Goal: Task Accomplishment & Management: Manage account settings

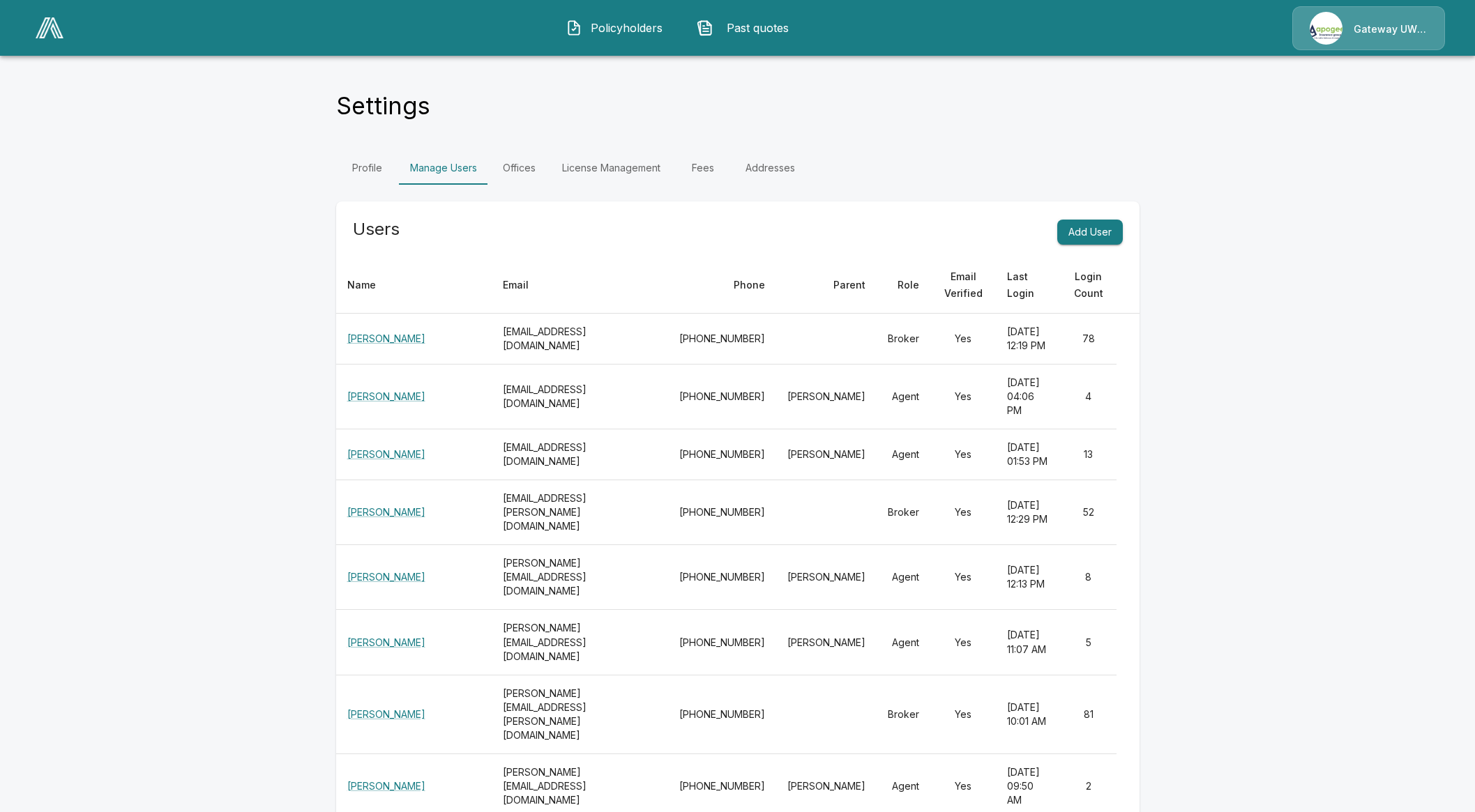
scroll to position [18095, 0]
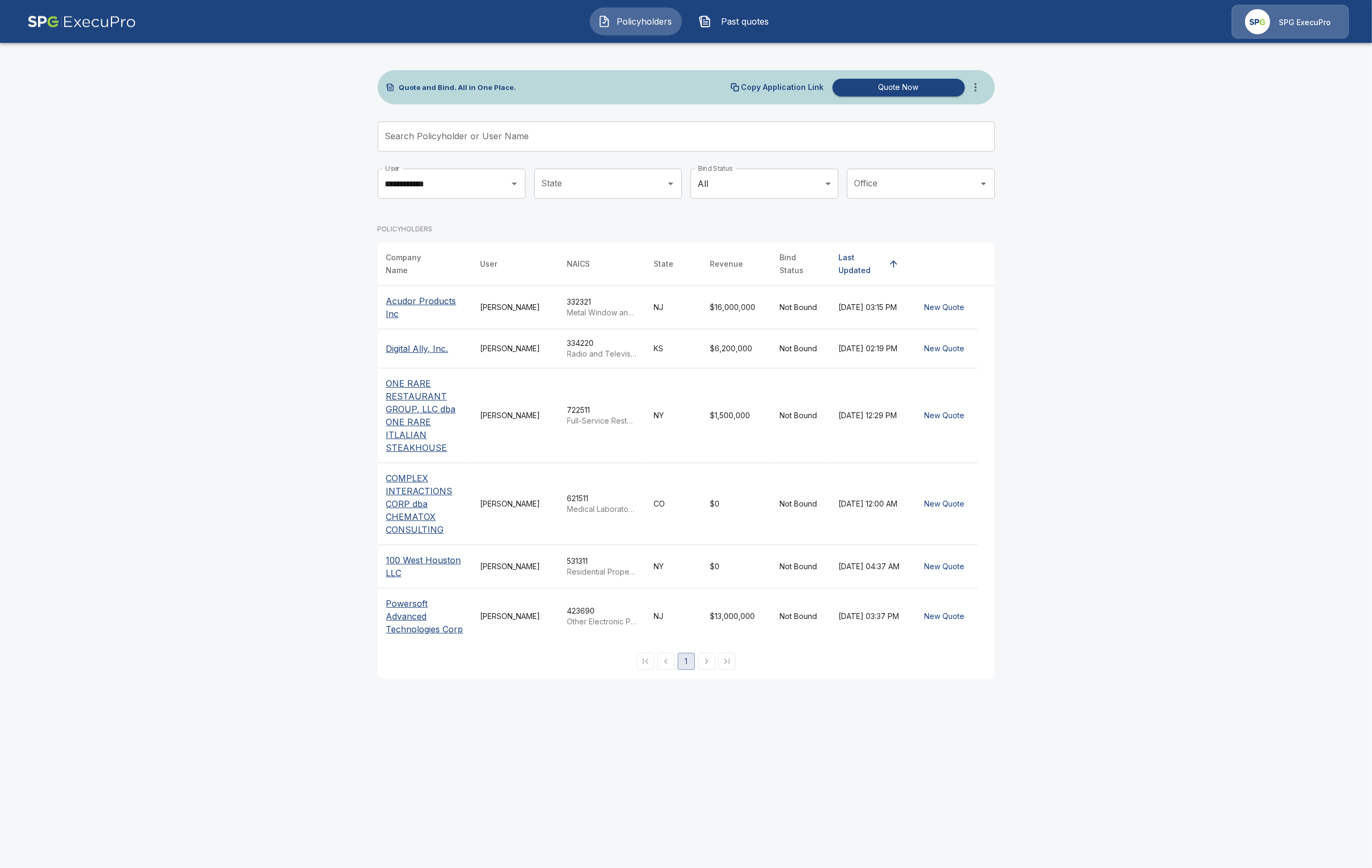
click at [442, 297] on p "Acudor Products Inc" at bounding box center [424, 307] width 77 height 25
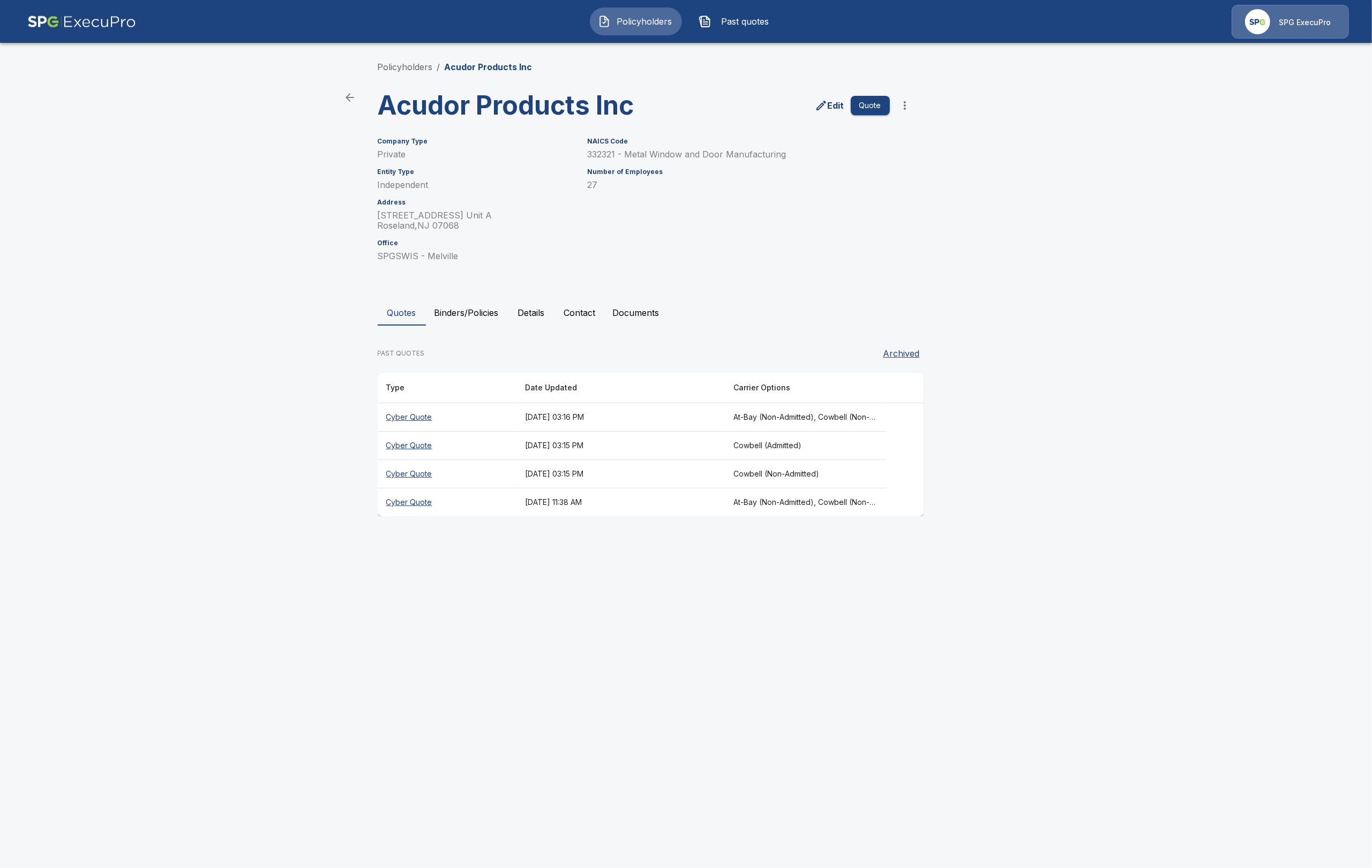
click at [411, 443] on th "Cyber Quote" at bounding box center [447, 446] width 139 height 28
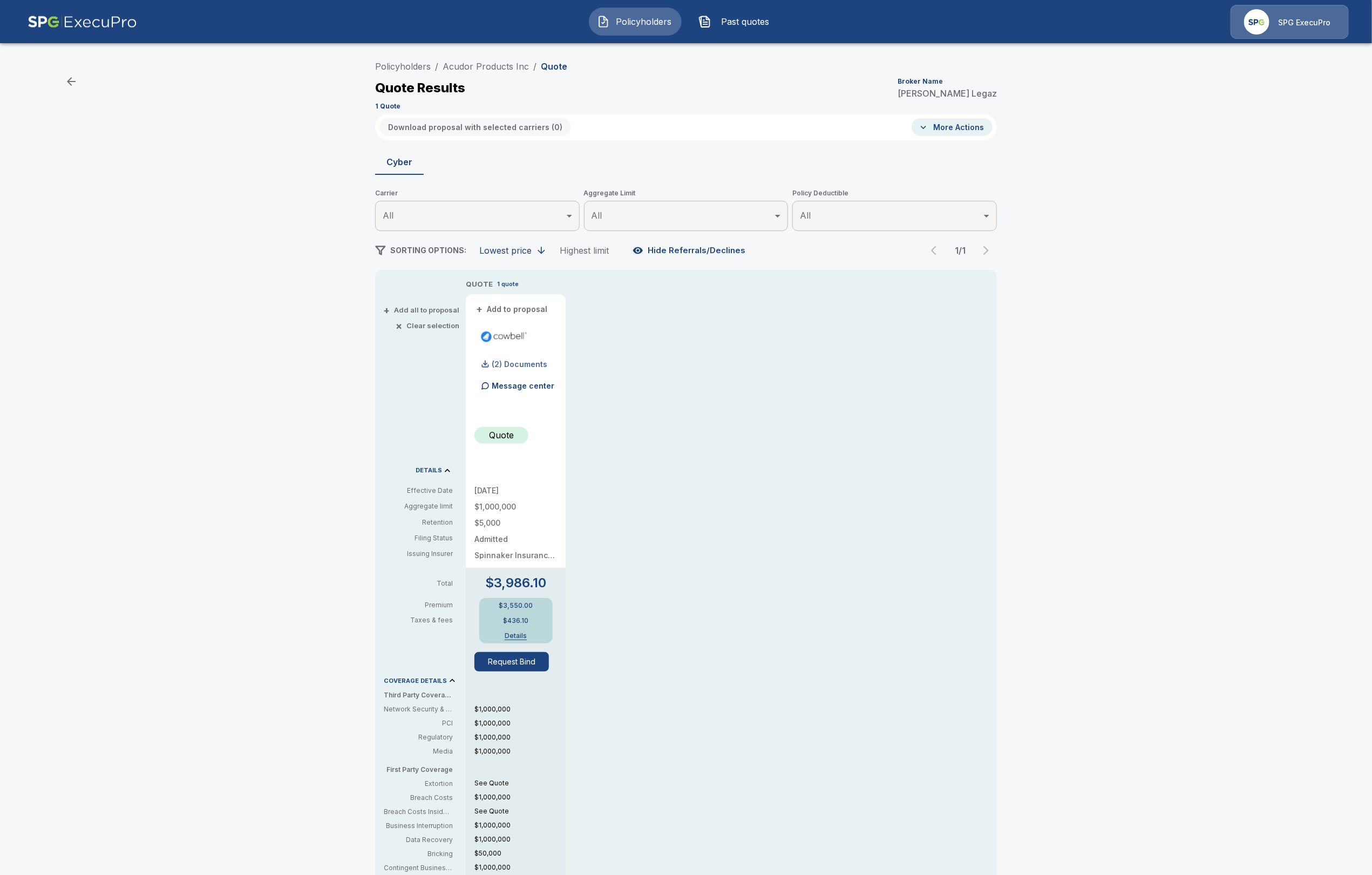
click at [526, 355] on div "(2) Documents" at bounding box center [511, 364] width 73 height 21
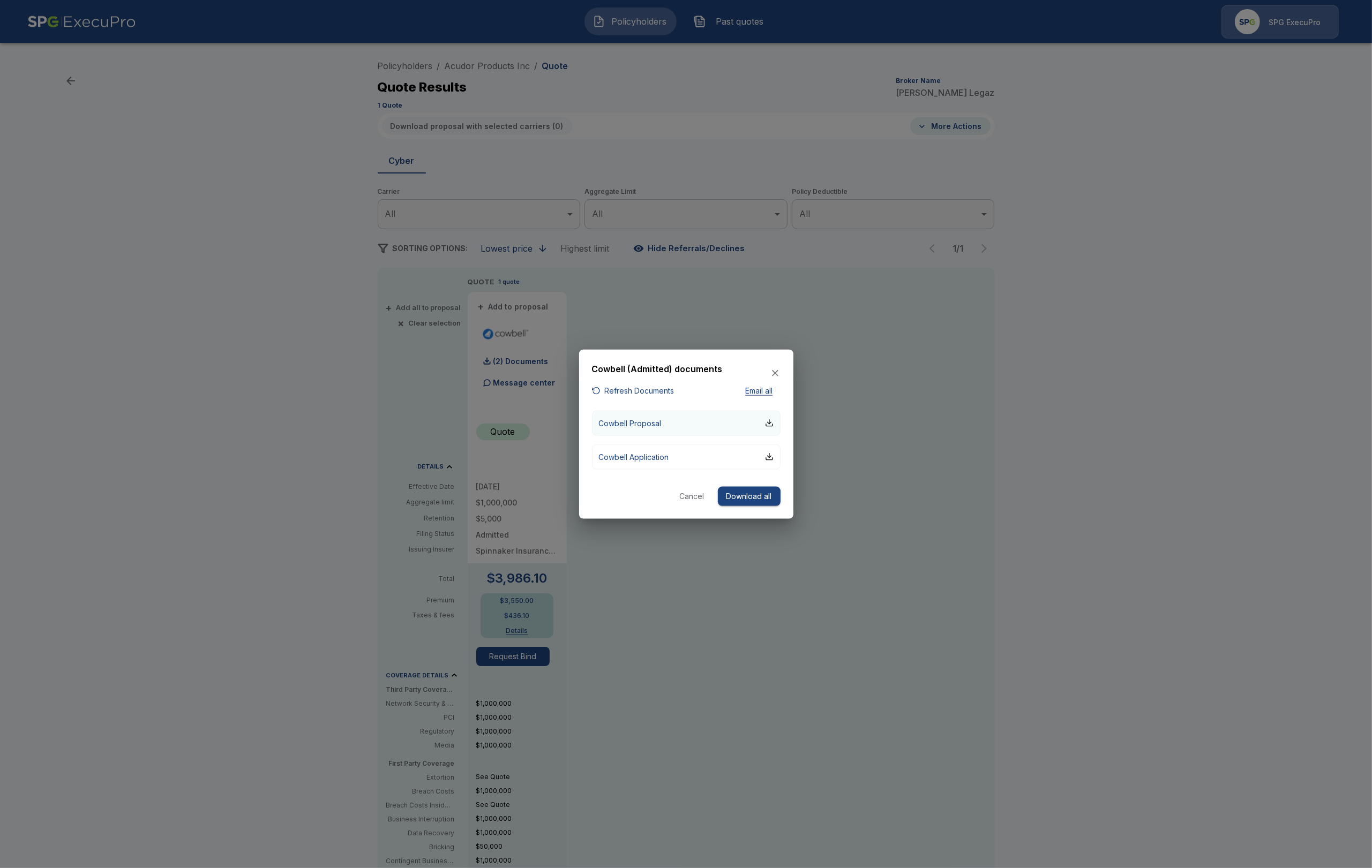
click at [682, 421] on button "Cowbell Proposal" at bounding box center [686, 422] width 189 height 25
click at [713, 113] on div at bounding box center [686, 434] width 1372 height 868
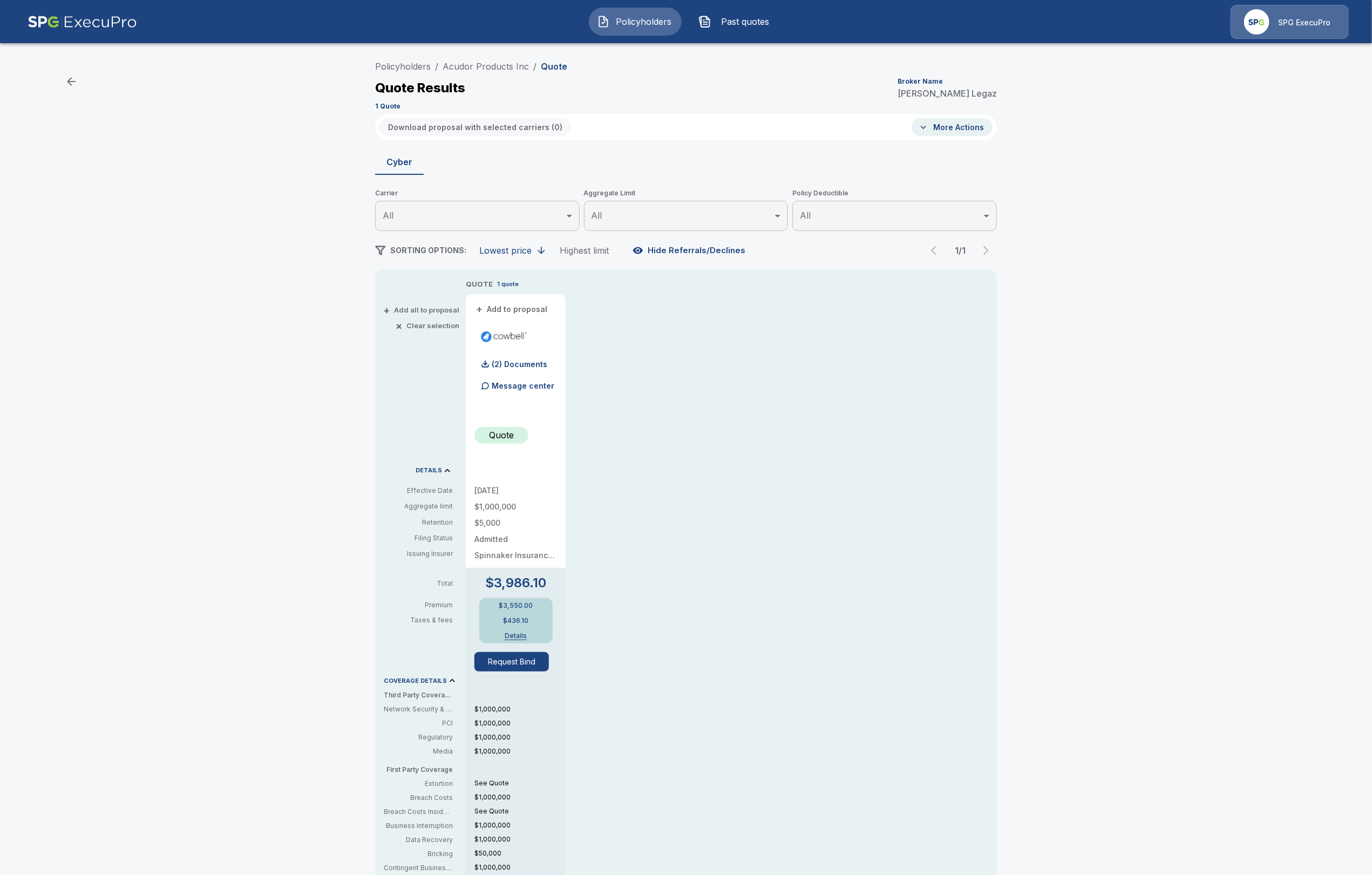
click at [731, 24] on span "Past quotes" at bounding box center [746, 21] width 60 height 13
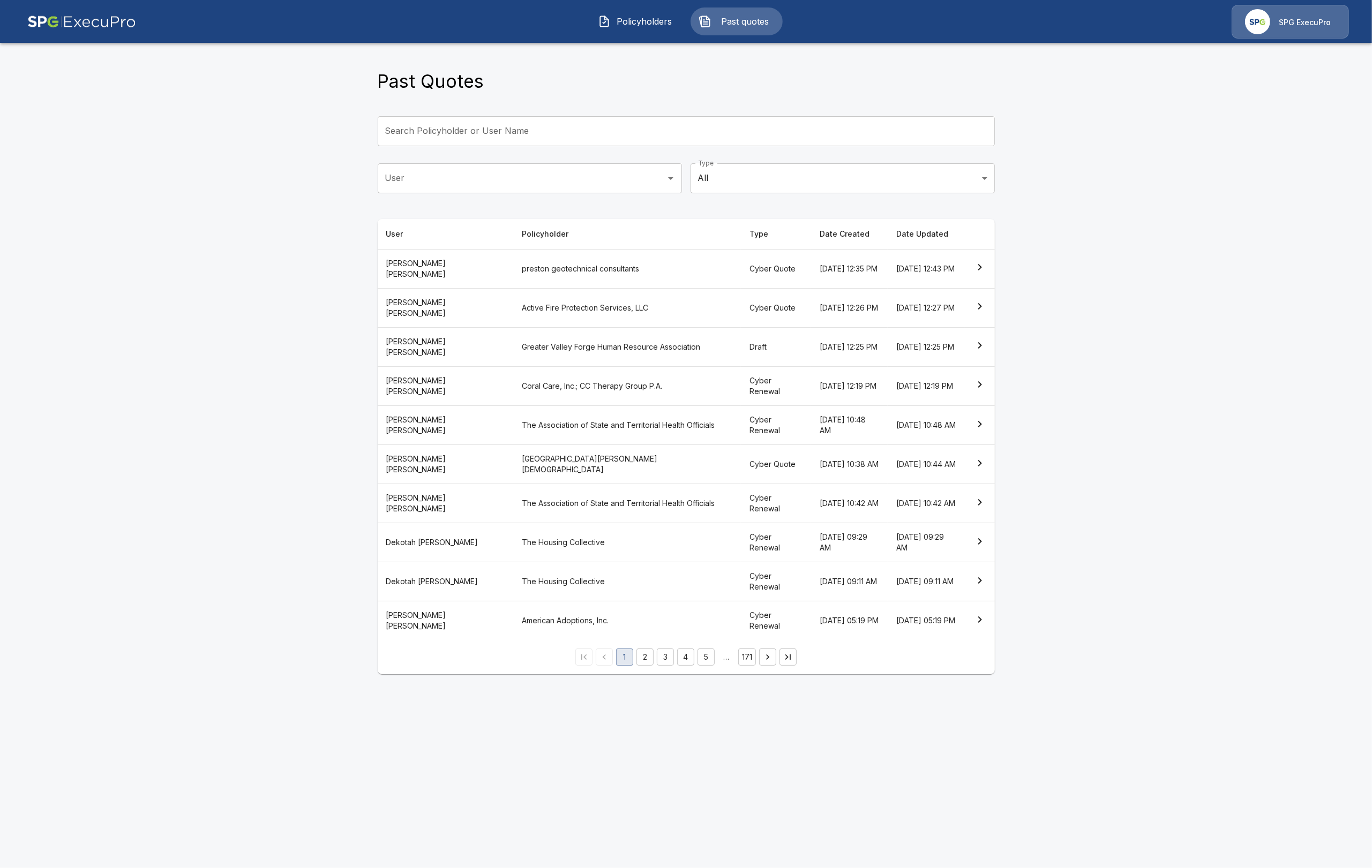
click at [811, 388] on th "September 26, 2025 at 12:19 PM" at bounding box center [849, 386] width 76 height 39
click at [811, 321] on th "September 26, 2025 at 12:26 PM" at bounding box center [849, 308] width 76 height 39
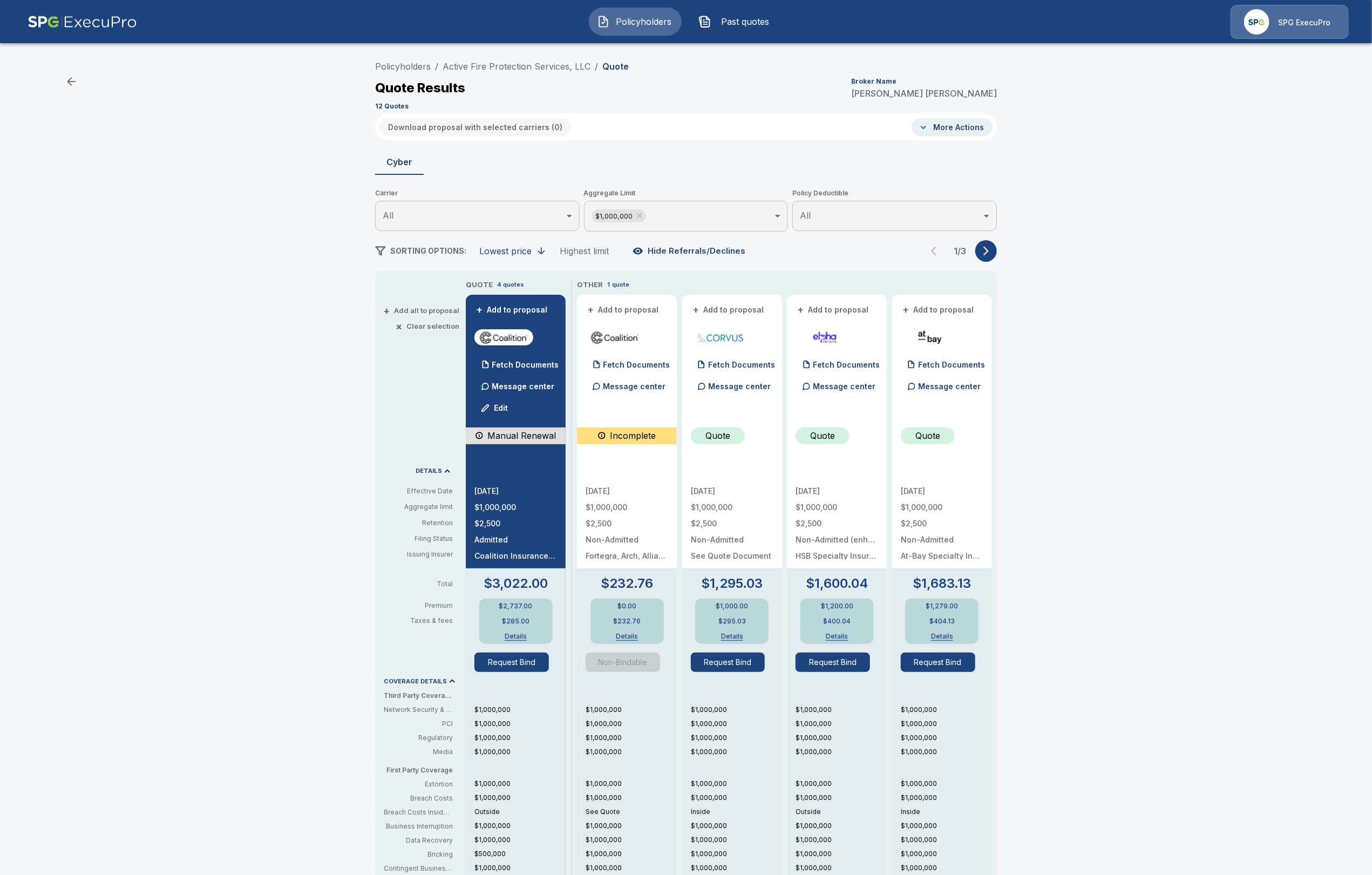
click at [991, 251] on icon "button" at bounding box center [986, 251] width 11 height 11
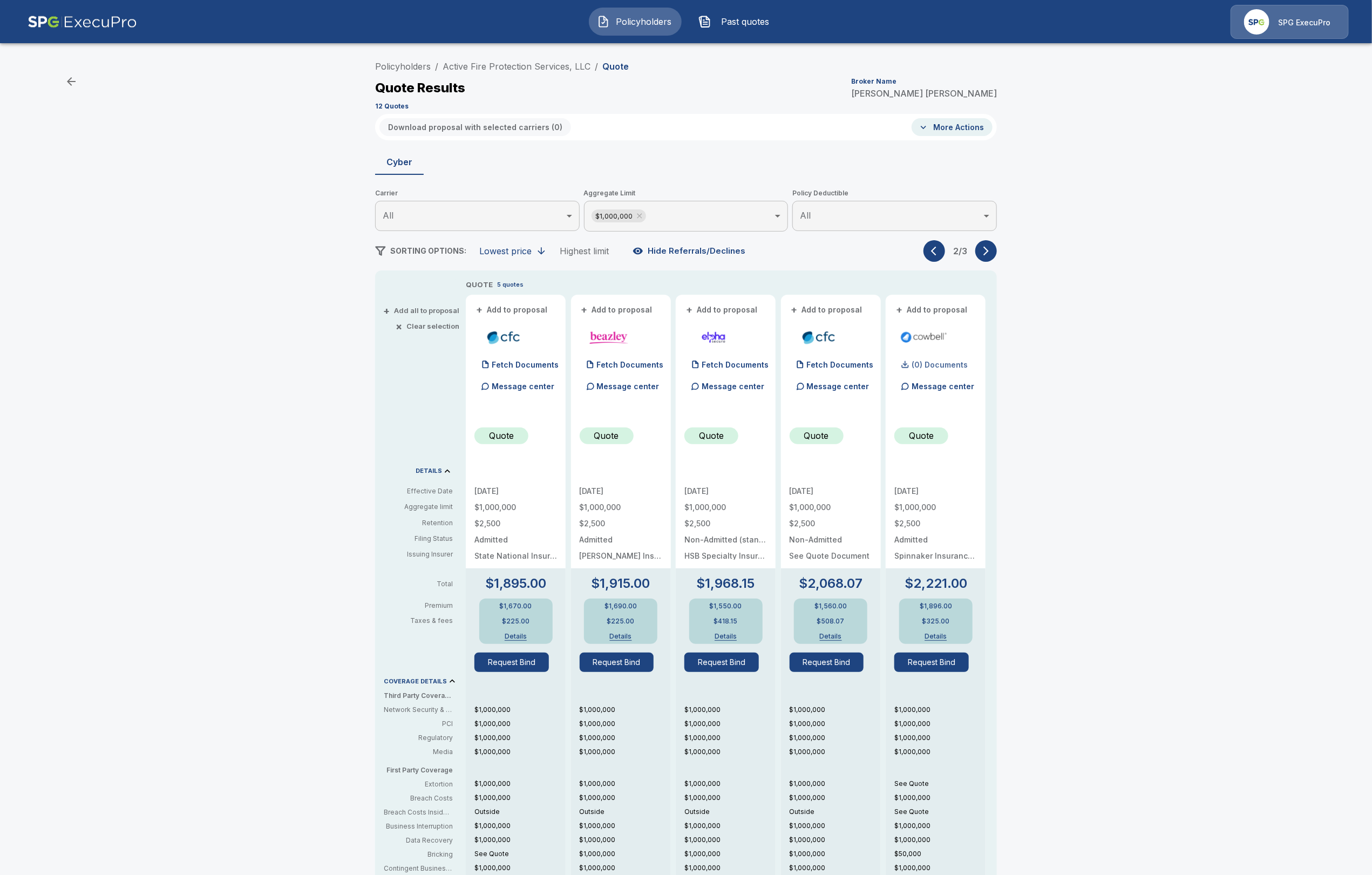
click at [942, 357] on div "(0) Documents" at bounding box center [931, 365] width 73 height 21
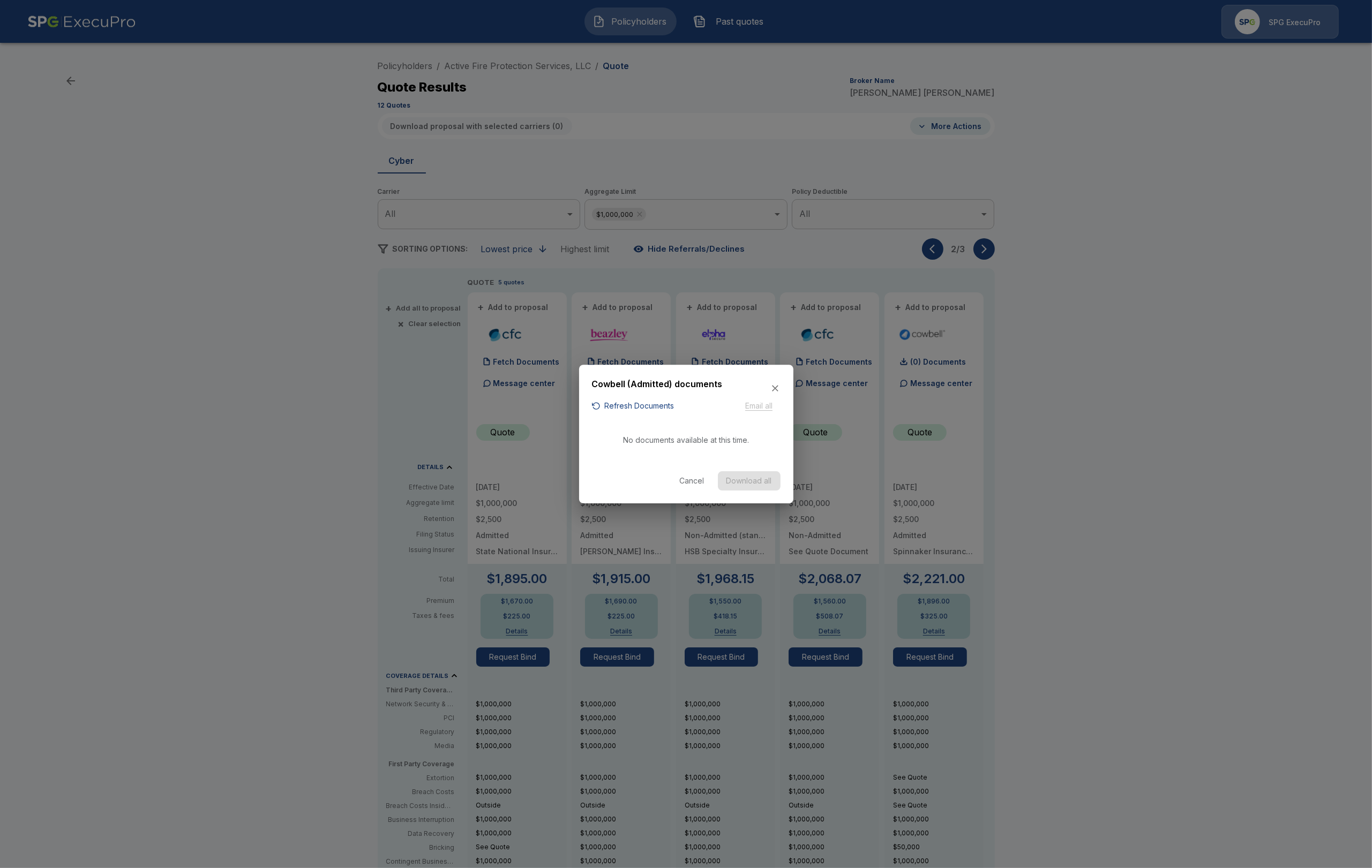
click at [627, 406] on button "Refresh Documents" at bounding box center [633, 406] width 82 height 14
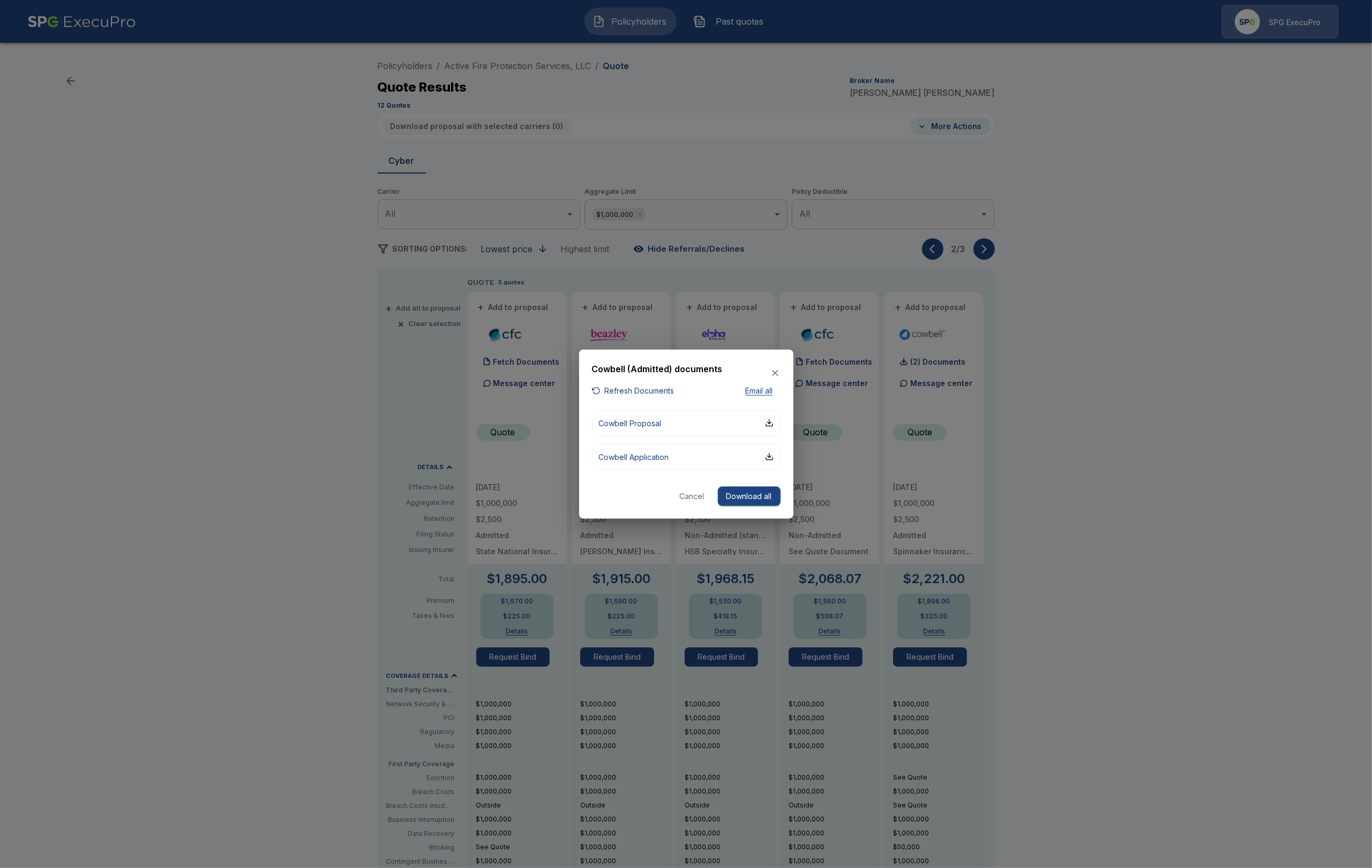
click at [775, 375] on icon "button" at bounding box center [775, 373] width 11 height 11
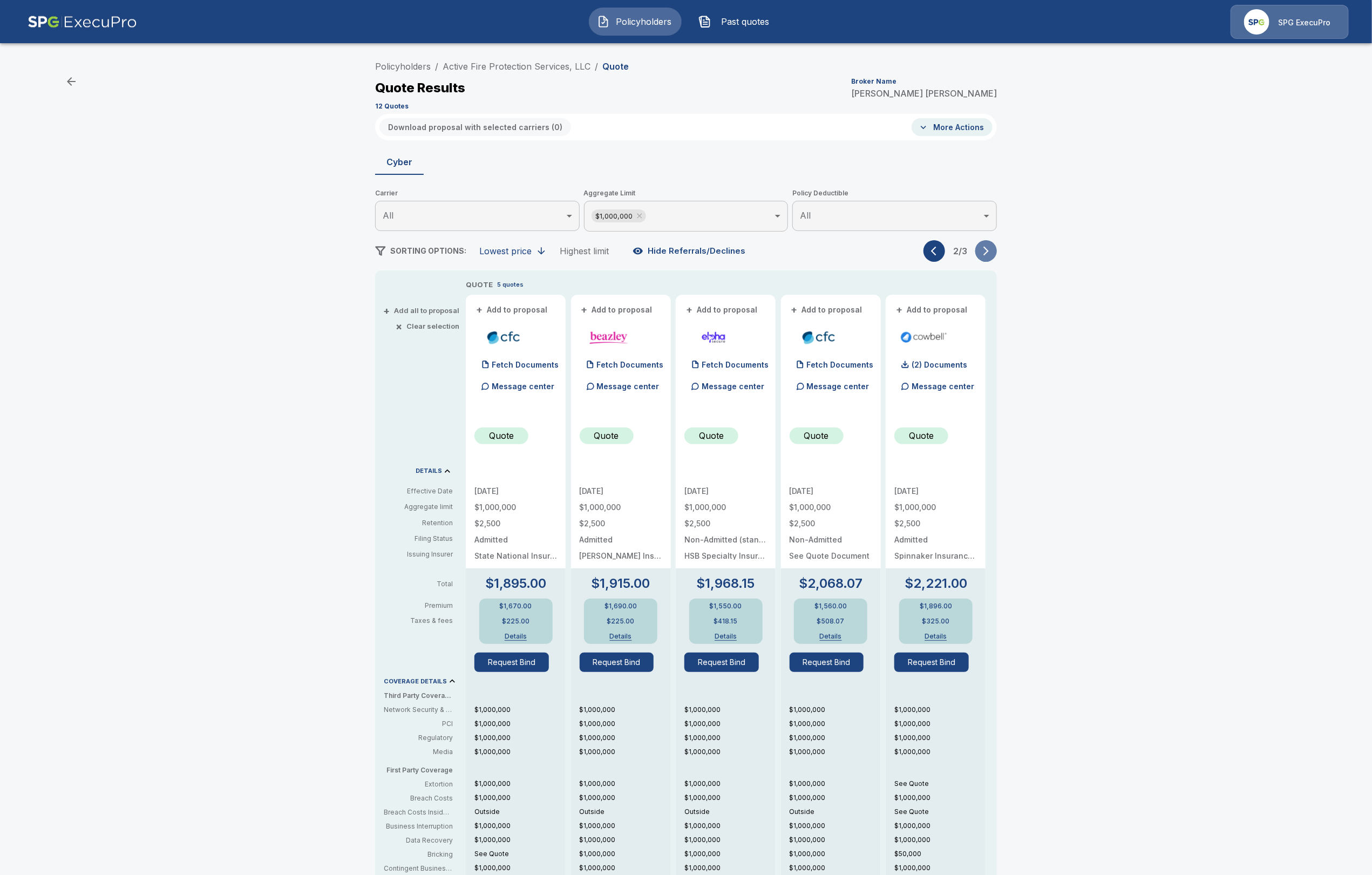
click at [992, 242] on button "button" at bounding box center [986, 251] width 21 height 21
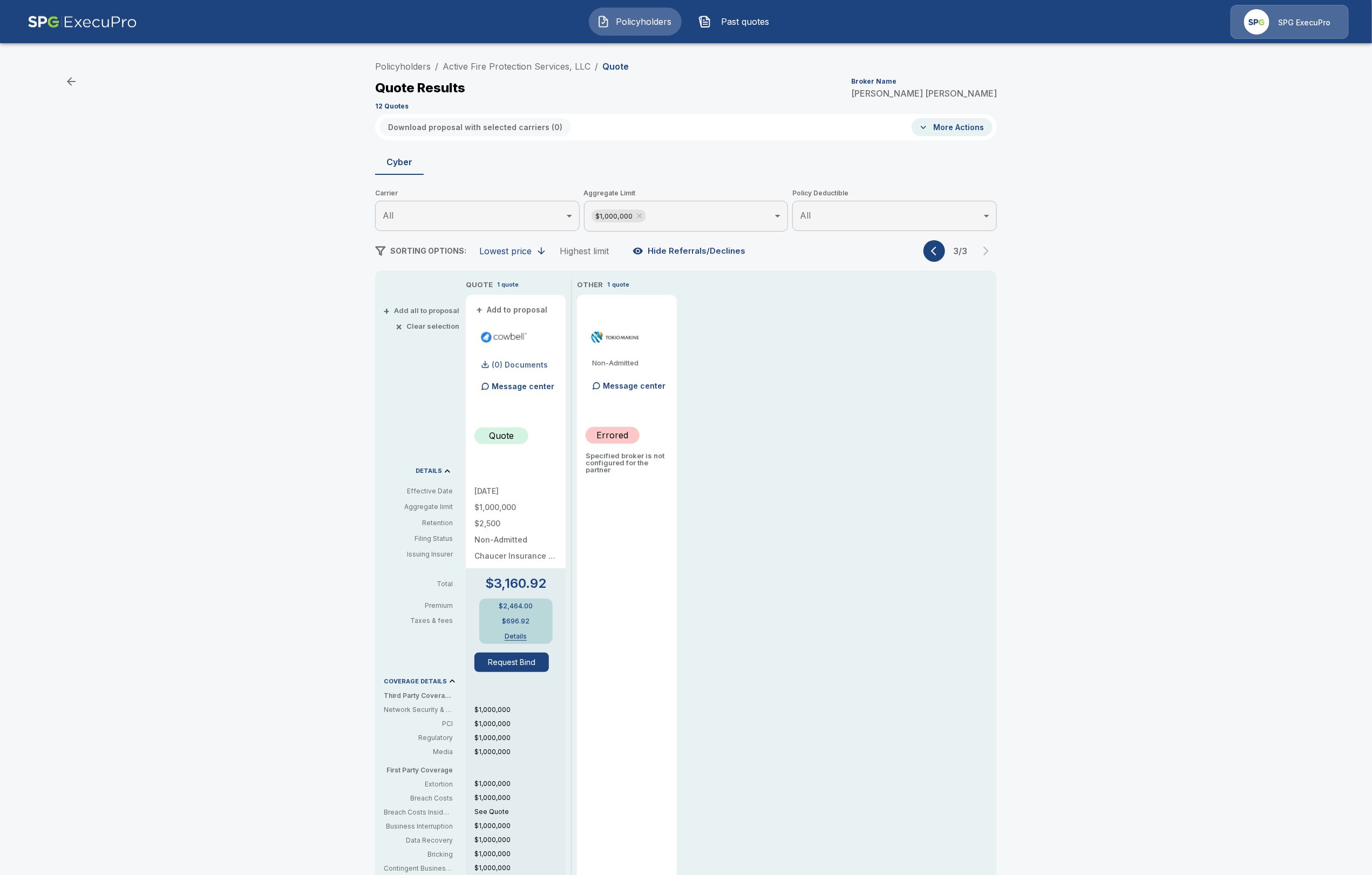
click at [530, 364] on p "(0) Documents" at bounding box center [520, 364] width 56 height 8
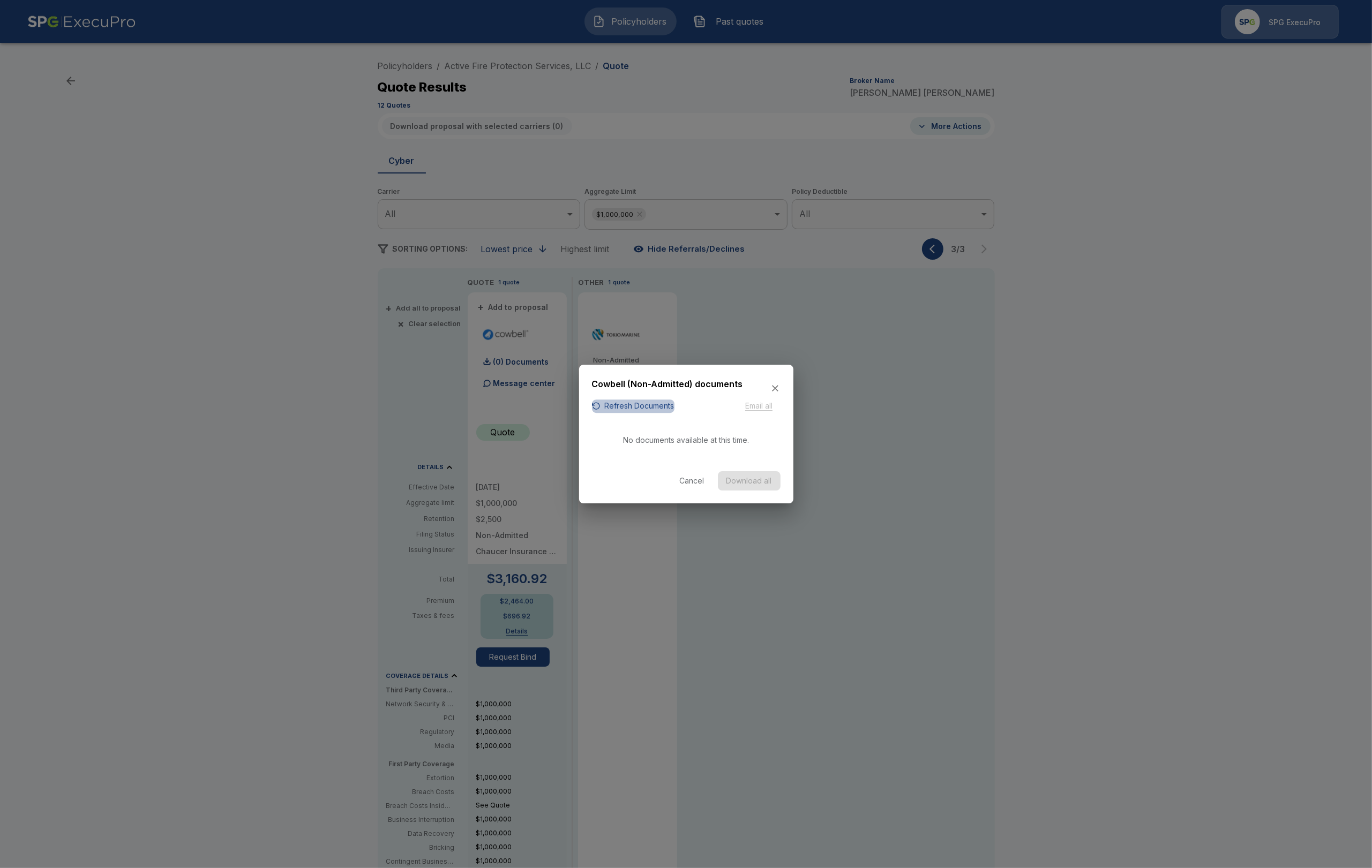
click at [646, 405] on button "Refresh Documents" at bounding box center [633, 406] width 82 height 14
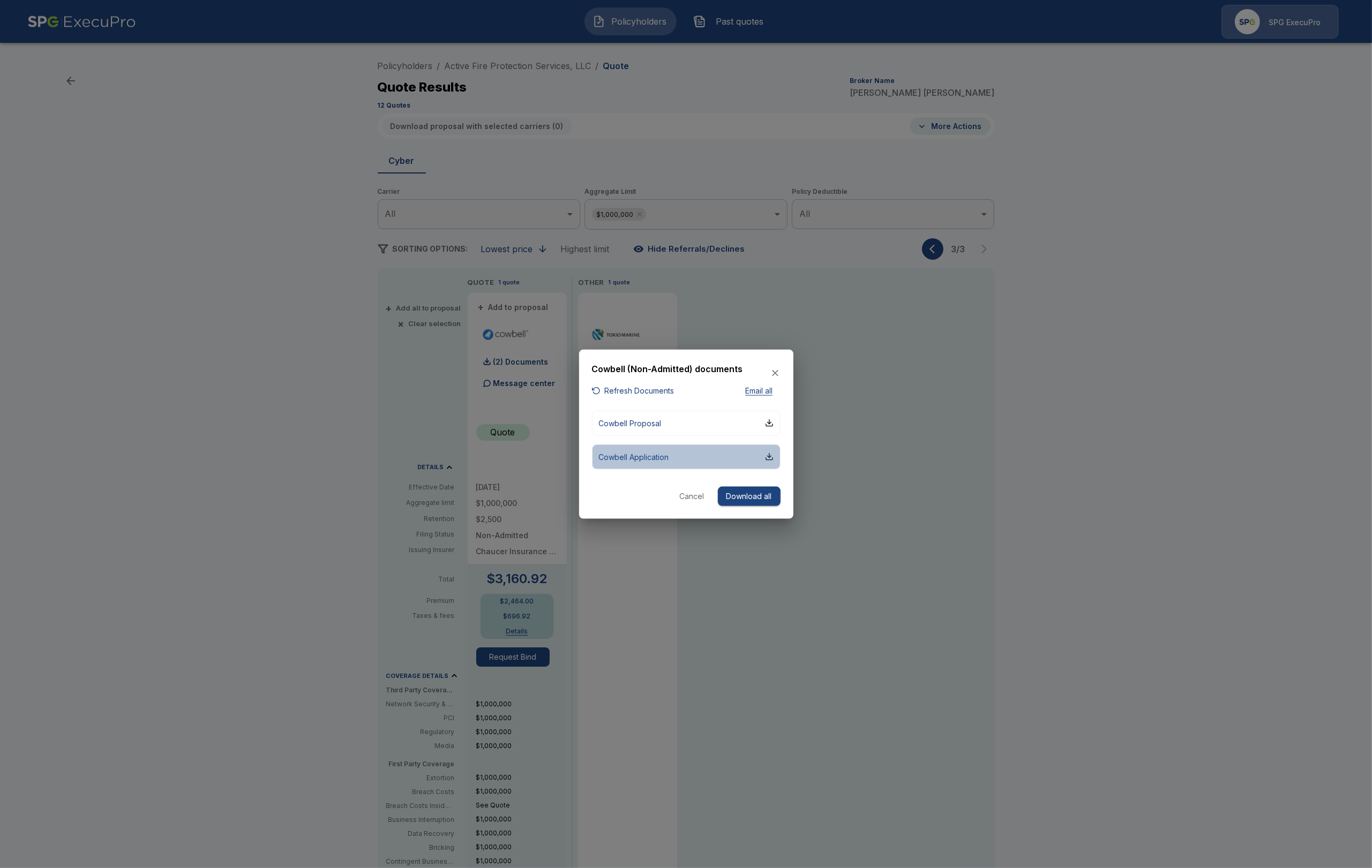
click at [654, 445] on button "Cowbell Application" at bounding box center [686, 456] width 189 height 25
click at [775, 373] on icon "button" at bounding box center [775, 373] width 7 height 7
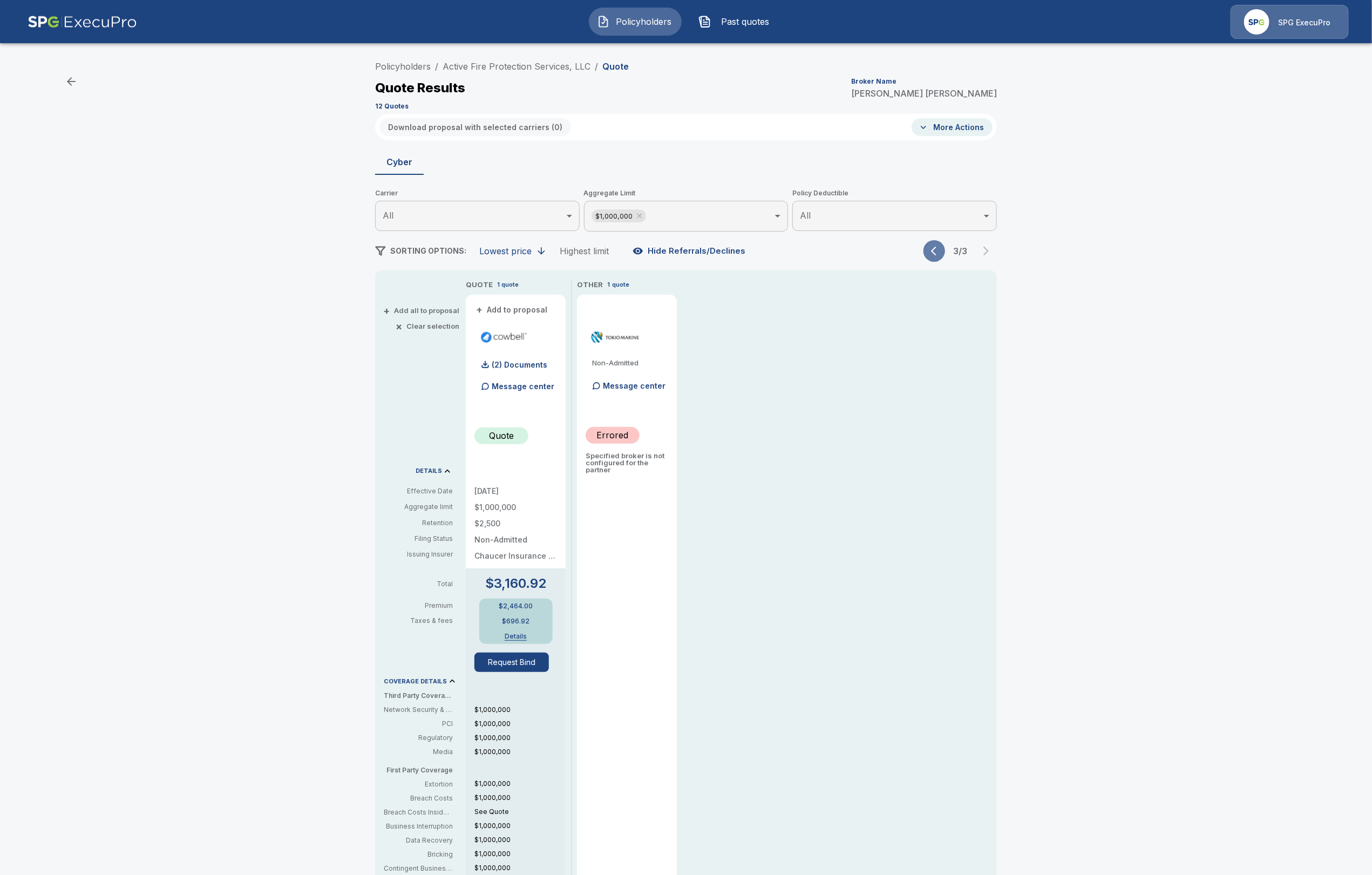
click at [945, 254] on button "button" at bounding box center [934, 251] width 21 height 21
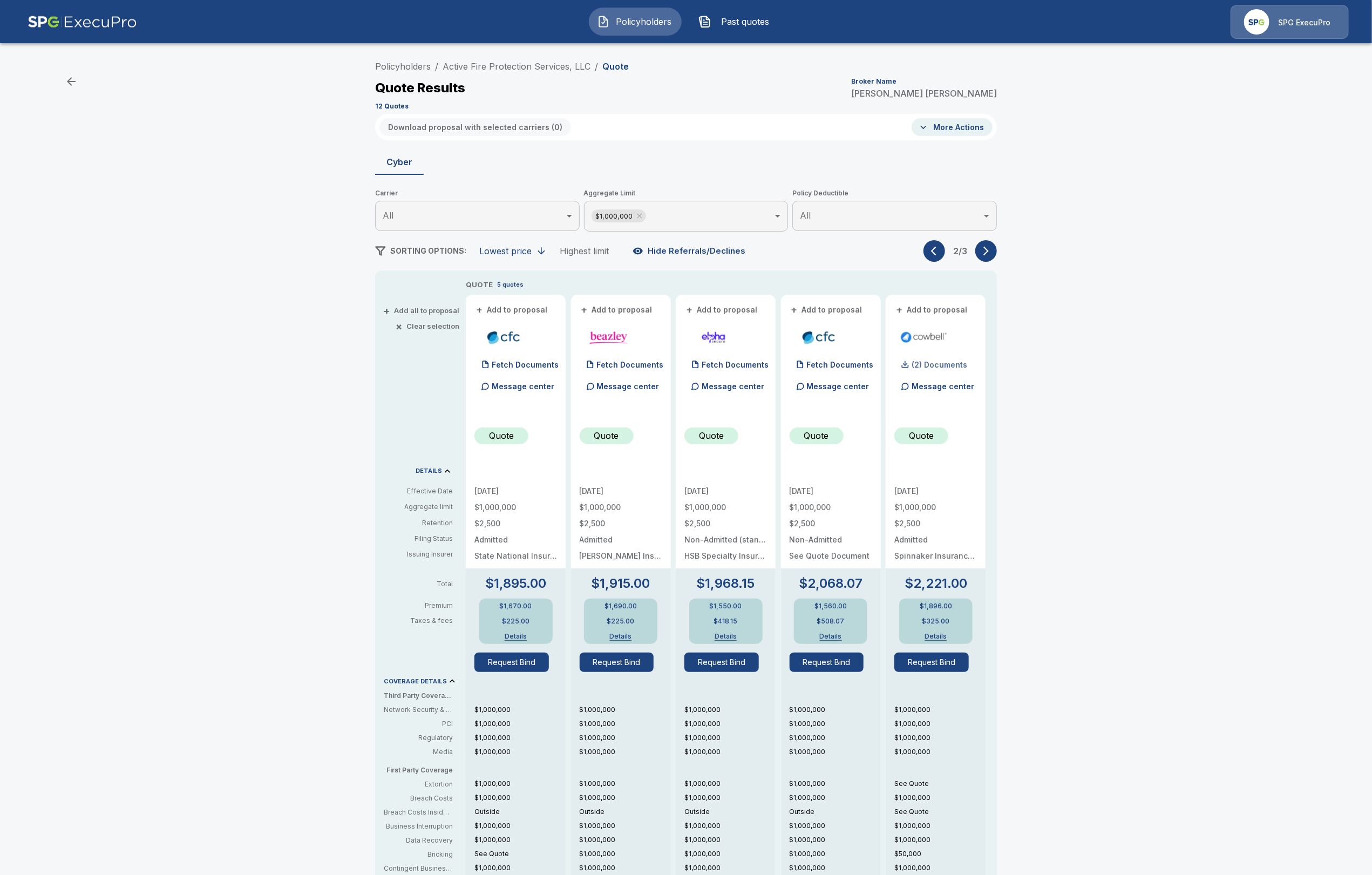
click at [926, 365] on p "(2) Documents" at bounding box center [940, 364] width 55 height 8
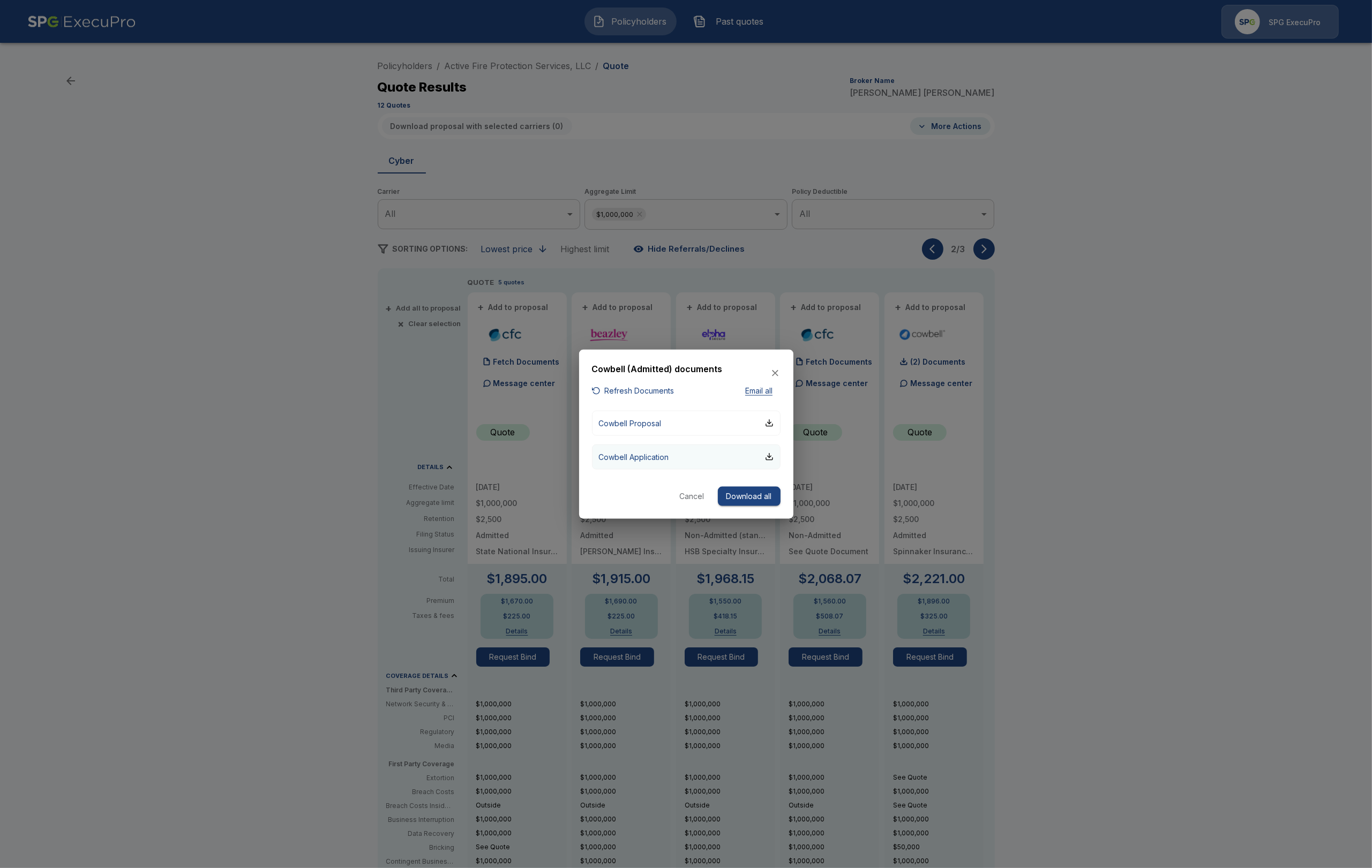
click at [720, 450] on button "Cowbell Application" at bounding box center [686, 456] width 189 height 25
click at [981, 697] on div at bounding box center [686, 434] width 1372 height 868
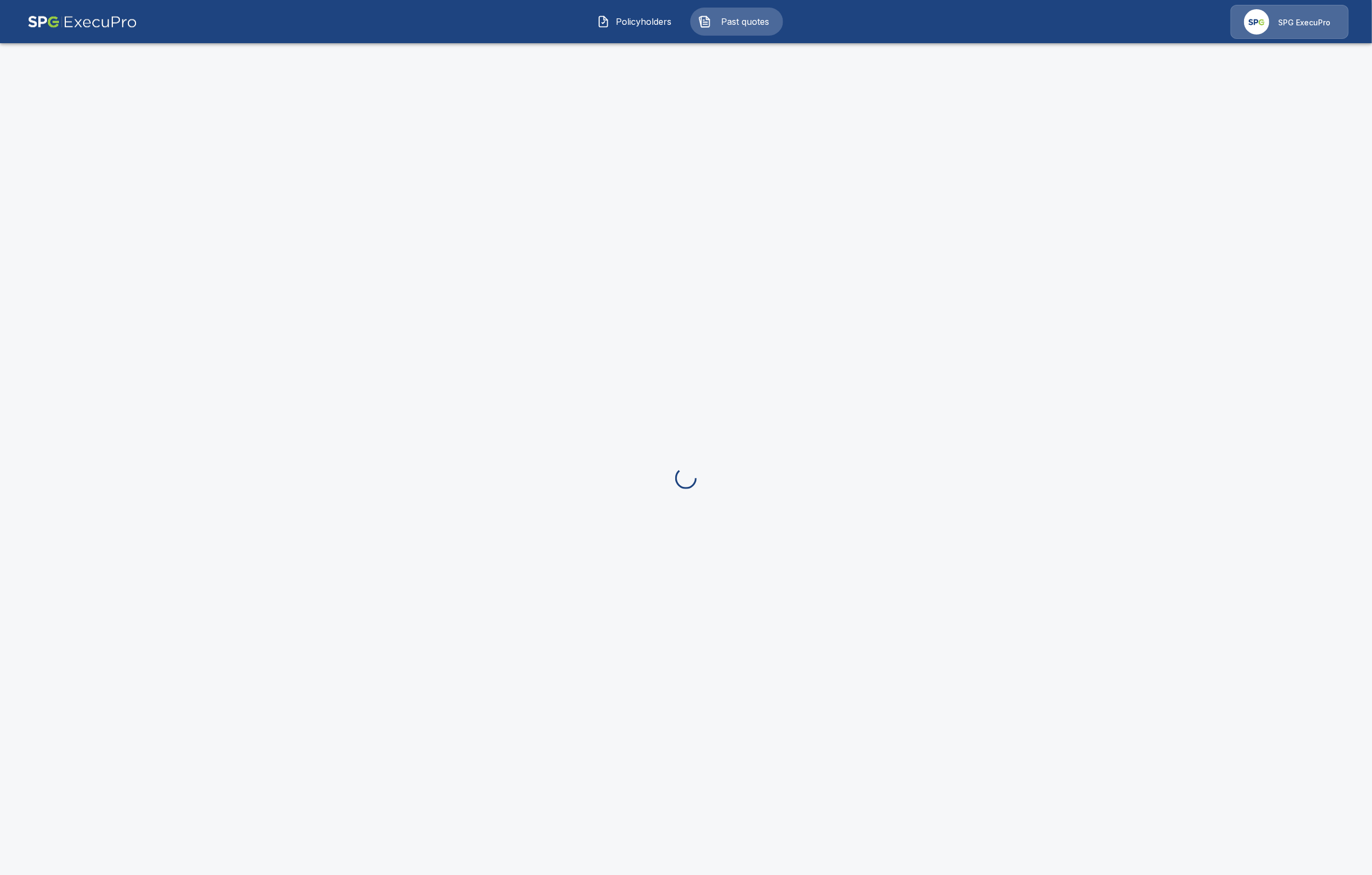
drag, startPoint x: 729, startPoint y: 71, endPoint x: 721, endPoint y: 67, distance: 8.9
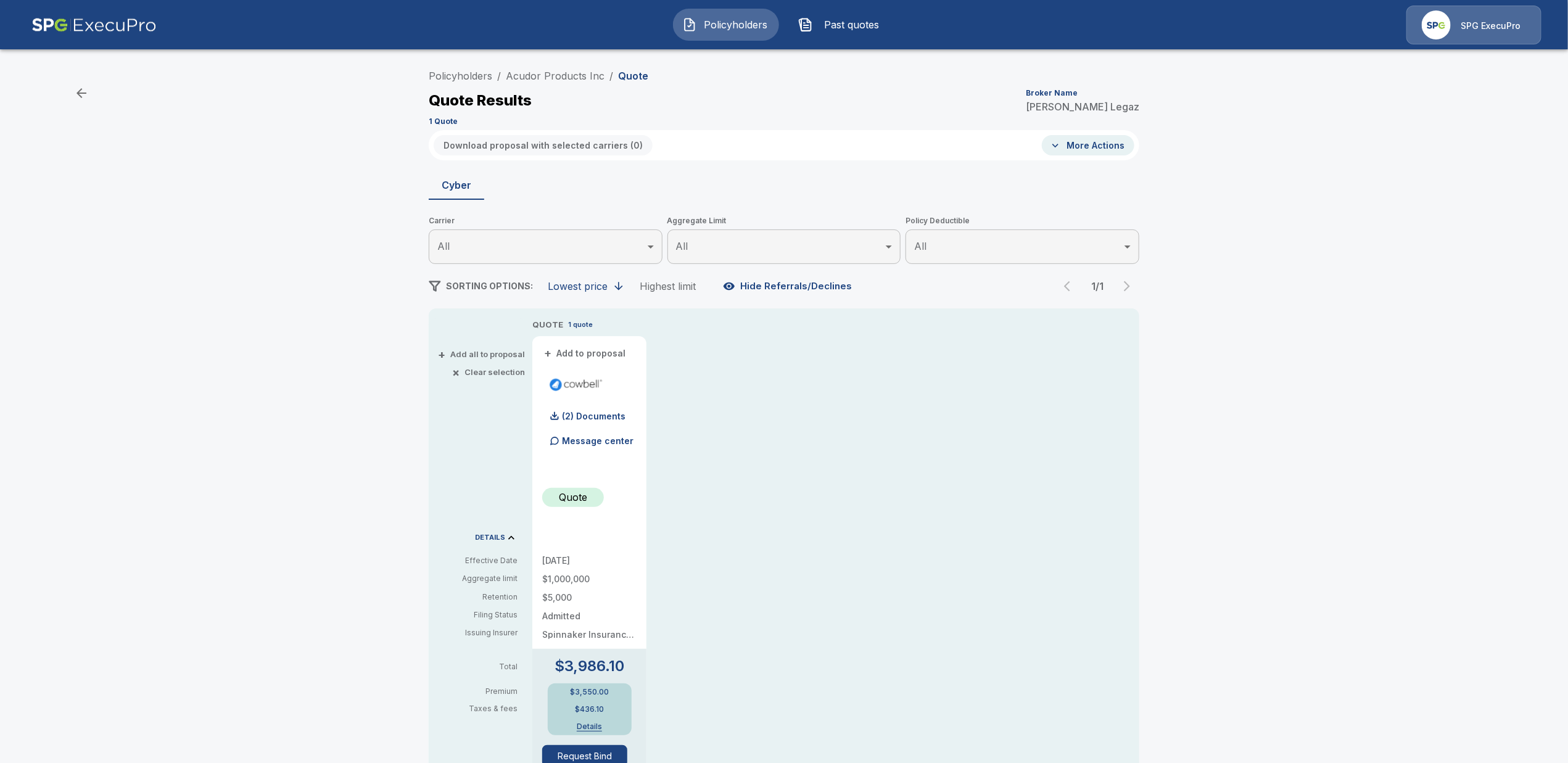
click at [691, 23] on img "button" at bounding box center [690, 25] width 15 height 15
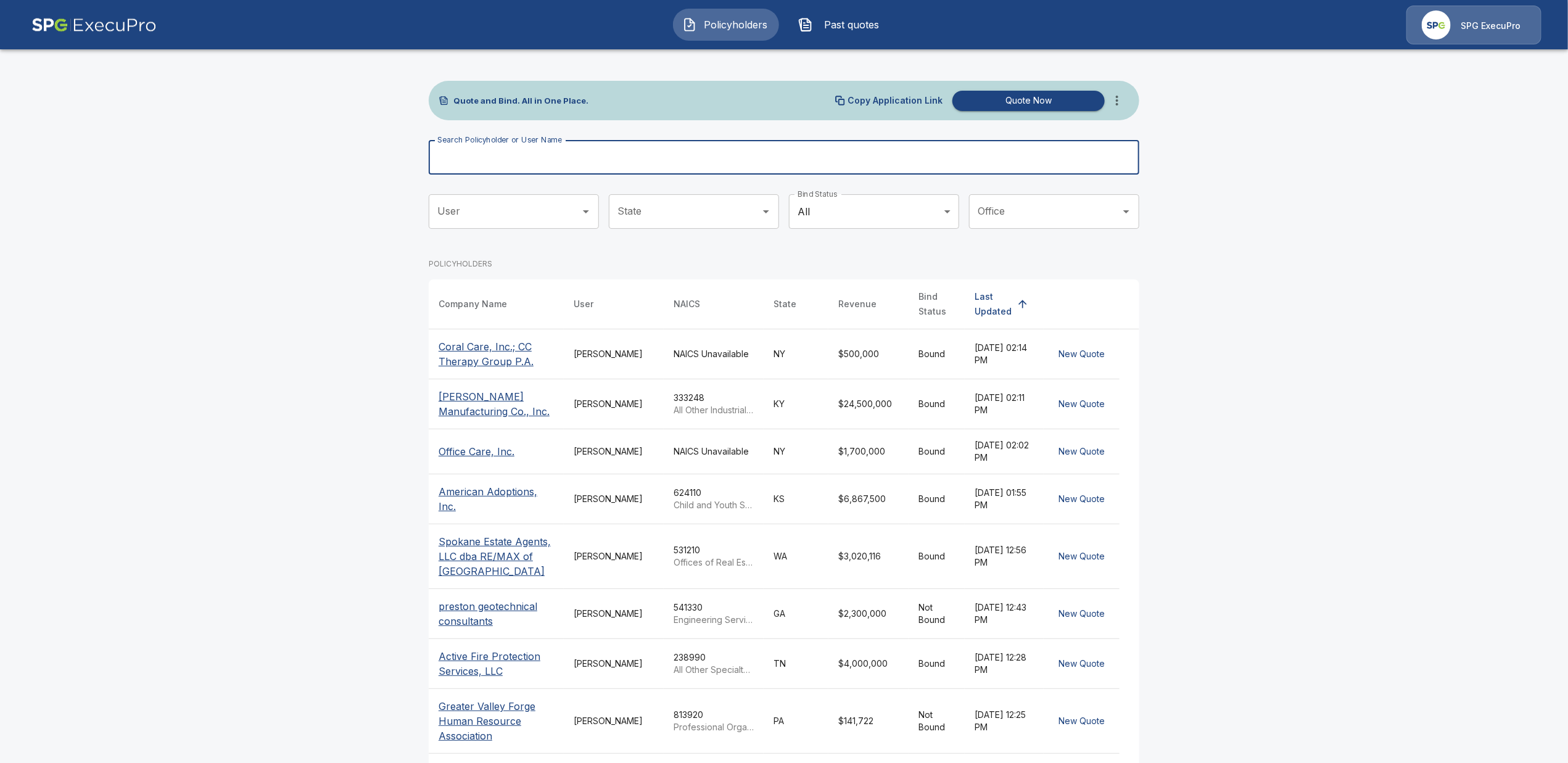
click at [828, 153] on input "Search Policyholder or User Name" at bounding box center [777, 157] width 697 height 35
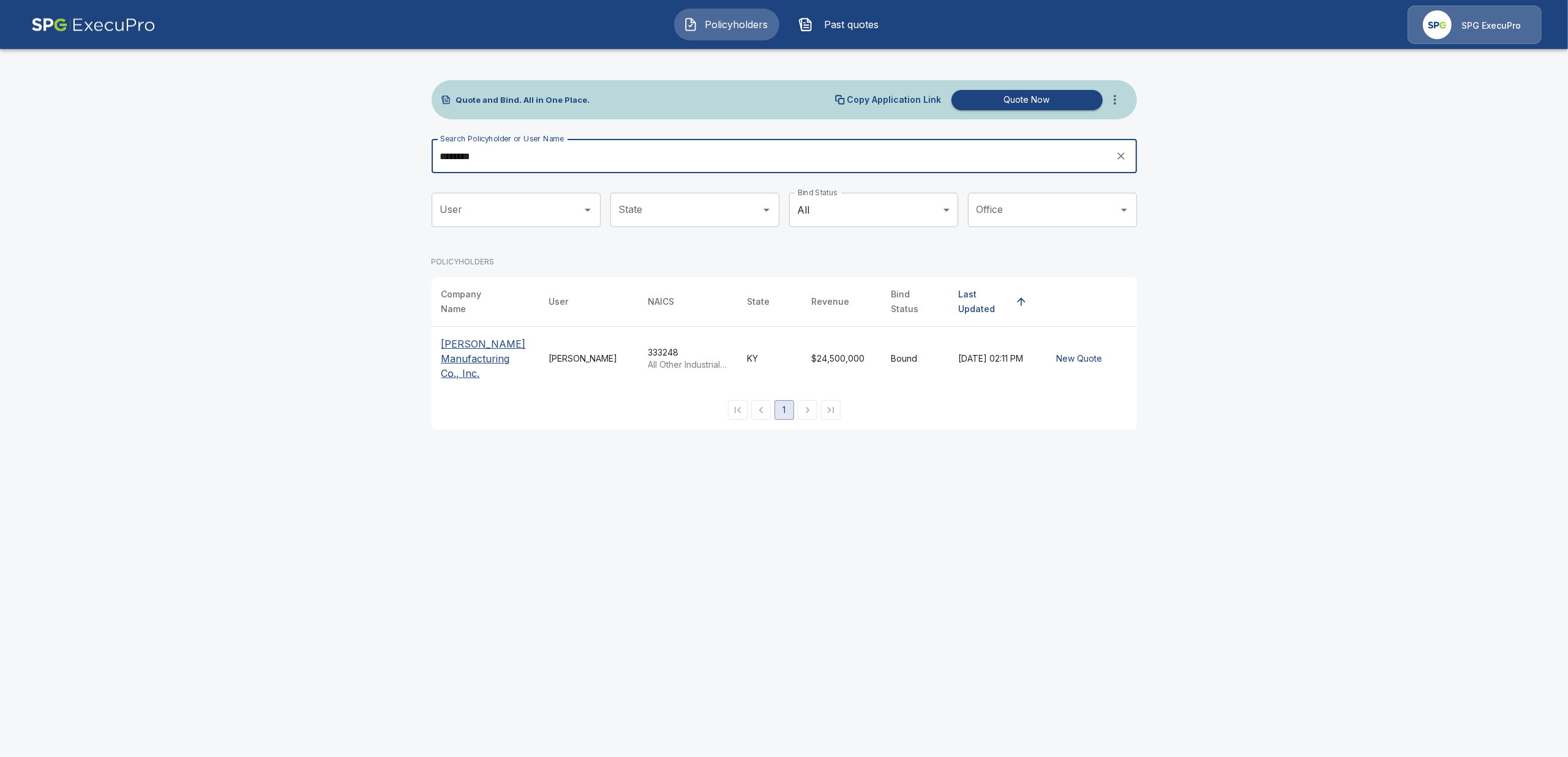
type input "********"
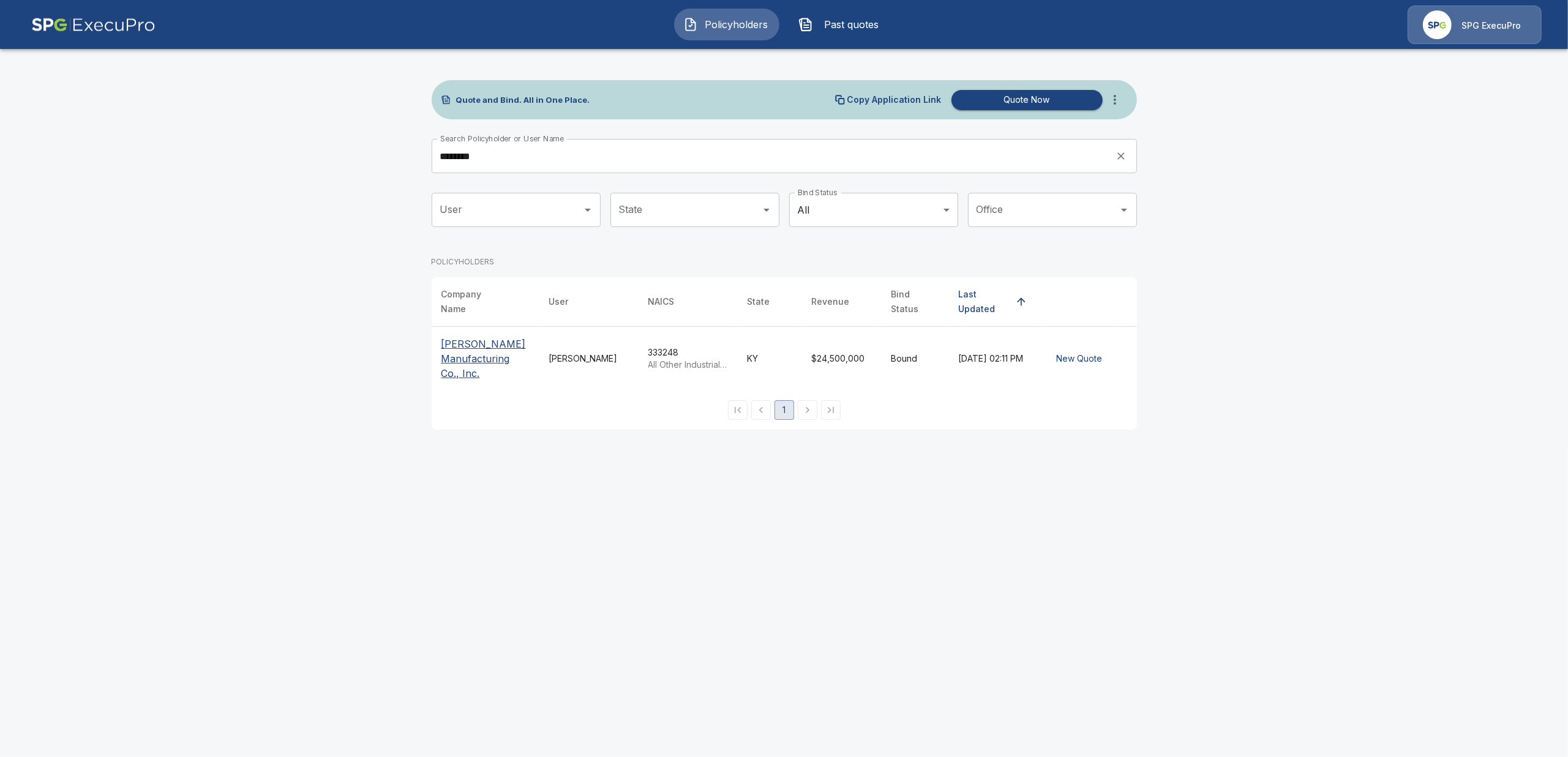
click at [473, 352] on p "Stephens Manufacturing Co., Inc." at bounding box center [485, 359] width 88 height 44
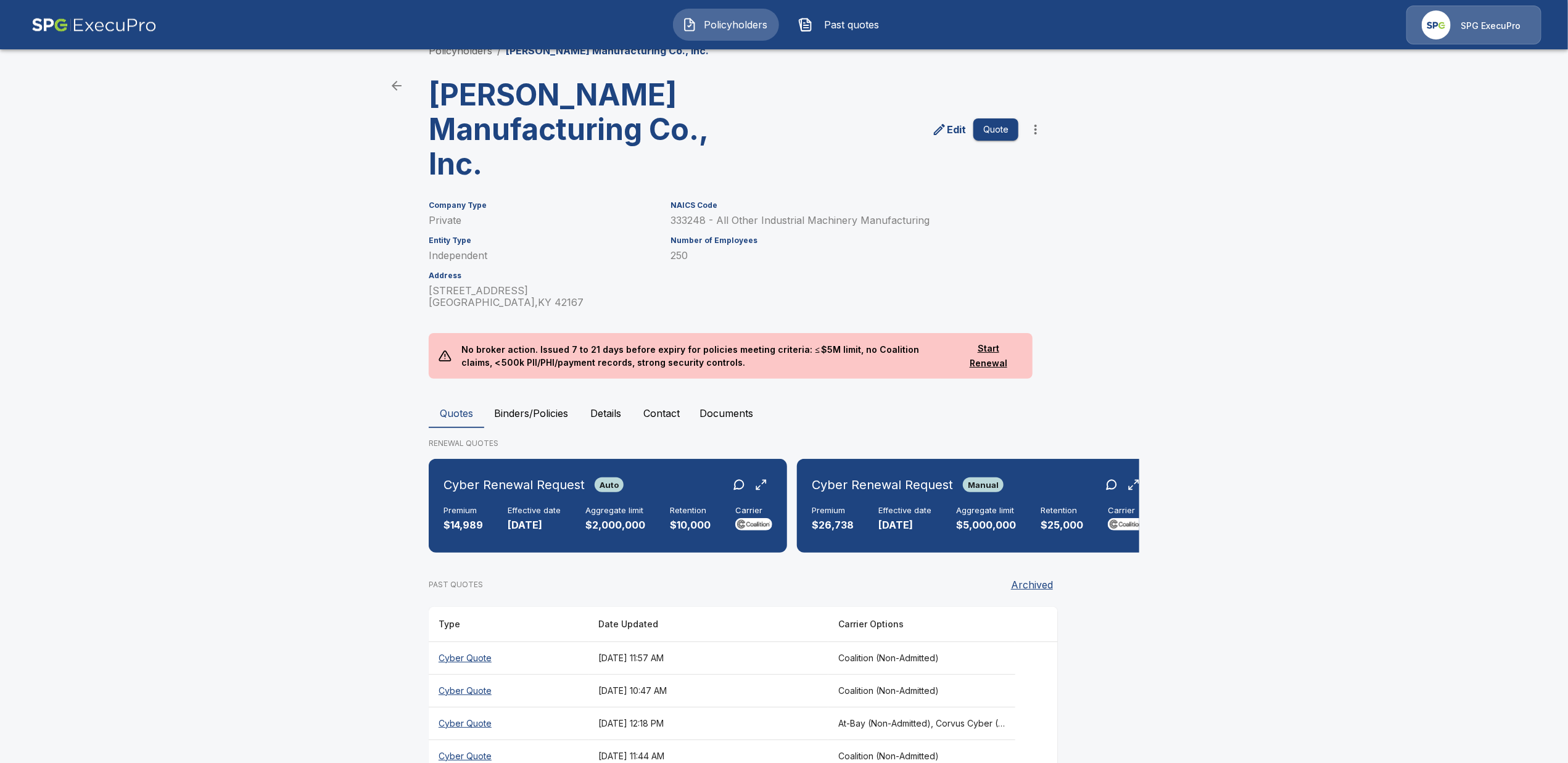
scroll to position [103, 0]
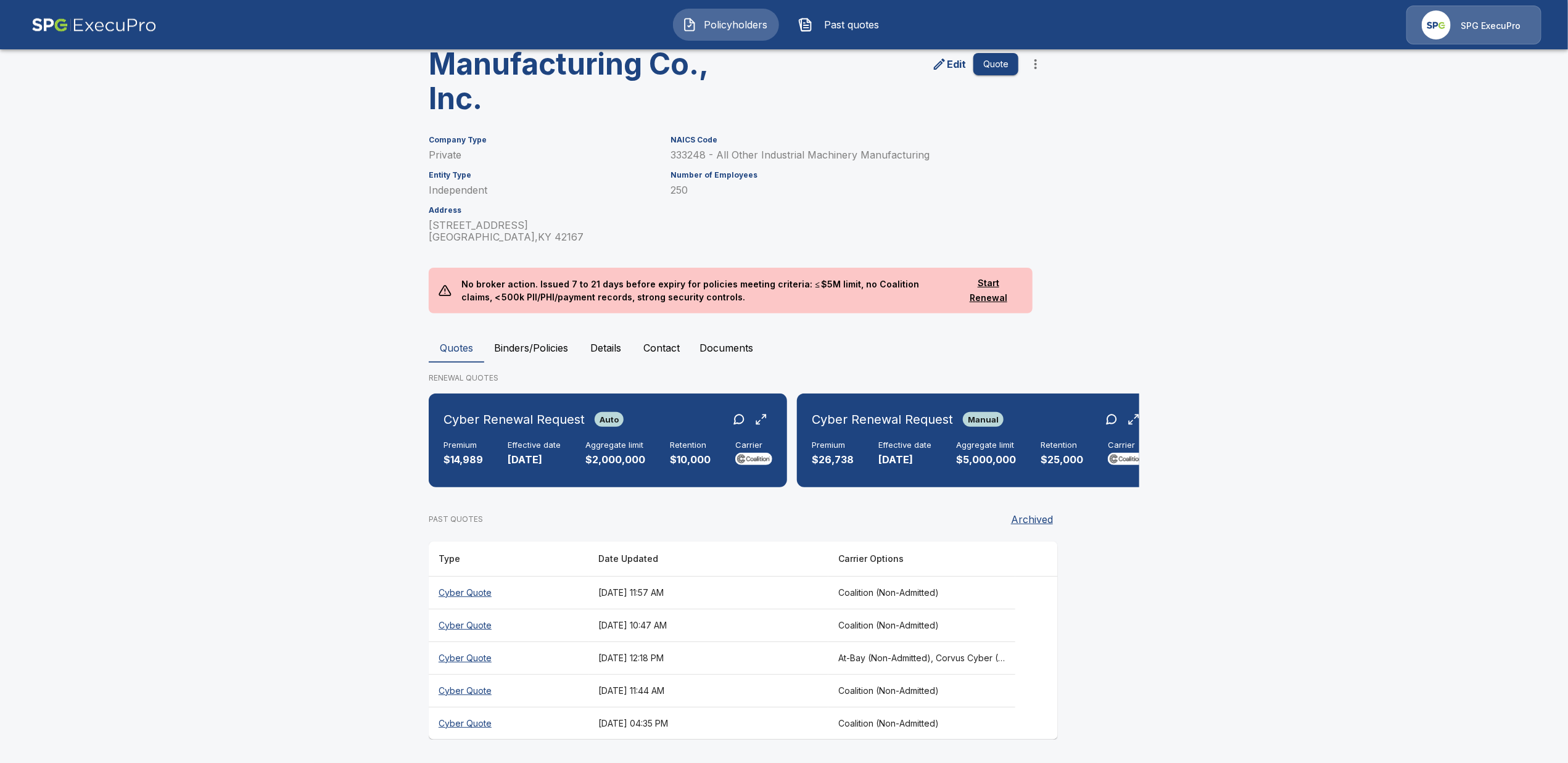
drag, startPoint x: 529, startPoint y: 316, endPoint x: 529, endPoint y: 333, distance: 17.0
click at [529, 316] on div "Policyholders / [PERSON_NAME] Manufacturing Co., Inc. [PERSON_NAME] Manufacturi…" at bounding box center [784, 359] width 740 height 809
click at [530, 342] on button "Binders/Policies" at bounding box center [531, 348] width 94 height 29
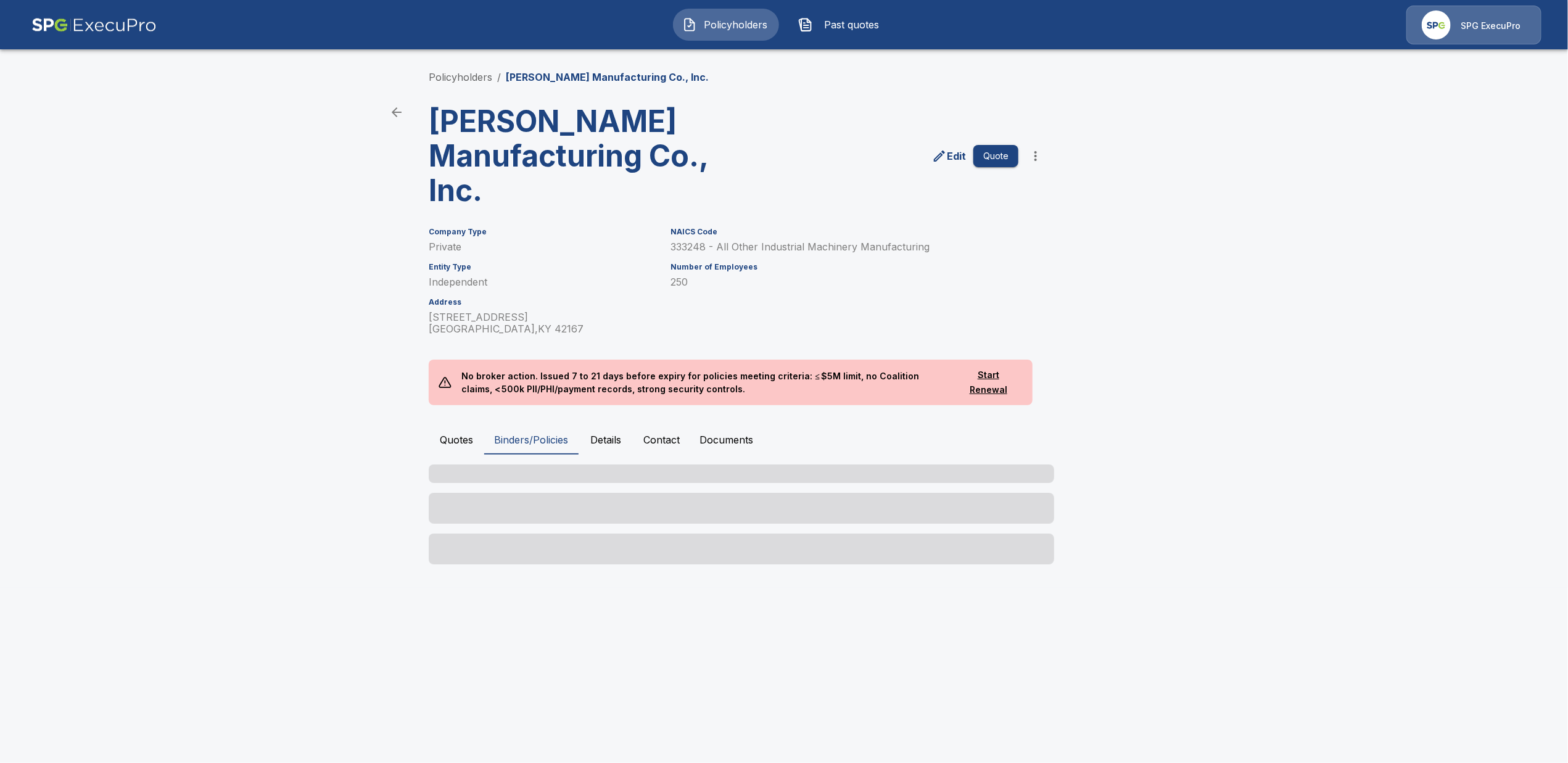
scroll to position [0, 0]
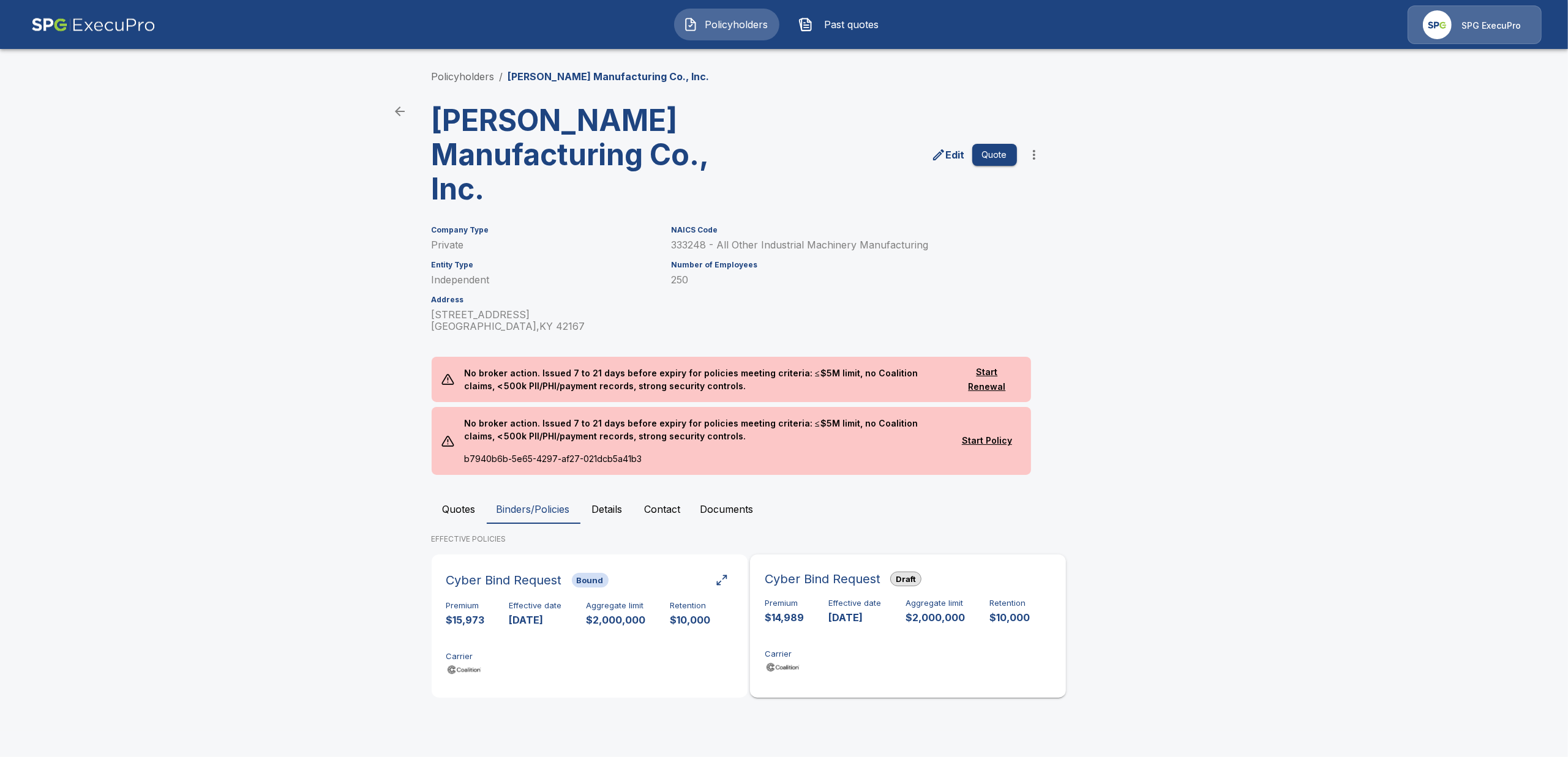
click at [892, 614] on div "Premium $14,989 Effective date 9/29/2025 Aggregate limit $2,000,000 Retention $…" at bounding box center [908, 637] width 287 height 77
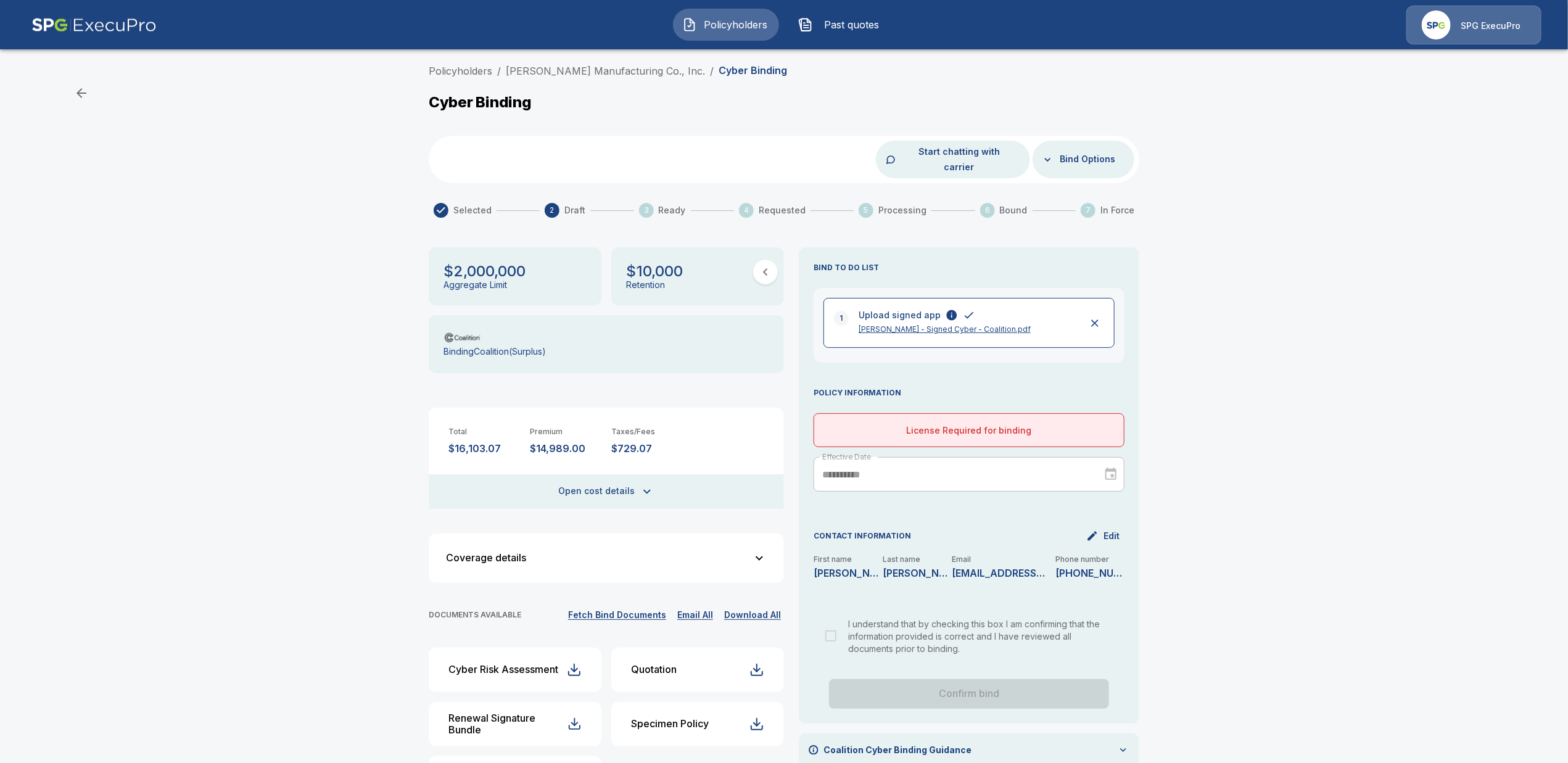
click at [985, 424] on p "License Required for binding" at bounding box center [969, 430] width 290 height 13
click at [1477, 20] on p "SPG ExecuPro" at bounding box center [1491, 26] width 60 height 12
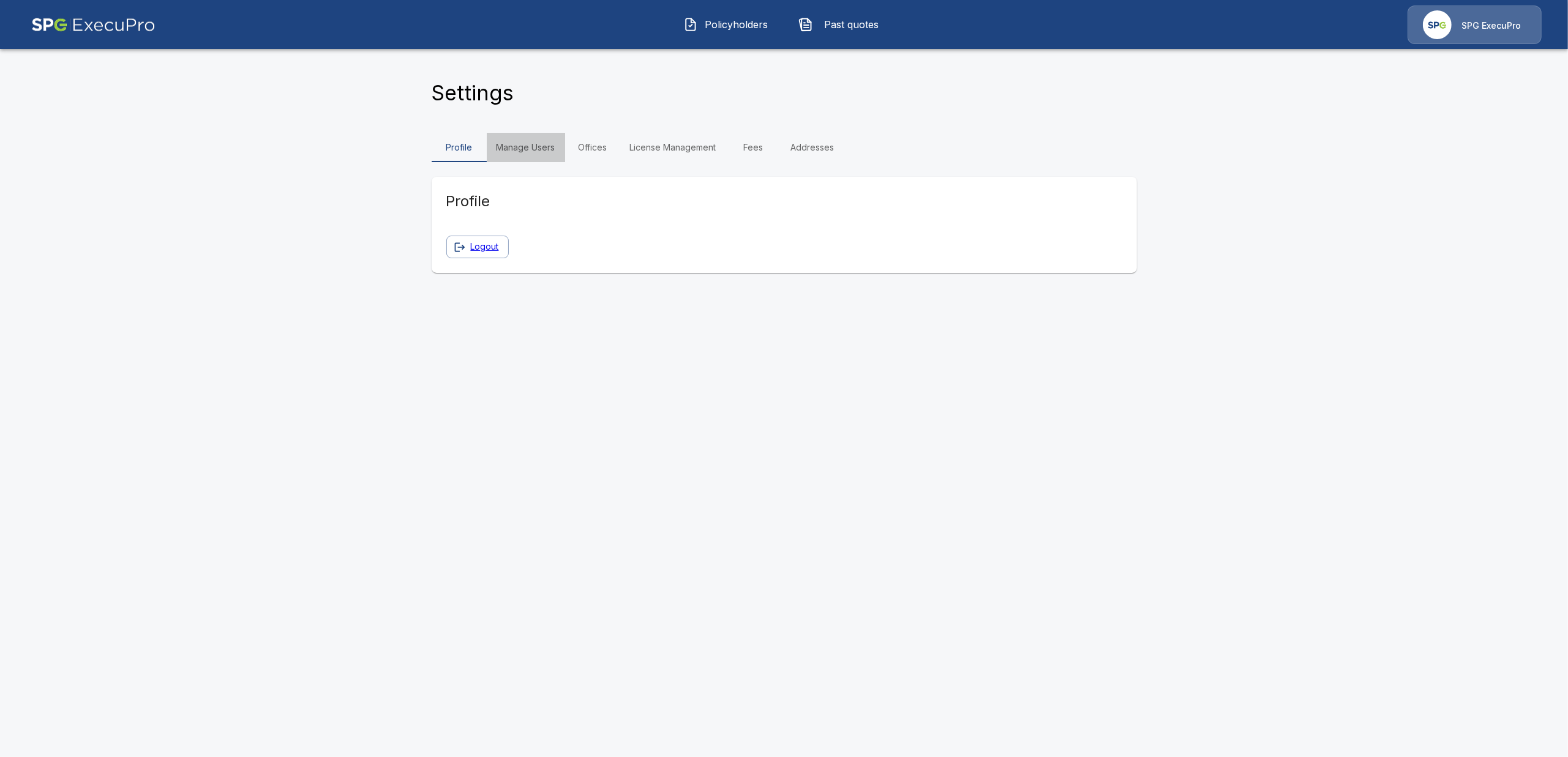
click at [538, 154] on link "Manage Users" at bounding box center [526, 147] width 78 height 29
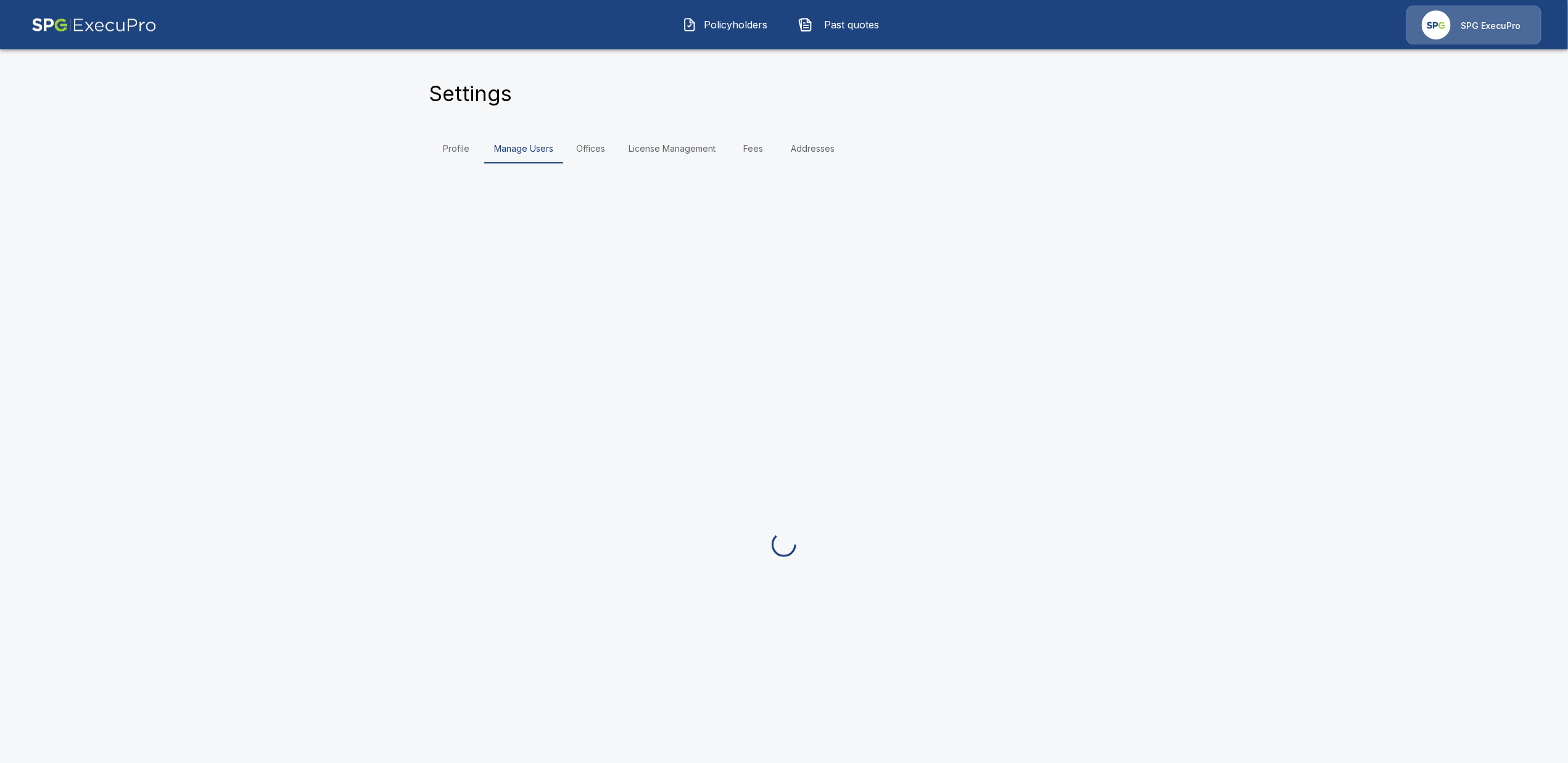
click at [766, 152] on link "Fees" at bounding box center [753, 148] width 55 height 29
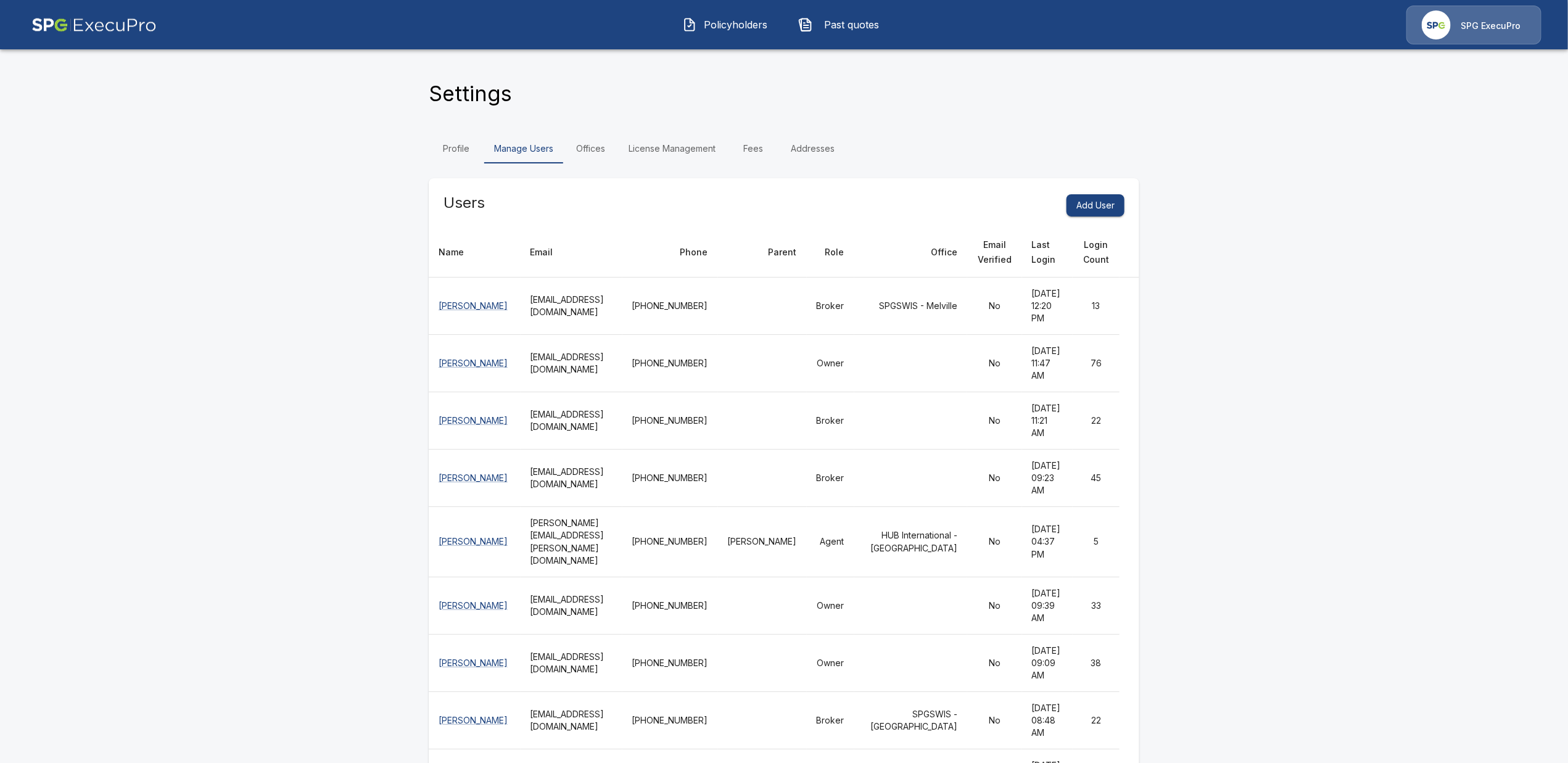
click at [671, 153] on link "License Management" at bounding box center [672, 148] width 107 height 29
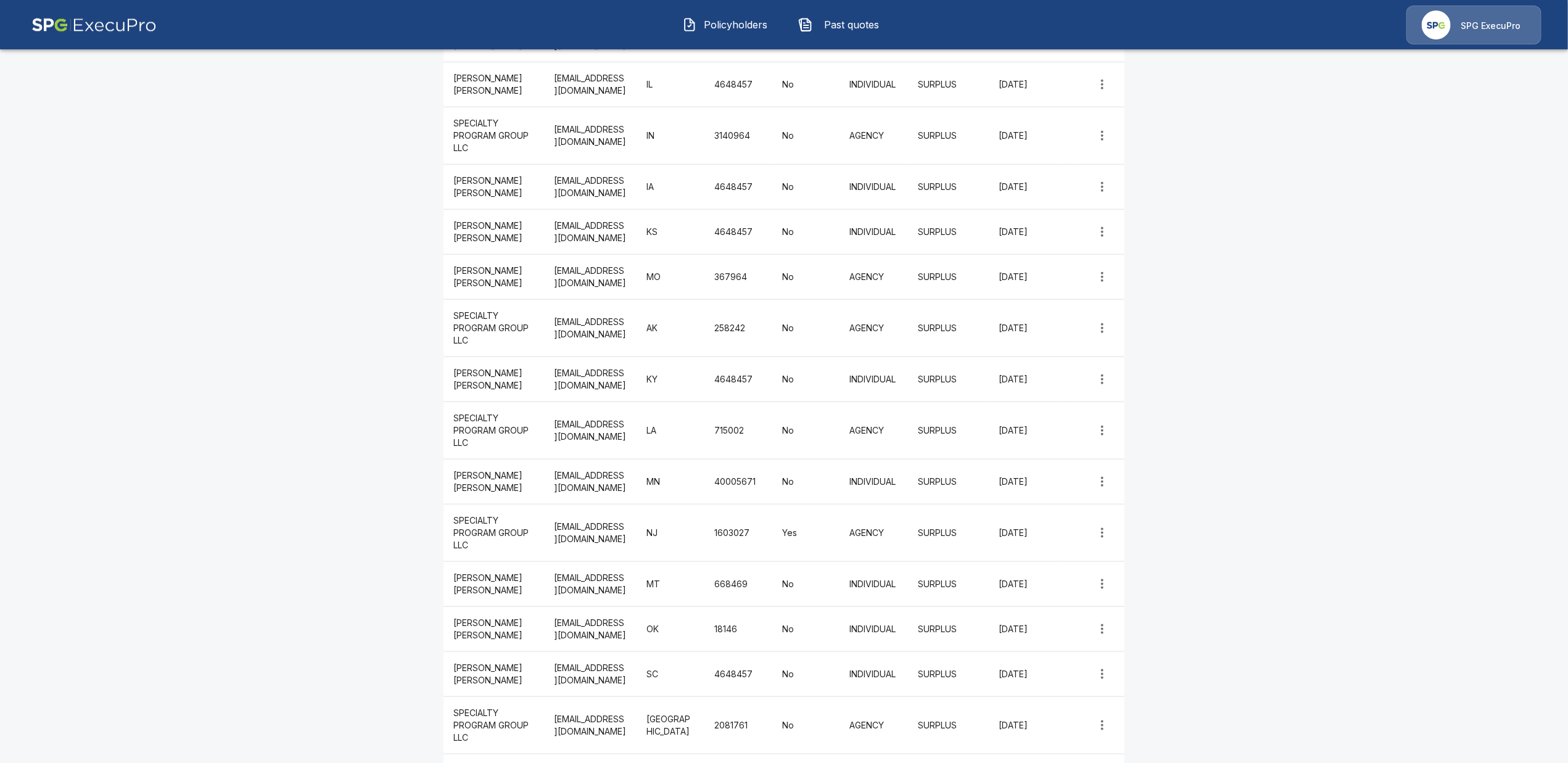
click at [704, 389] on td "KY" at bounding box center [671, 379] width 68 height 45
click at [871, 381] on td "INDIVIDUAL" at bounding box center [874, 379] width 68 height 45
click at [813, 384] on td "No" at bounding box center [806, 379] width 67 height 45
click at [1115, 380] on button "more" at bounding box center [1102, 379] width 25 height 25
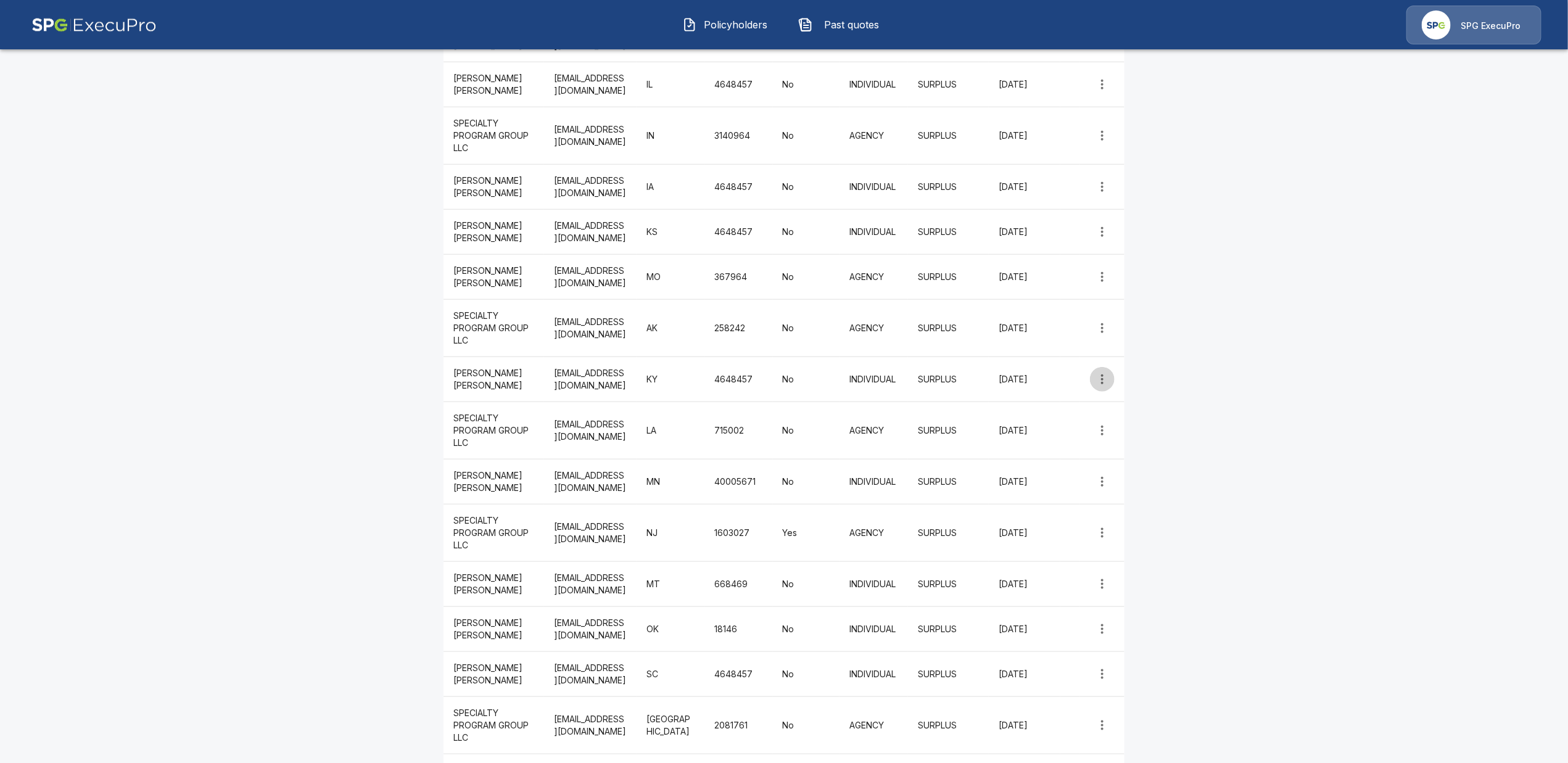
click at [1104, 383] on icon "more" at bounding box center [1102, 380] width 15 height 15
click at [1113, 408] on li "Edit" at bounding box center [1107, 405] width 36 height 23
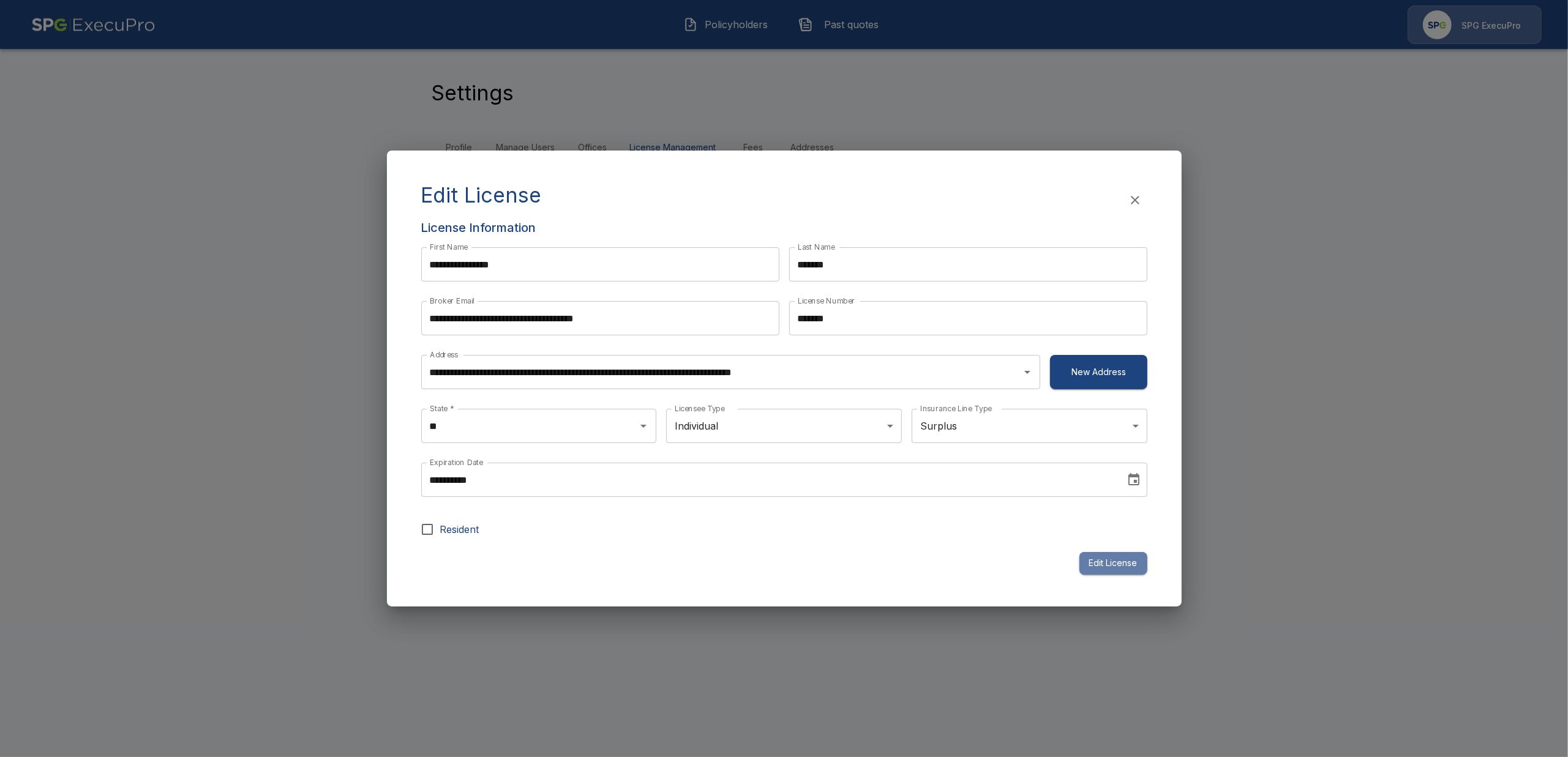
click at [1105, 564] on button "Edit License" at bounding box center [1113, 563] width 68 height 22
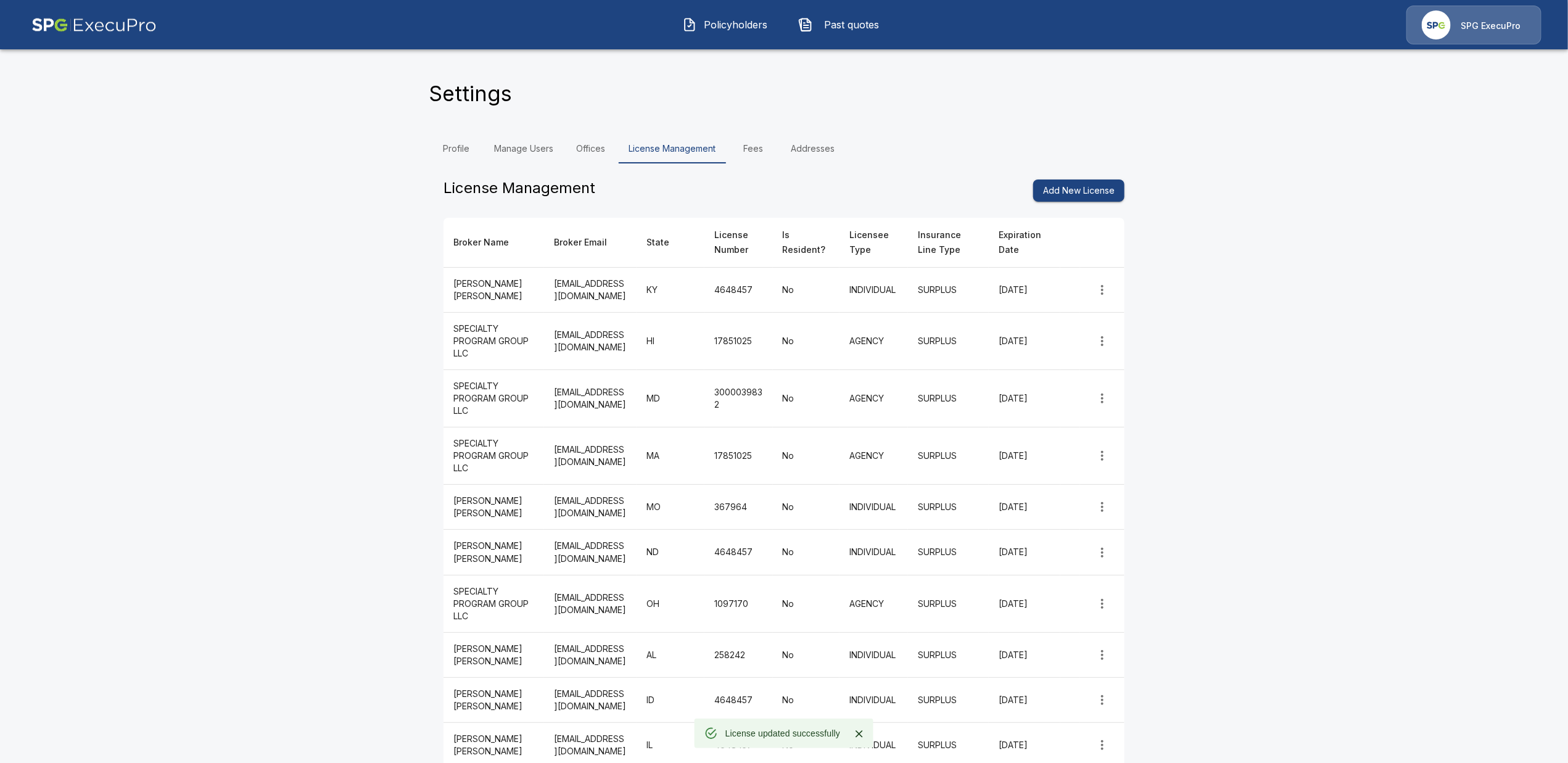
scroll to position [2561, 0]
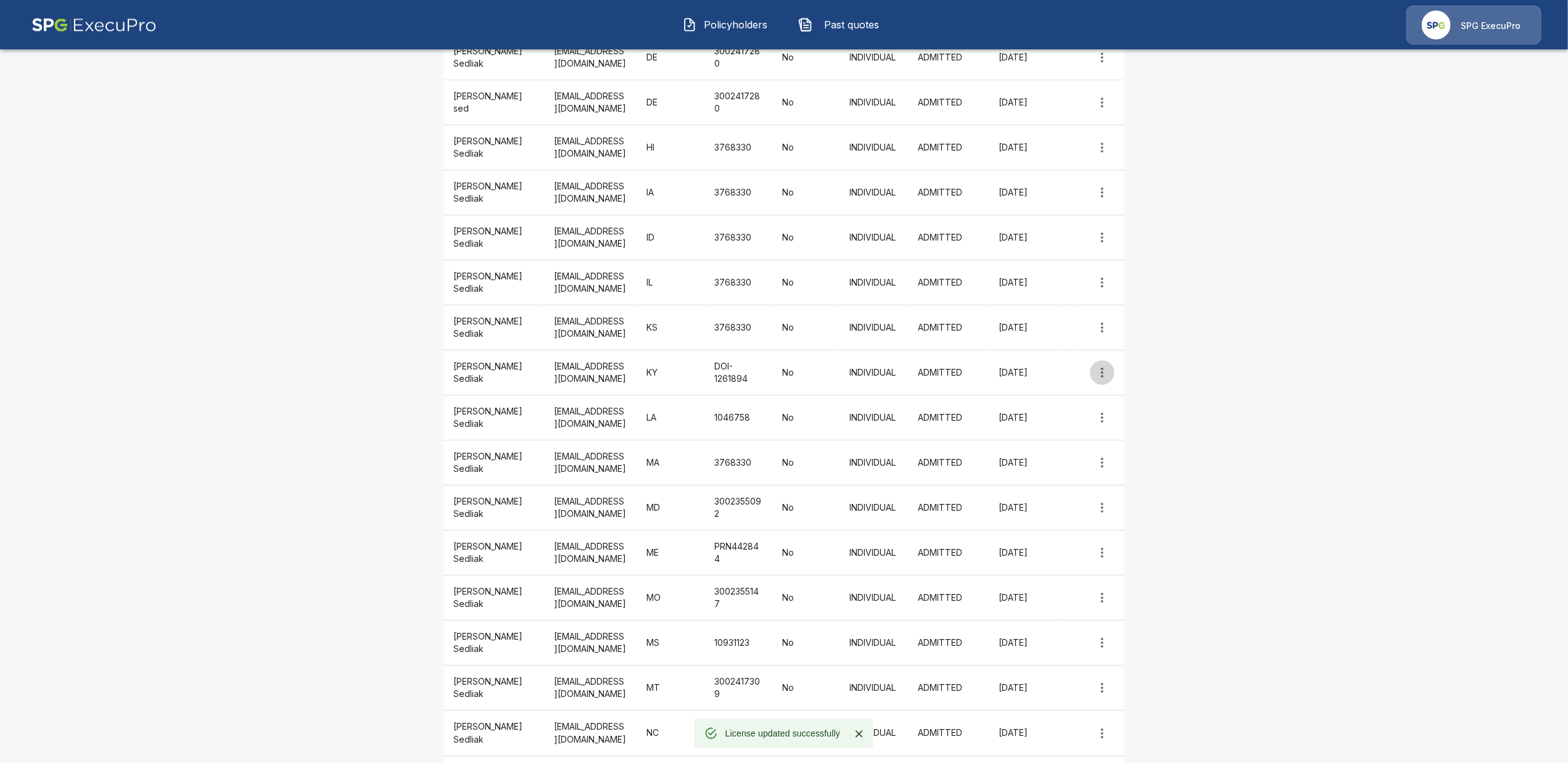
click at [1110, 377] on icon "more" at bounding box center [1102, 373] width 15 height 15
click at [1107, 413] on li "Edit" at bounding box center [1107, 404] width 36 height 23
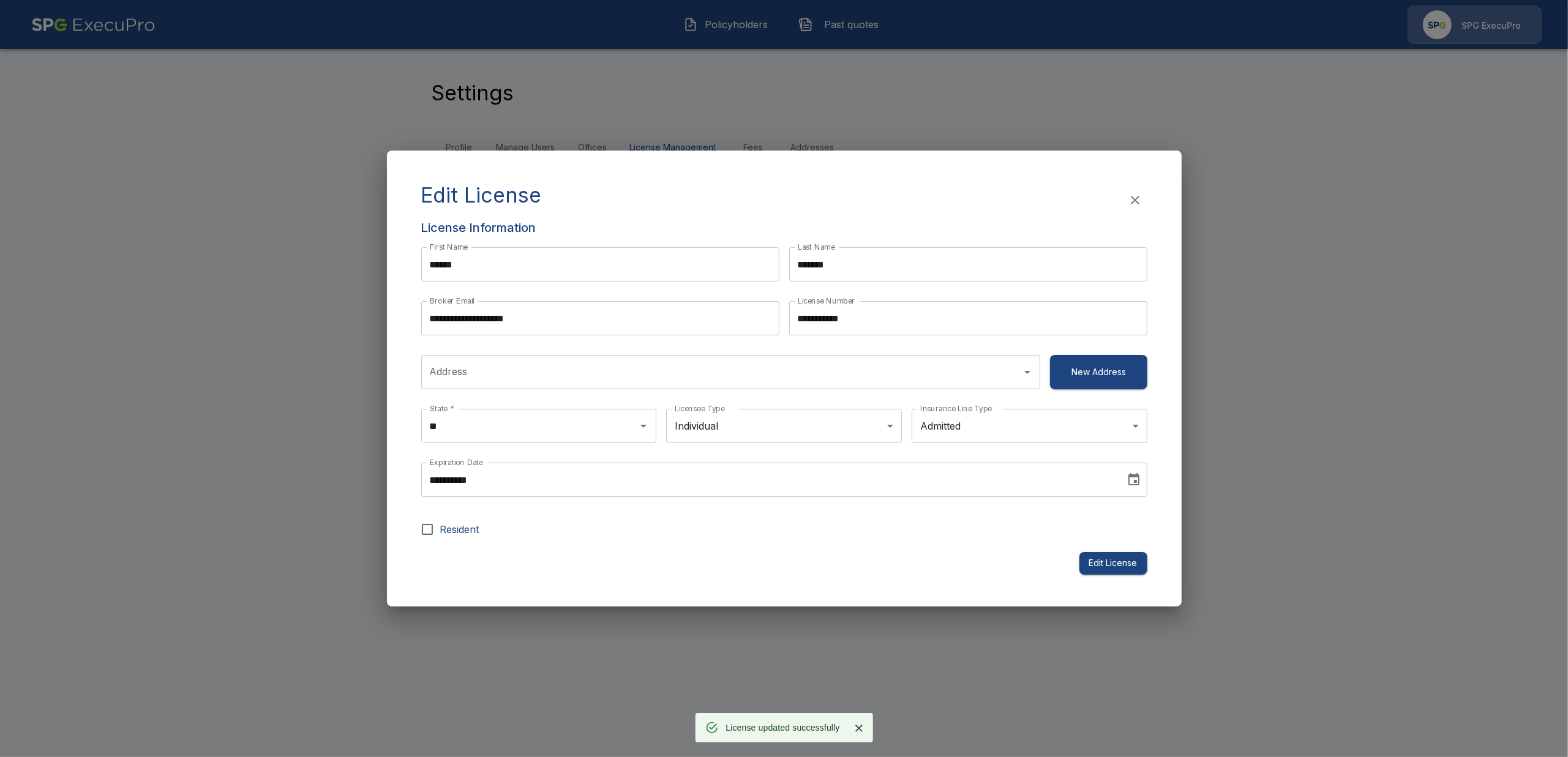
type input "**********"
click at [1119, 570] on button "Edit License" at bounding box center [1113, 563] width 68 height 22
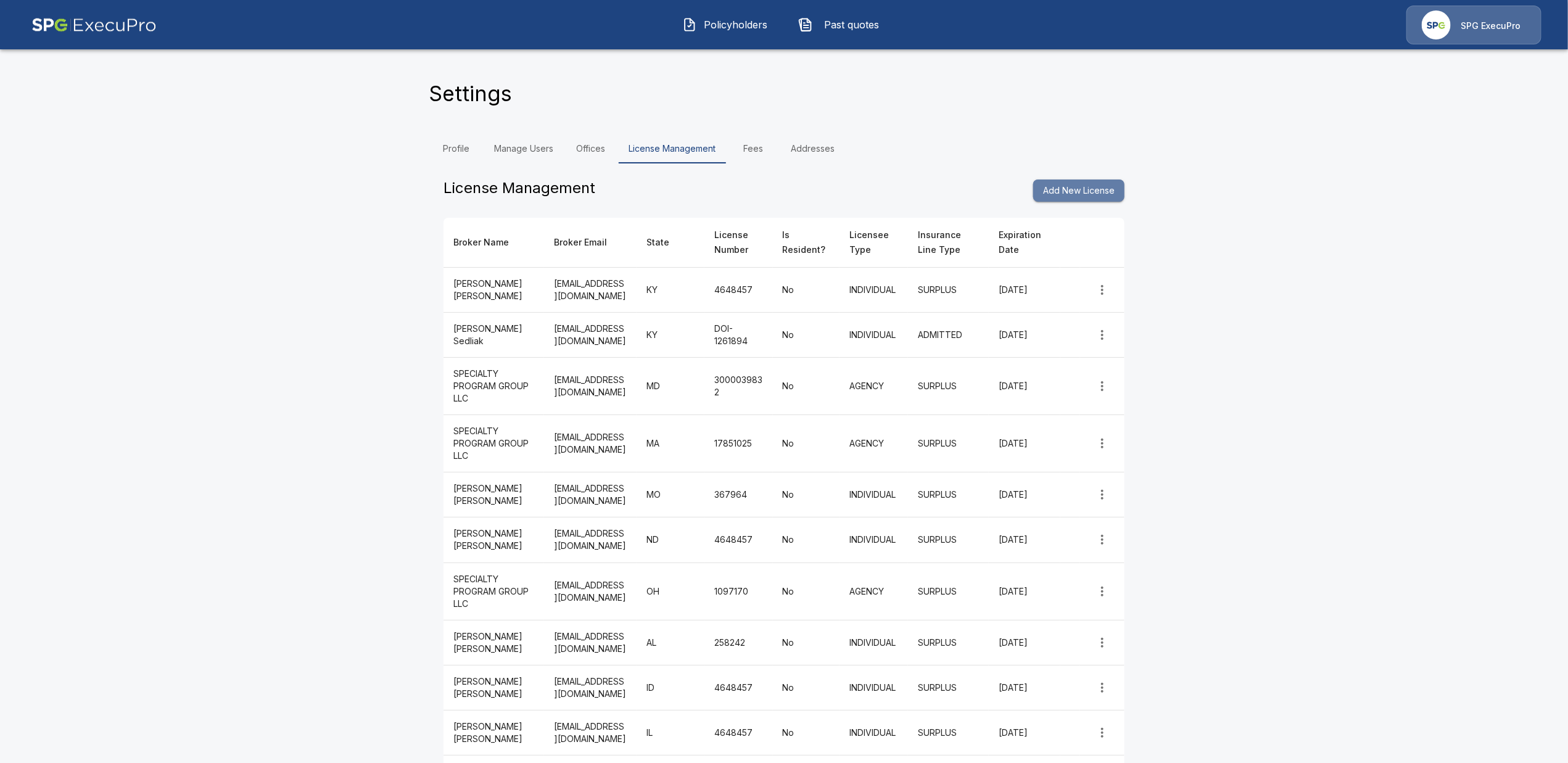
click at [1102, 192] on button "Add New License" at bounding box center [1079, 190] width 91 height 23
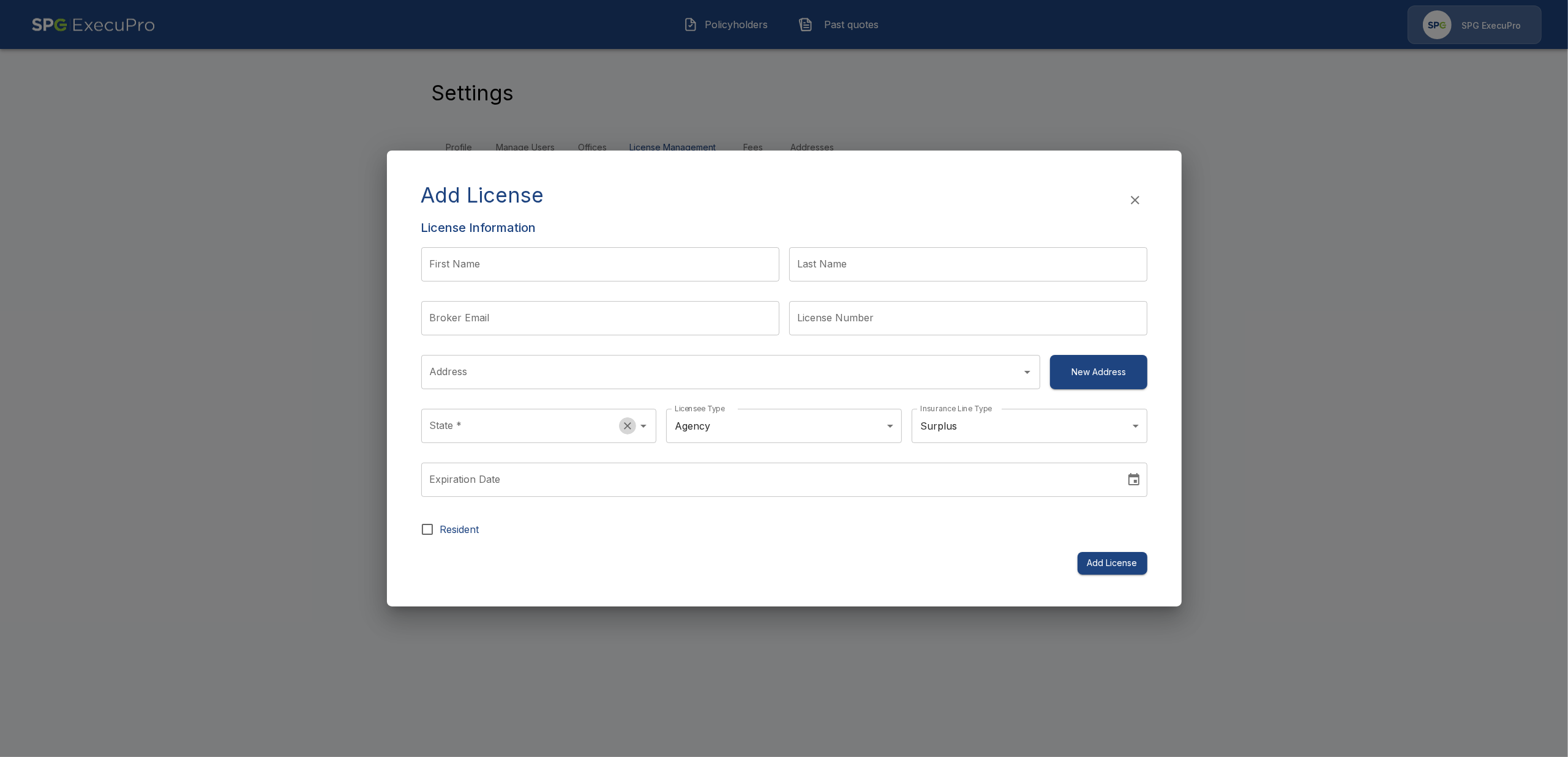
click at [631, 421] on icon "Clear" at bounding box center [628, 426] width 12 height 12
click at [534, 449] on li "KY" at bounding box center [539, 459] width 235 height 22
type input "**"
click at [549, 262] on input "First Name" at bounding box center [600, 265] width 358 height 35
paste input "**********"
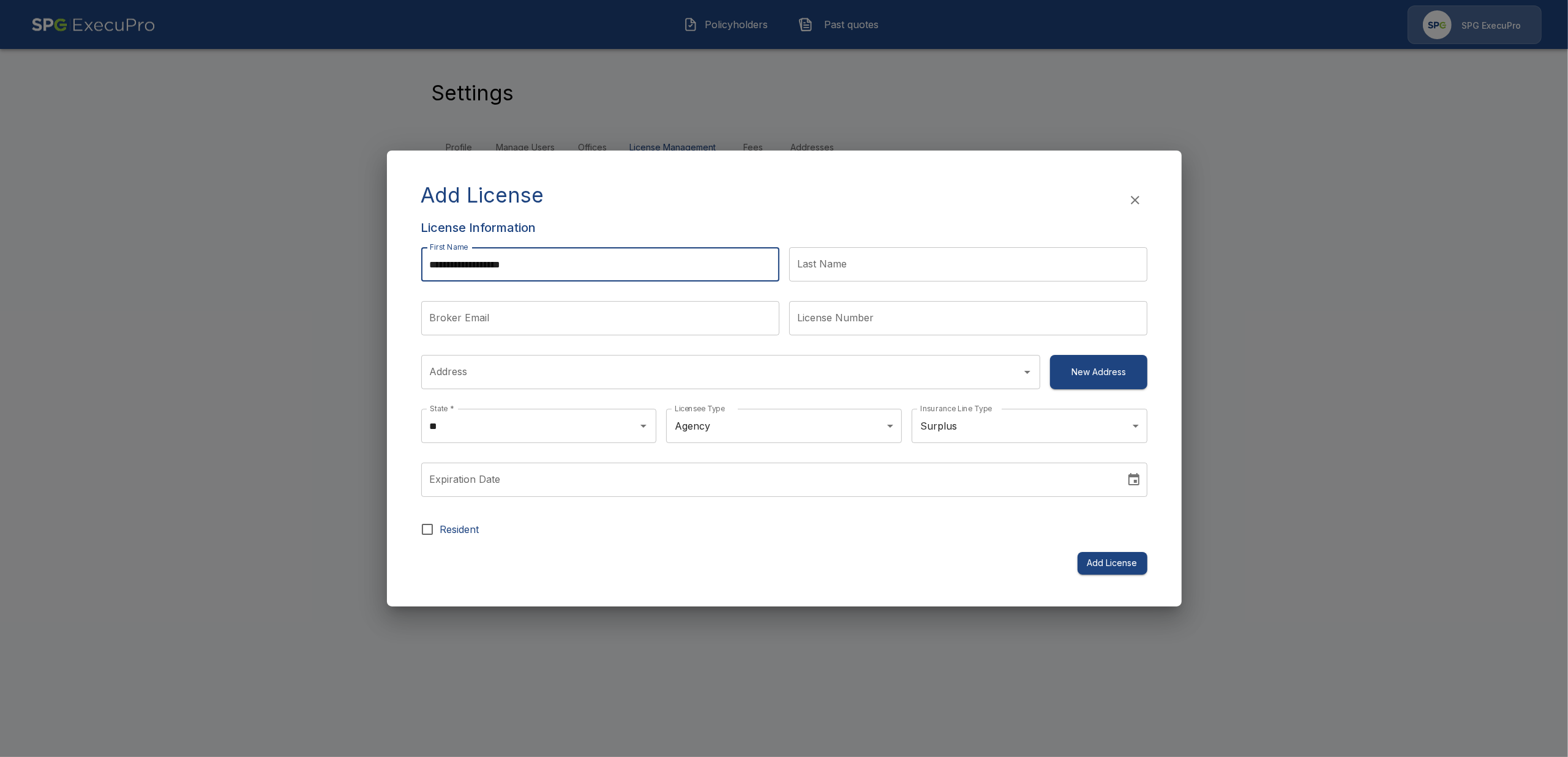
drag, startPoint x: 549, startPoint y: 262, endPoint x: 487, endPoint y: 263, distance: 62.0
click at [487, 263] on input "**********" at bounding box center [600, 265] width 358 height 35
type input "**********"
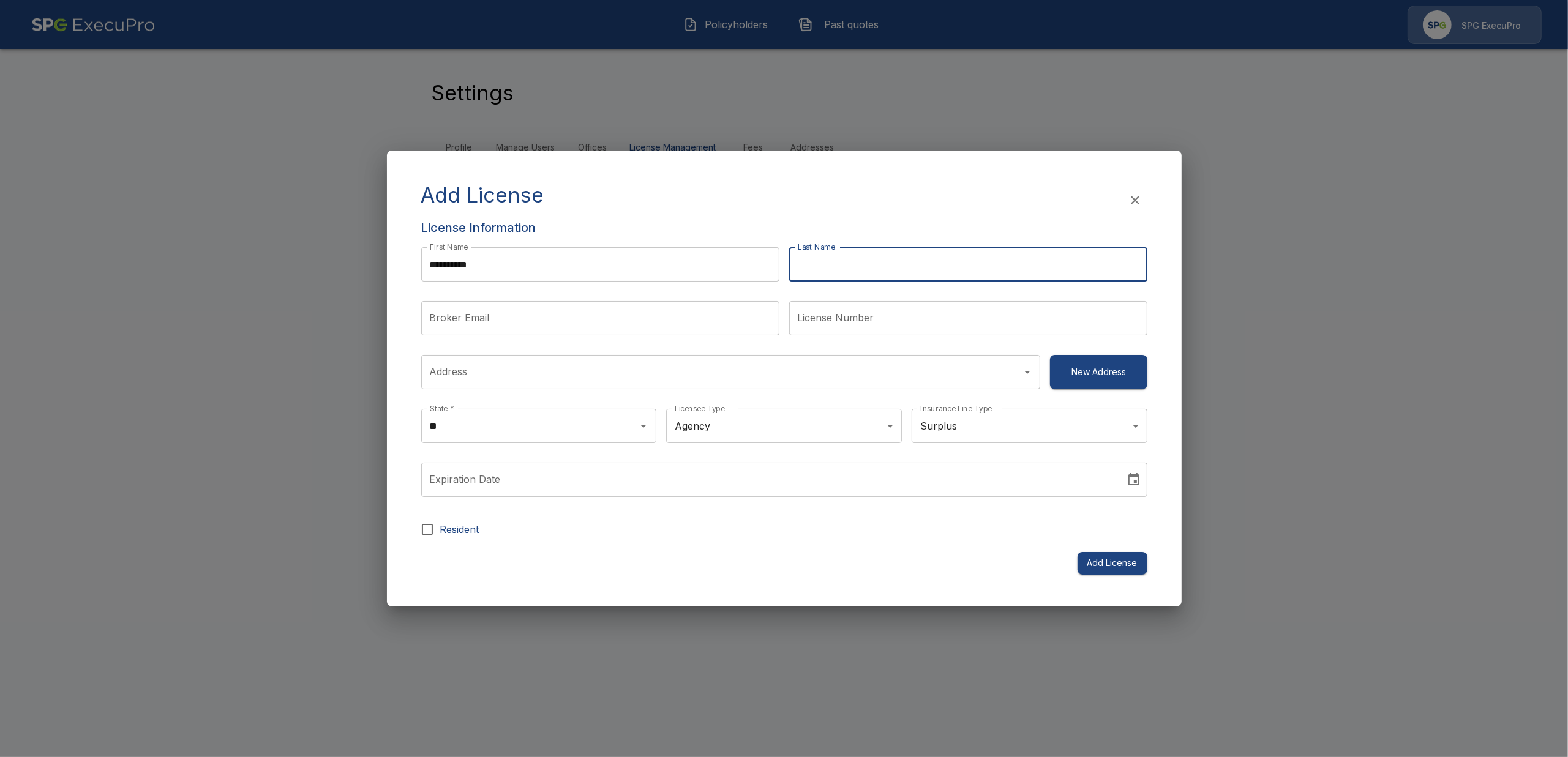
paste input "*******"
type input "*******"
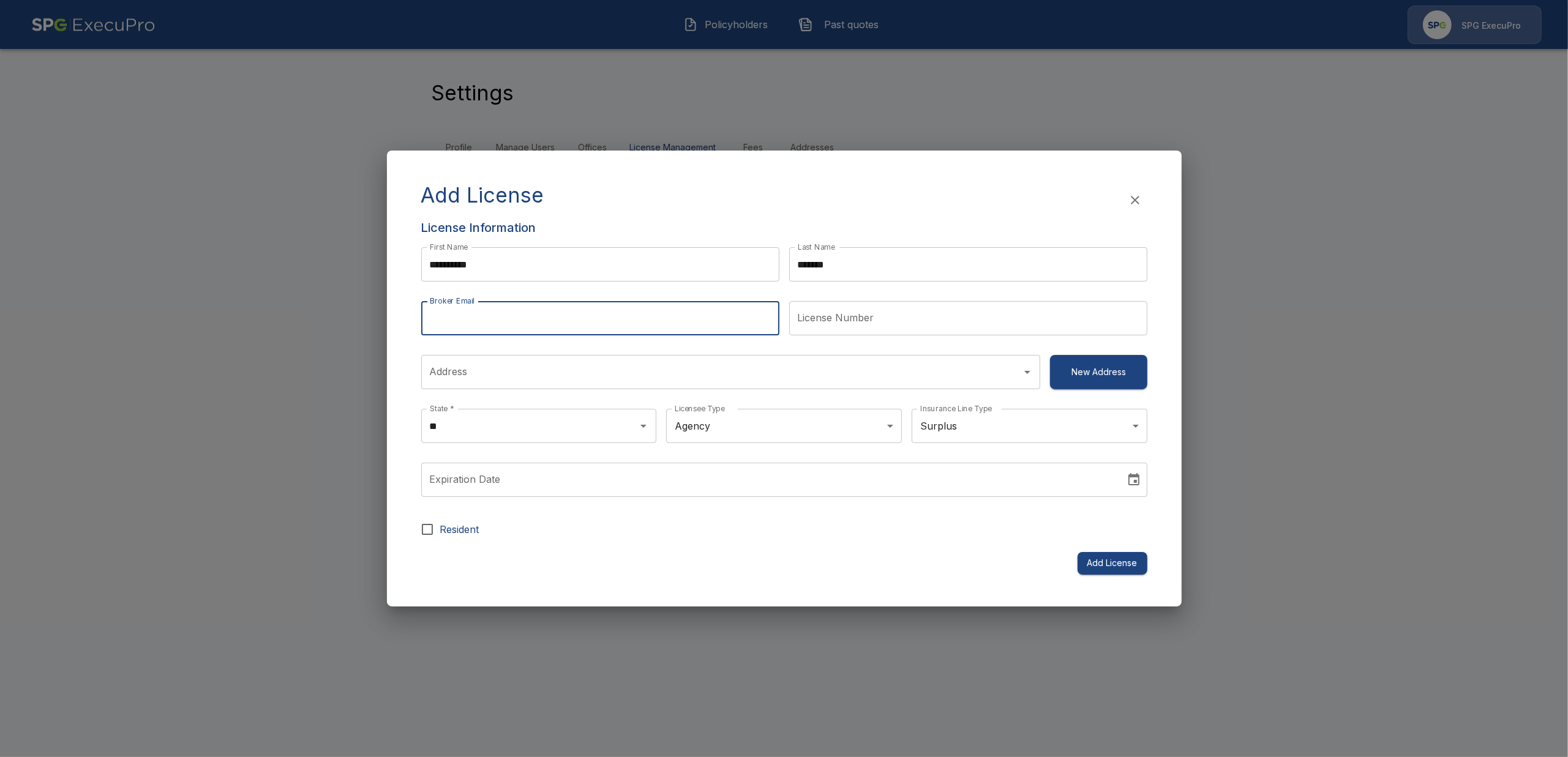
click at [597, 323] on input "Broker Email" at bounding box center [600, 318] width 358 height 35
paste input "**********"
type input "**********"
click at [877, 325] on input "License Number" at bounding box center [968, 318] width 358 height 35
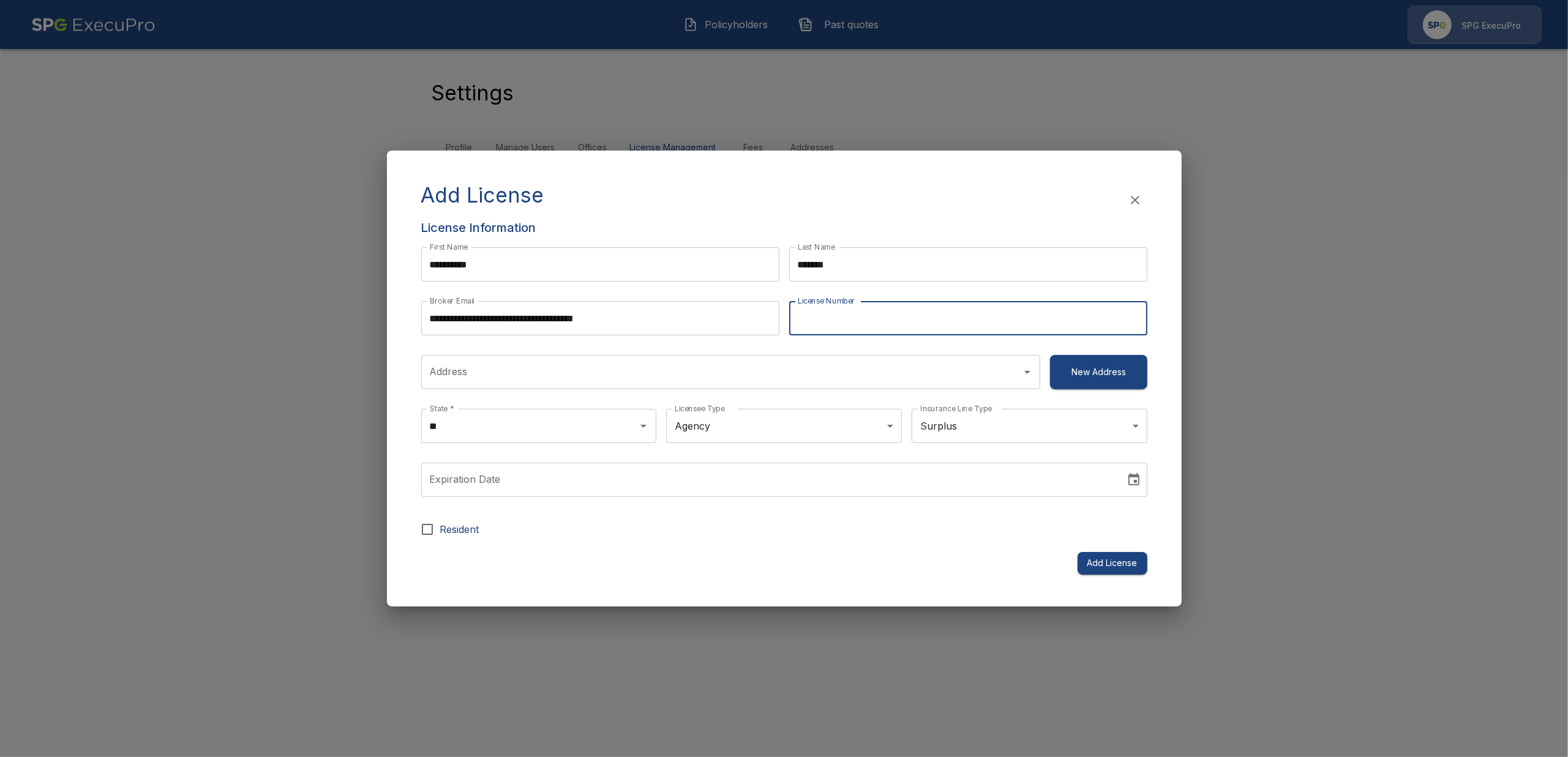
paste input "******"
type input "******"
click at [724, 364] on input "Address" at bounding box center [722, 372] width 590 height 23
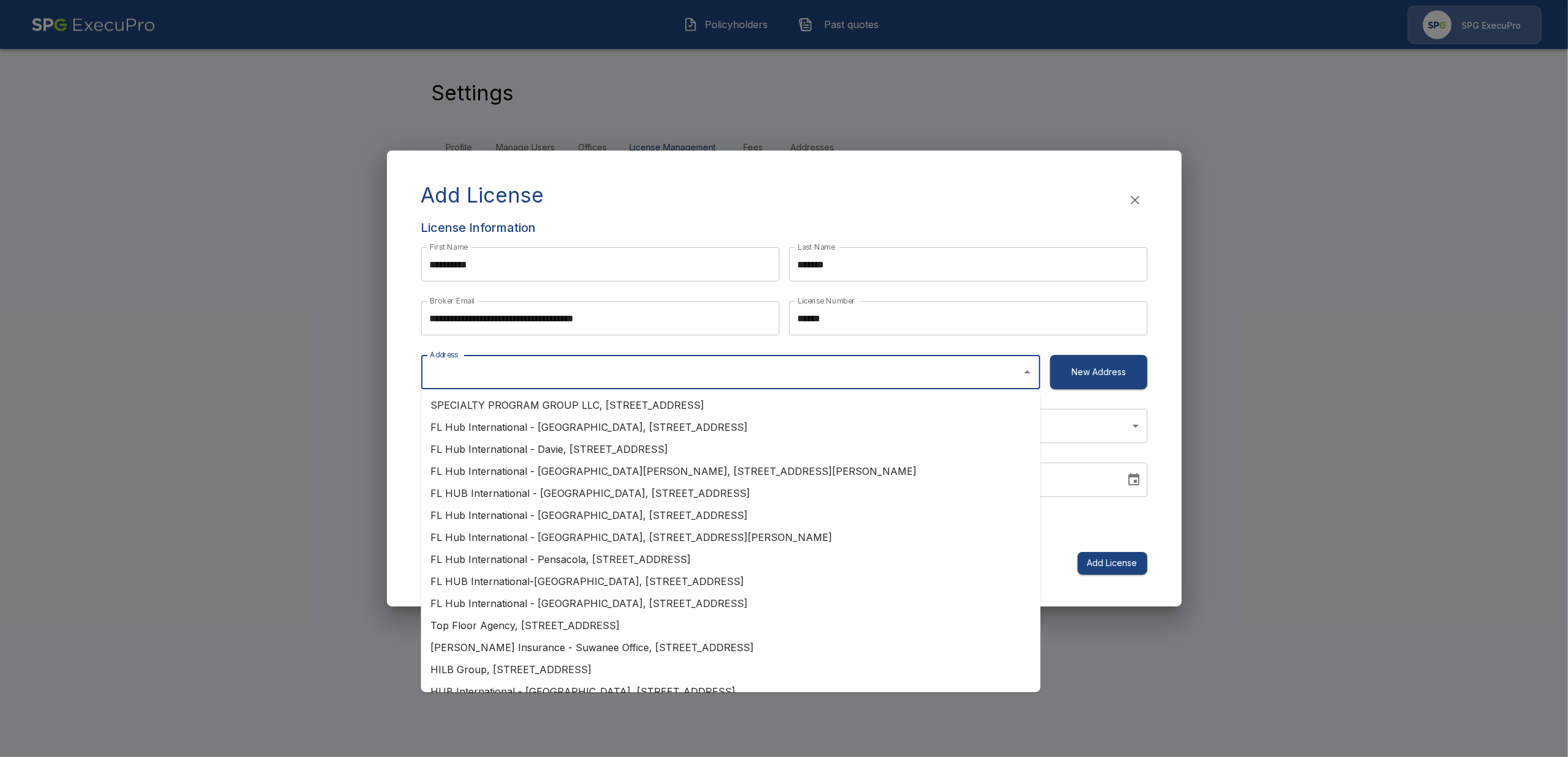
click at [874, 410] on li "SPECIALTY PROGRAM GROUP LLC, 180 RIVER ROAD, 2ND FLOOR, SUMMIT, NJ" at bounding box center [731, 405] width 620 height 22
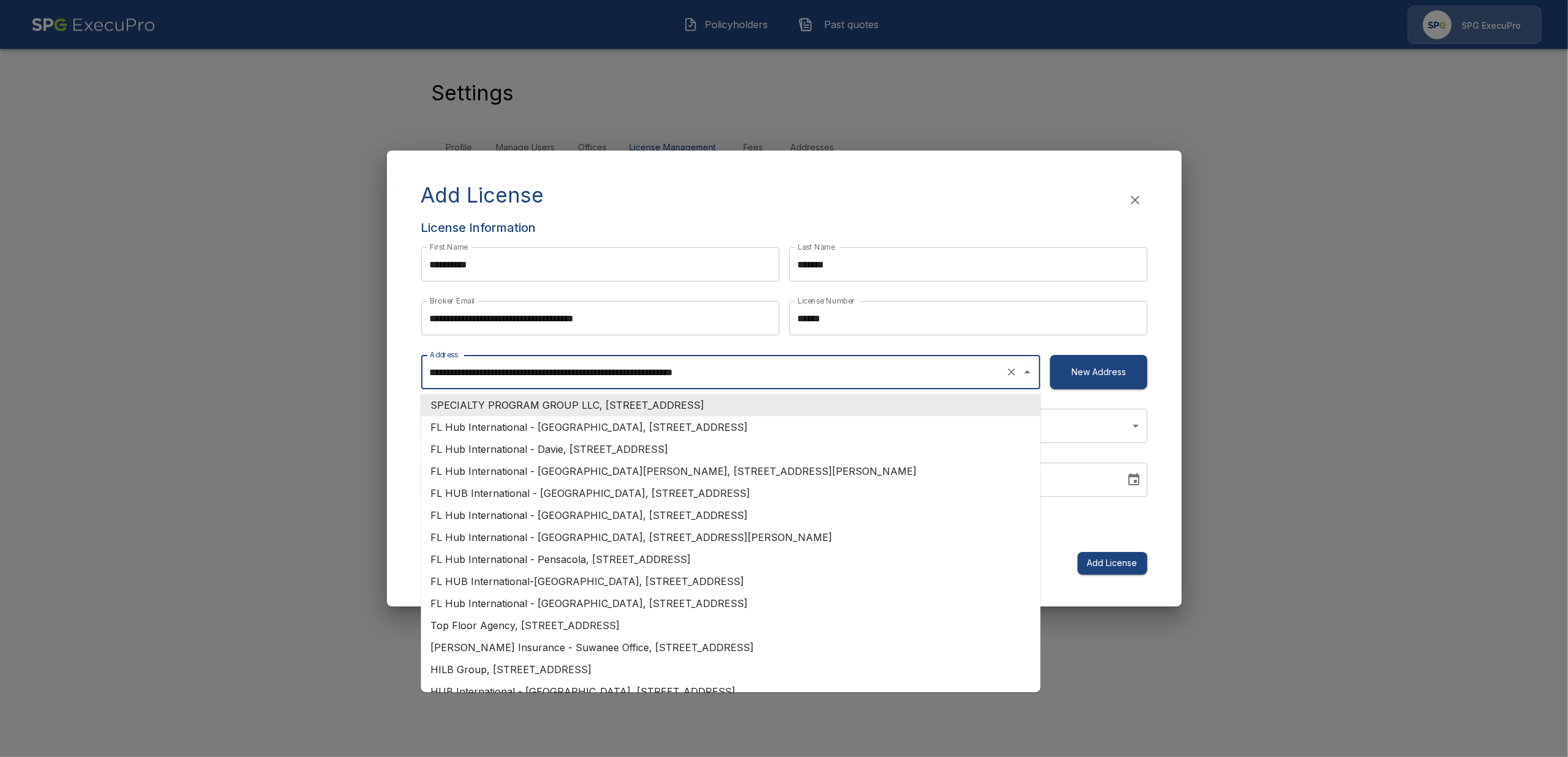
click at [921, 366] on input "**********" at bounding box center [714, 372] width 574 height 23
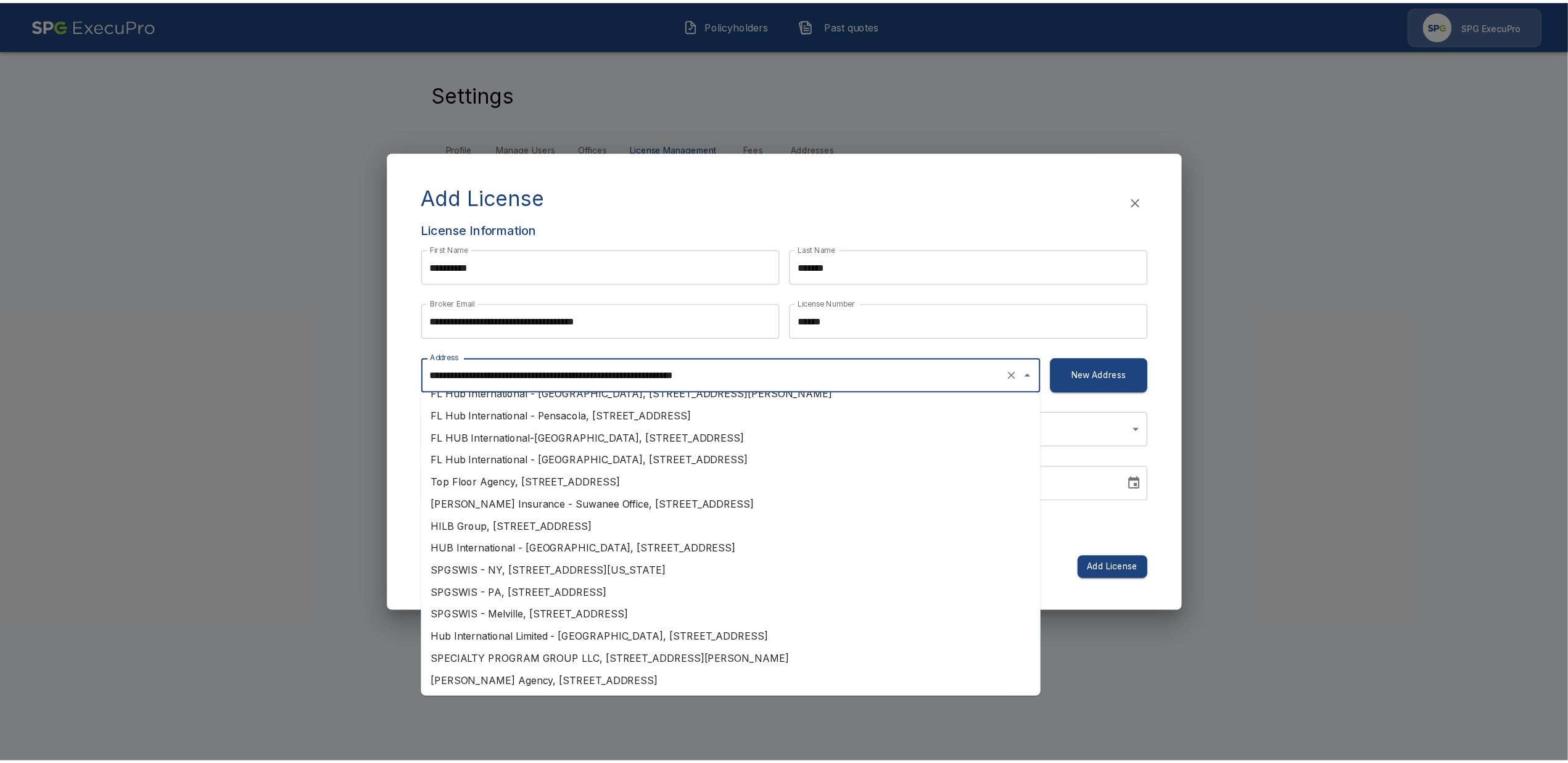
scroll to position [140, 0]
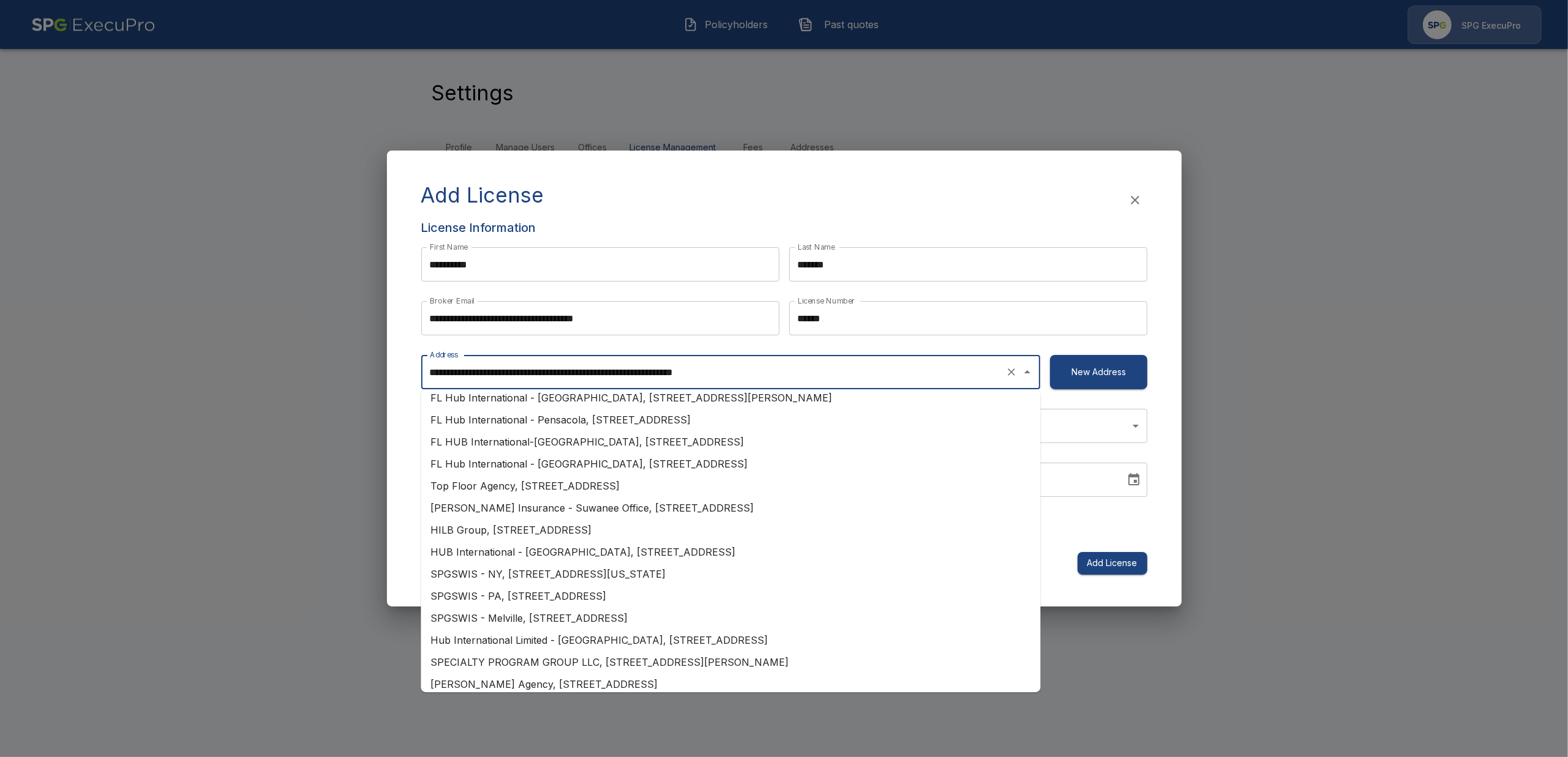
click at [839, 660] on li "SPECIALTY PROGRAM GROUP LLC, 300 Connell Drive,, Suite 3000,, Berkeley Heights,…" at bounding box center [731, 662] width 620 height 22
type input "**********"
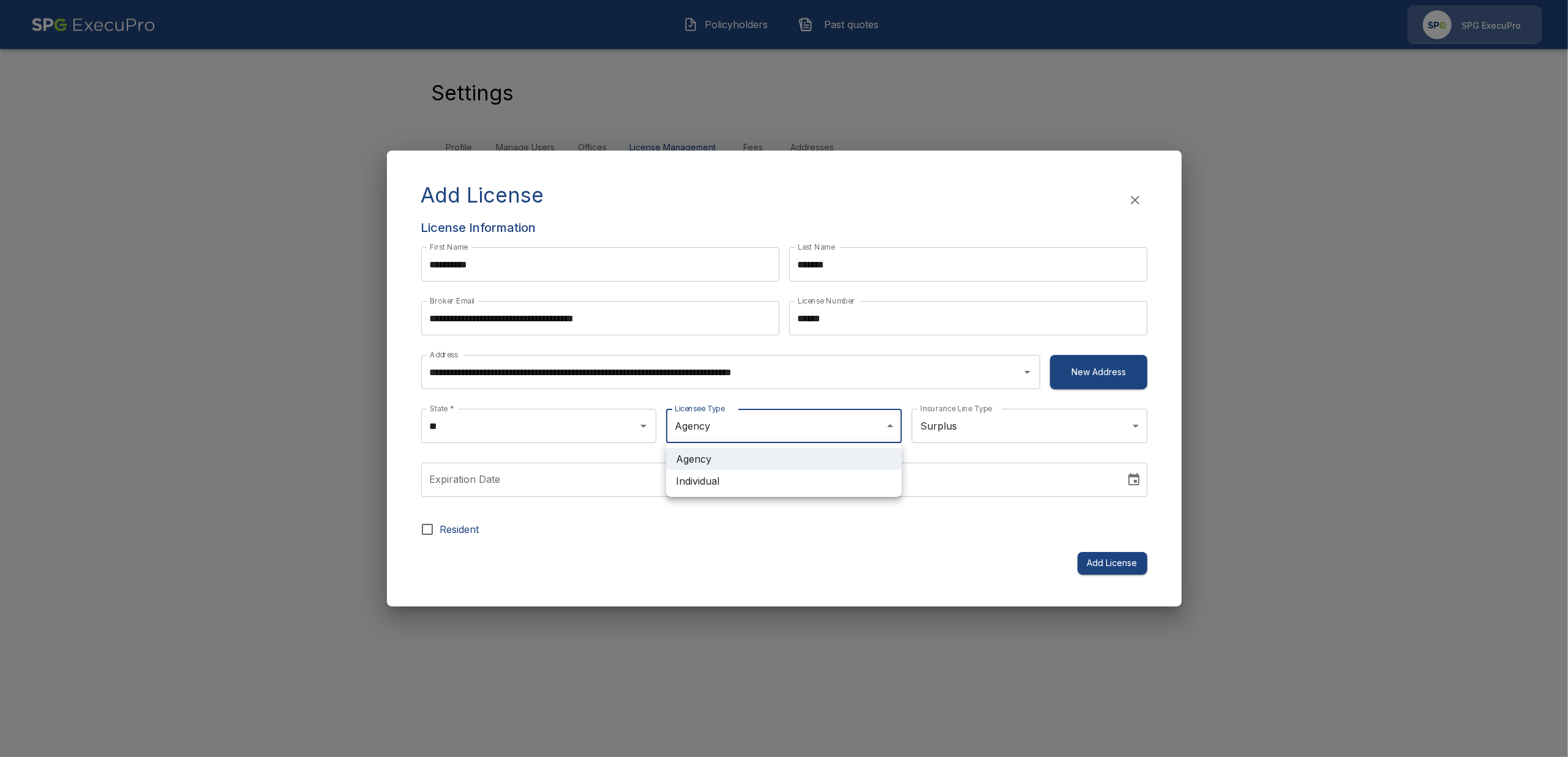
click at [765, 177] on body "**********" at bounding box center [784, 89] width 1568 height 177
click at [763, 472] on li "Individual" at bounding box center [784, 481] width 235 height 22
type input "**********"
click at [664, 482] on input "**********" at bounding box center [769, 480] width 695 height 35
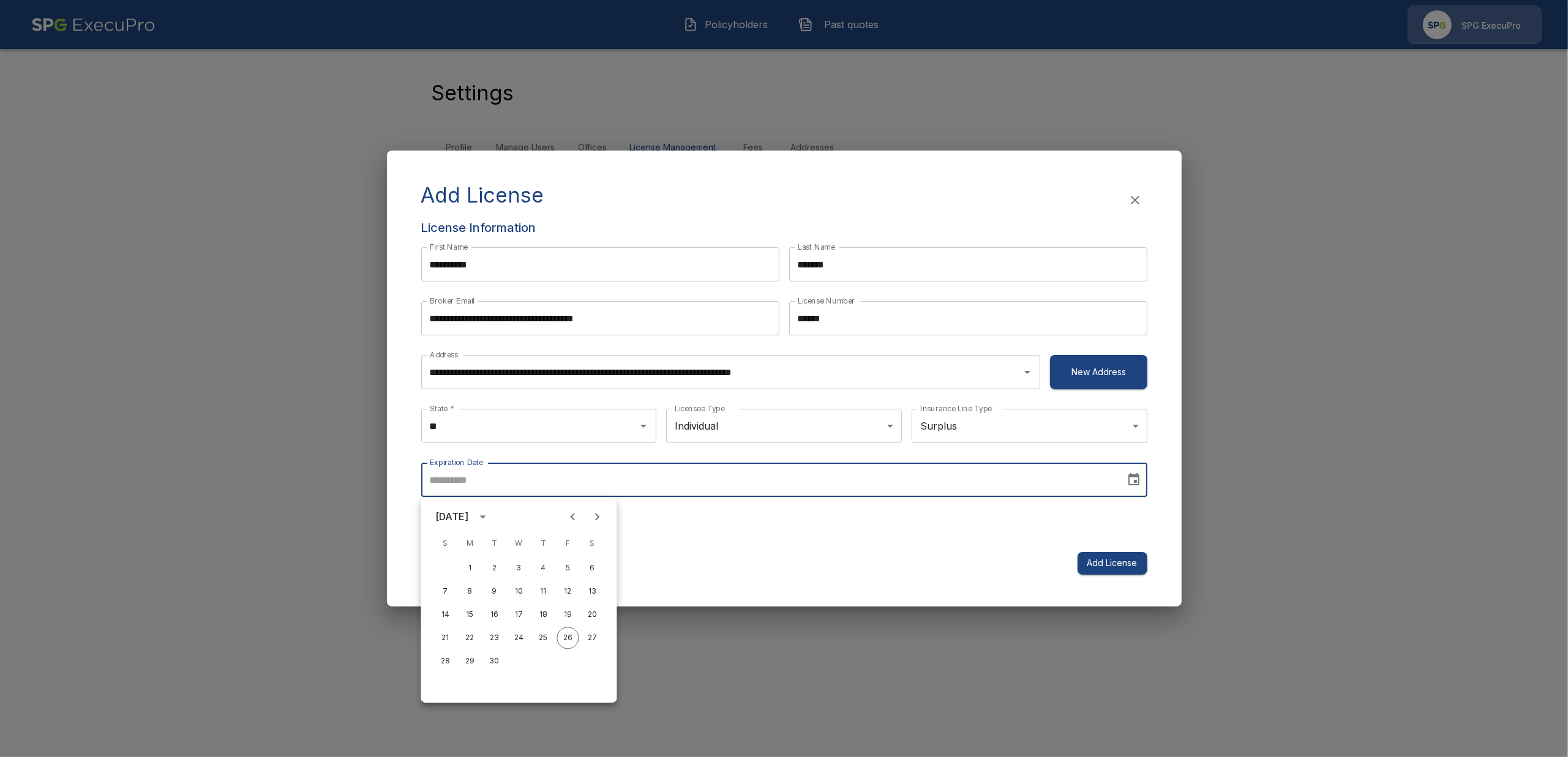
click at [751, 476] on input "Expiration Date" at bounding box center [769, 480] width 695 height 35
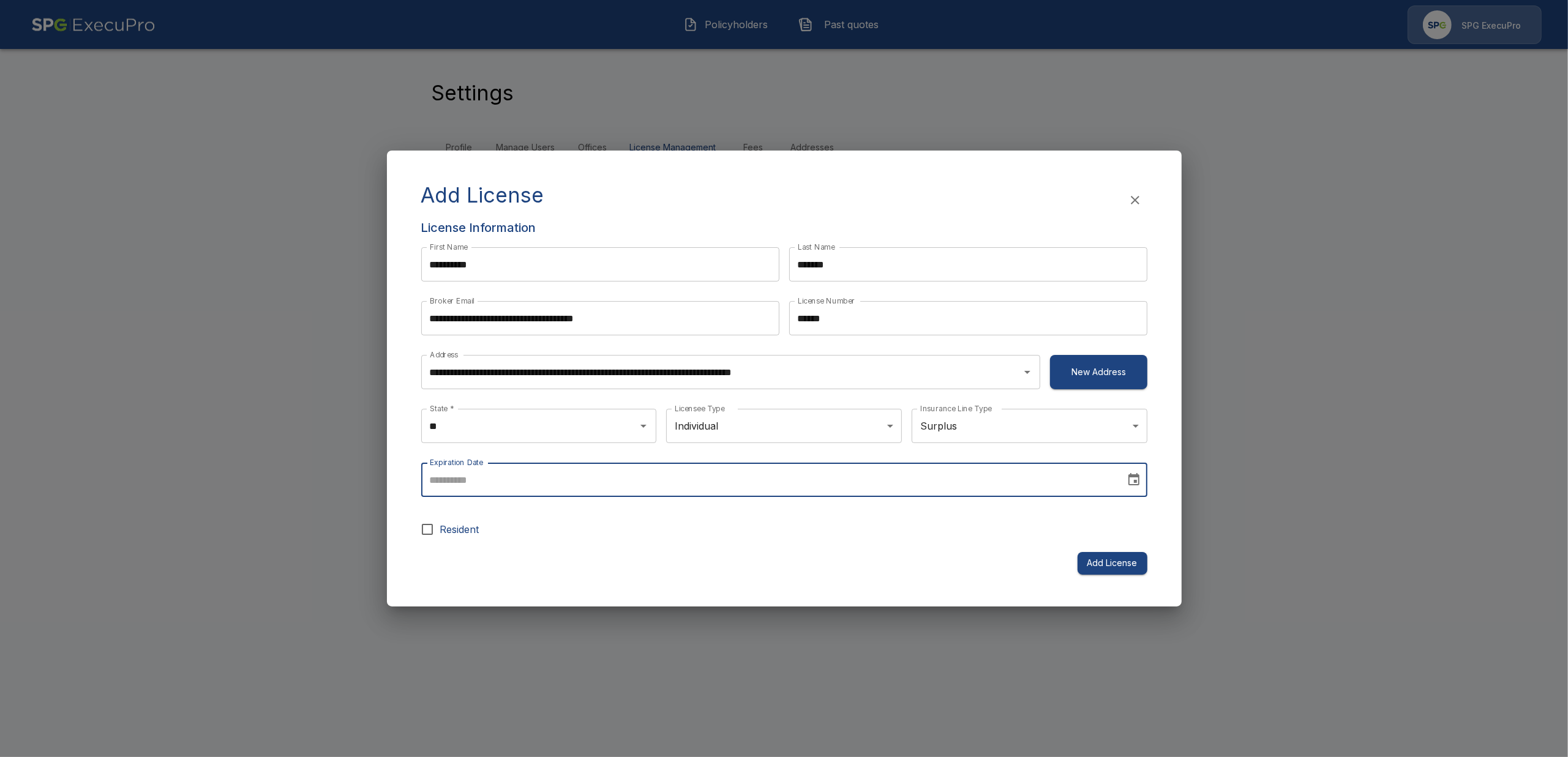
paste input "**********"
type input "**********"
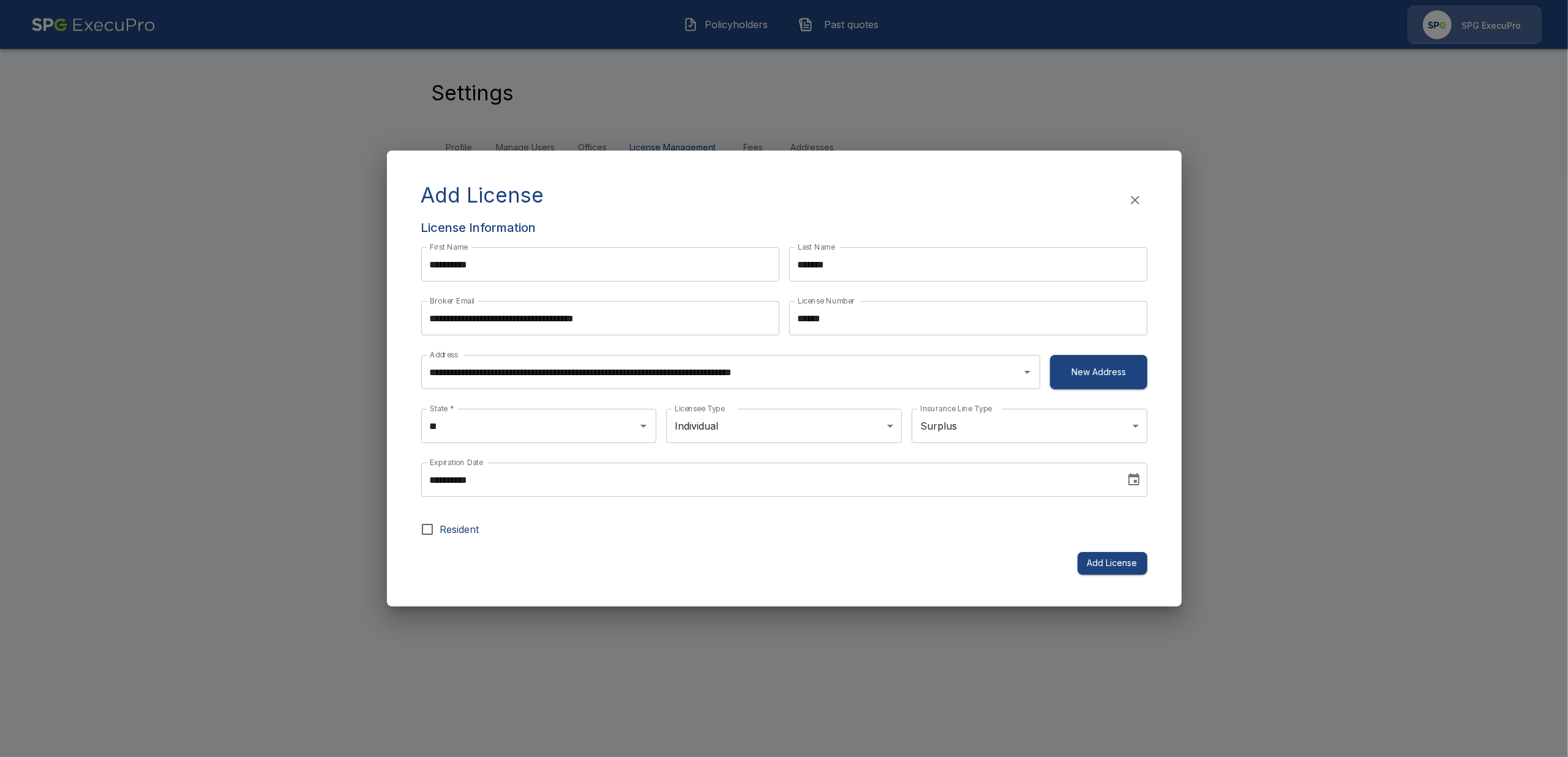
click at [691, 530] on label "Resident" at bounding box center [776, 530] width 723 height 26
click at [928, 525] on label "Resident" at bounding box center [776, 530] width 723 height 26
click at [1118, 556] on button "Add License" at bounding box center [1112, 563] width 70 height 22
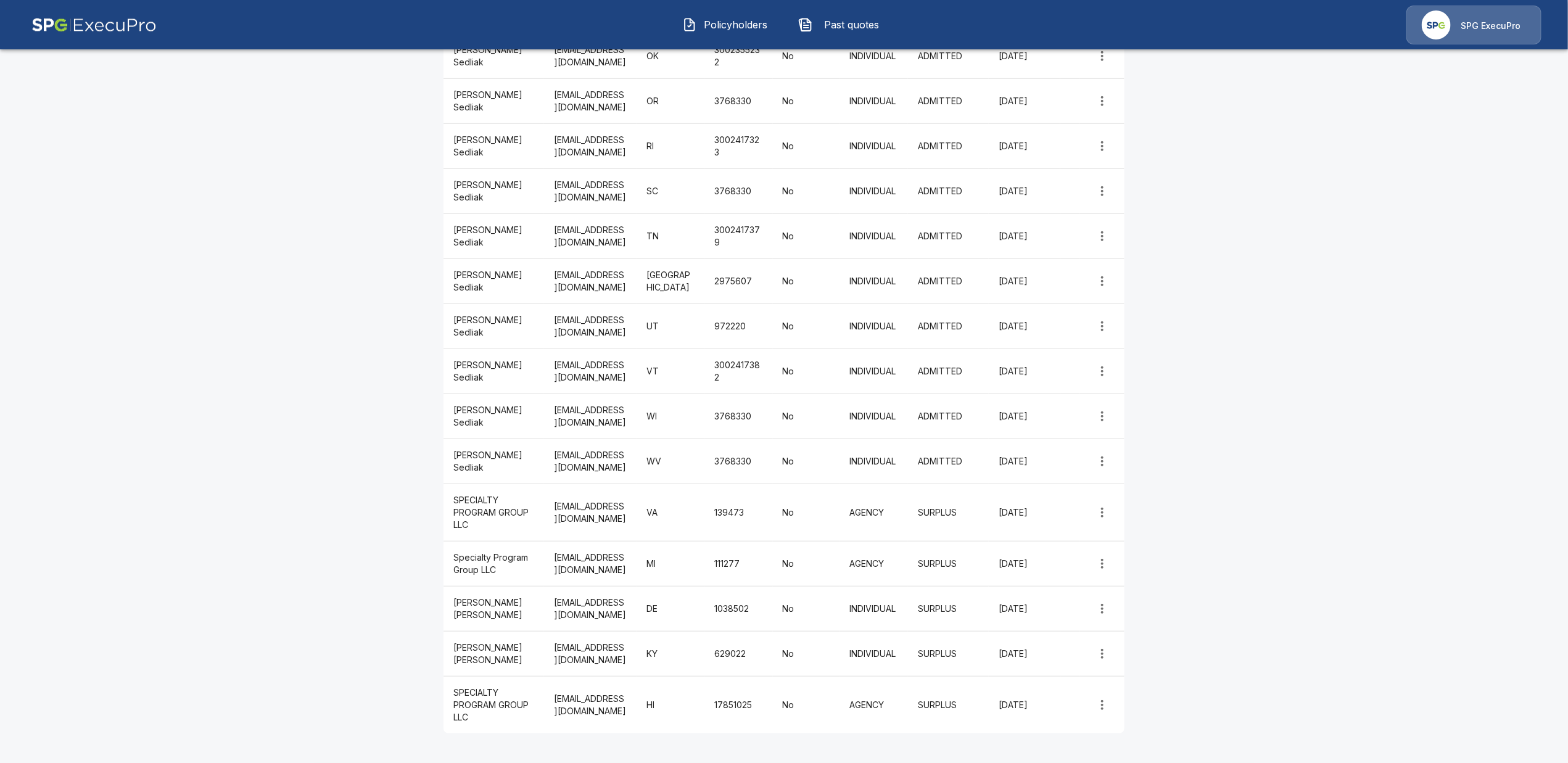
click at [1110, 658] on icon "more" at bounding box center [1102, 654] width 15 height 15
click at [1112, 680] on li "Edit" at bounding box center [1107, 691] width 36 height 23
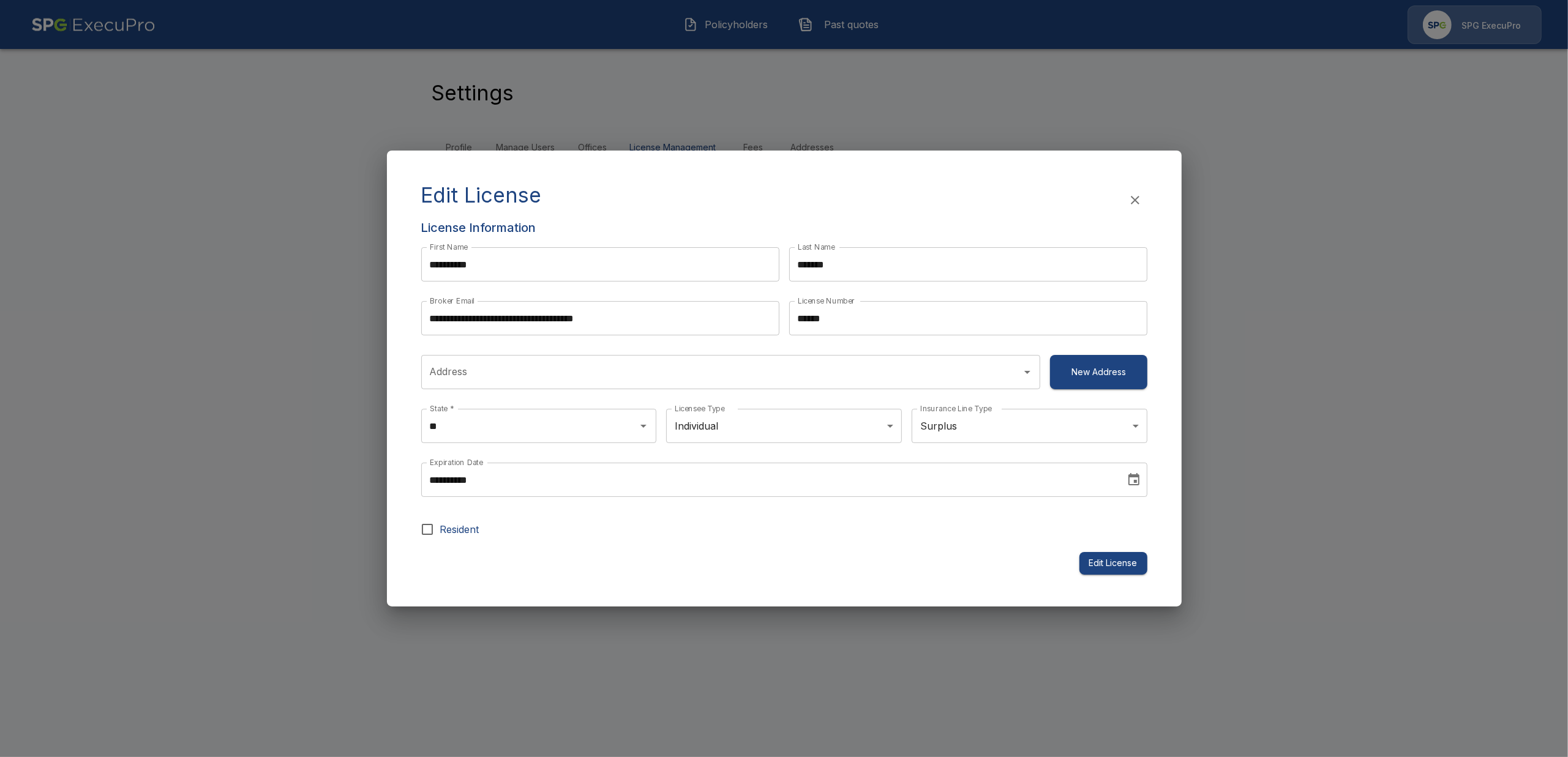
type input "**********"
drag, startPoint x: 579, startPoint y: 252, endPoint x: 580, endPoint y: 260, distance: 8.1
click at [579, 256] on input "**********" at bounding box center [600, 265] width 358 height 35
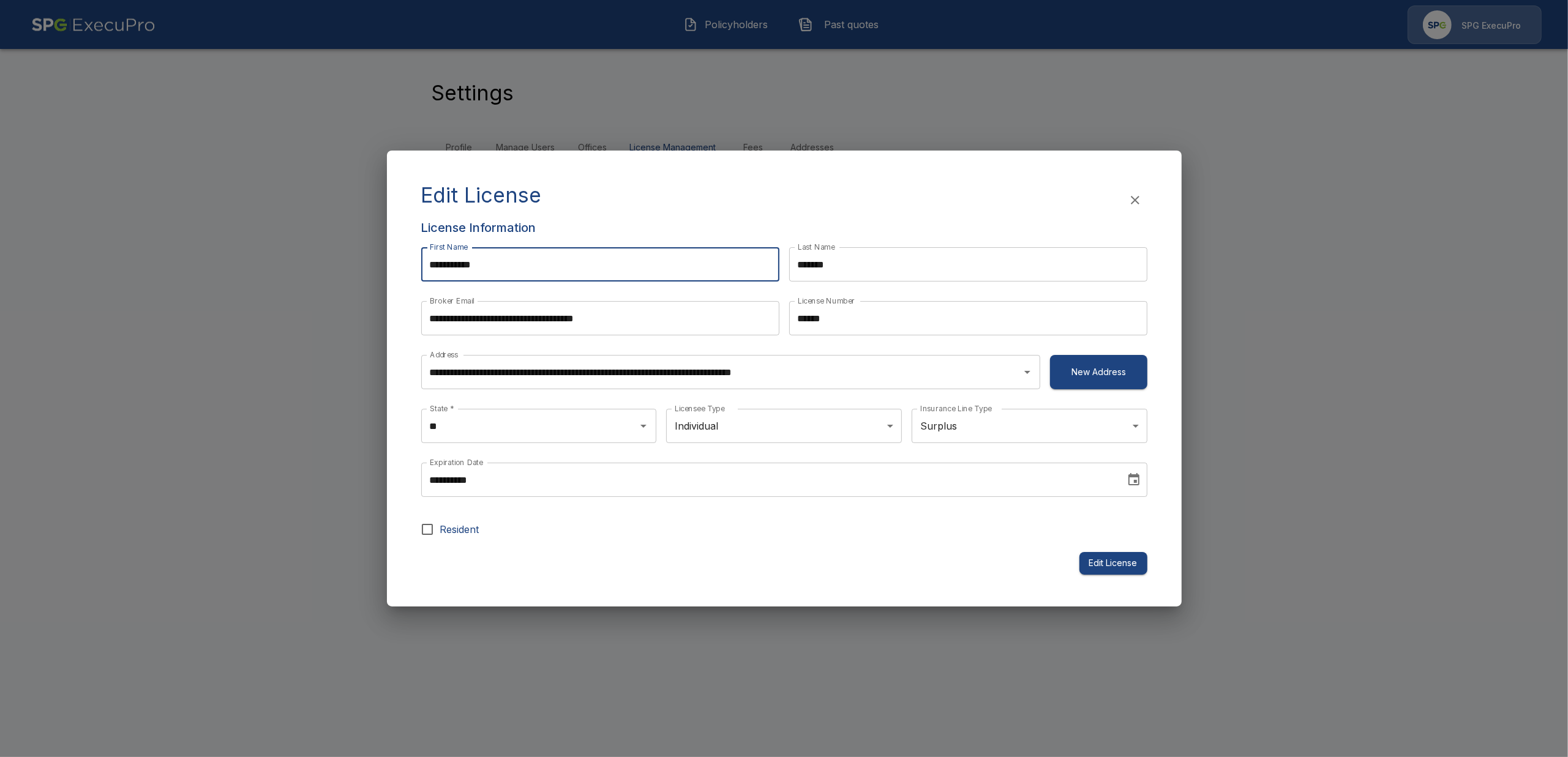
type input "**********"
click at [1115, 566] on button "Edit License" at bounding box center [1113, 563] width 68 height 22
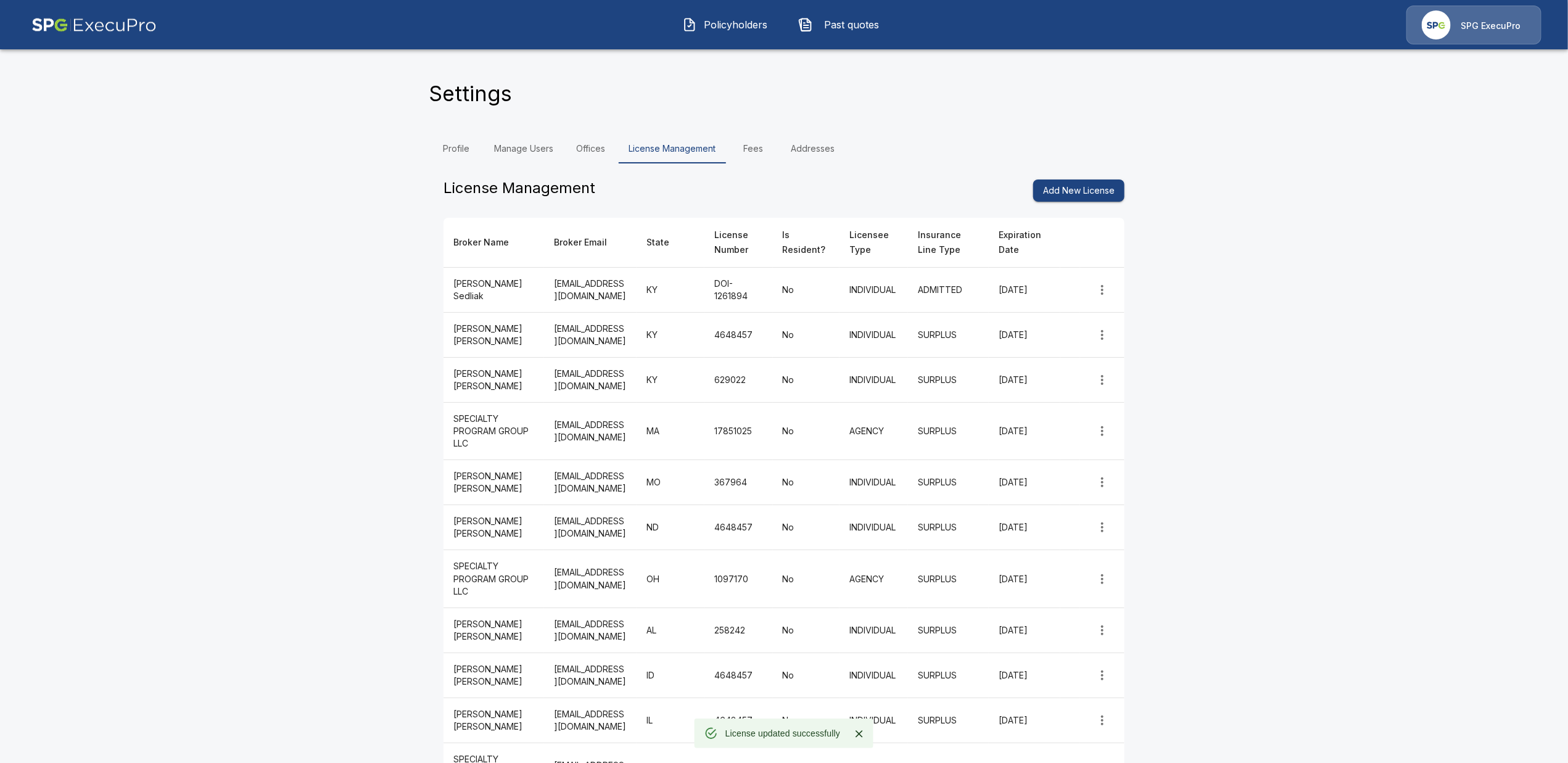
drag, startPoint x: 695, startPoint y: 47, endPoint x: 704, endPoint y: 35, distance: 15.0
click at [702, 37] on header "Policyholders Past quotes SPG ExecuPro" at bounding box center [784, 25] width 1568 height 49
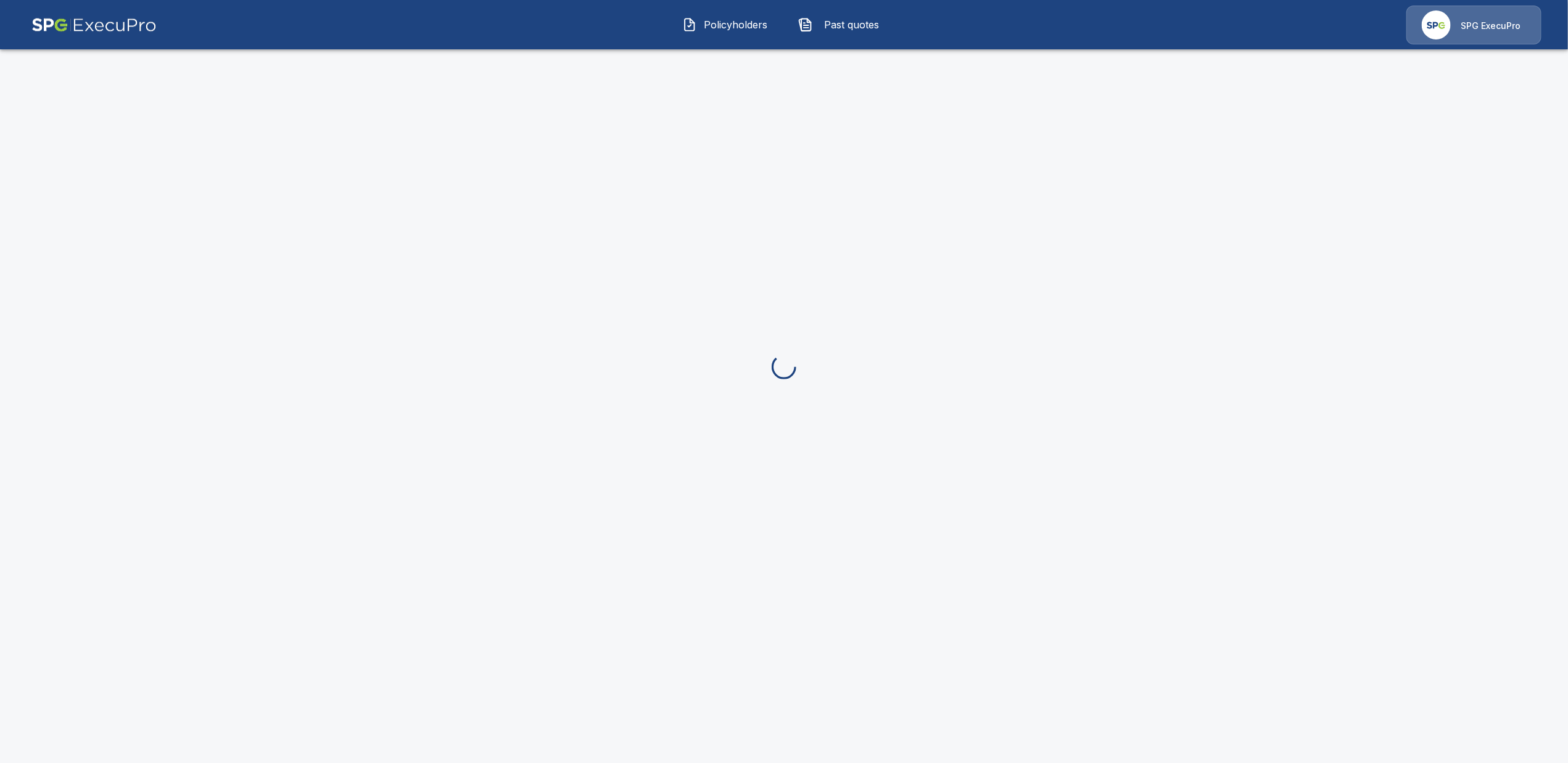
scroll to position [192, 0]
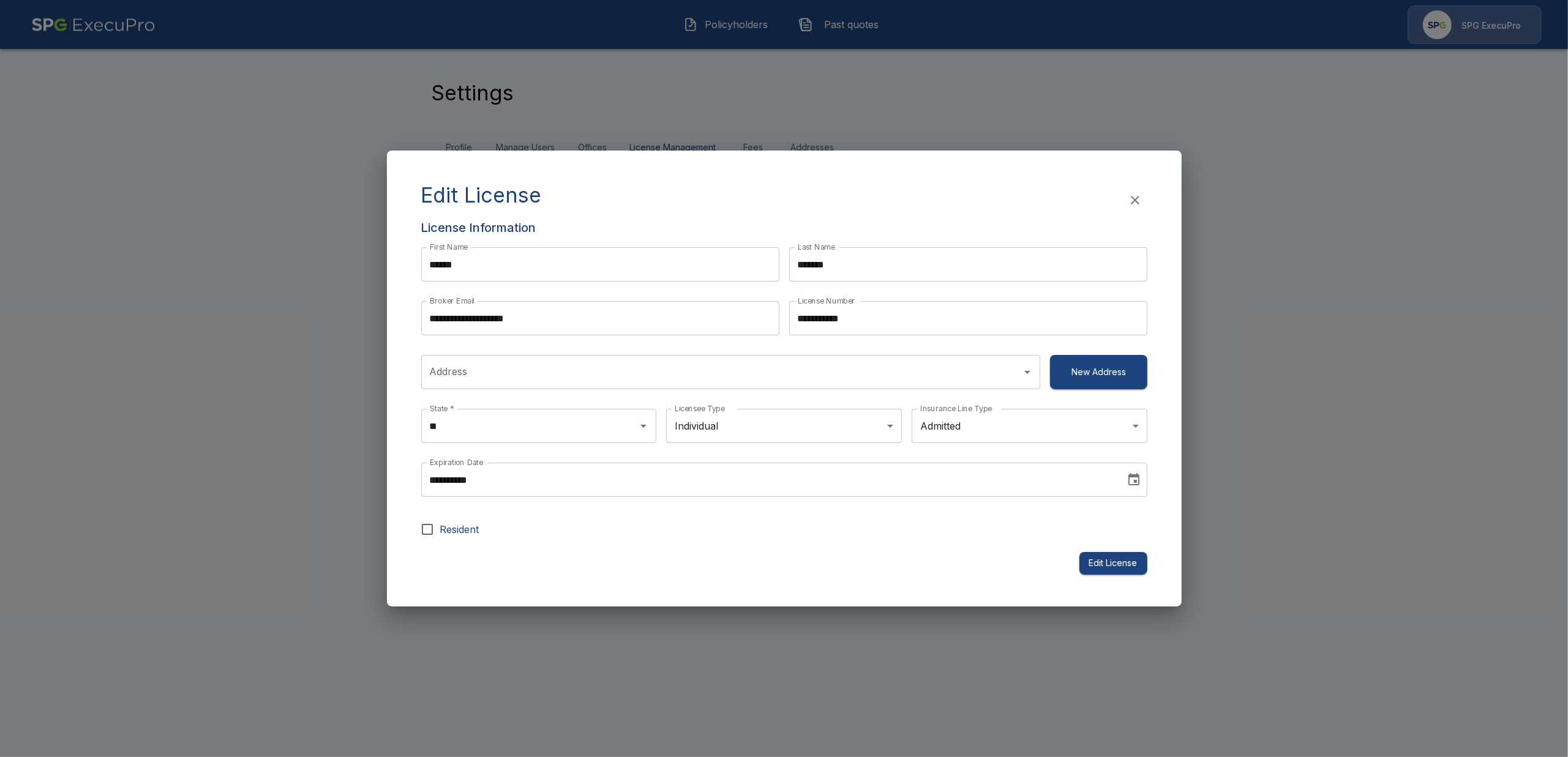
type input "**********"
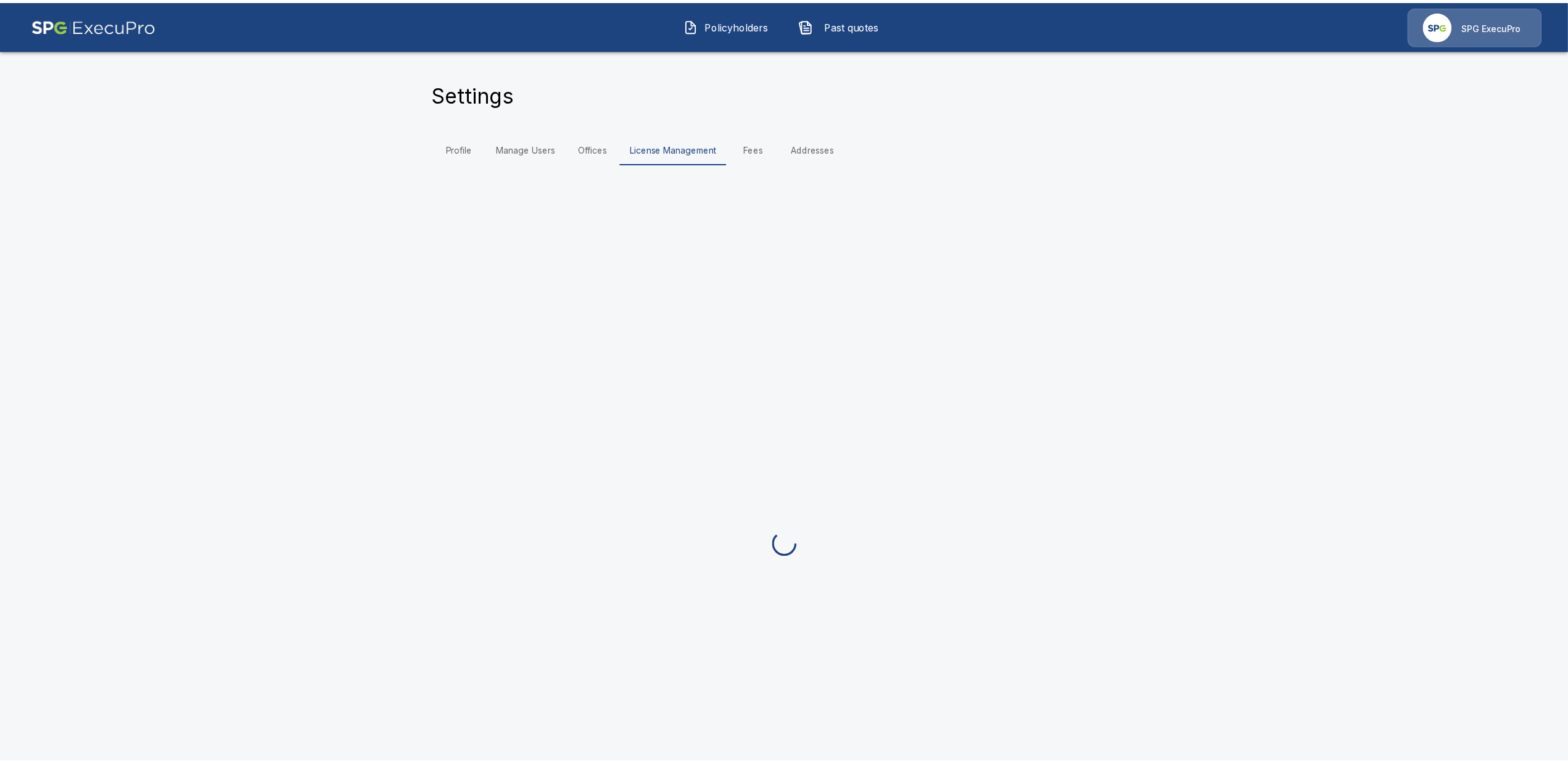
scroll to position [178, 0]
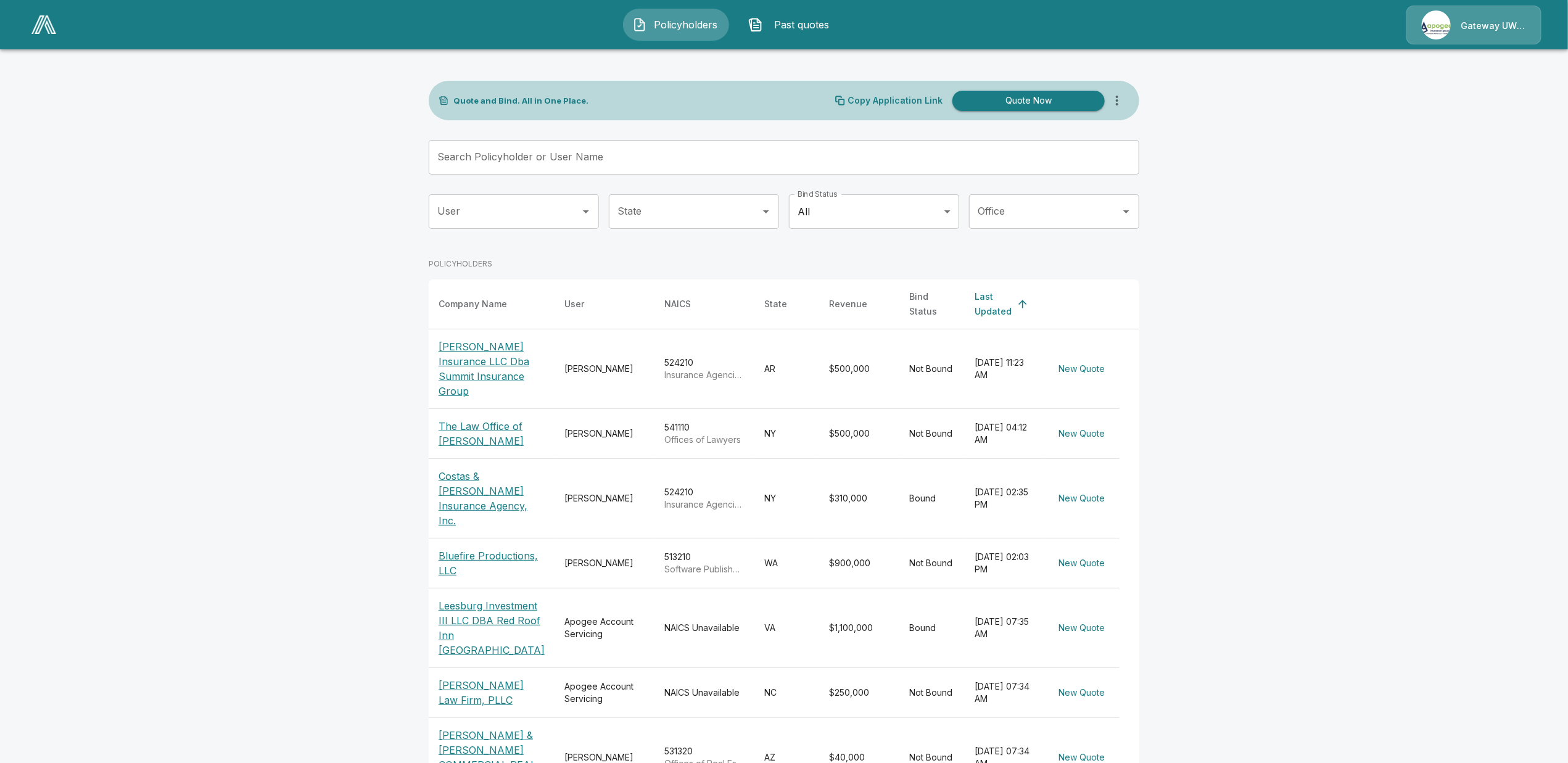
click at [45, 26] on img at bounding box center [44, 25] width 25 height 18
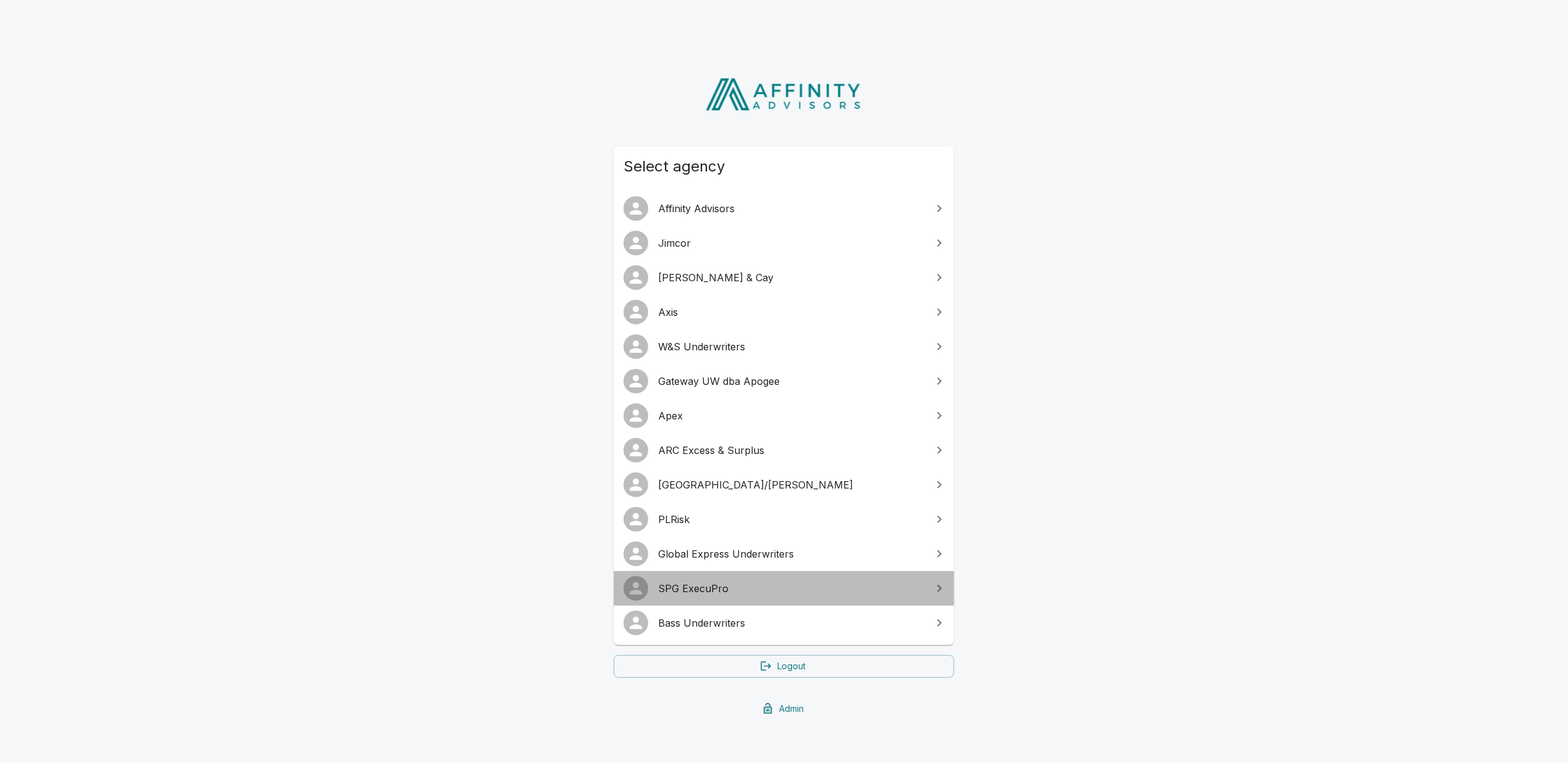
click at [733, 594] on span "SPG ExecuPro" at bounding box center [791, 588] width 267 height 15
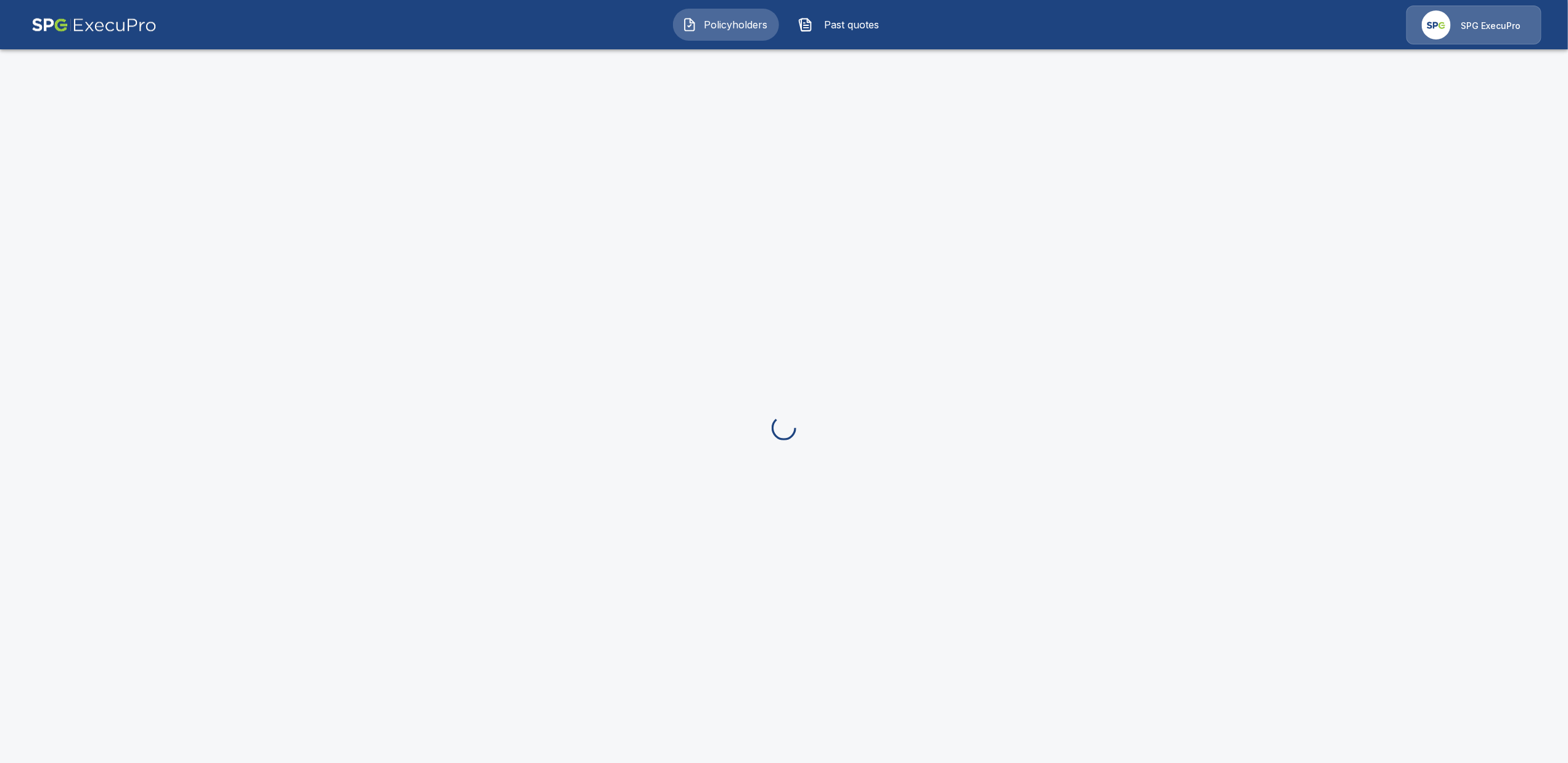
click at [1461, 28] on p "SPG ExecuPro" at bounding box center [1491, 26] width 60 height 12
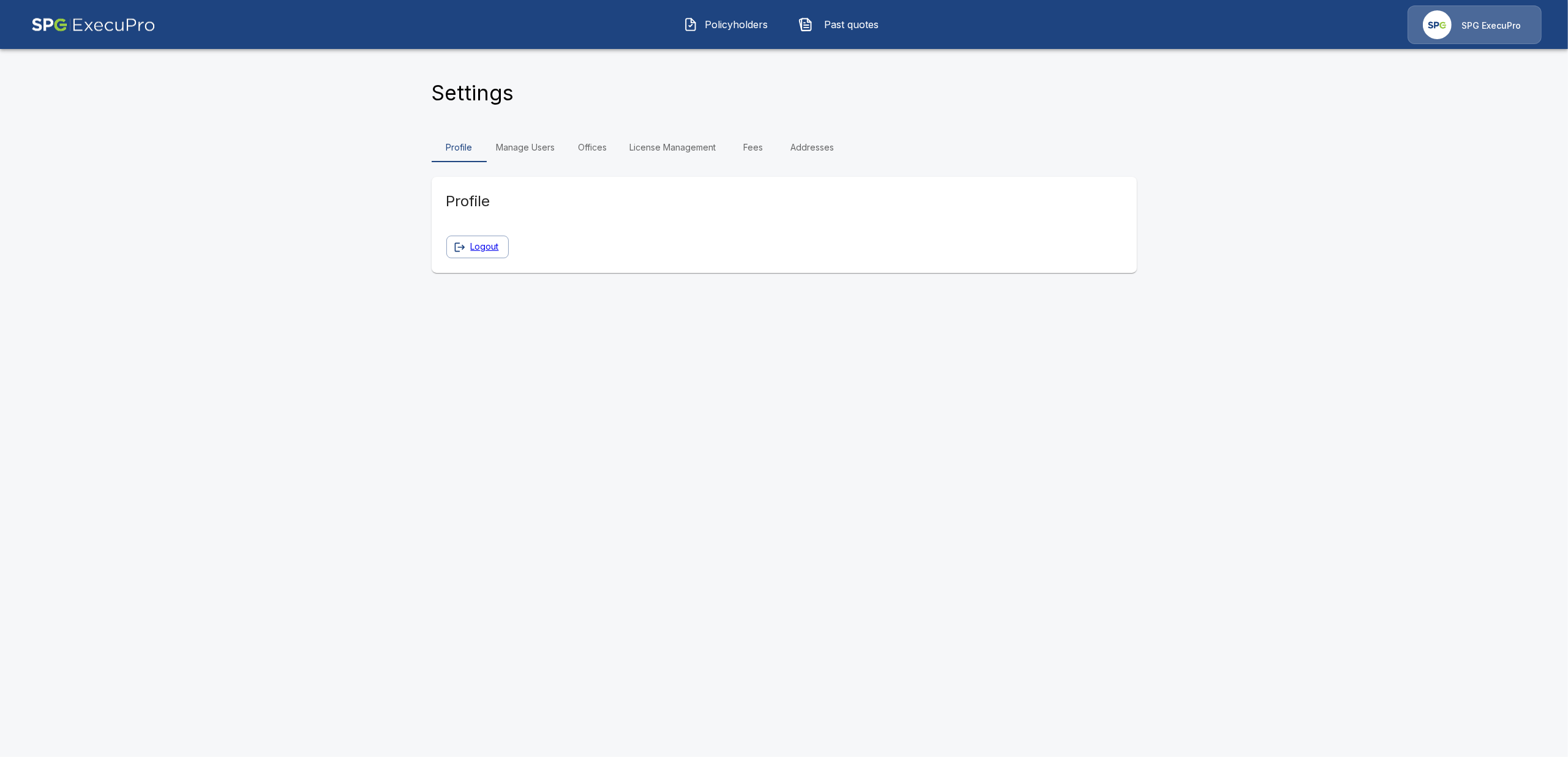
click at [509, 148] on link "Manage Users" at bounding box center [526, 147] width 78 height 29
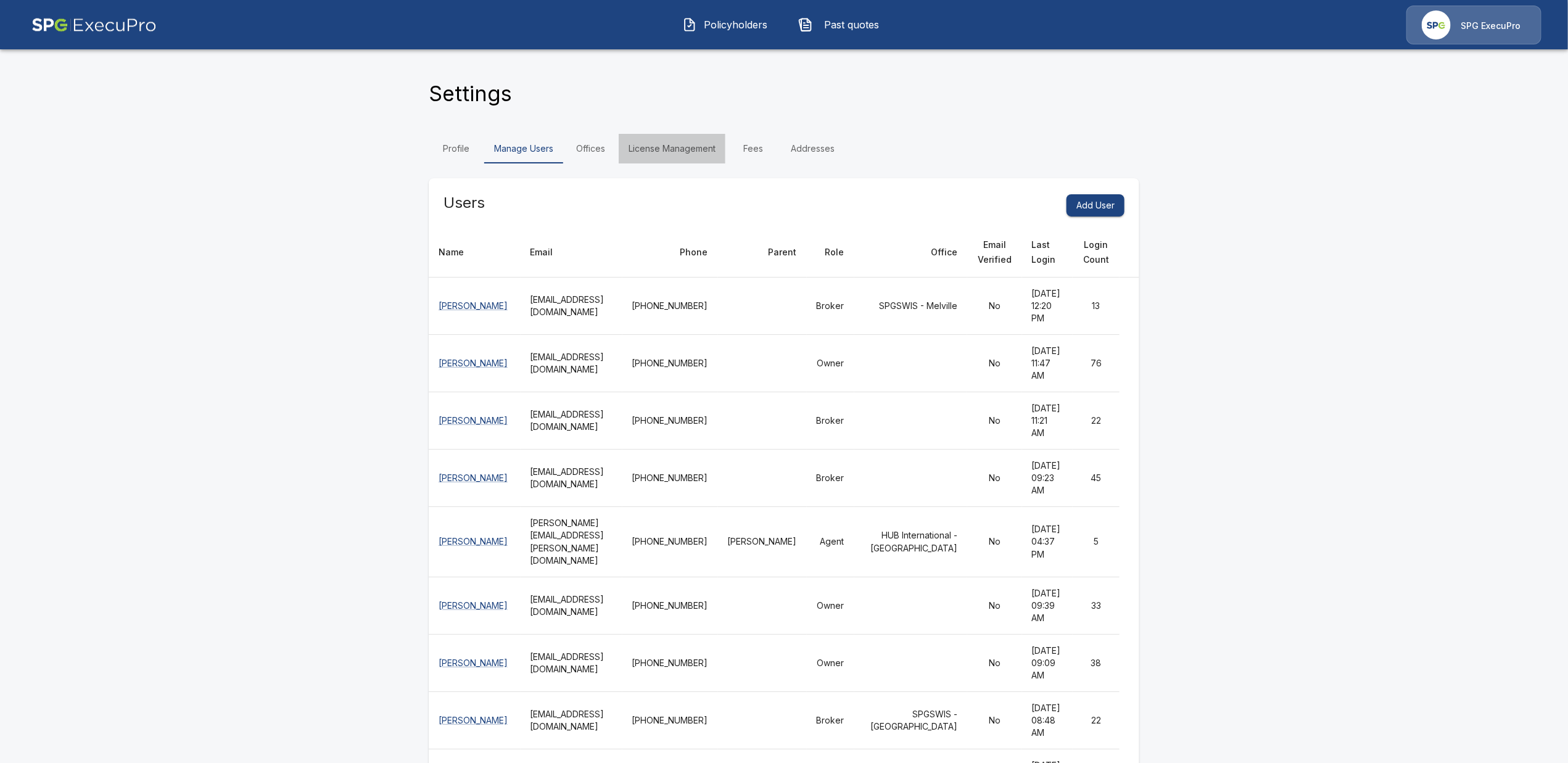
click at [674, 149] on link "License Management" at bounding box center [672, 148] width 107 height 29
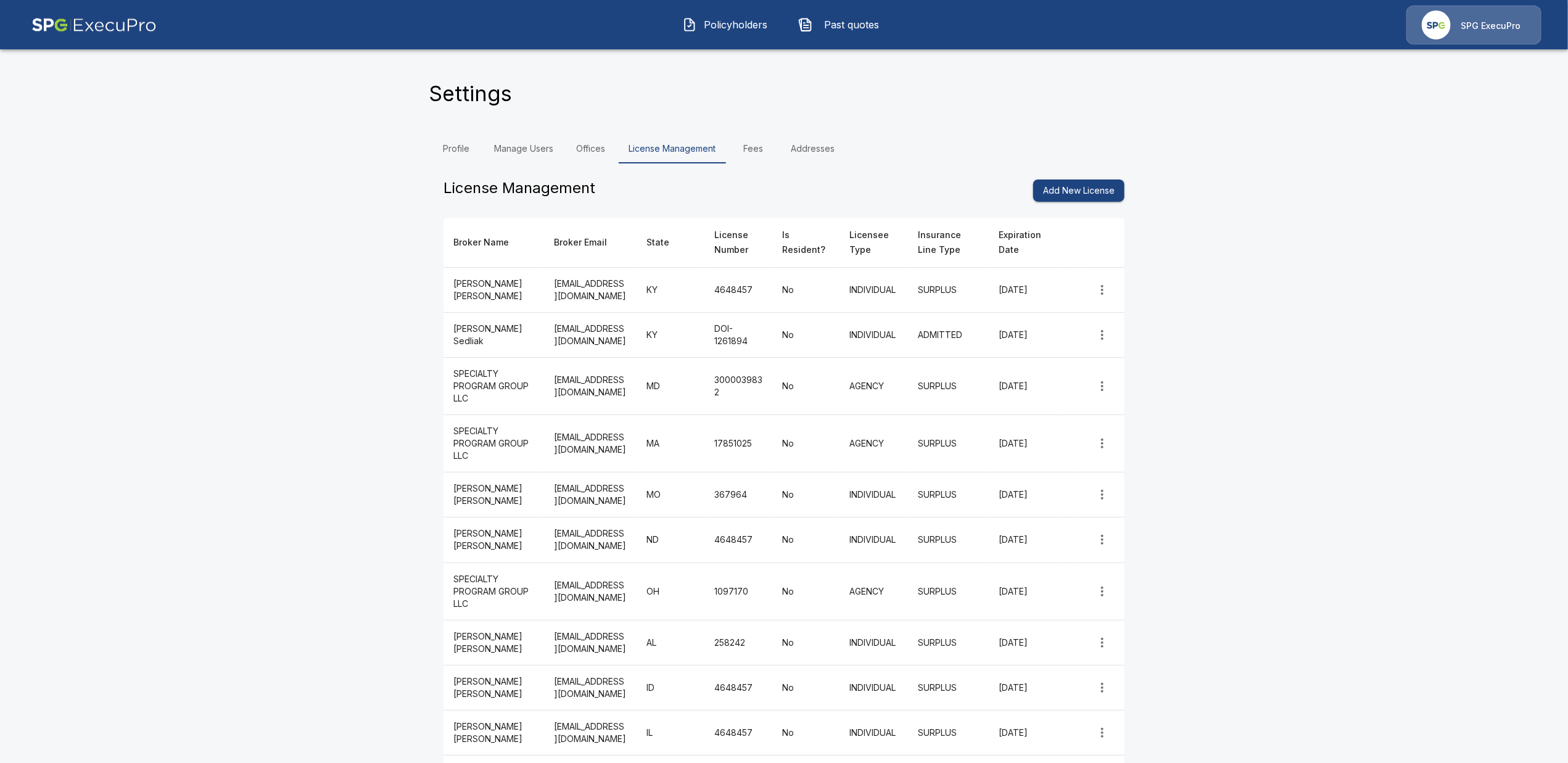
drag, startPoint x: 649, startPoint y: 303, endPoint x: 556, endPoint y: 284, distance: 94.9
click at [556, 284] on td "spg.licensing@specialtyprogramgroup.com" at bounding box center [590, 290] width 93 height 45
copy td "spg.licensing@specialtyprogramgroup.com"
click at [1115, 288] on button "more" at bounding box center [1102, 290] width 25 height 25
click at [1106, 318] on li "Edit" at bounding box center [1107, 313] width 36 height 23
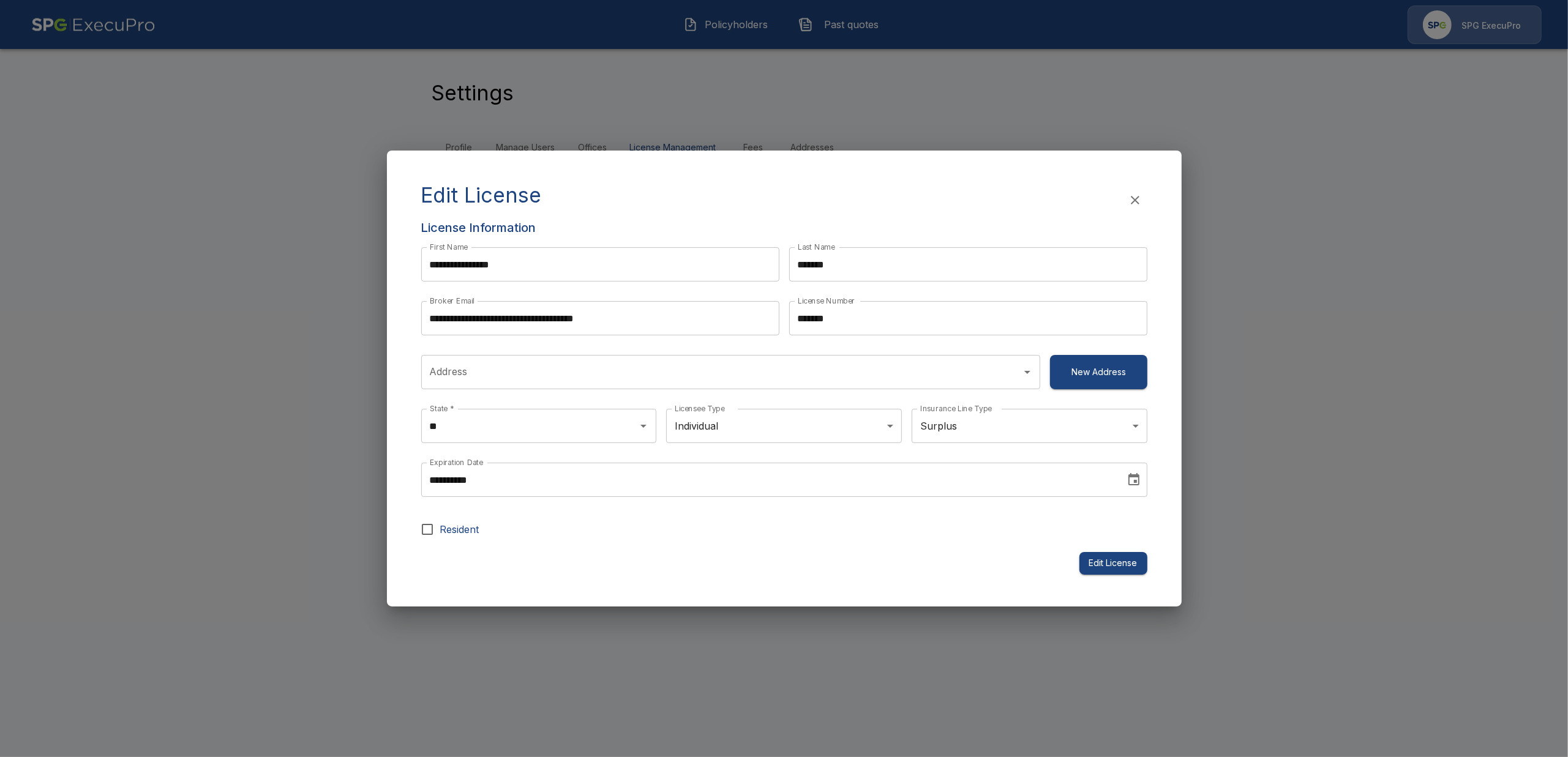
type input "**********"
click at [1136, 194] on icon "button" at bounding box center [1135, 200] width 15 height 15
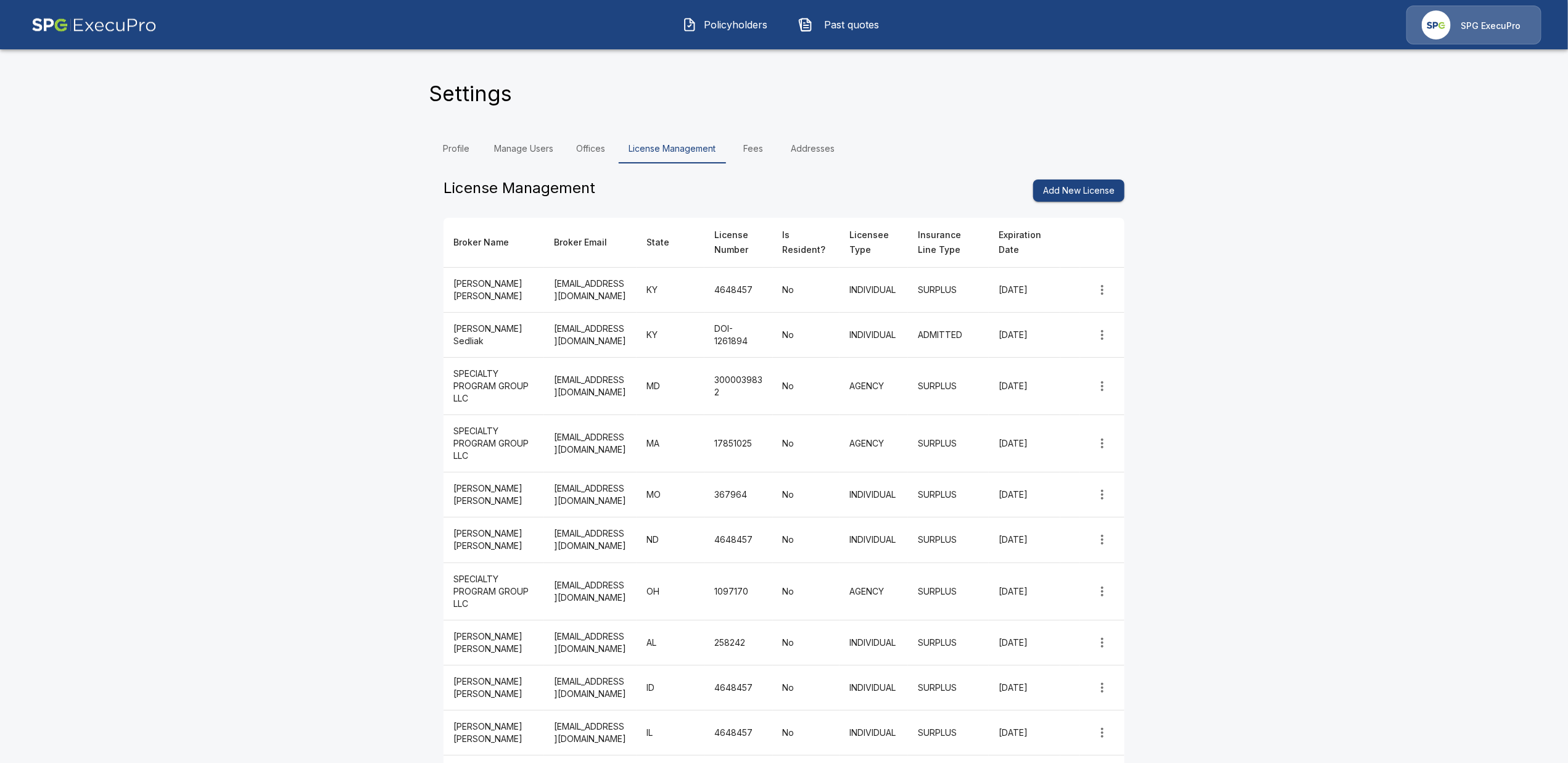
drag, startPoint x: 457, startPoint y: 430, endPoint x: 1044, endPoint y: 466, distance: 588.1
click at [1051, 464] on tr "SPECIALTY PROGRAM GROUP LLC spg.licensing@specialtyprogramgroup.com MA 17851025…" at bounding box center [784, 444] width 681 height 57
click at [815, 454] on td "No" at bounding box center [806, 444] width 67 height 57
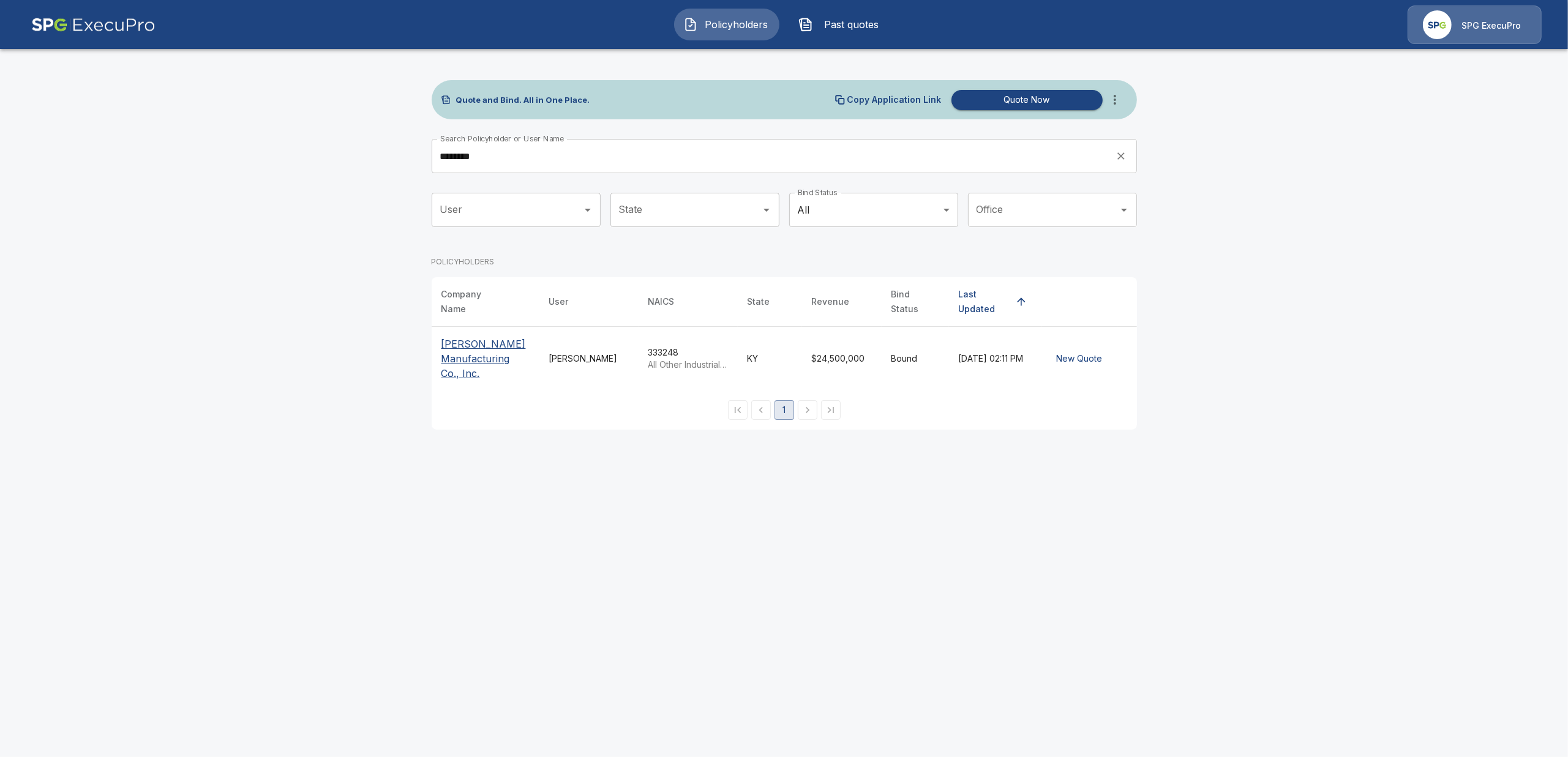
click at [461, 353] on p "[PERSON_NAME] Manufacturing Co., Inc." at bounding box center [485, 359] width 88 height 44
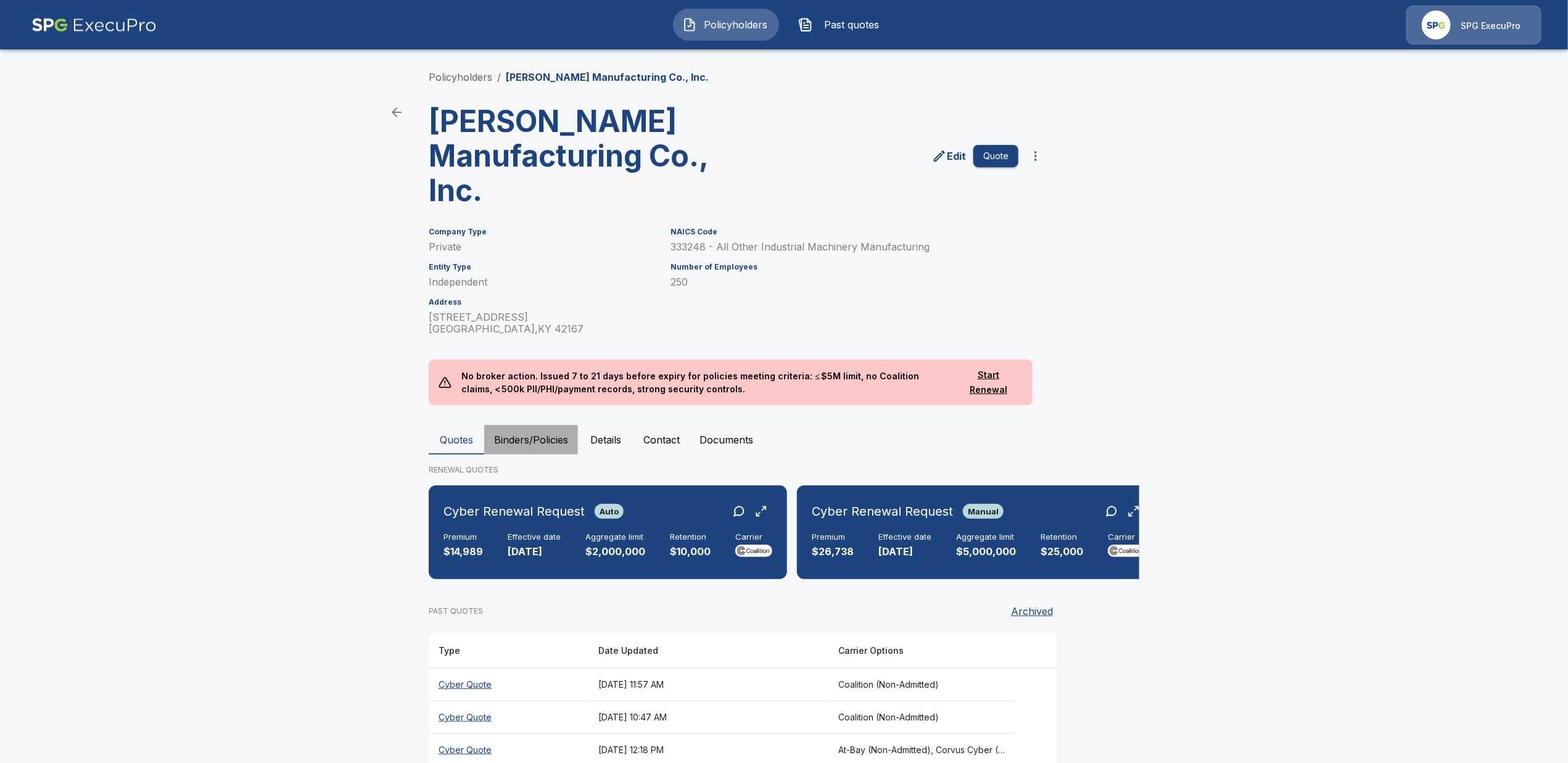
click at [528, 445] on button "Binders/Policies" at bounding box center [531, 440] width 94 height 29
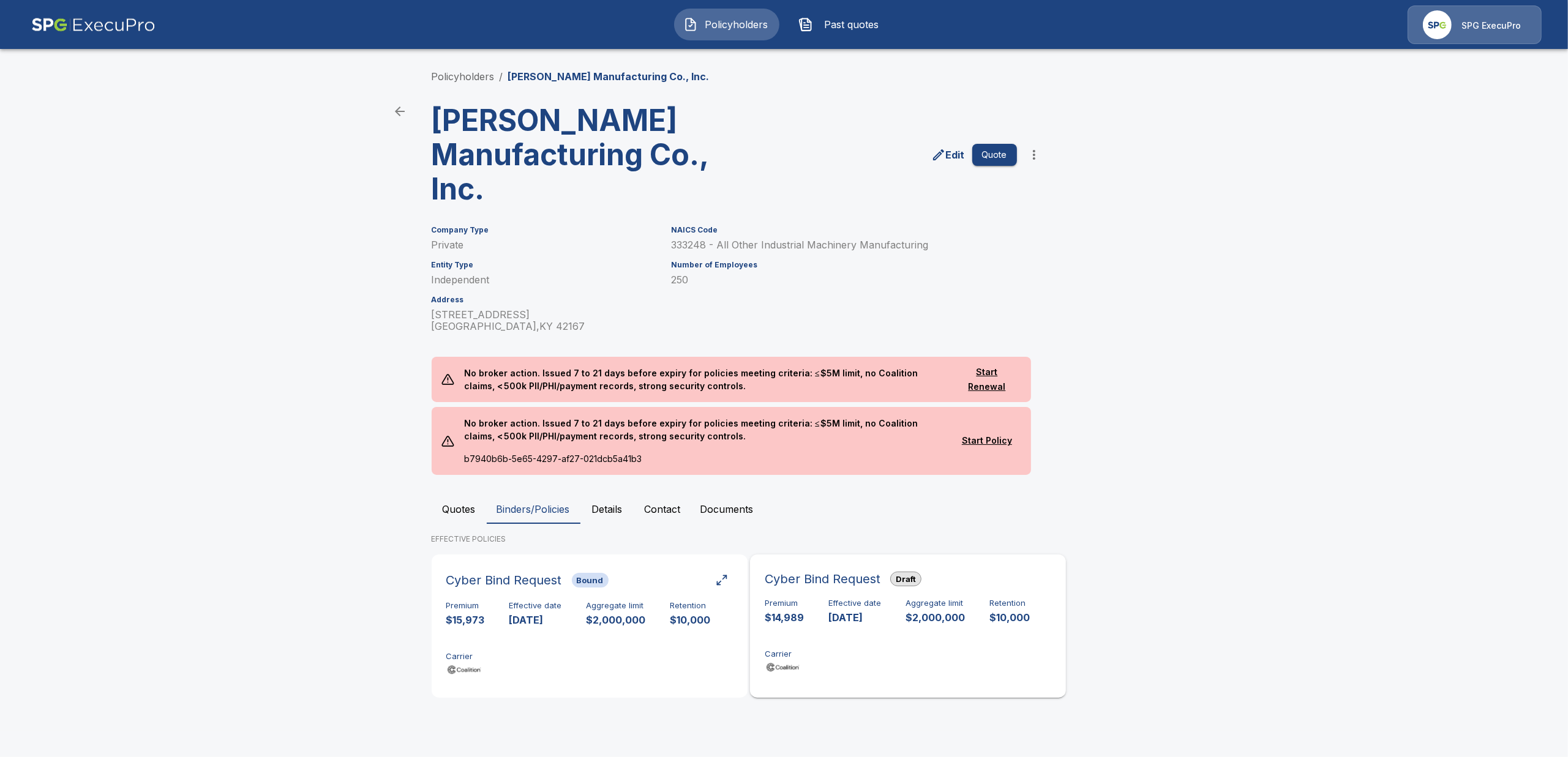
click at [842, 611] on p "[DATE]" at bounding box center [854, 618] width 53 height 14
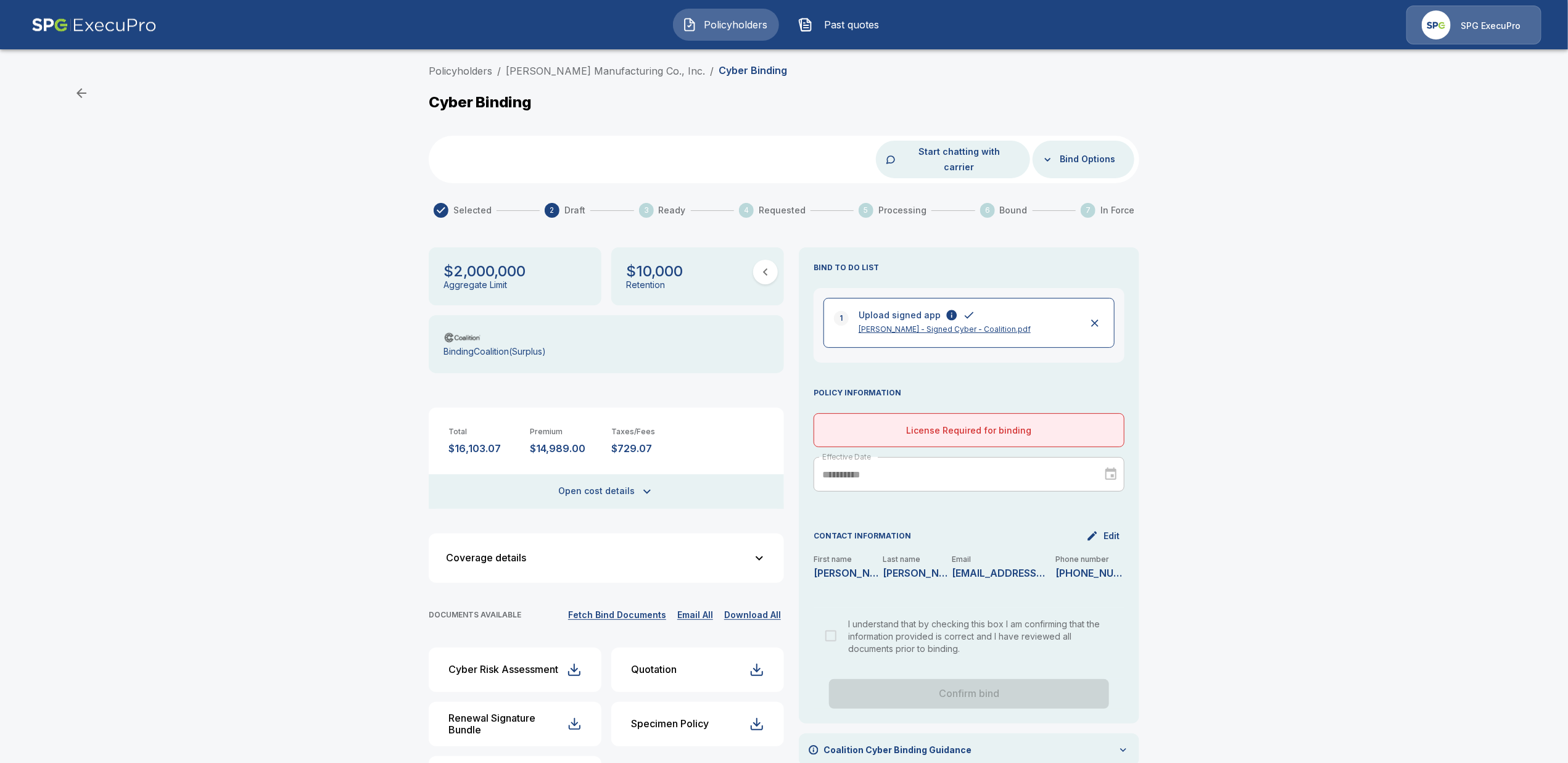
click at [935, 424] on p "License Required for binding" at bounding box center [969, 430] width 290 height 13
click at [1010, 424] on p "License Required for binding" at bounding box center [969, 430] width 290 height 13
click at [1113, 430] on div "License Required for binding" at bounding box center [969, 430] width 311 height 34
click at [558, 76] on link "[PERSON_NAME] Manufacturing Co., Inc." at bounding box center [605, 71] width 199 height 12
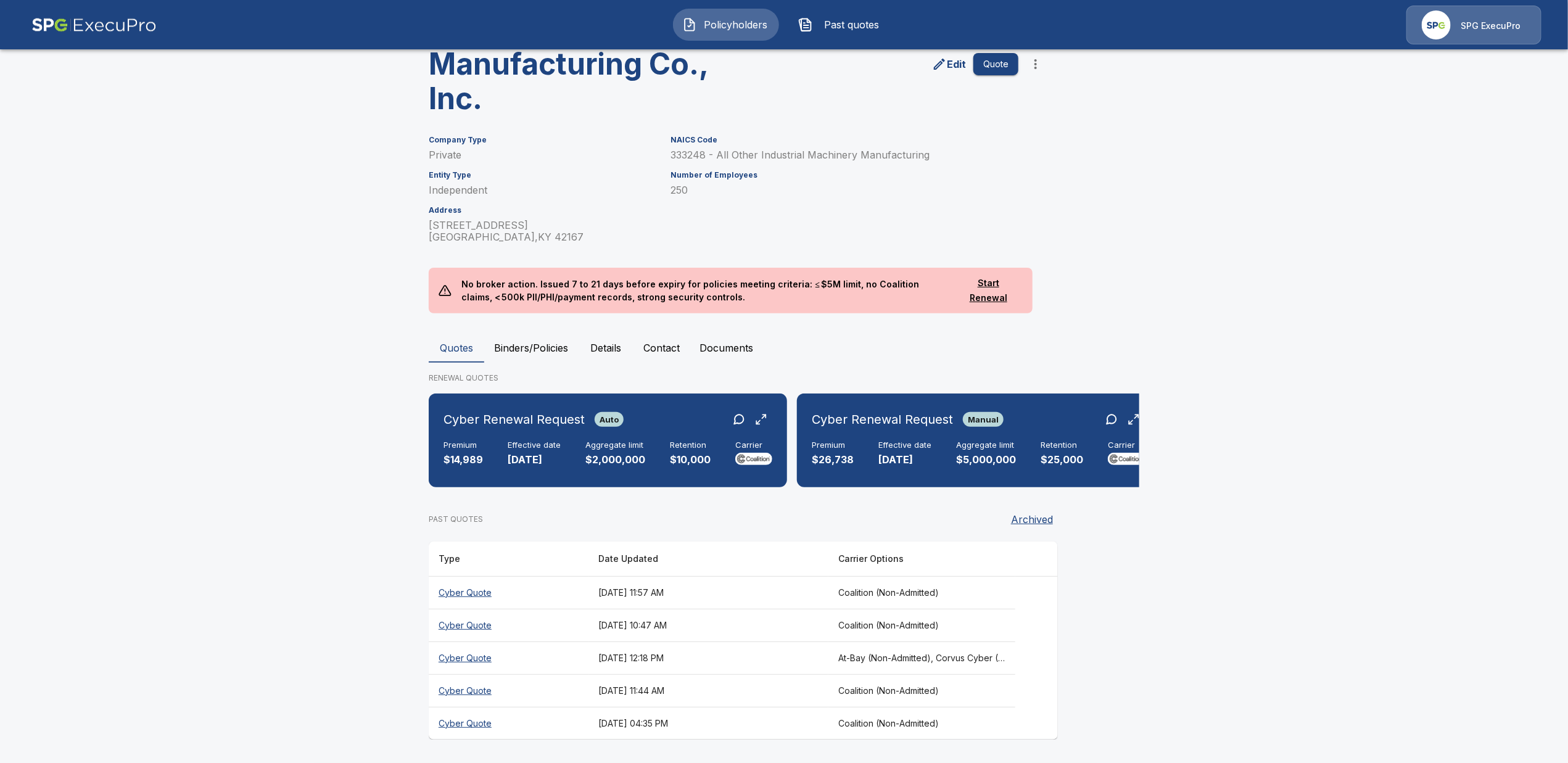
scroll to position [0, 11]
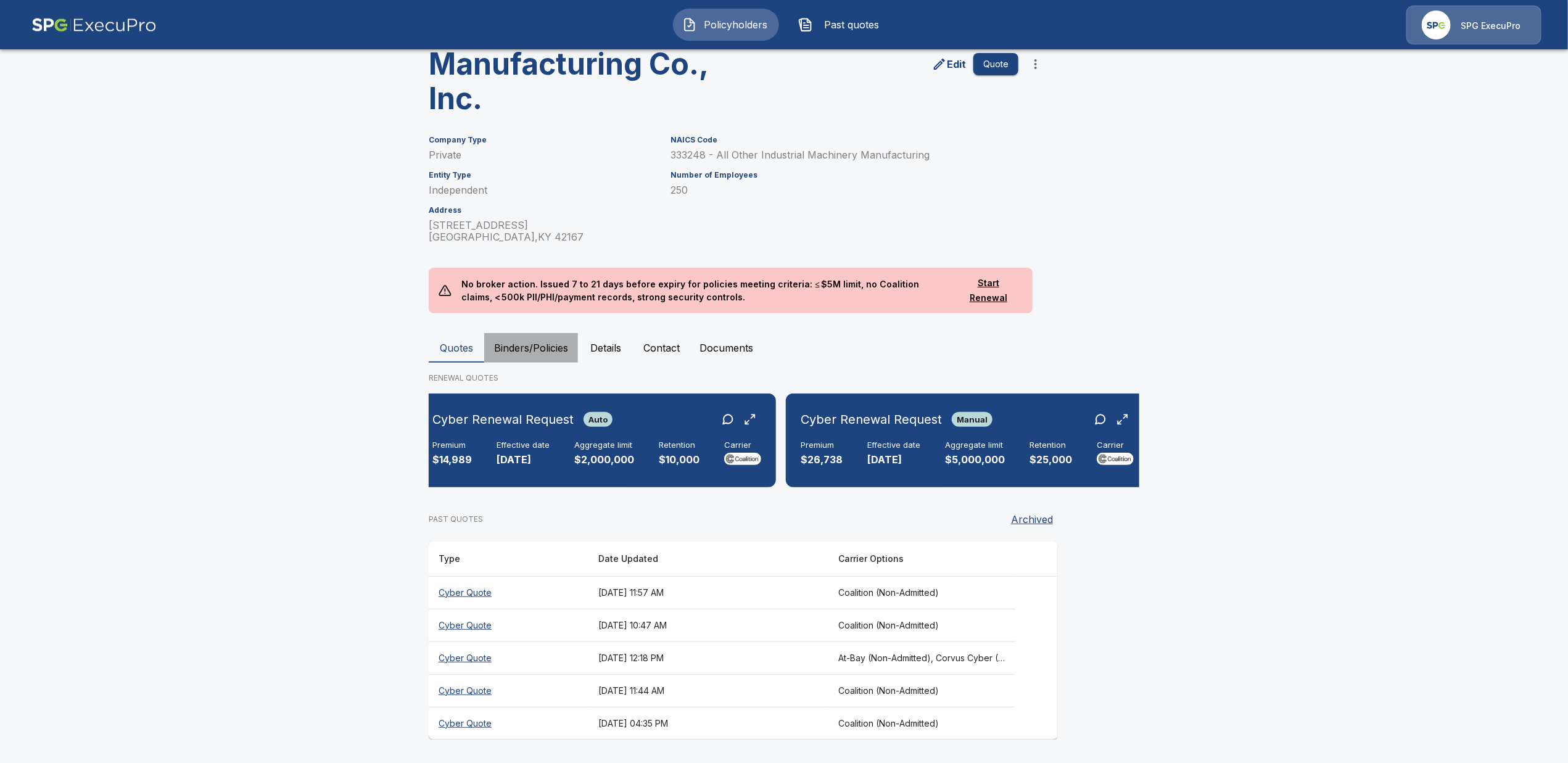
click at [522, 340] on button "Binders/Policies" at bounding box center [531, 348] width 94 height 29
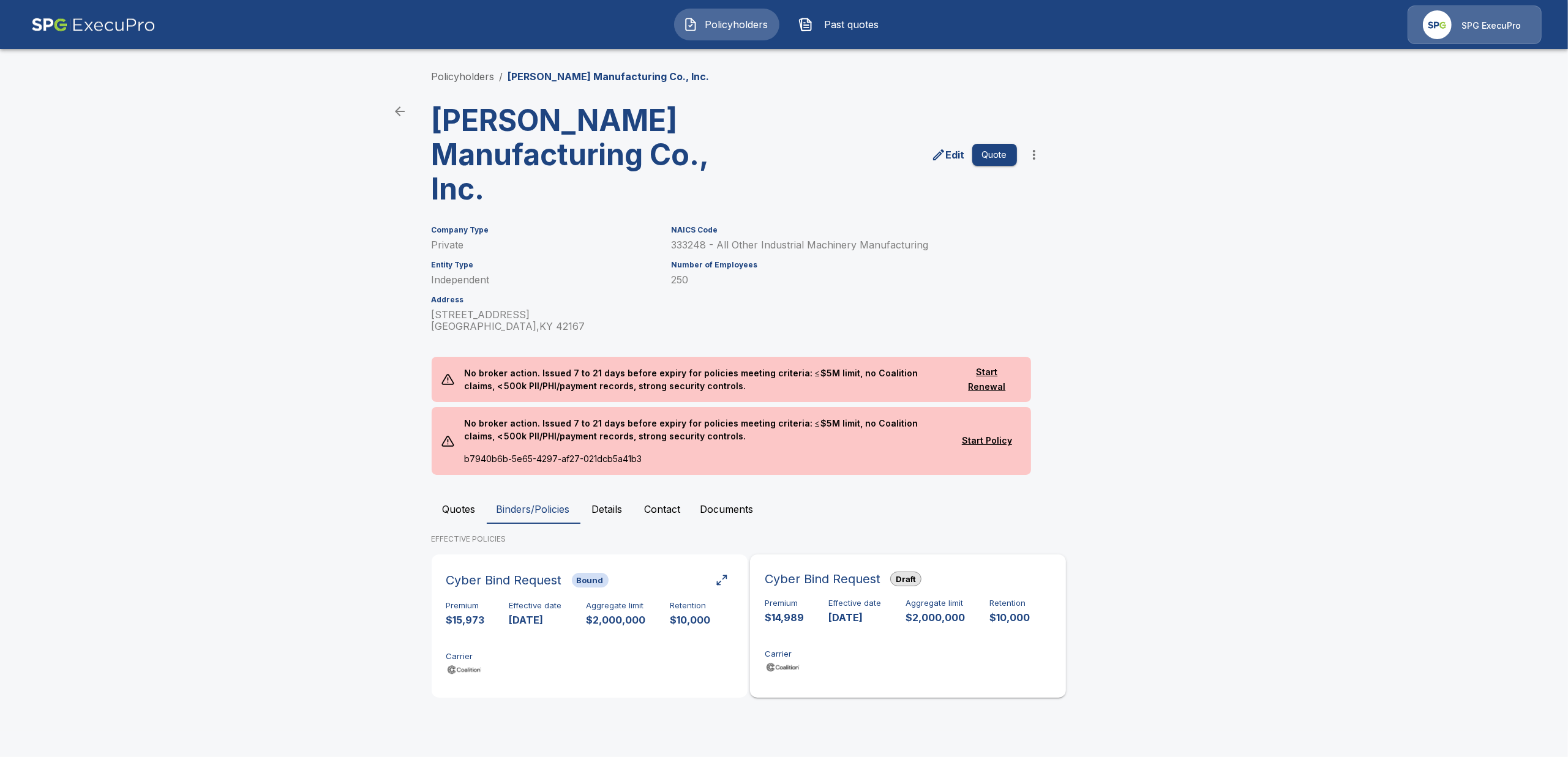
click at [874, 628] on div "Premium $14,989 Effective date [DATE] Aggregate limit $2,000,000 Retention $10,…" at bounding box center [908, 637] width 287 height 77
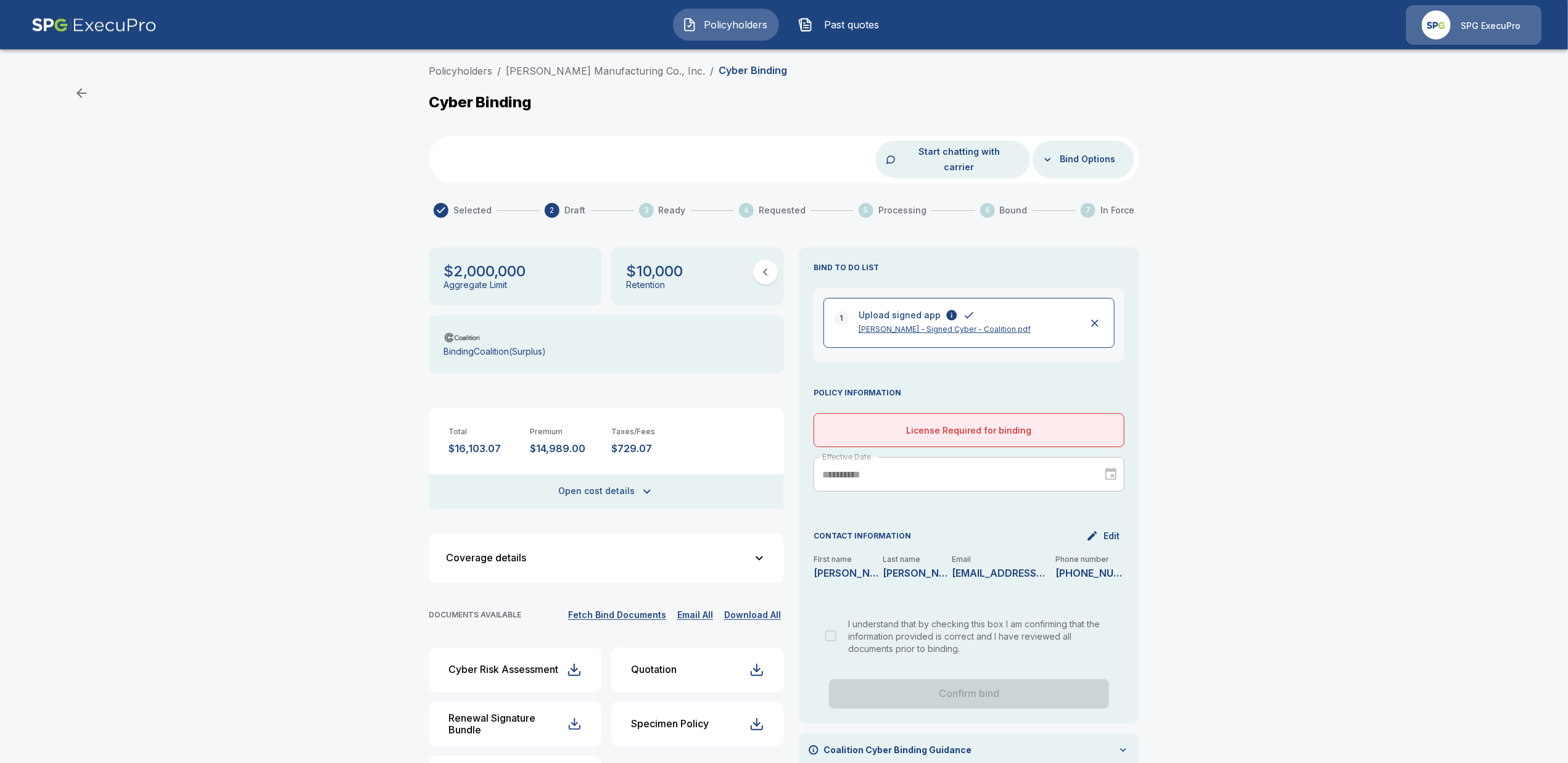
click at [978, 424] on p "License Required for binding" at bounding box center [969, 430] width 290 height 13
drag, startPoint x: 1031, startPoint y: 417, endPoint x: 911, endPoint y: 414, distance: 120.0
click at [911, 424] on p "License Required for binding" at bounding box center [969, 430] width 290 height 13
click at [1075, 424] on p "License Required for binding" at bounding box center [969, 430] width 290 height 13
drag, startPoint x: 1075, startPoint y: 417, endPoint x: 860, endPoint y: 417, distance: 215.0
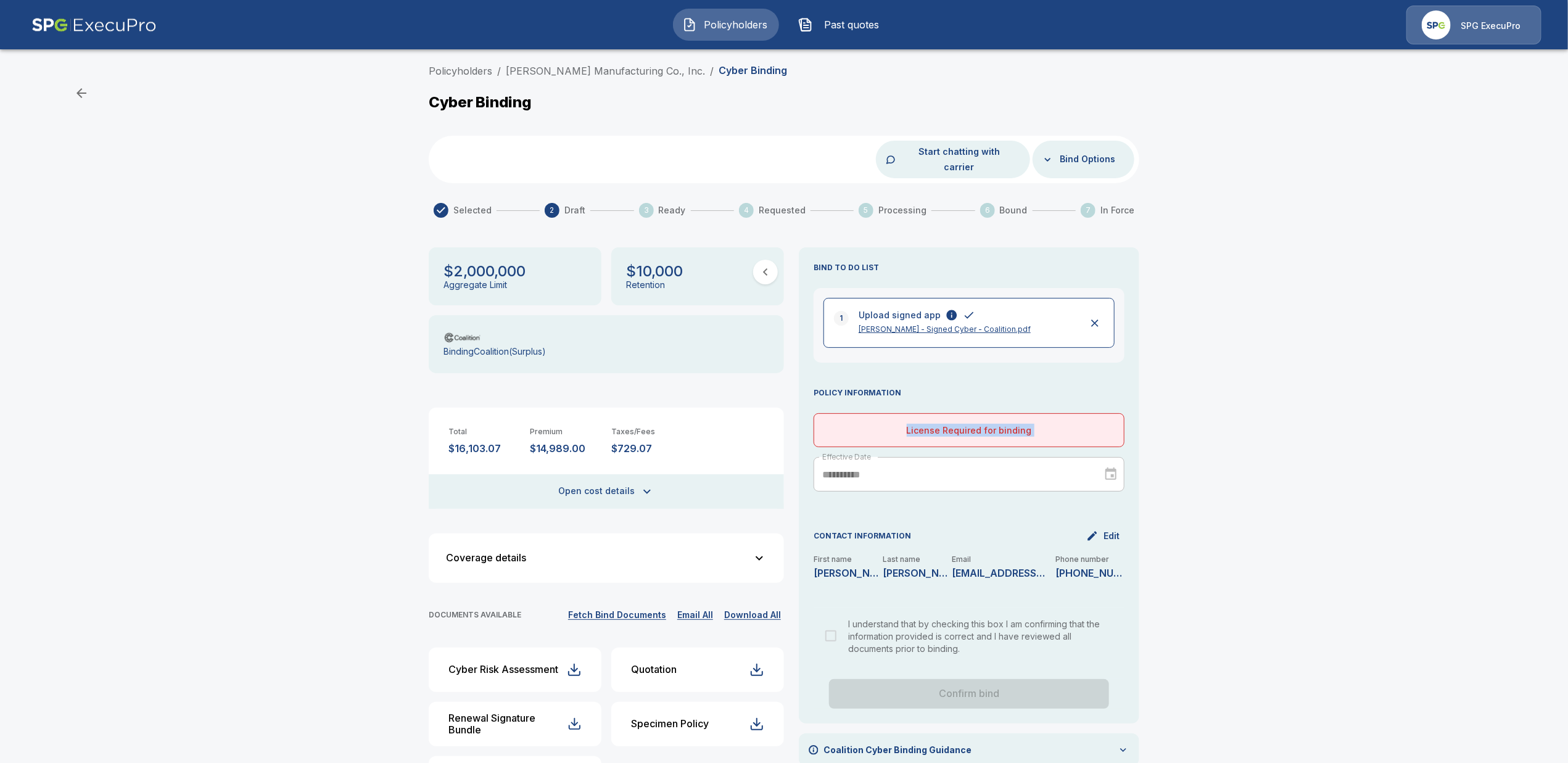
click at [860, 424] on p "License Required for binding" at bounding box center [969, 430] width 290 height 13
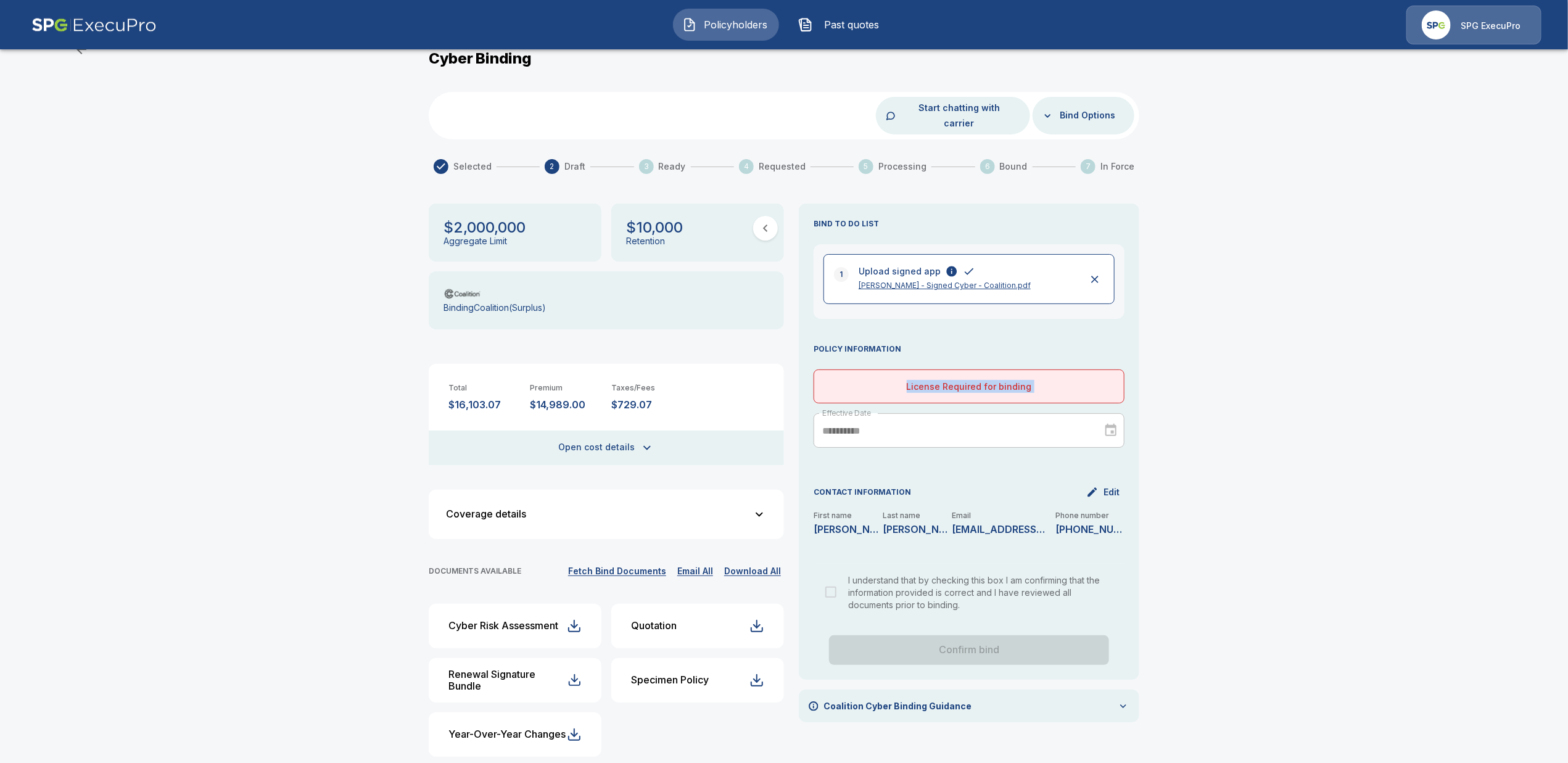
scroll to position [46, 0]
click at [989, 443] on div "**********" at bounding box center [969, 438] width 311 height 55
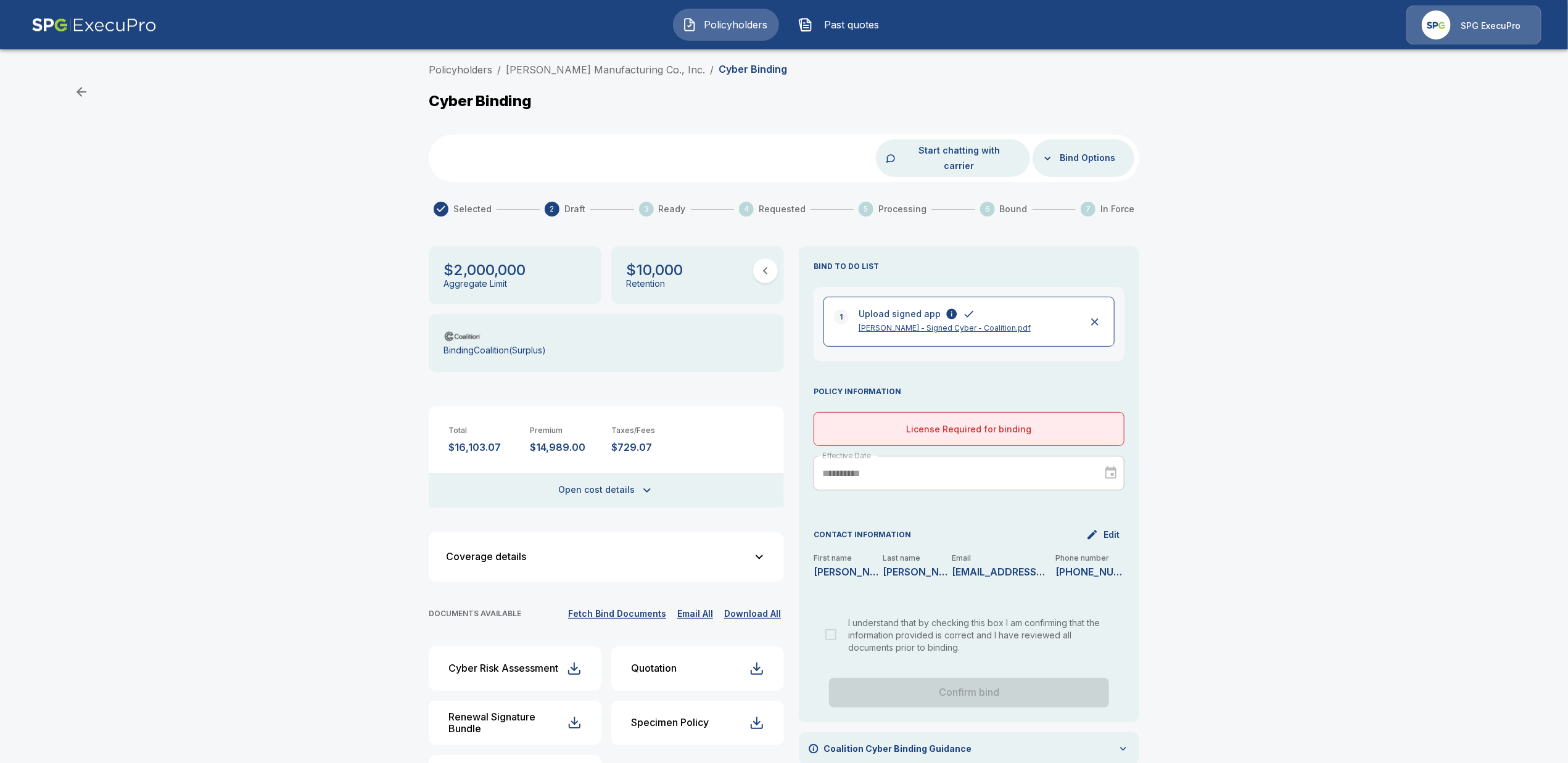
scroll to position [0, 0]
click at [1491, 29] on p "SPG ExecuPro" at bounding box center [1491, 26] width 60 height 12
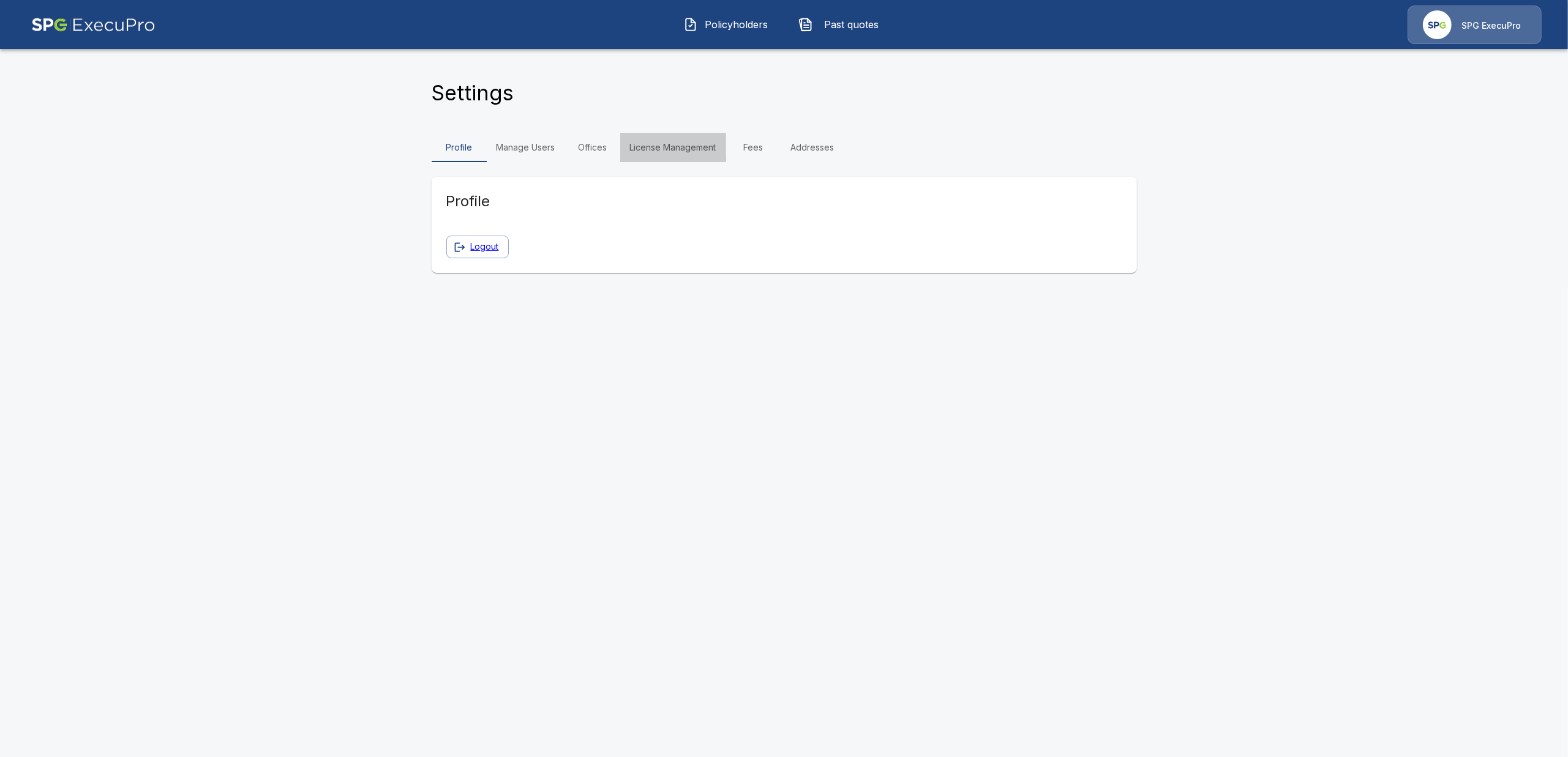
click at [649, 149] on link "License Management" at bounding box center [673, 147] width 106 height 29
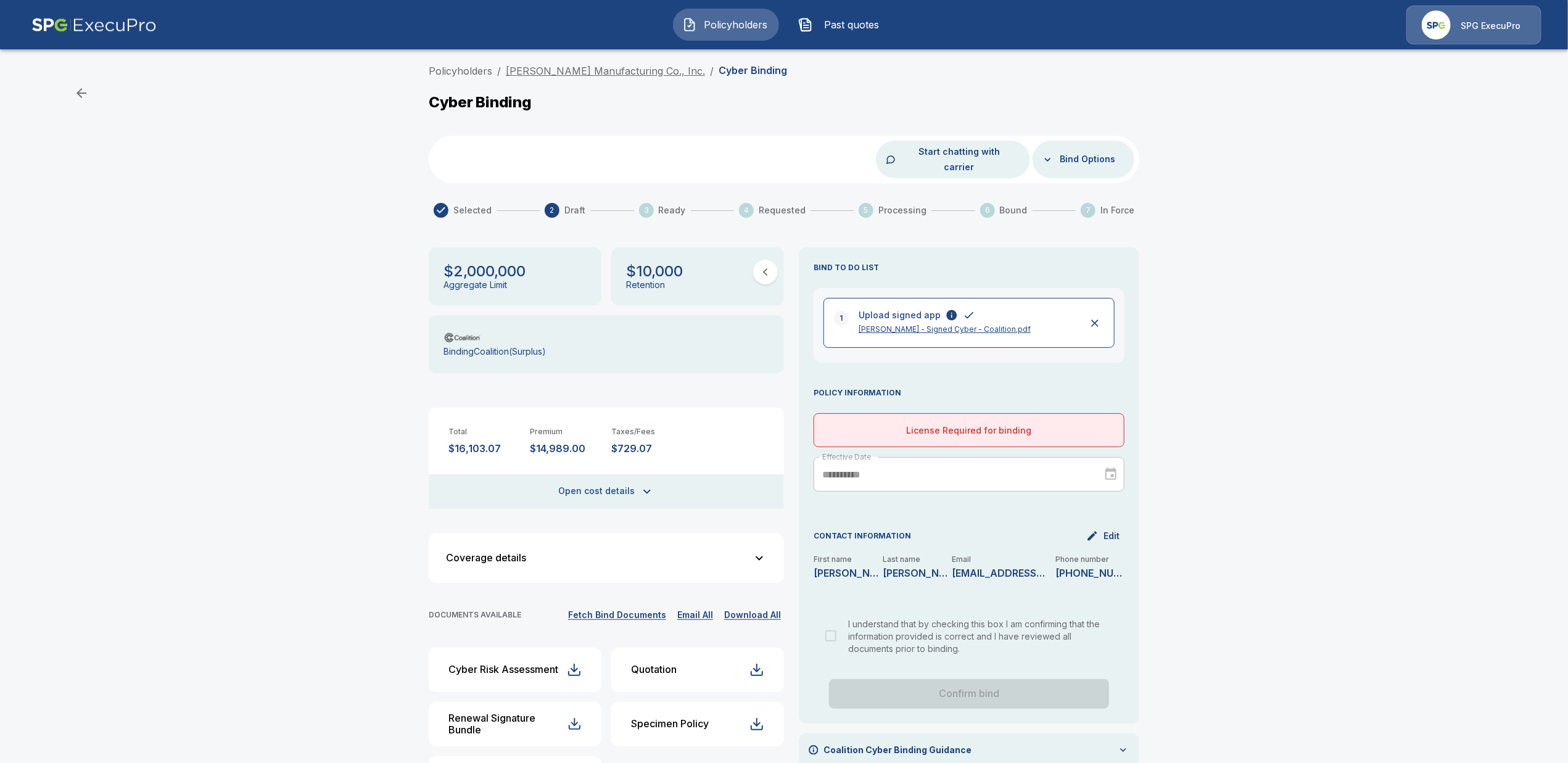
click at [590, 72] on link "[PERSON_NAME] Manufacturing Co., Inc." at bounding box center [605, 71] width 199 height 12
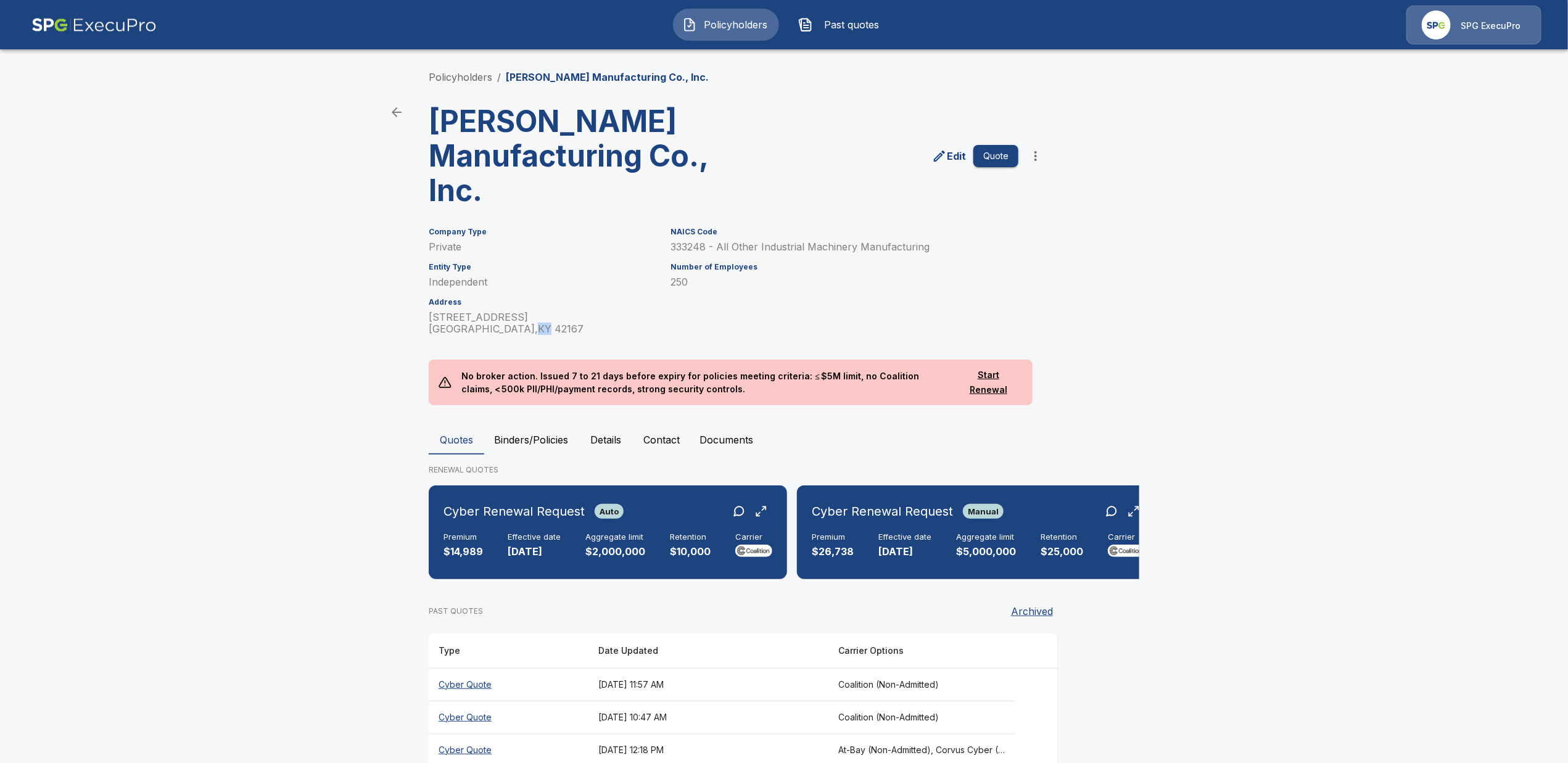
drag, startPoint x: 515, startPoint y: 328, endPoint x: 502, endPoint y: 331, distance: 13.3
click at [502, 331] on p "[STREET_ADDRESS]" at bounding box center [542, 323] width 227 height 23
click at [1163, 278] on main "Policyholders / [PERSON_NAME] Manufacturing Co., Inc. [PERSON_NAME] Manufacturi…" at bounding box center [784, 428] width 1568 height 855
click at [1476, 40] on div "SPG ExecuPro" at bounding box center [1474, 25] width 135 height 39
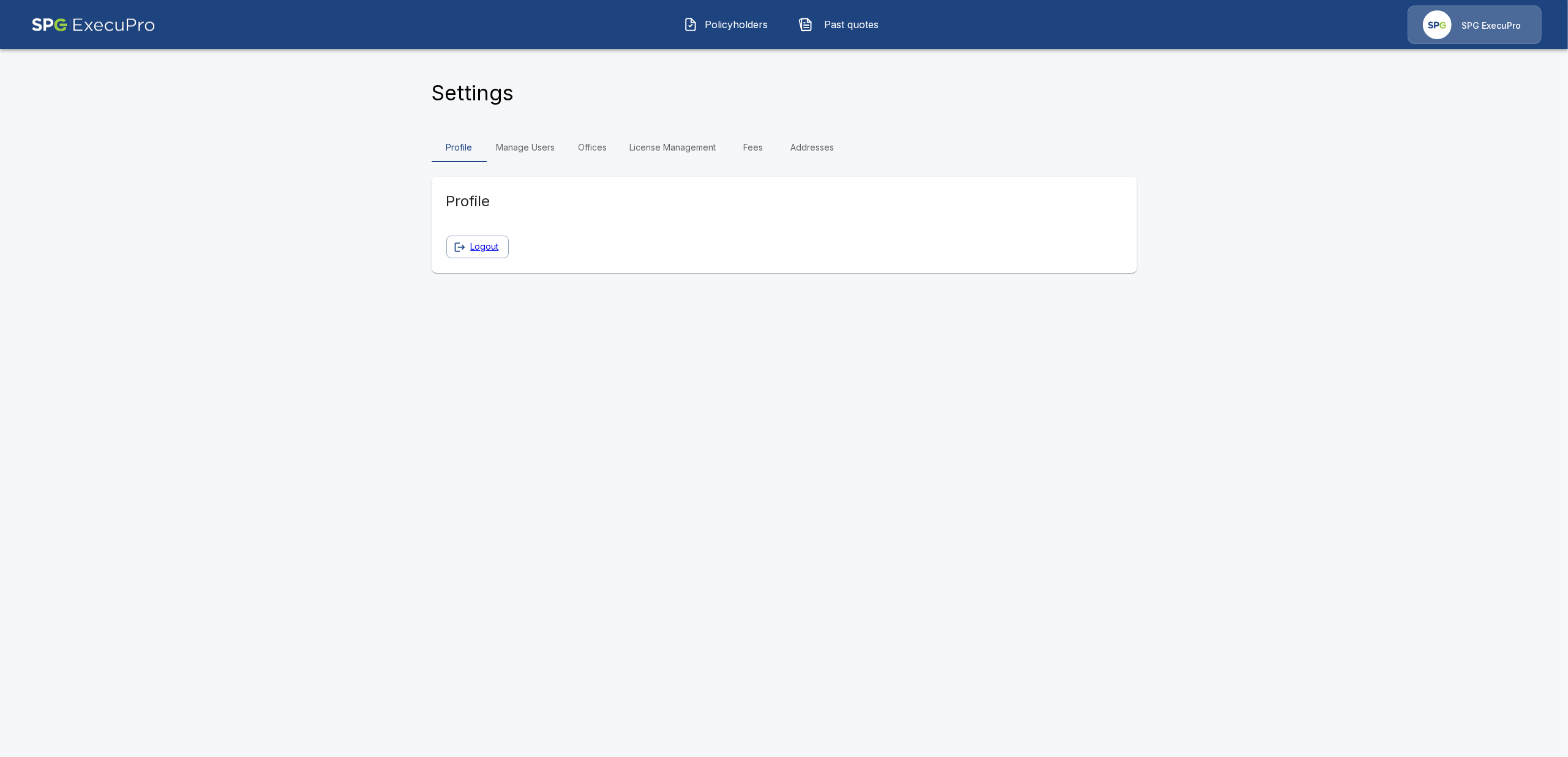
click at [673, 145] on link "License Management" at bounding box center [673, 147] width 106 height 29
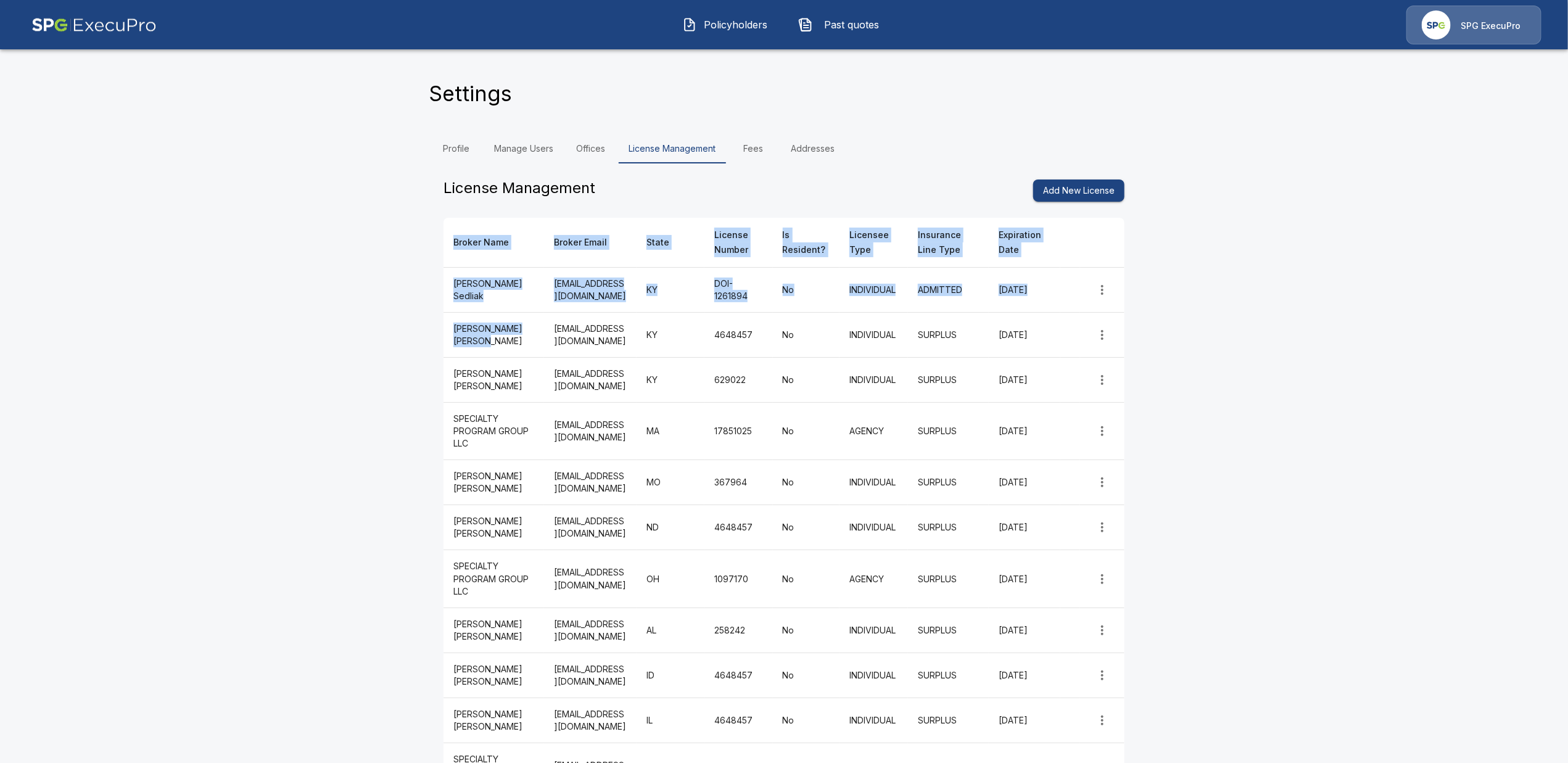
drag, startPoint x: 532, startPoint y: 343, endPoint x: 447, endPoint y: 327, distance: 86.5
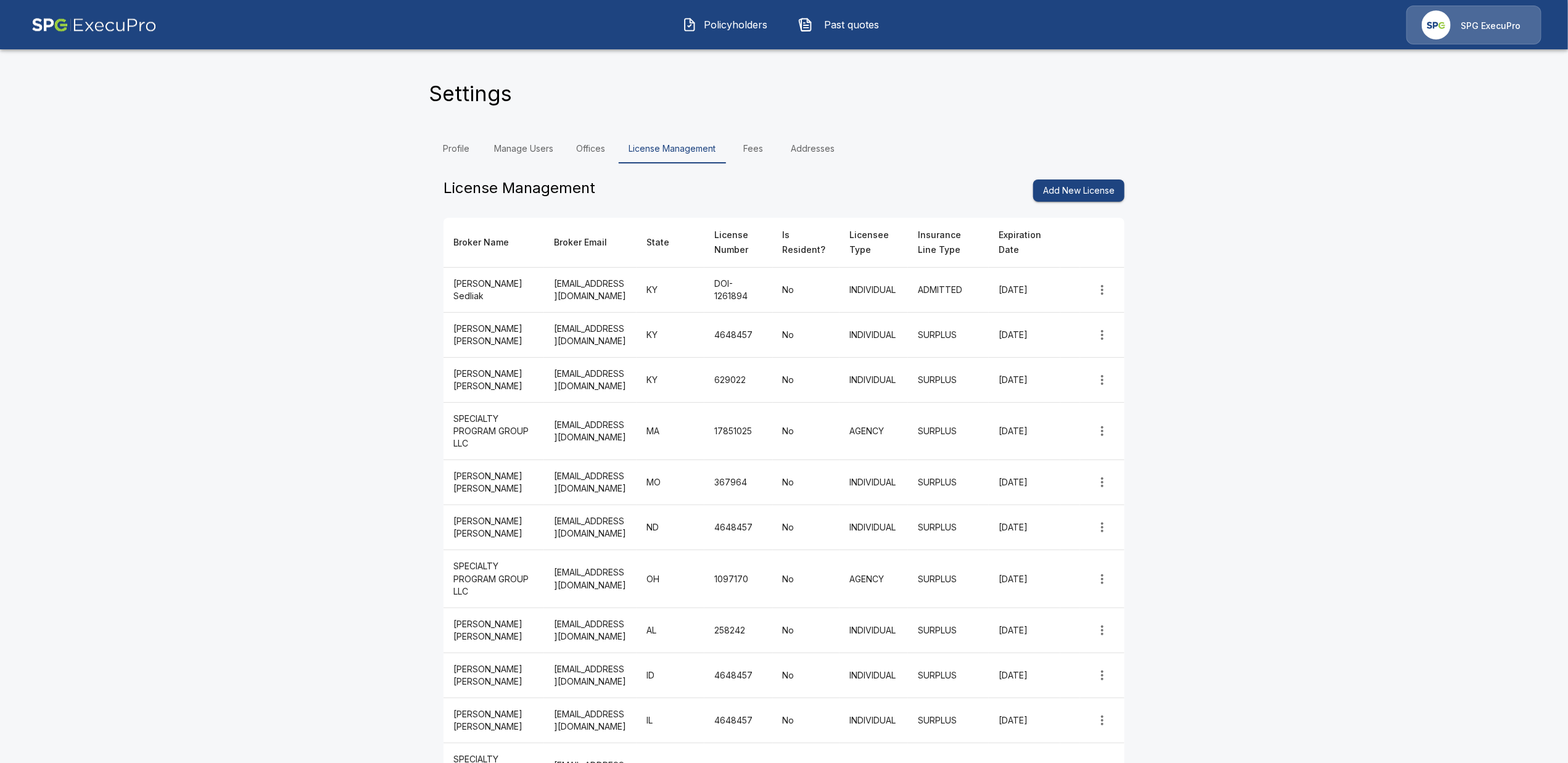
click at [568, 336] on td "[EMAIL_ADDRESS][DOMAIN_NAME]" at bounding box center [590, 335] width 93 height 45
drag, startPoint x: 680, startPoint y: 340, endPoint x: 707, endPoint y: 340, distance: 27.0
click at [704, 340] on td "KY" at bounding box center [671, 335] width 68 height 45
drag, startPoint x: 724, startPoint y: 340, endPoint x: 782, endPoint y: 342, distance: 58.0
click at [782, 342] on tr "CHRISTOPHER MARK TREANOR spg.licensing@specialtyprogramgroup.com KY 4648457 No …" at bounding box center [784, 335] width 681 height 45
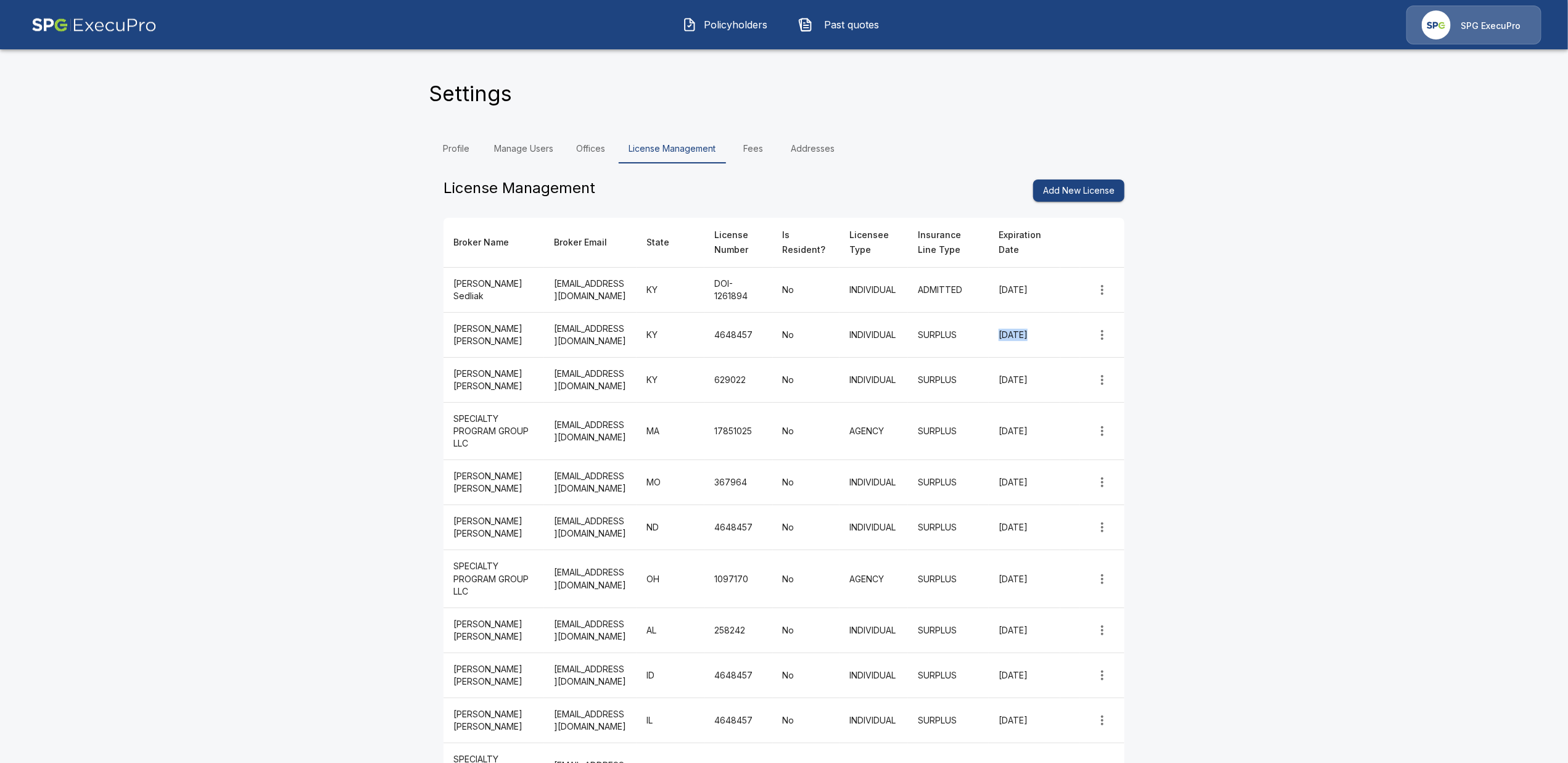
drag, startPoint x: 1004, startPoint y: 338, endPoint x: 1068, endPoint y: 338, distance: 64.0
click at [1068, 338] on tr "CHRISTOPHER MARK TREANOR spg.licensing@specialtyprogramgroup.com KY 4648457 No …" at bounding box center [784, 335] width 681 height 45
drag, startPoint x: 540, startPoint y: 380, endPoint x: 462, endPoint y: 386, distance: 78.2
click at [460, 385] on td "Christopher Treanor" at bounding box center [494, 380] width 101 height 45
drag, startPoint x: 729, startPoint y: 384, endPoint x: 768, endPoint y: 383, distance: 39.0
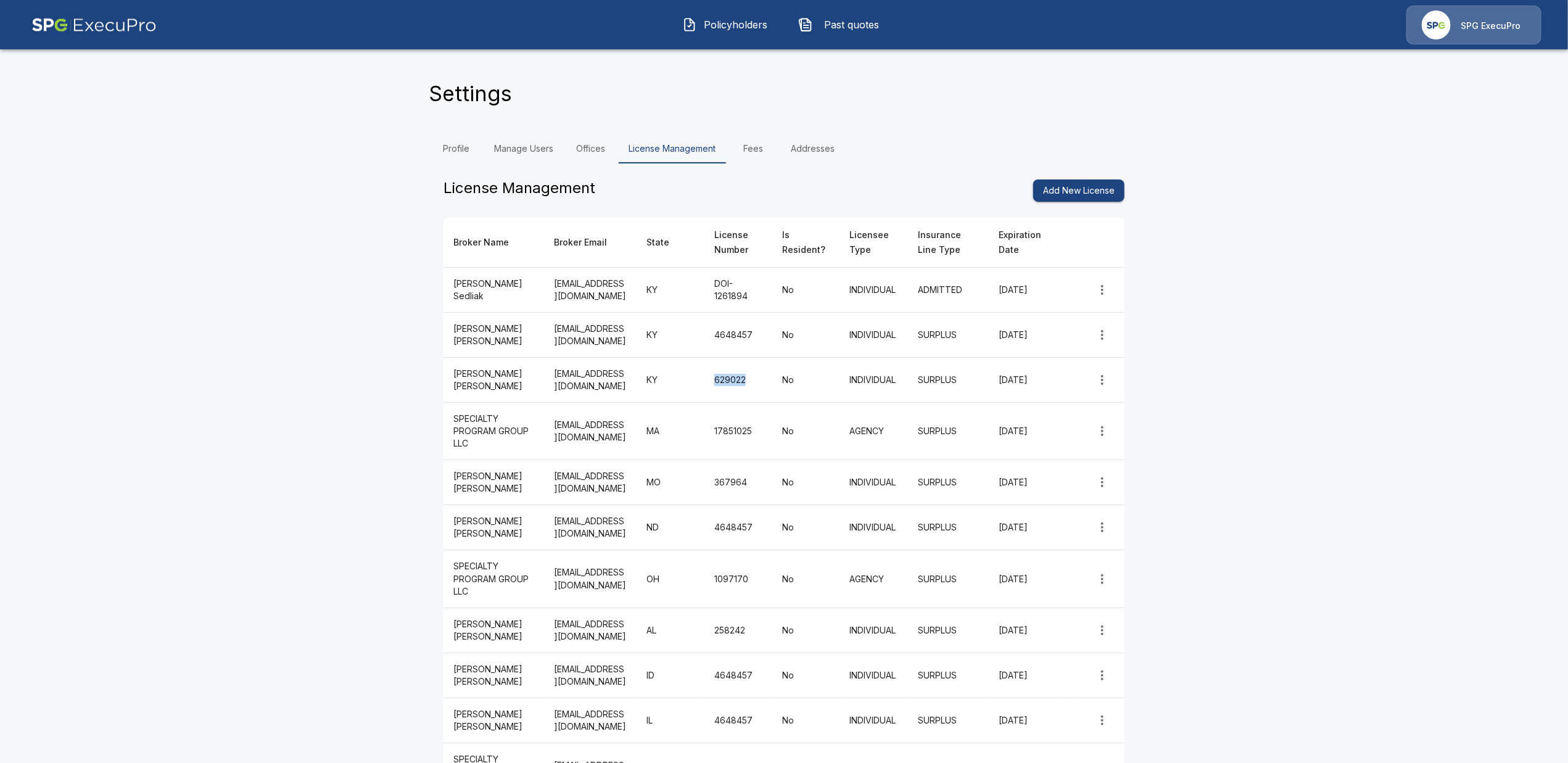
click at [768, 383] on td "629022" at bounding box center [738, 380] width 68 height 45
drag, startPoint x: 991, startPoint y: 384, endPoint x: 1051, endPoint y: 381, distance: 60.1
click at [1051, 381] on tr "Christopher Treanor spg.licensing@specialtyprogramgroup.com KY 629022 No INDIVI…" at bounding box center [784, 380] width 681 height 45
click at [1110, 381] on icon "more" at bounding box center [1102, 380] width 15 height 15
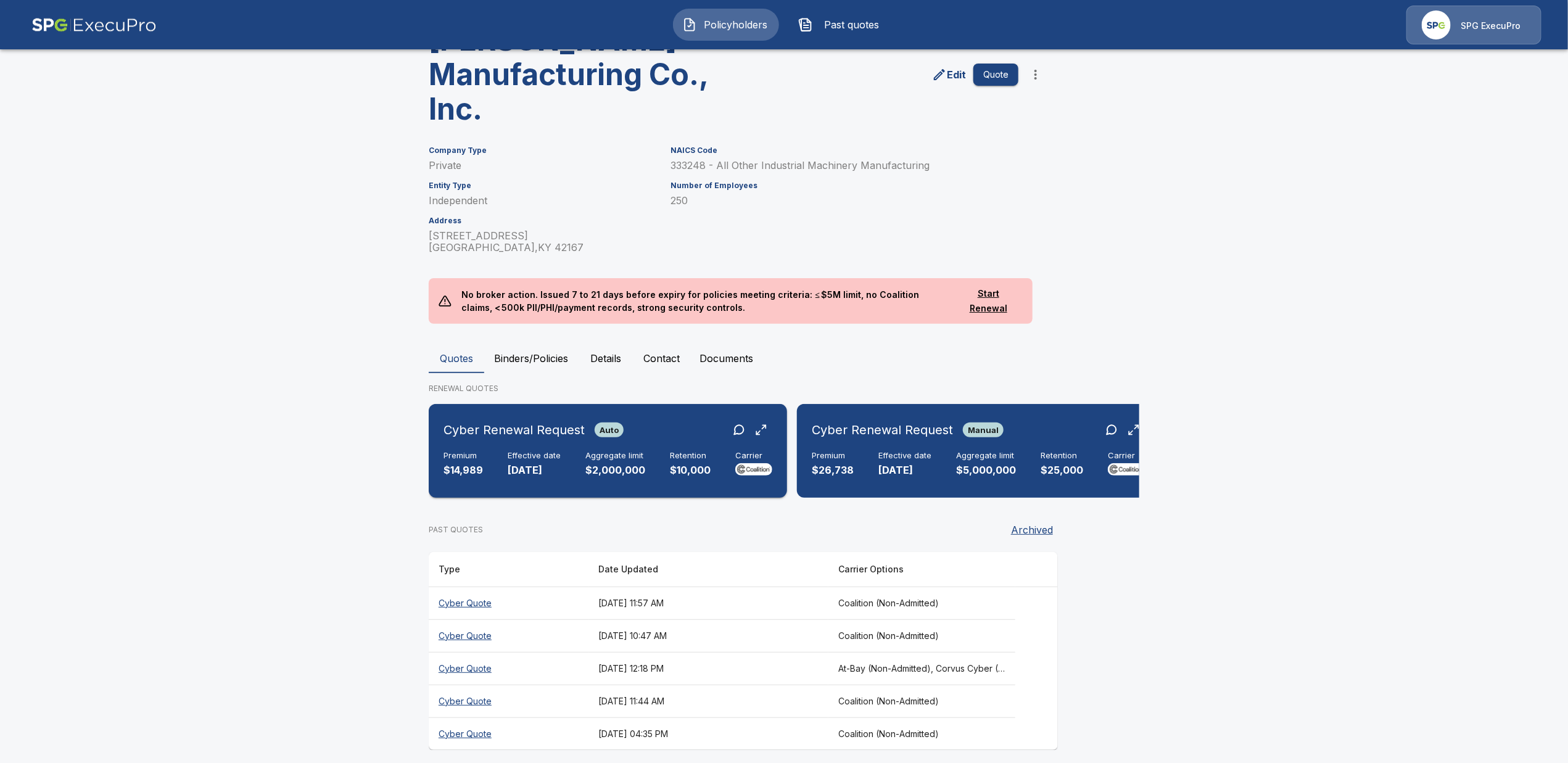
scroll to position [103, 0]
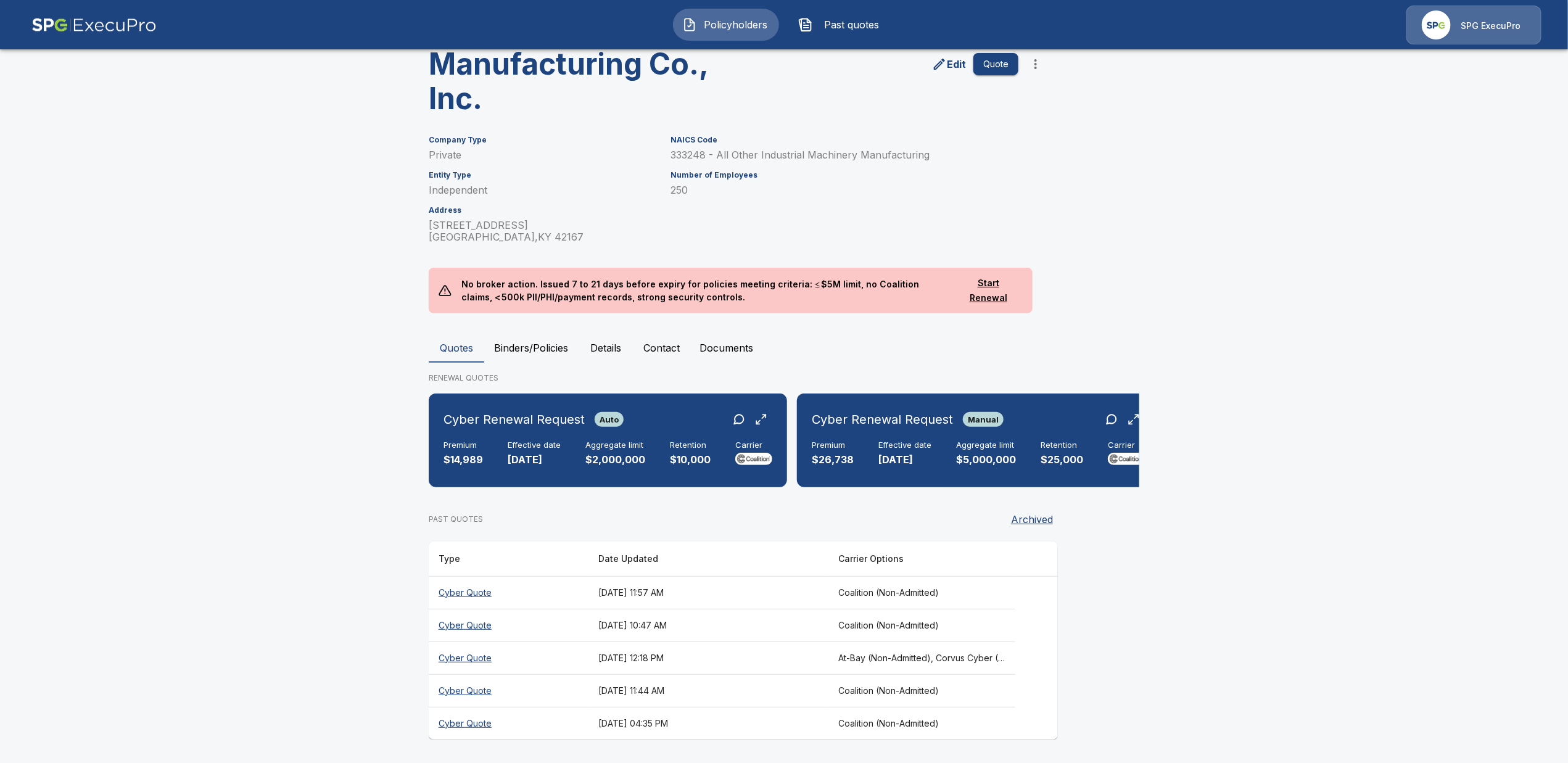
click at [513, 333] on button "Binders/Policies" at bounding box center [531, 348] width 94 height 29
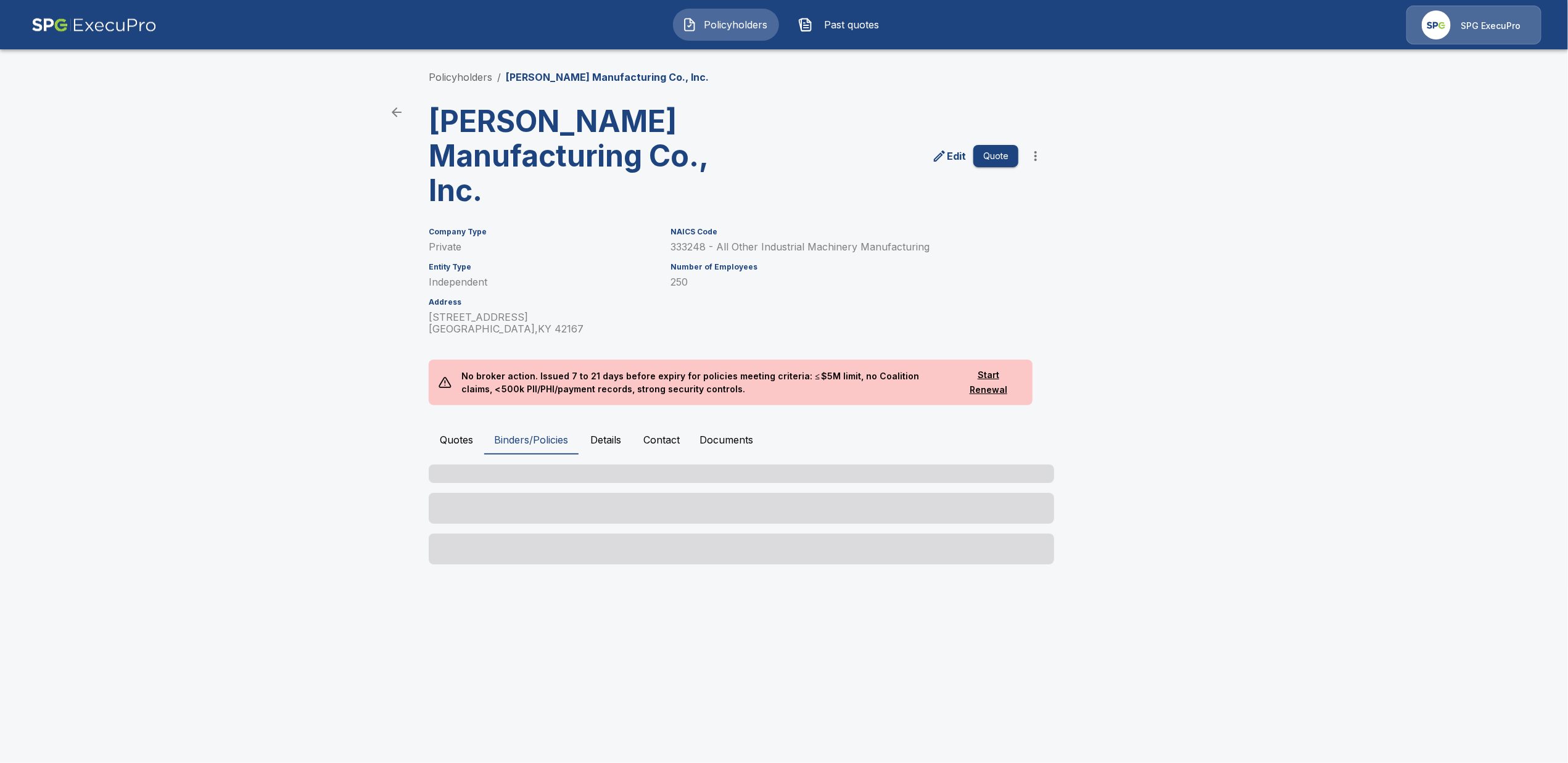
scroll to position [0, 0]
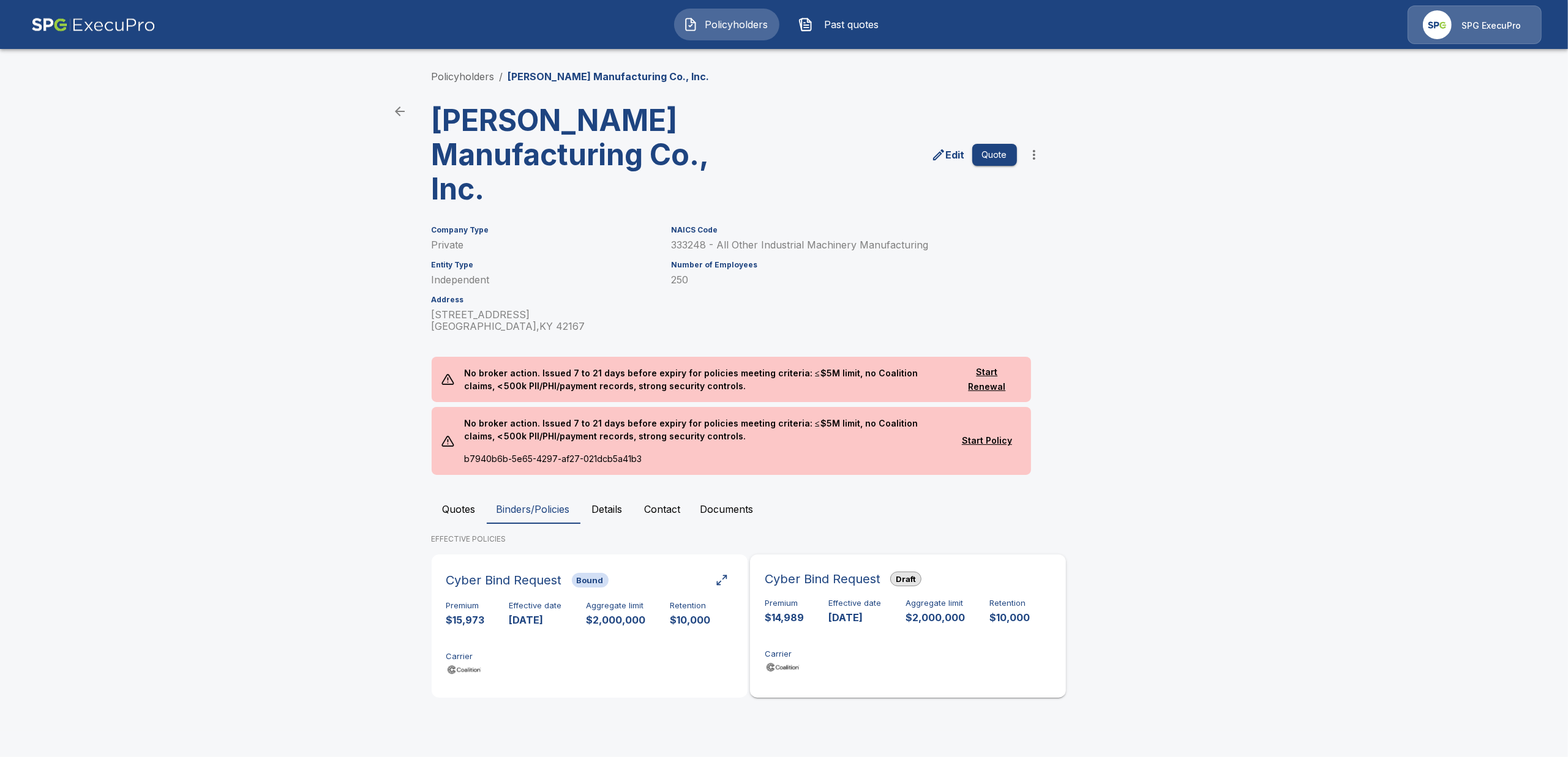
click at [926, 624] on p "$2,000,000" at bounding box center [935, 618] width 60 height 14
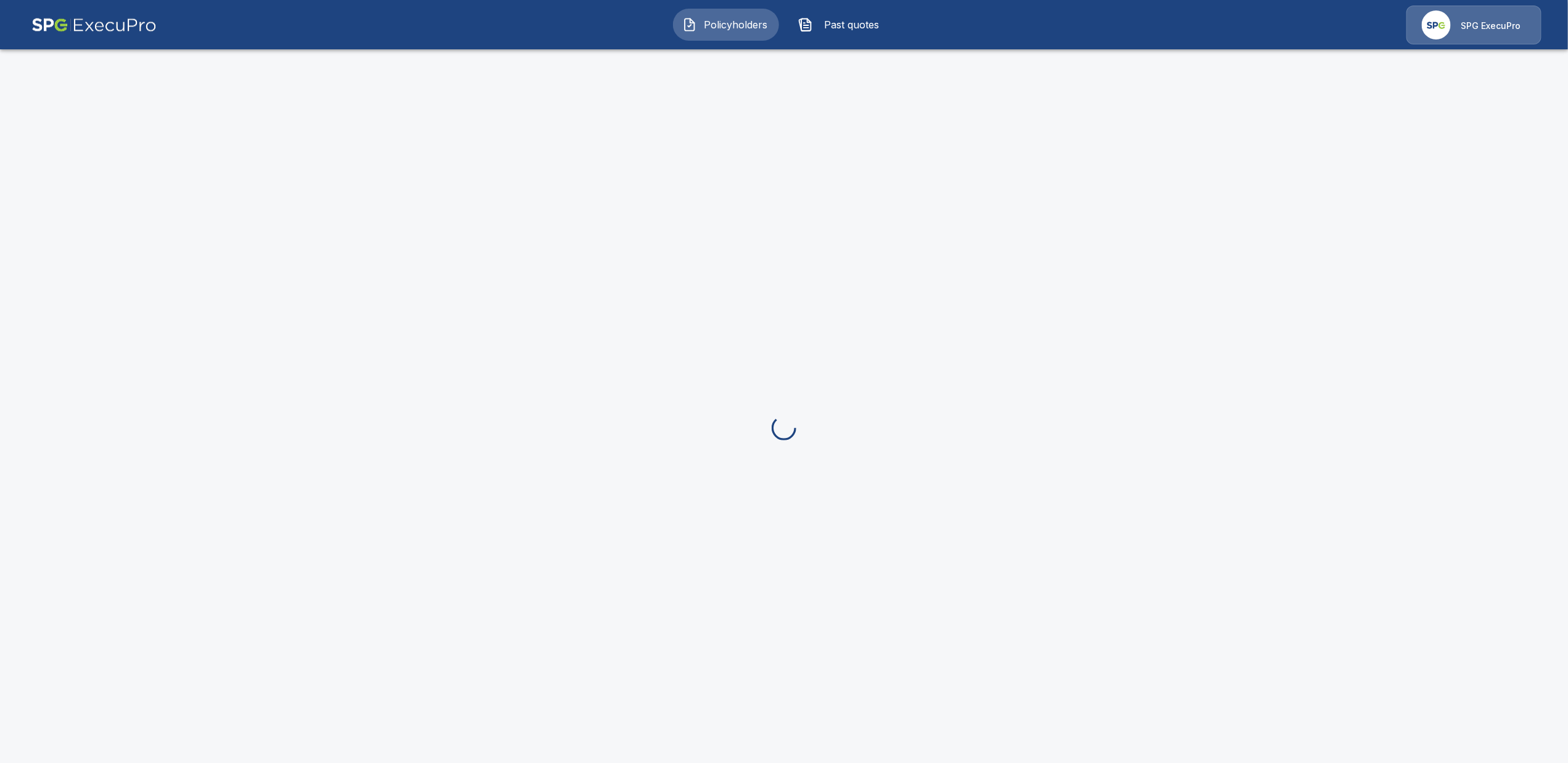
drag, startPoint x: 914, startPoint y: 528, endPoint x: 919, endPoint y: 522, distance: 7.8
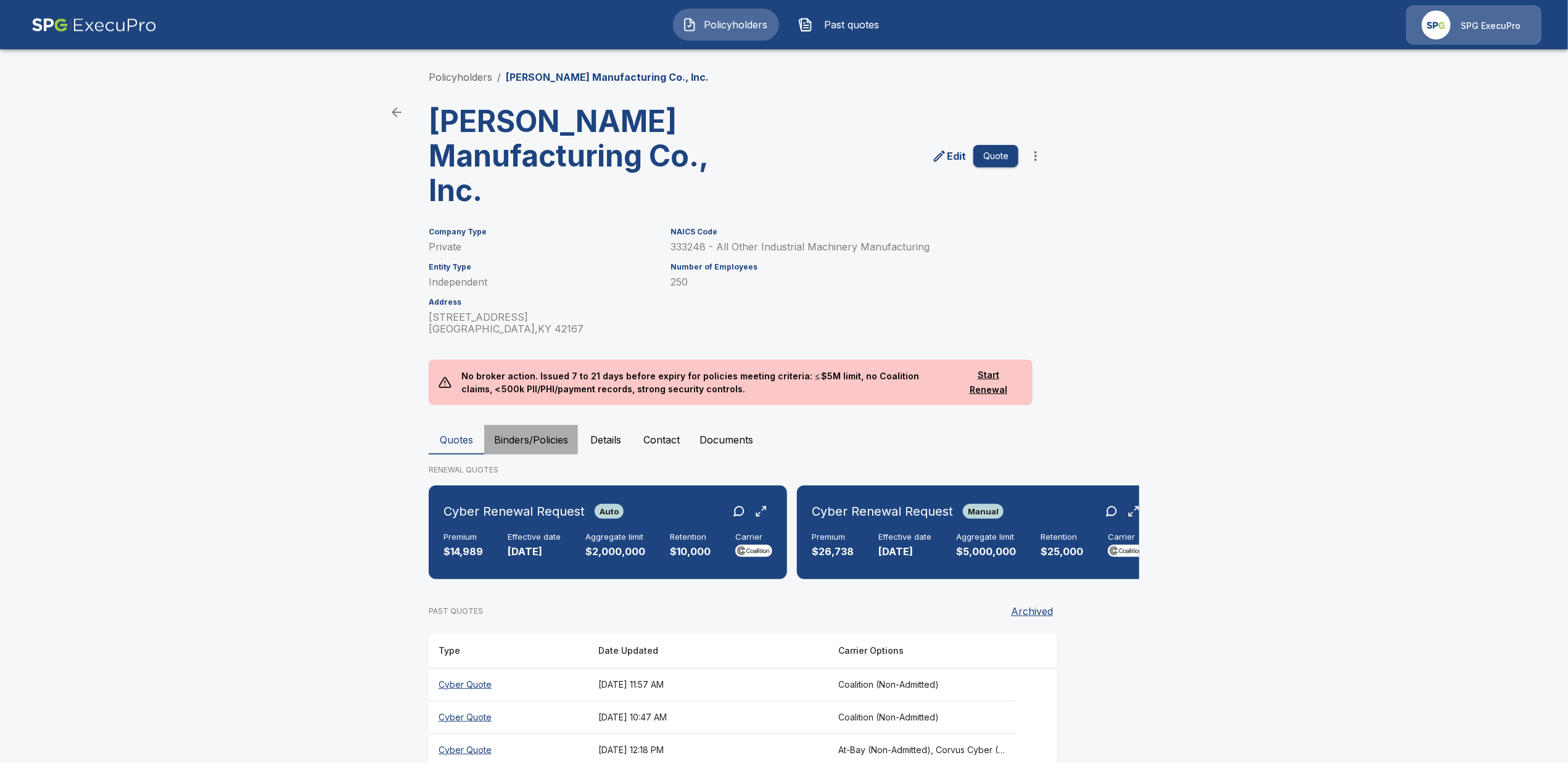
click at [554, 443] on button "Binders/Policies" at bounding box center [531, 440] width 94 height 29
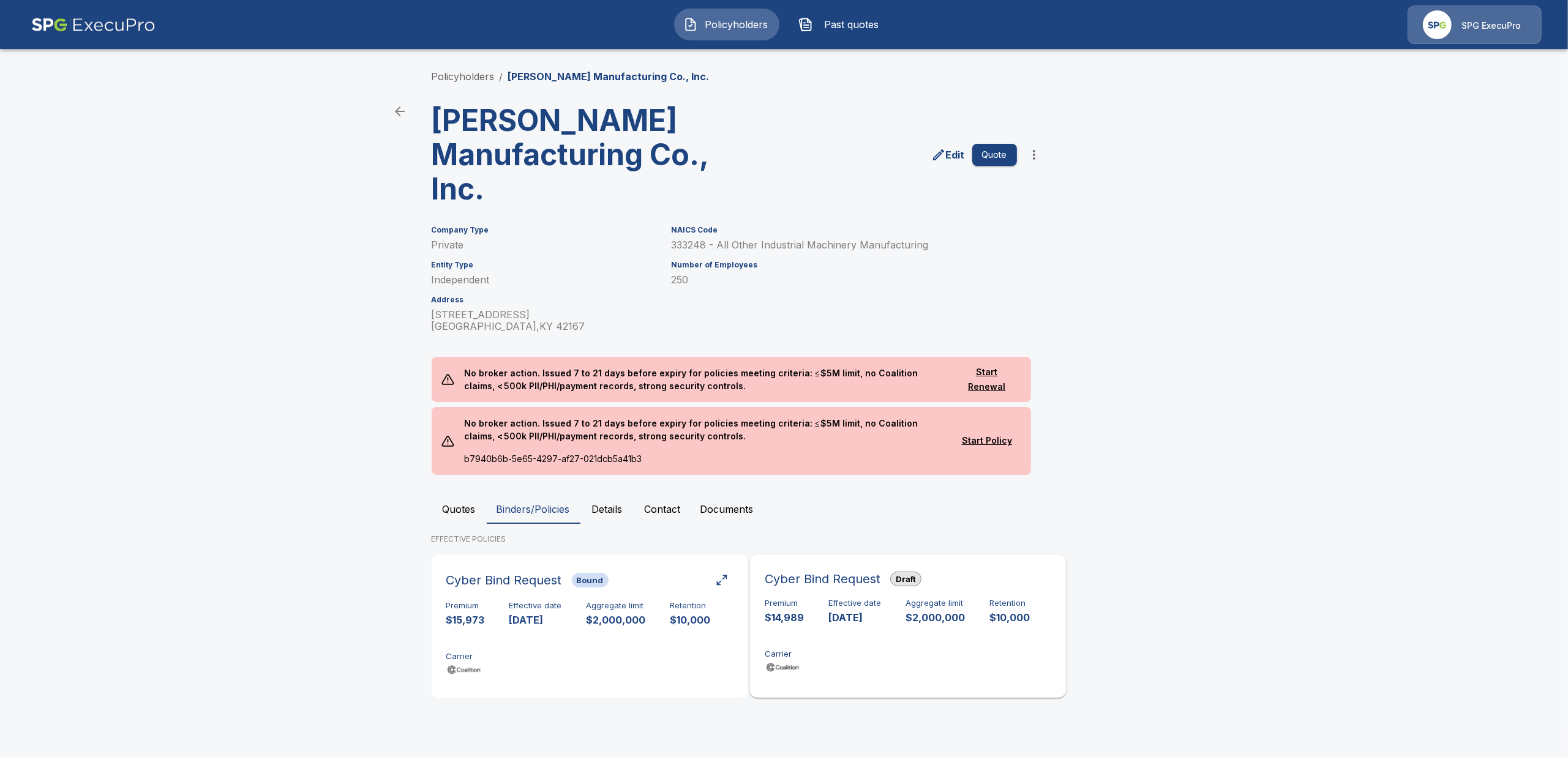
click at [972, 635] on div "Premium $14,989 Effective date 9/29/2025 Aggregate limit $2,000,000 Retention $…" at bounding box center [908, 637] width 287 height 77
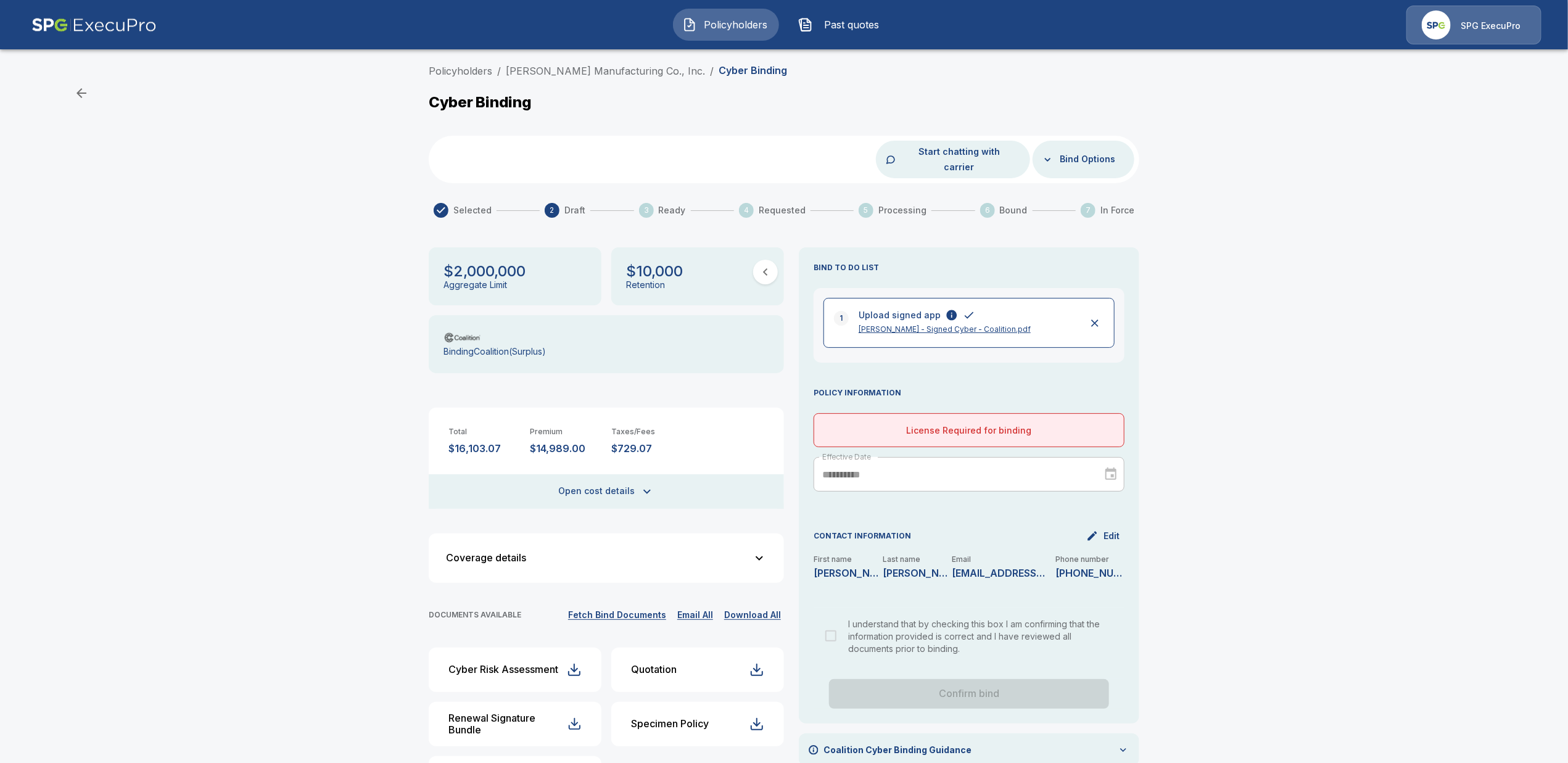
click at [1113, 148] on button "Bind Options" at bounding box center [1088, 159] width 65 height 23
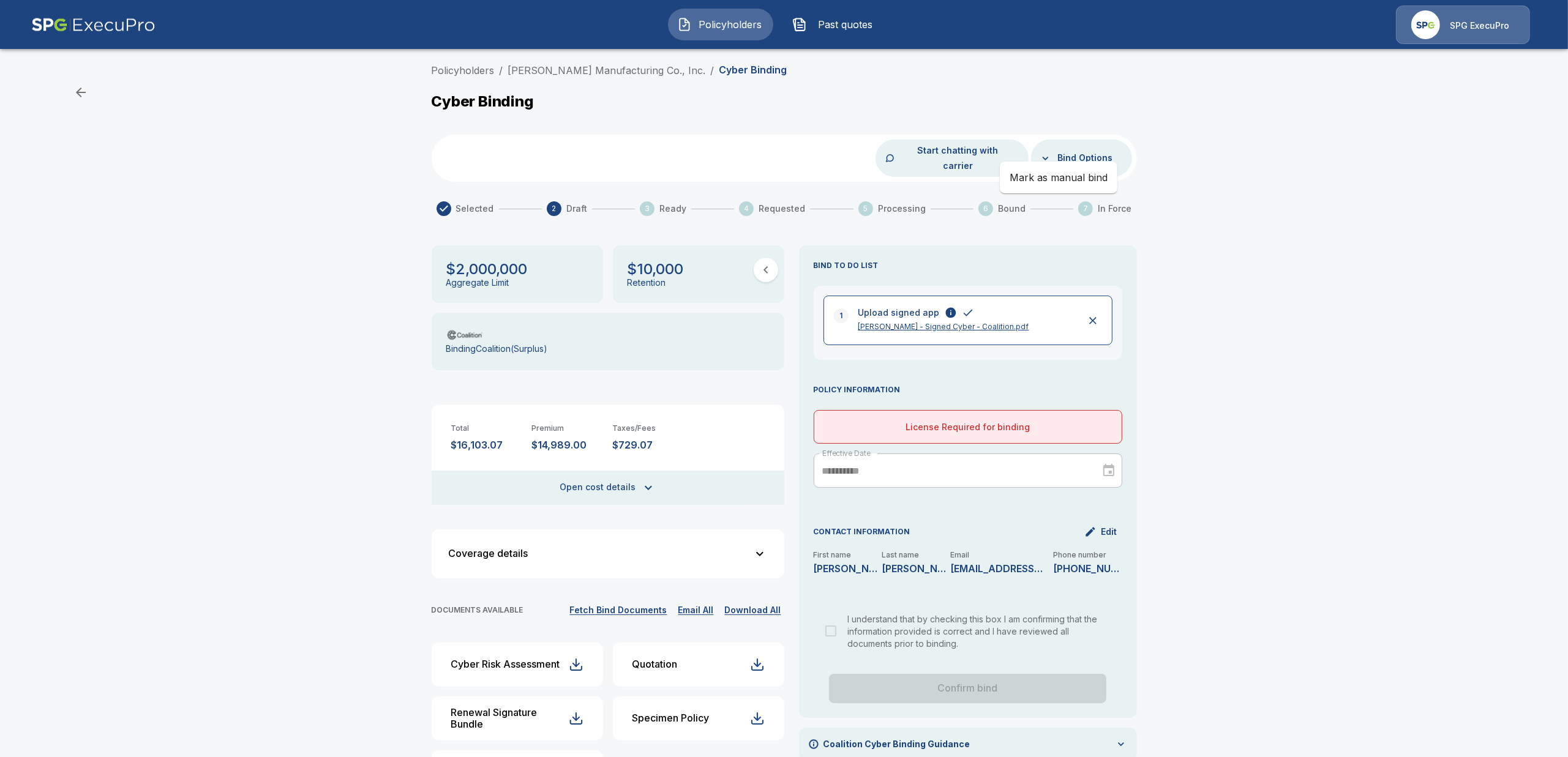
click at [1193, 177] on div at bounding box center [784, 378] width 1568 height 757
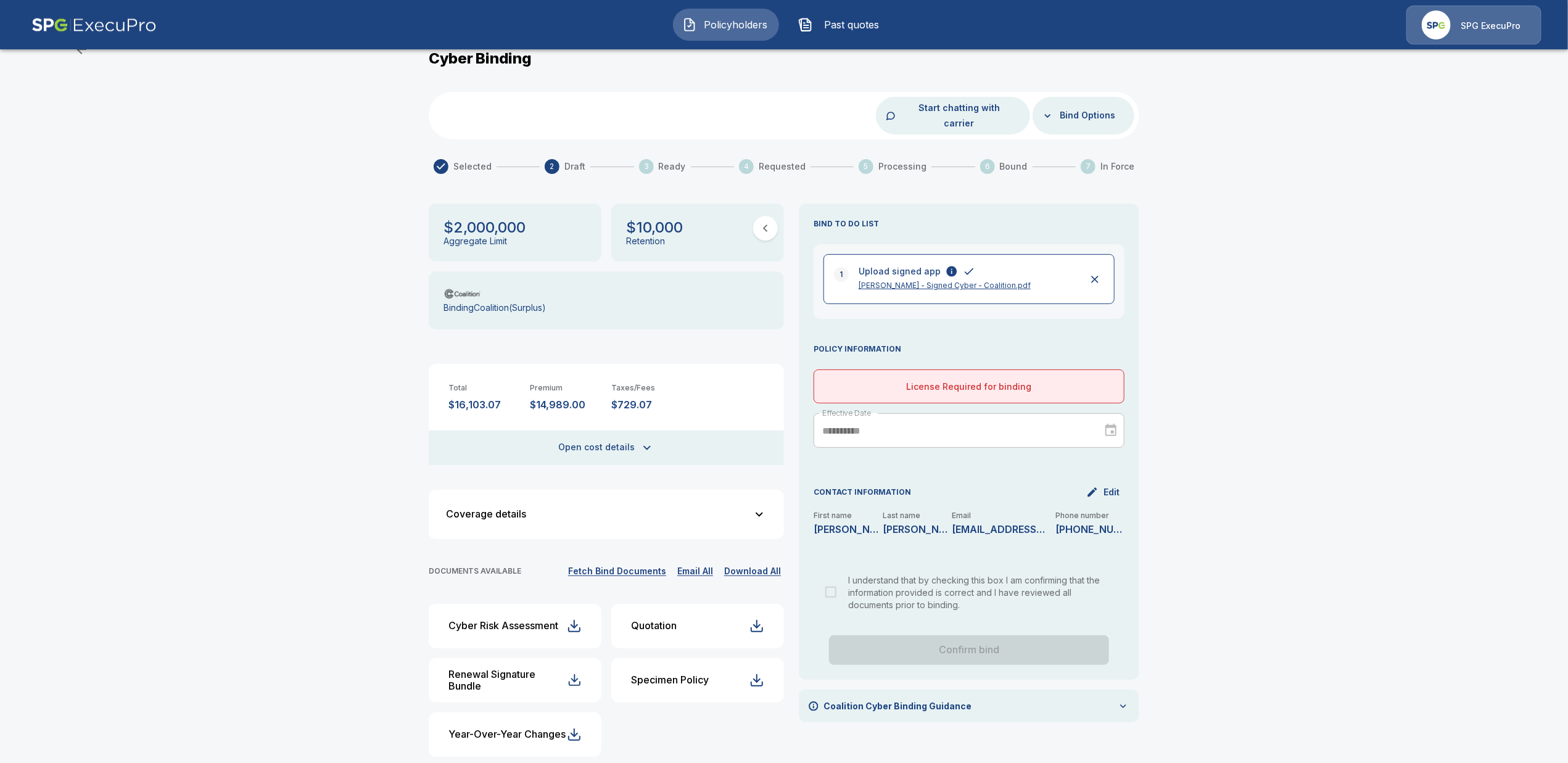
scroll to position [46, 0]
click at [620, 562] on button "Fetch Bind Documents" at bounding box center [617, 569] width 104 height 16
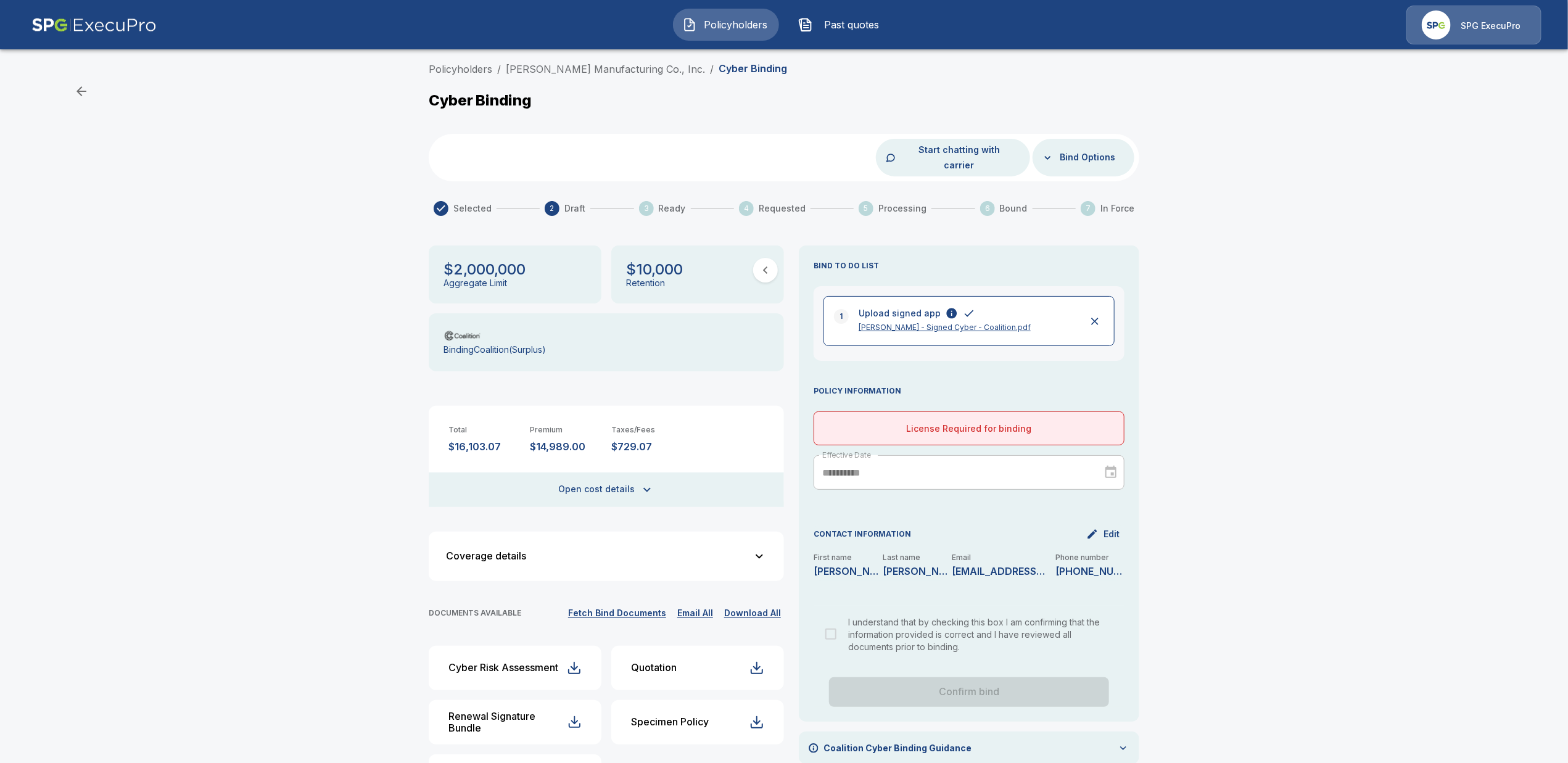
scroll to position [0, 0]
click at [1077, 148] on button "Bind Options" at bounding box center [1088, 159] width 65 height 23
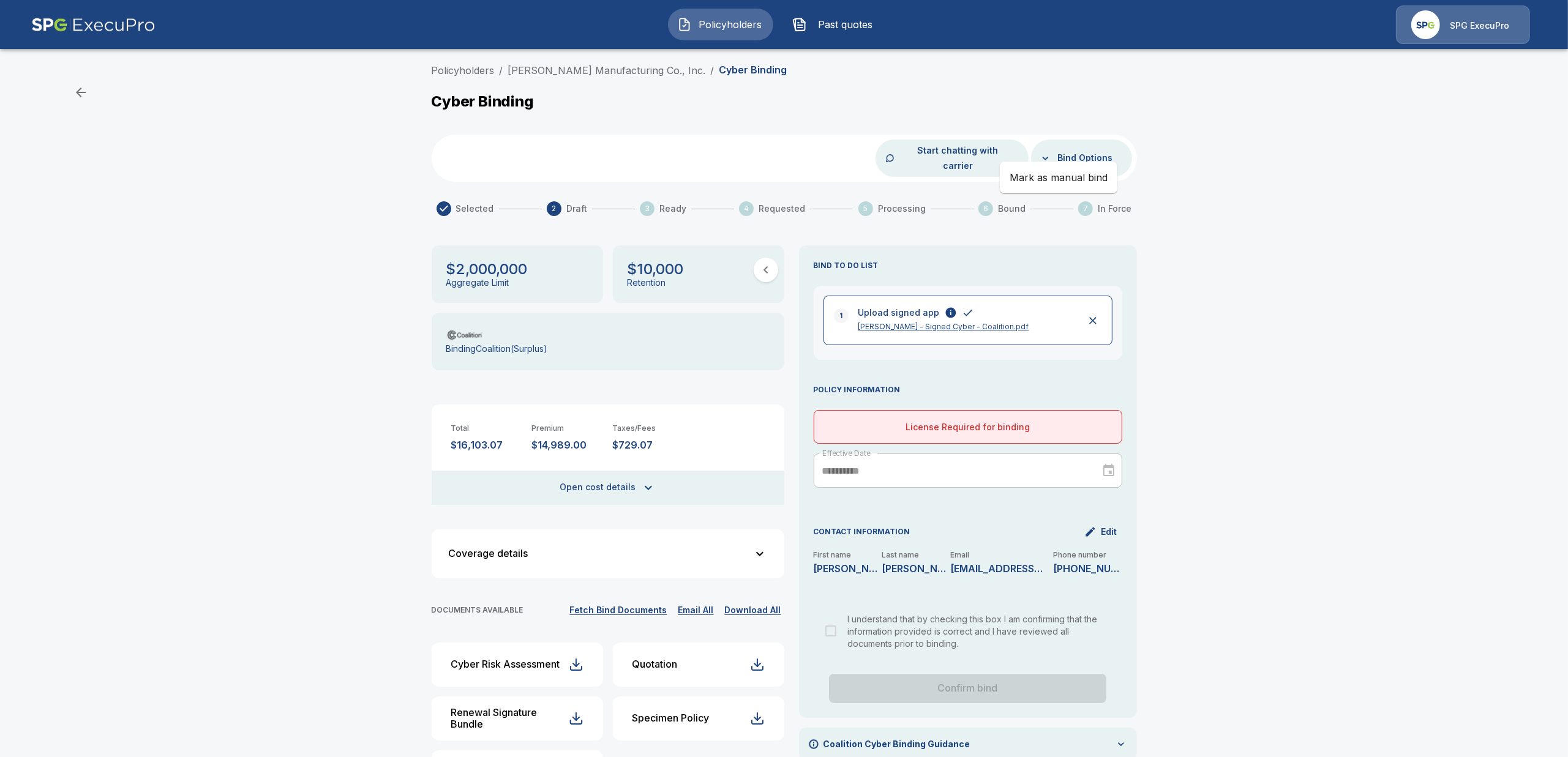
click at [1284, 390] on div at bounding box center [784, 378] width 1568 height 757
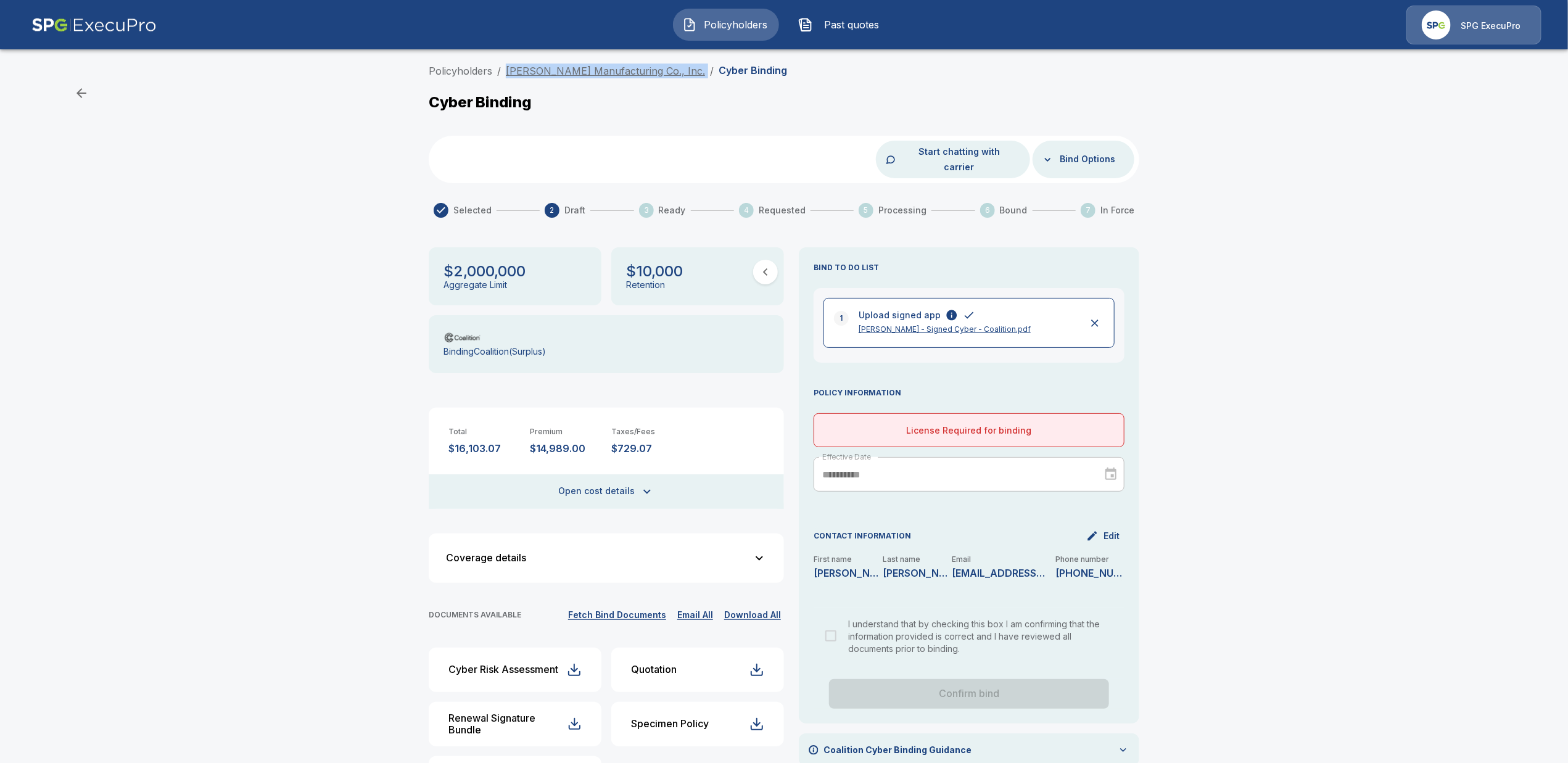
drag, startPoint x: 668, startPoint y: 68, endPoint x: 513, endPoint y: 65, distance: 155.0
click at [513, 65] on ol "Policyholders / Stephens Manufacturing Co., Inc. / Cyber Binding" at bounding box center [608, 71] width 359 height 15
copy ol "Stephens Manufacturing Co., Inc. /"
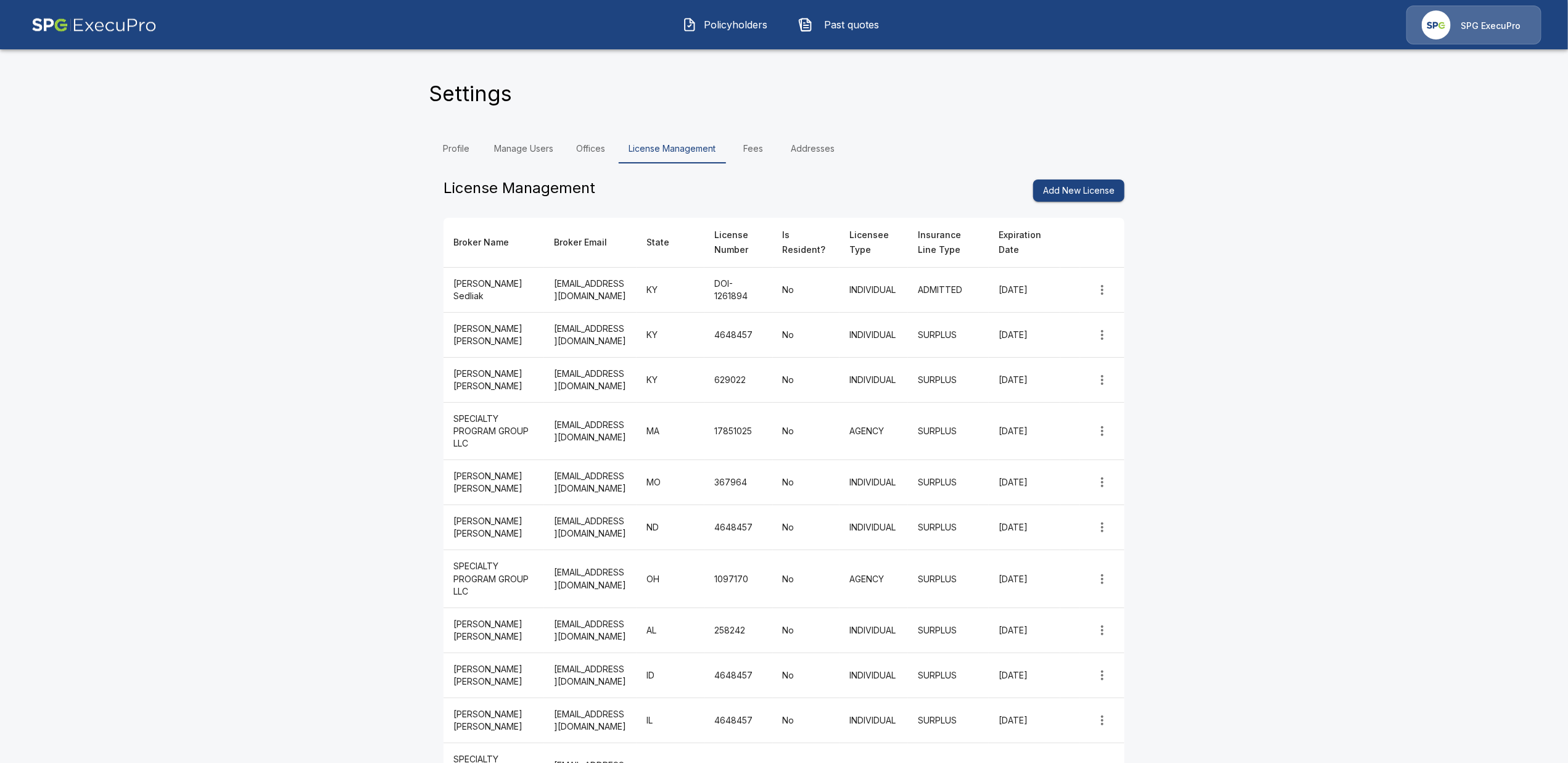
drag, startPoint x: 460, startPoint y: 384, endPoint x: 1055, endPoint y: 387, distance: 595.0
click at [1055, 387] on tr "[PERSON_NAME] [EMAIL_ADDRESS][DOMAIN_NAME] KY 629022 No INDIVIDUAL SURPLUS [DAT…" at bounding box center [784, 380] width 681 height 45
copy tr "[PERSON_NAME] [EMAIL_ADDRESS][DOMAIN_NAME] KY 629022 No INDIVIDUAL SURPLUS [DAT…"
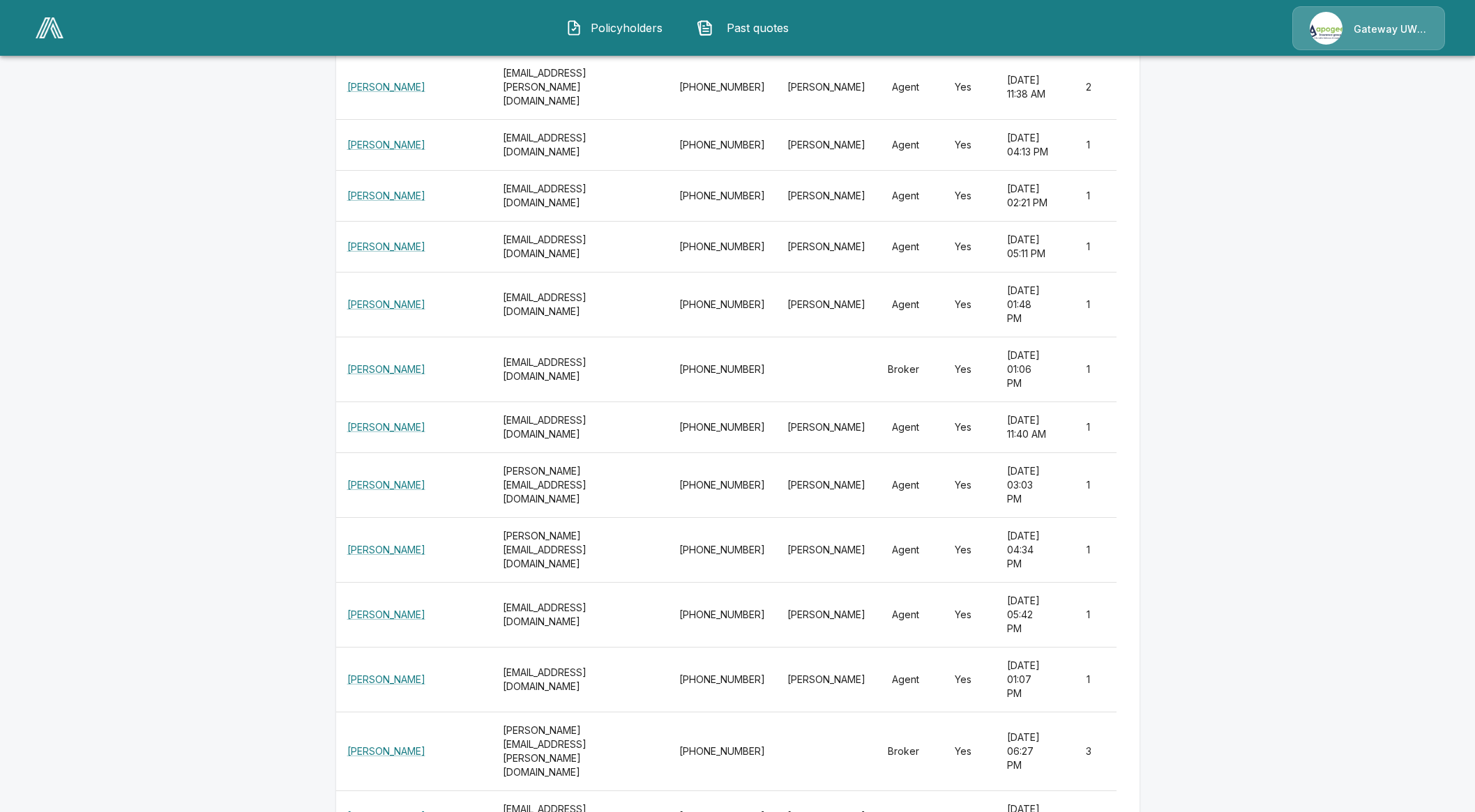
drag, startPoint x: 638, startPoint y: 29, endPoint x: 645, endPoint y: 24, distance: 8.6
click at [638, 27] on span "Policyholders" at bounding box center [627, 28] width 77 height 17
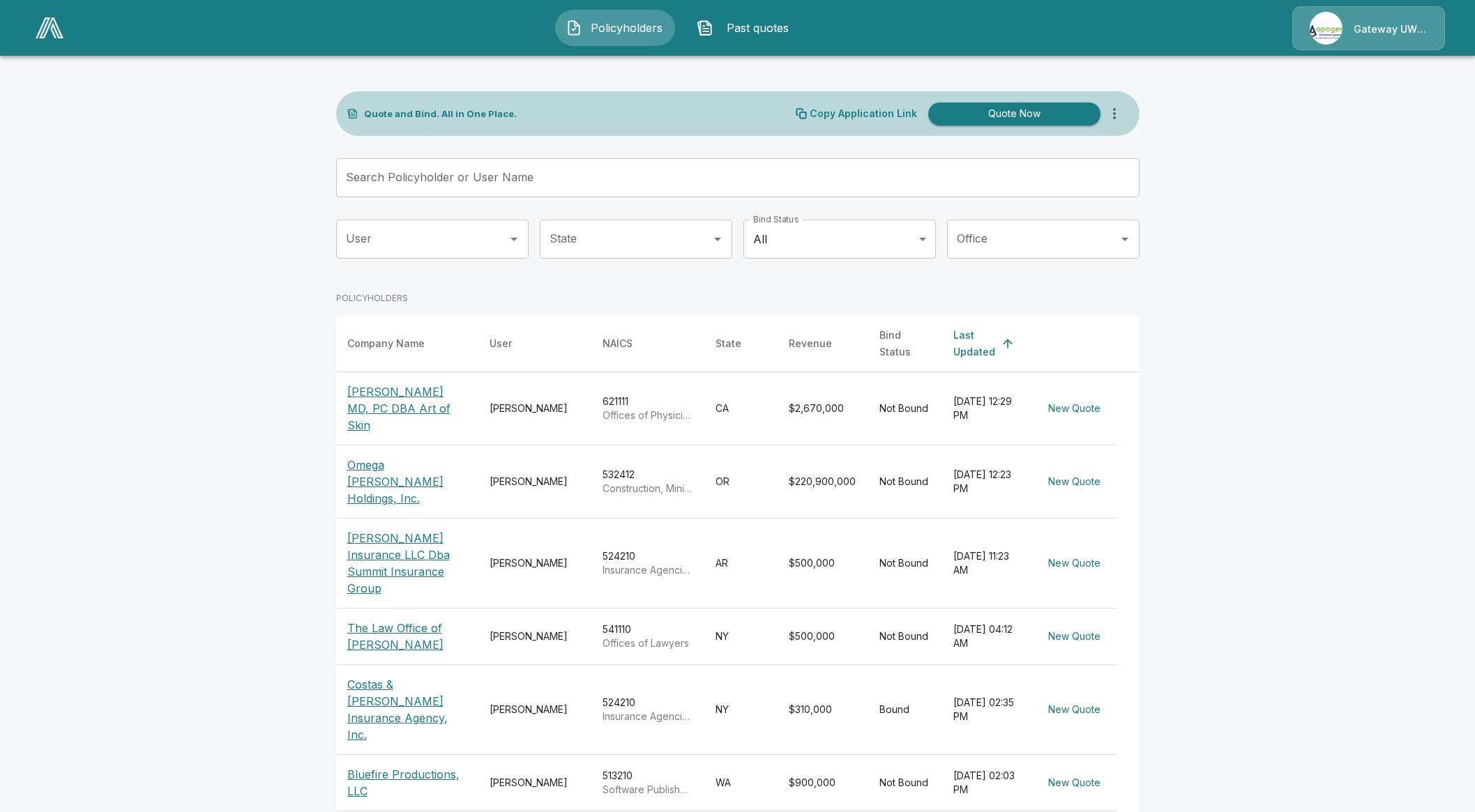
click at [379, 620] on p "The Law Office of [PERSON_NAME]" at bounding box center [408, 636] width 120 height 33
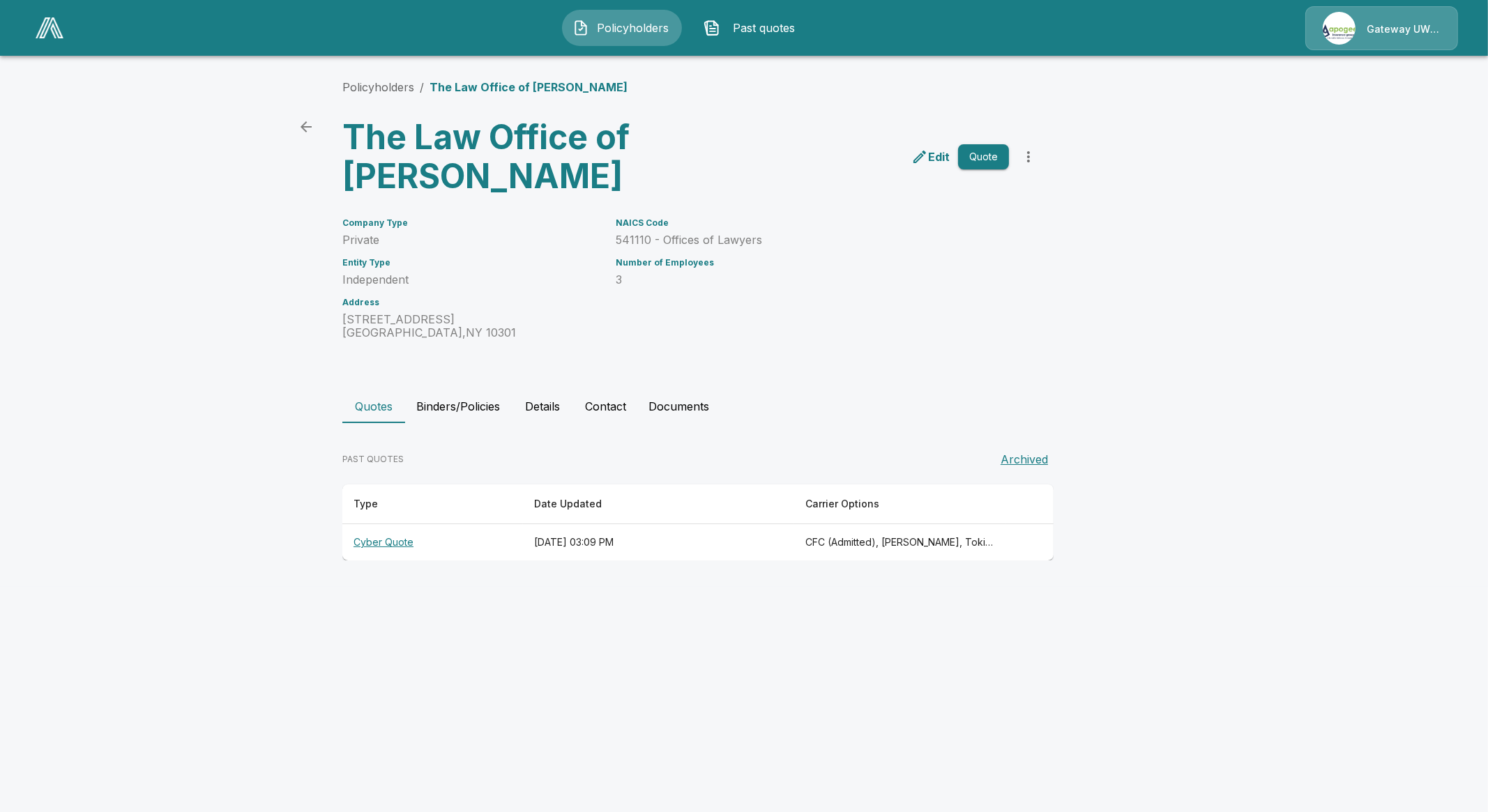
click at [399, 562] on th "Cyber Quote" at bounding box center [432, 543] width 180 height 37
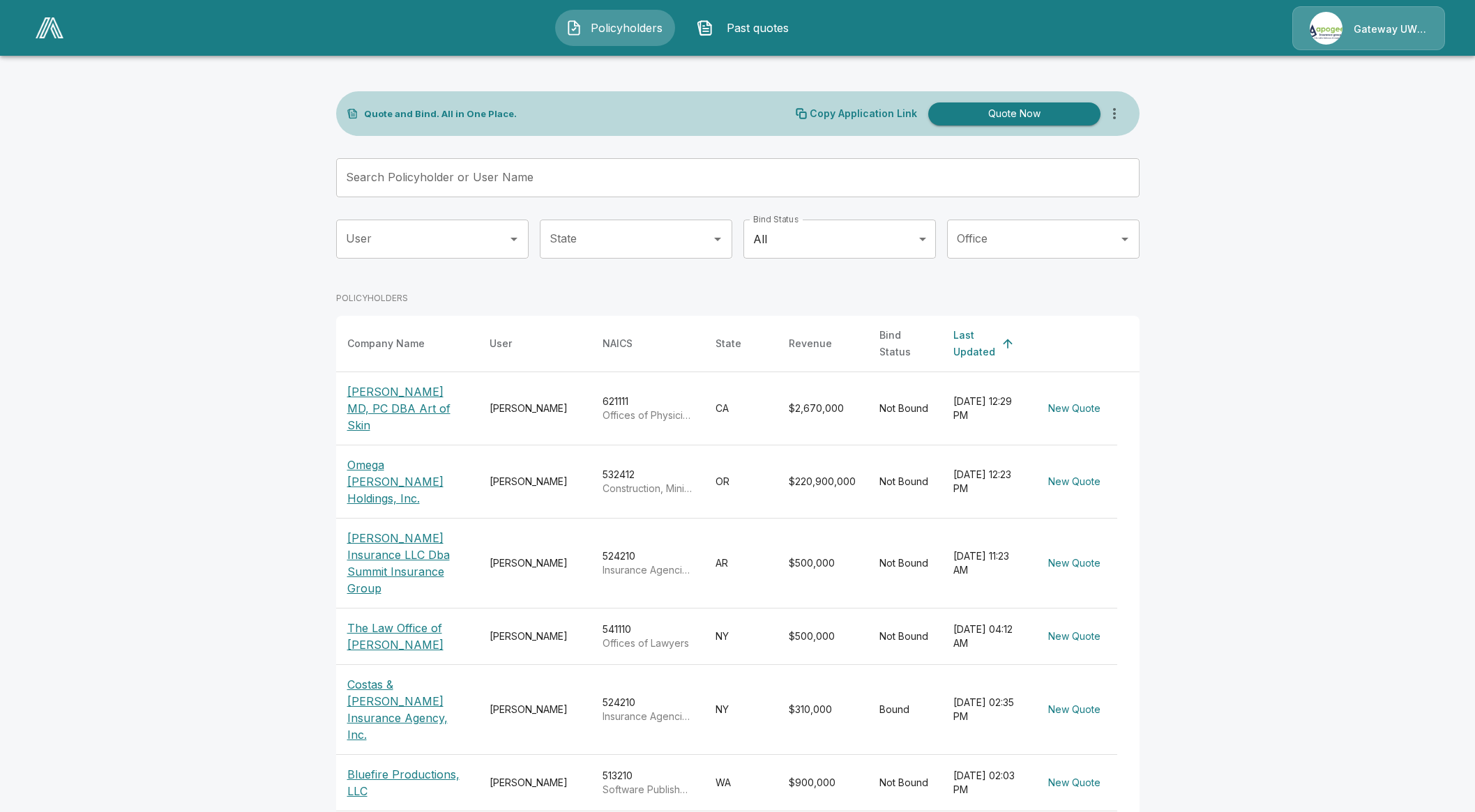
click at [139, 225] on main "Quote and Bind. All in One Place. Copy Application Link Quote Now Search Policy…" at bounding box center [738, 582] width 1475 height 1165
click at [55, 32] on img at bounding box center [49, 28] width 28 height 21
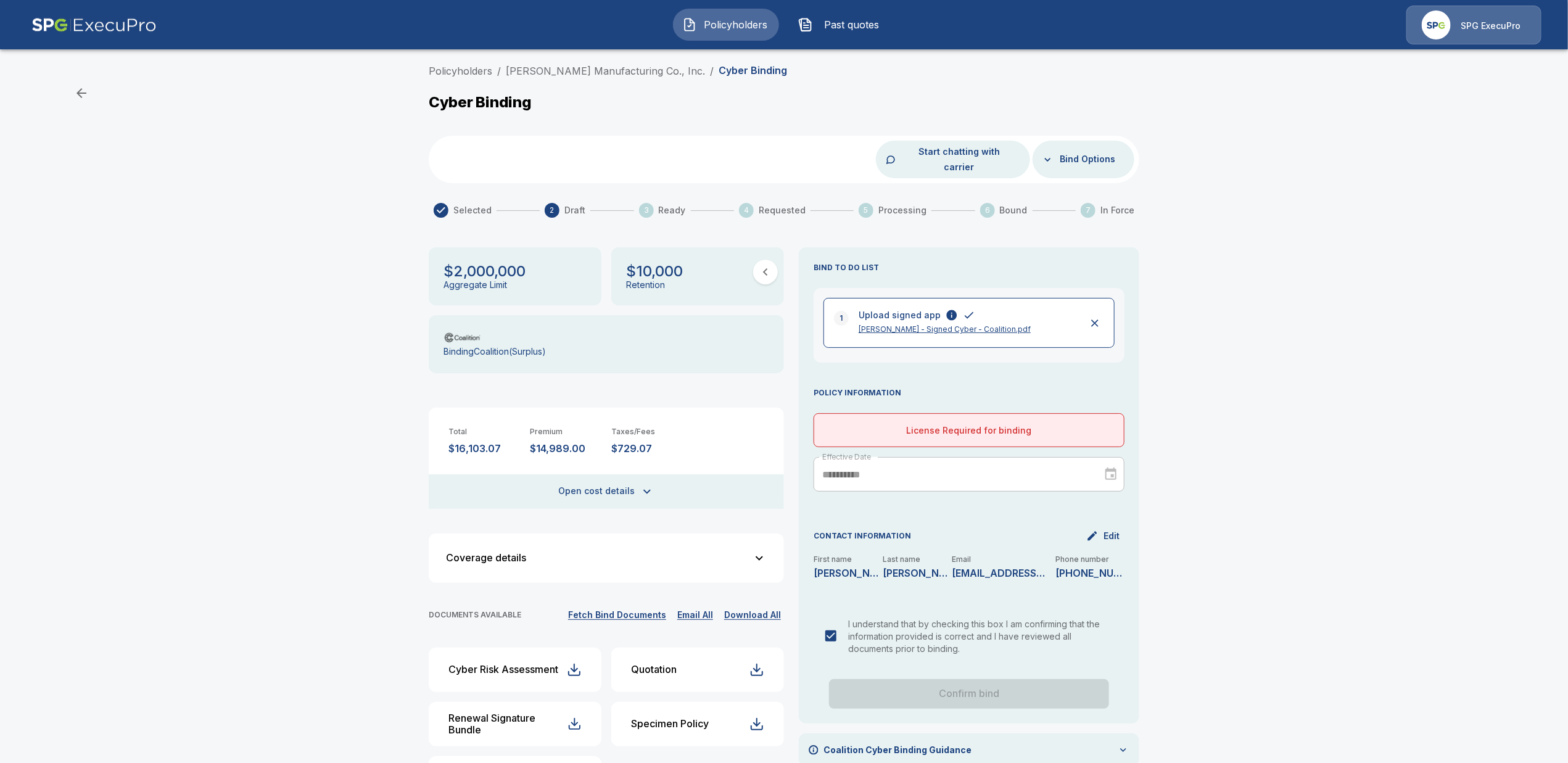
click at [760, 23] on span "Policyholders" at bounding box center [736, 25] width 68 height 15
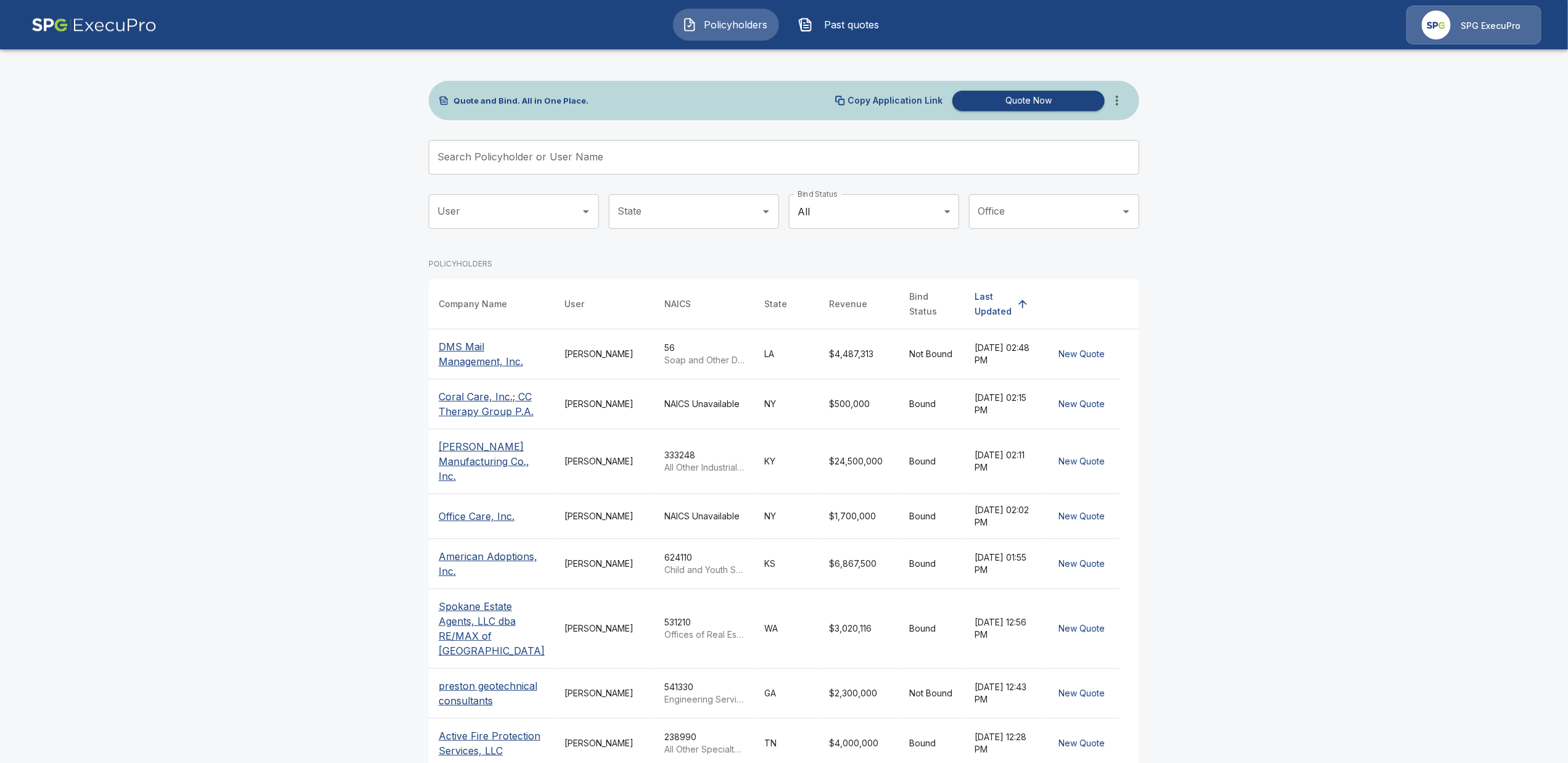
click at [477, 410] on p "Coral Care, Inc.; CC Therapy Group P.A." at bounding box center [492, 404] width 106 height 29
click at [472, 350] on p "DMS Mail Management, Inc." at bounding box center [492, 354] width 106 height 29
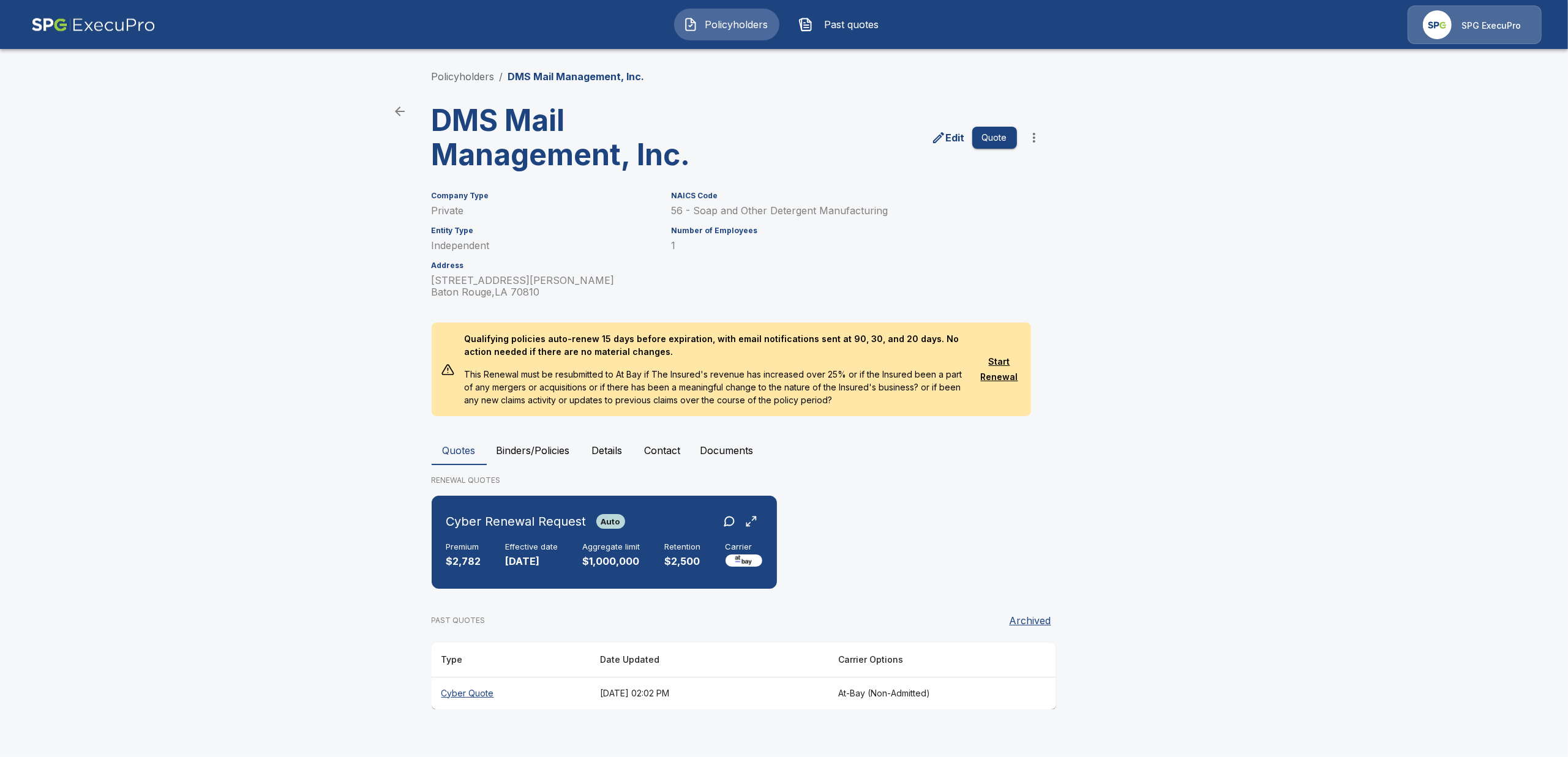
click at [476, 687] on th "Cyber Quote" at bounding box center [511, 693] width 158 height 32
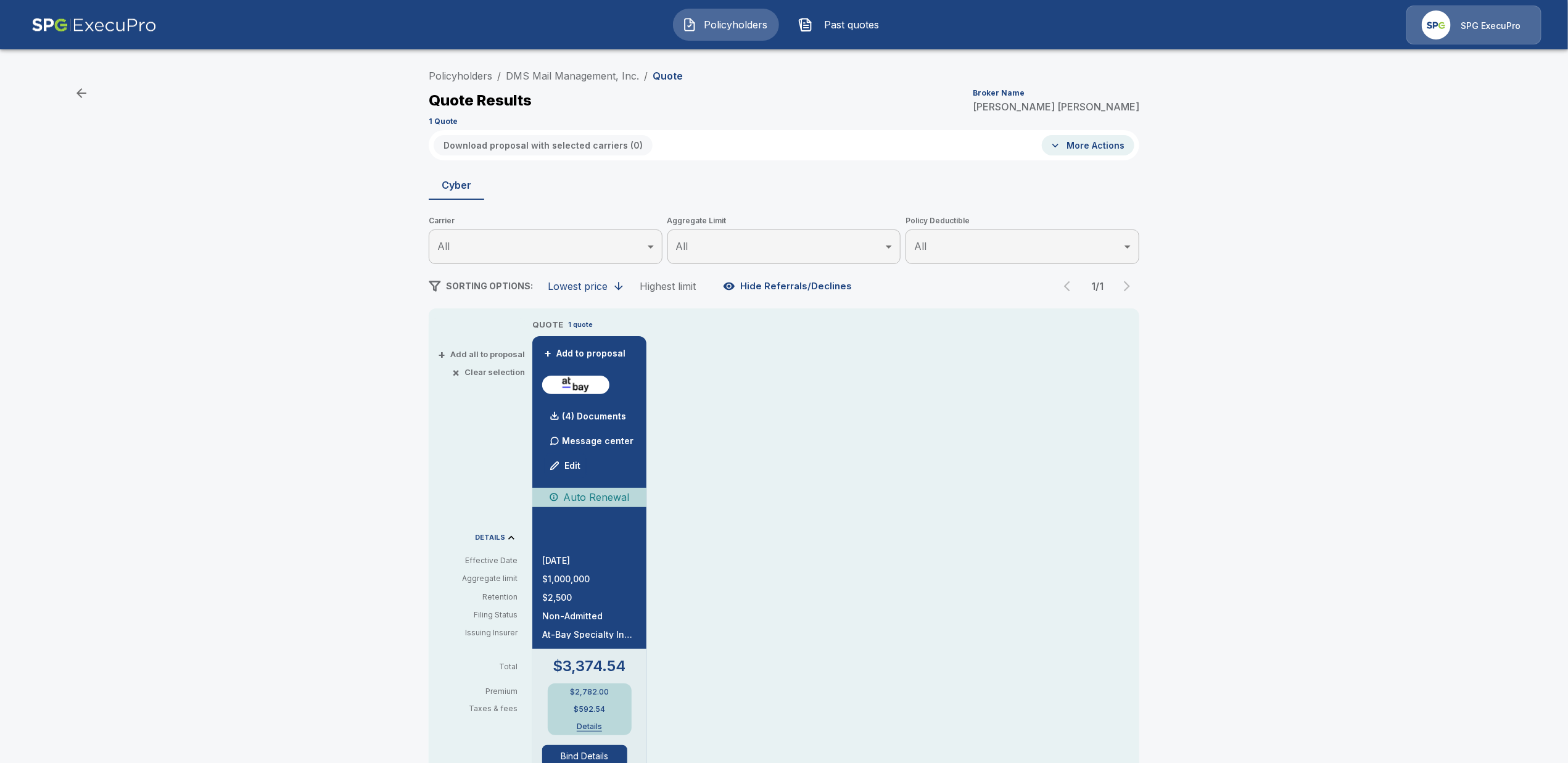
drag, startPoint x: 483, startPoint y: 587, endPoint x: 490, endPoint y: 580, distance: 9.9
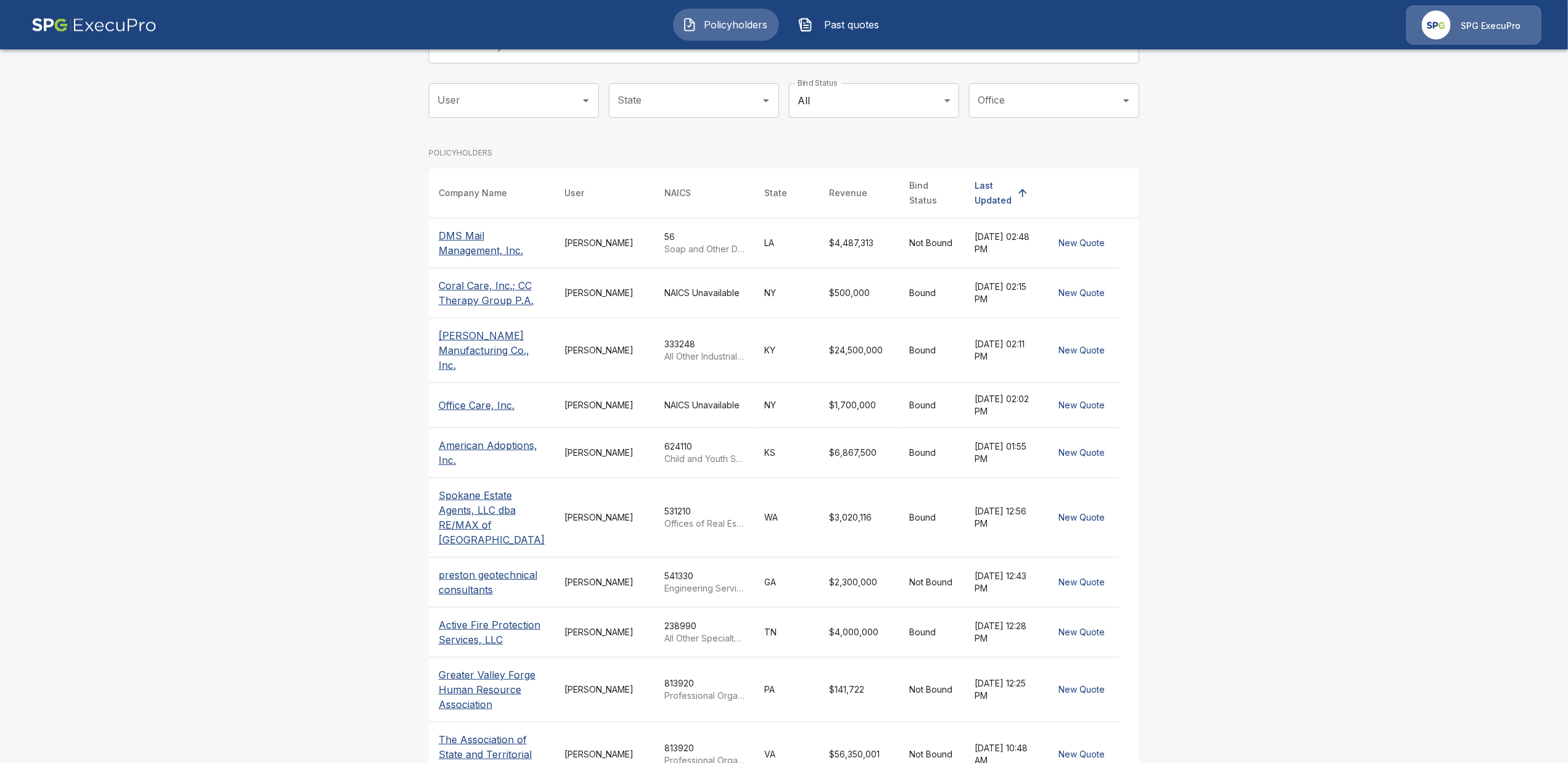
scroll to position [154, 0]
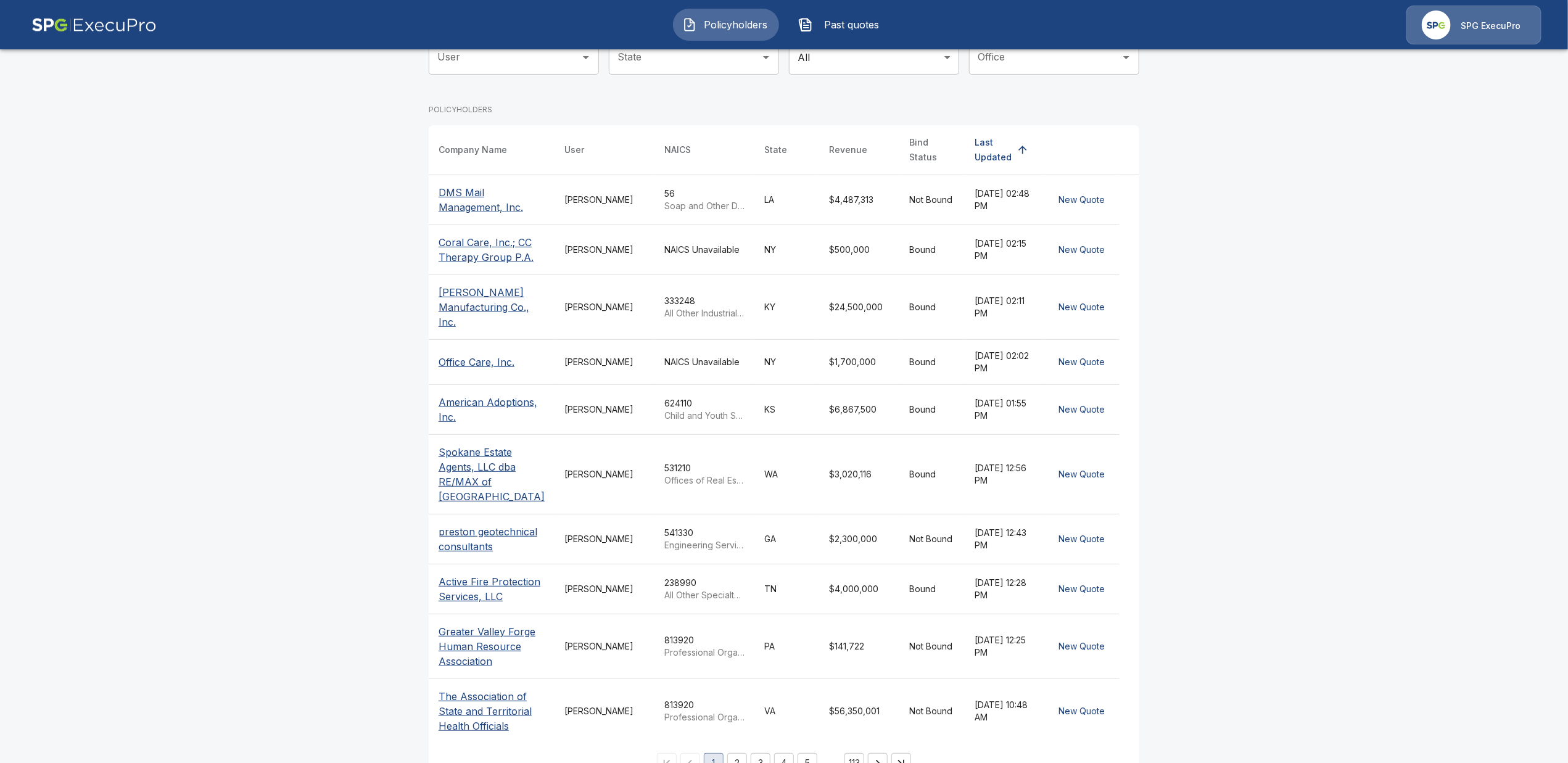
click at [491, 669] on p "Greater Valley Forge Human Resource Association" at bounding box center [492, 646] width 106 height 44
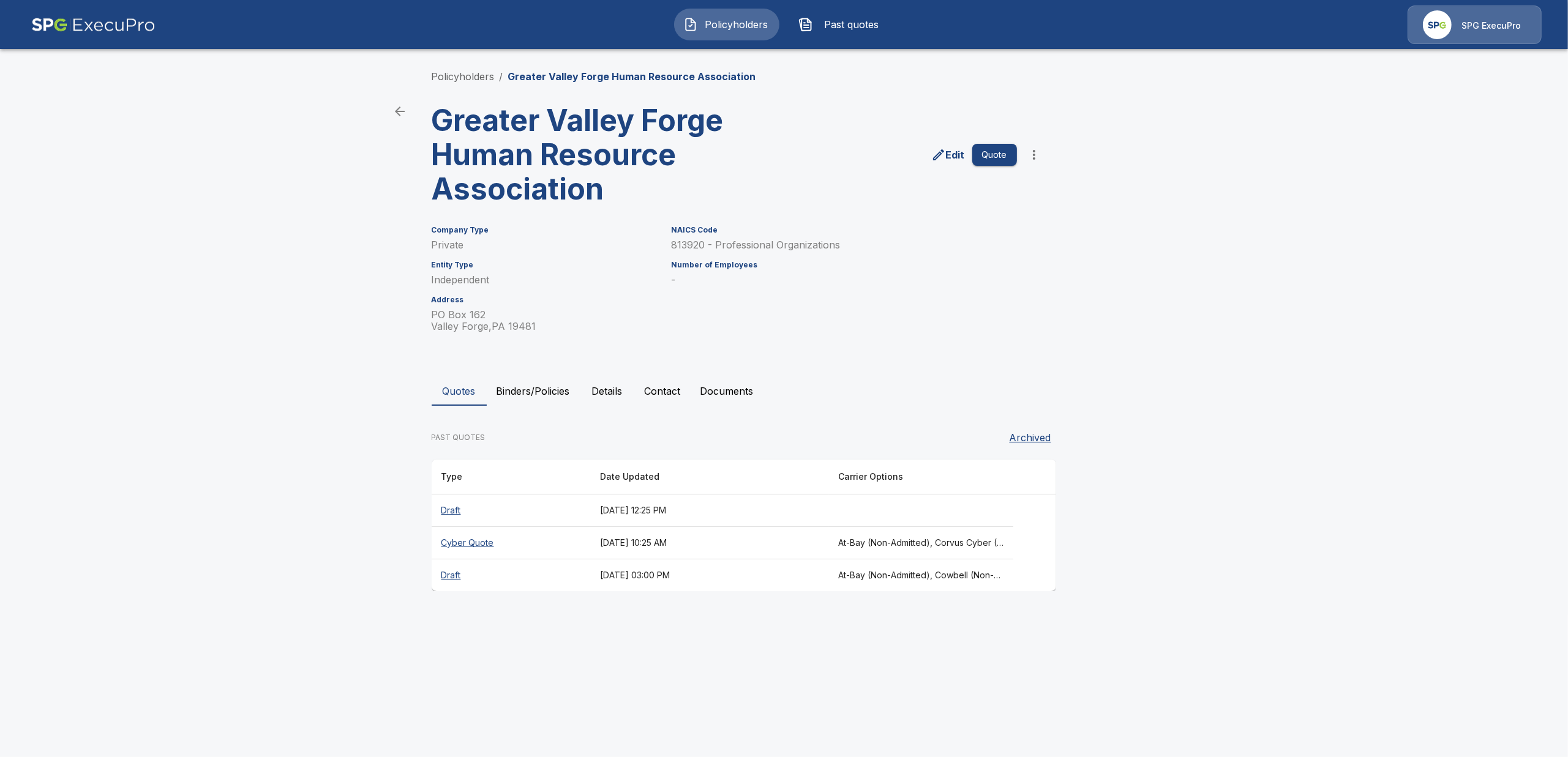
click at [482, 546] on th "Cyber Quote" at bounding box center [511, 543] width 158 height 32
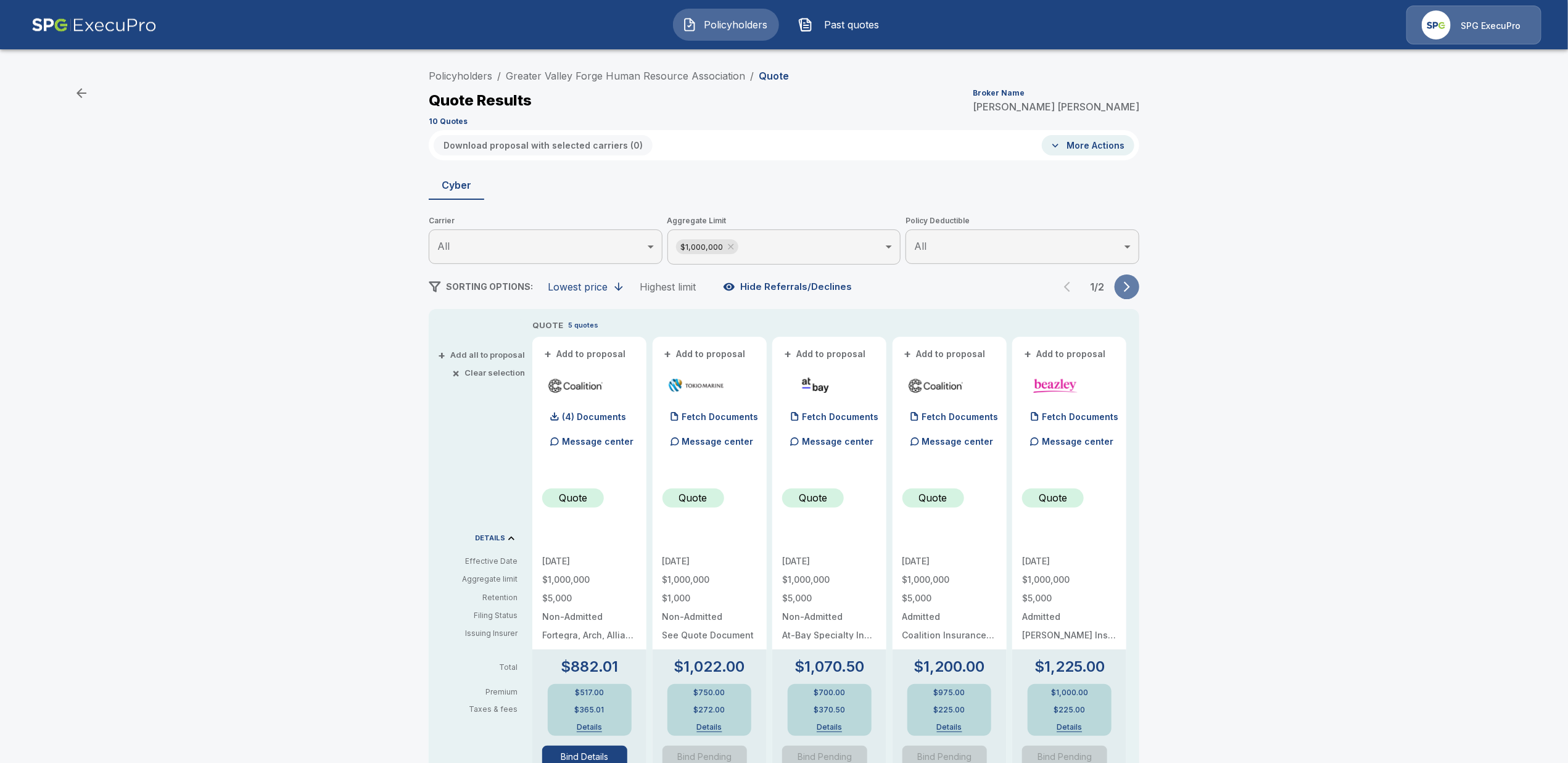
click at [1126, 292] on icon "button" at bounding box center [1127, 287] width 12 height 12
click at [1108, 289] on p "2 / 2" at bounding box center [1098, 287] width 25 height 10
click at [1072, 293] on button "button" at bounding box center [1068, 287] width 25 height 25
click at [710, 26] on span "Policyholders" at bounding box center [736, 25] width 68 height 15
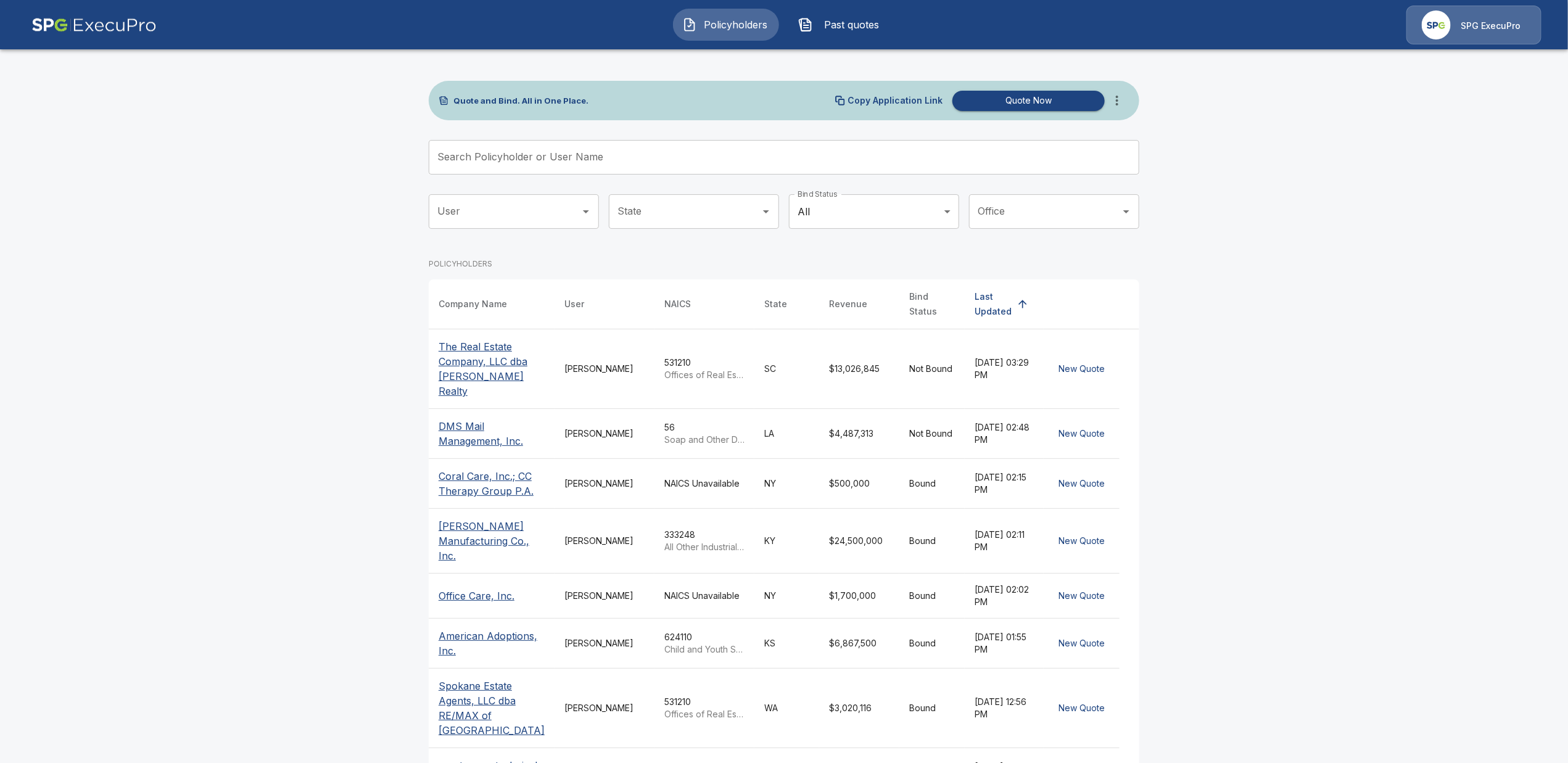
click at [609, 149] on input "Search Policyholder or User Name" at bounding box center [777, 157] width 697 height 35
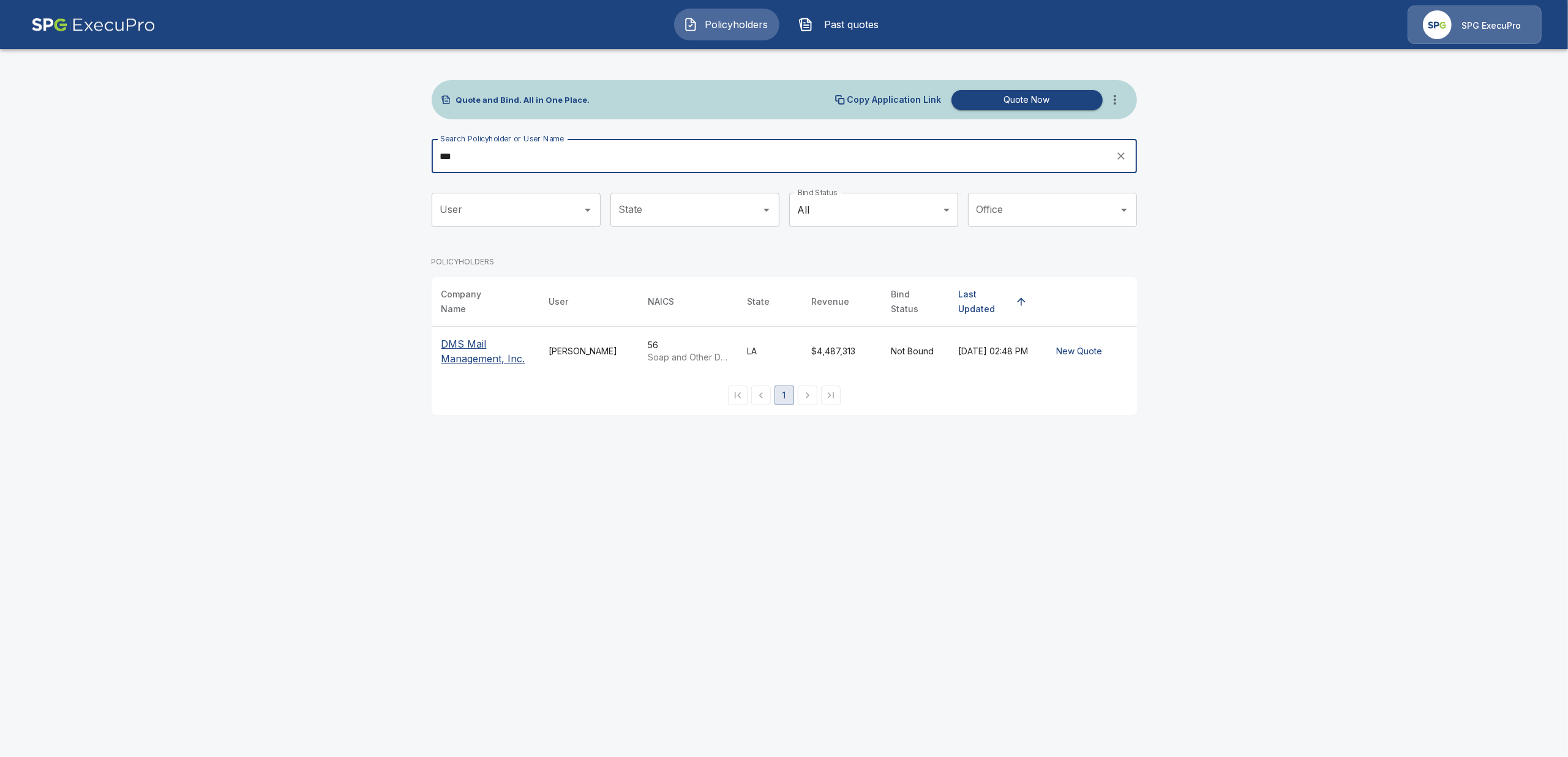
type input "***"
click at [486, 352] on p "DMS Mail Management, Inc." at bounding box center [485, 351] width 88 height 29
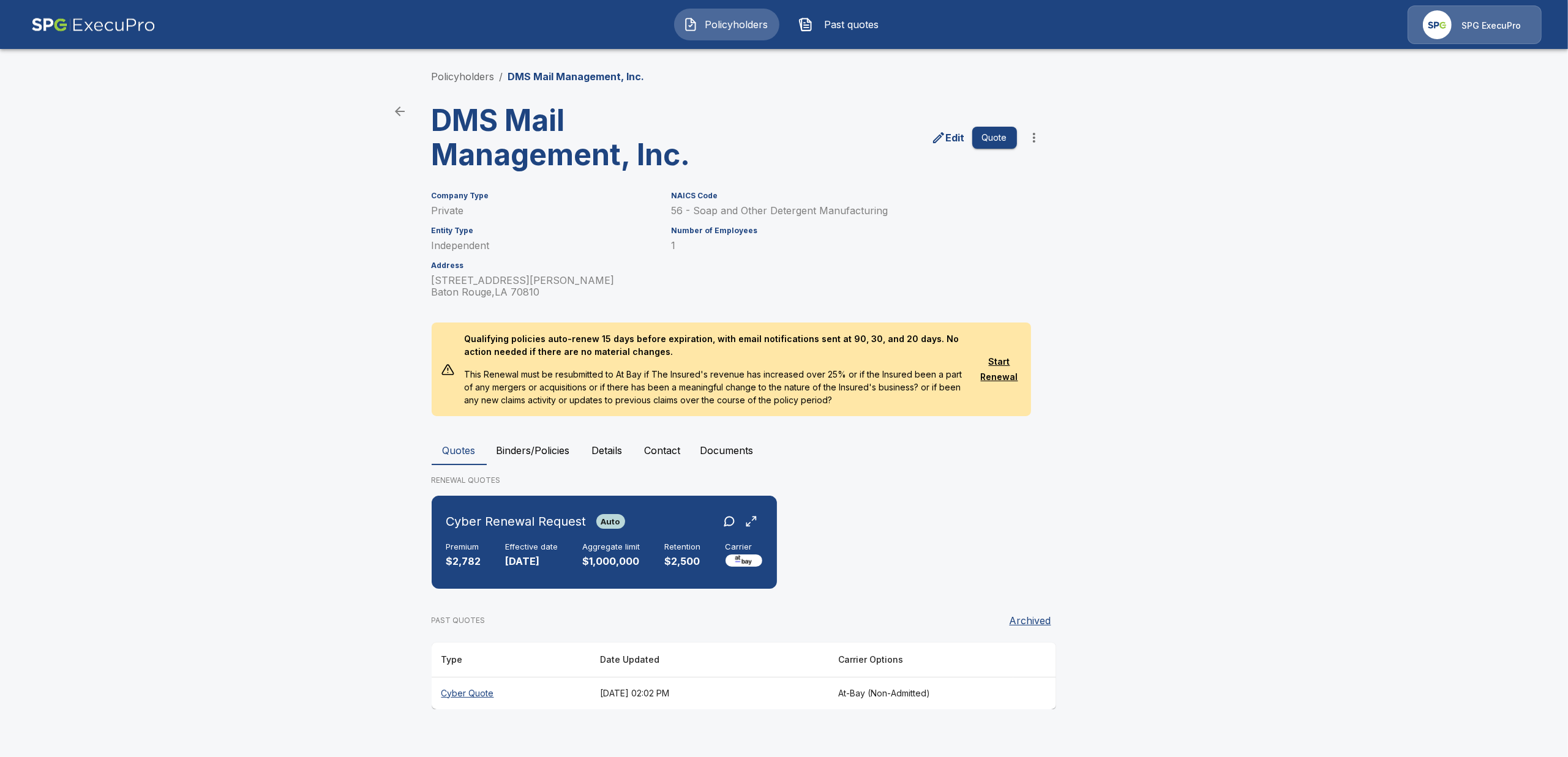
click at [532, 444] on button "Binders/Policies" at bounding box center [533, 450] width 93 height 29
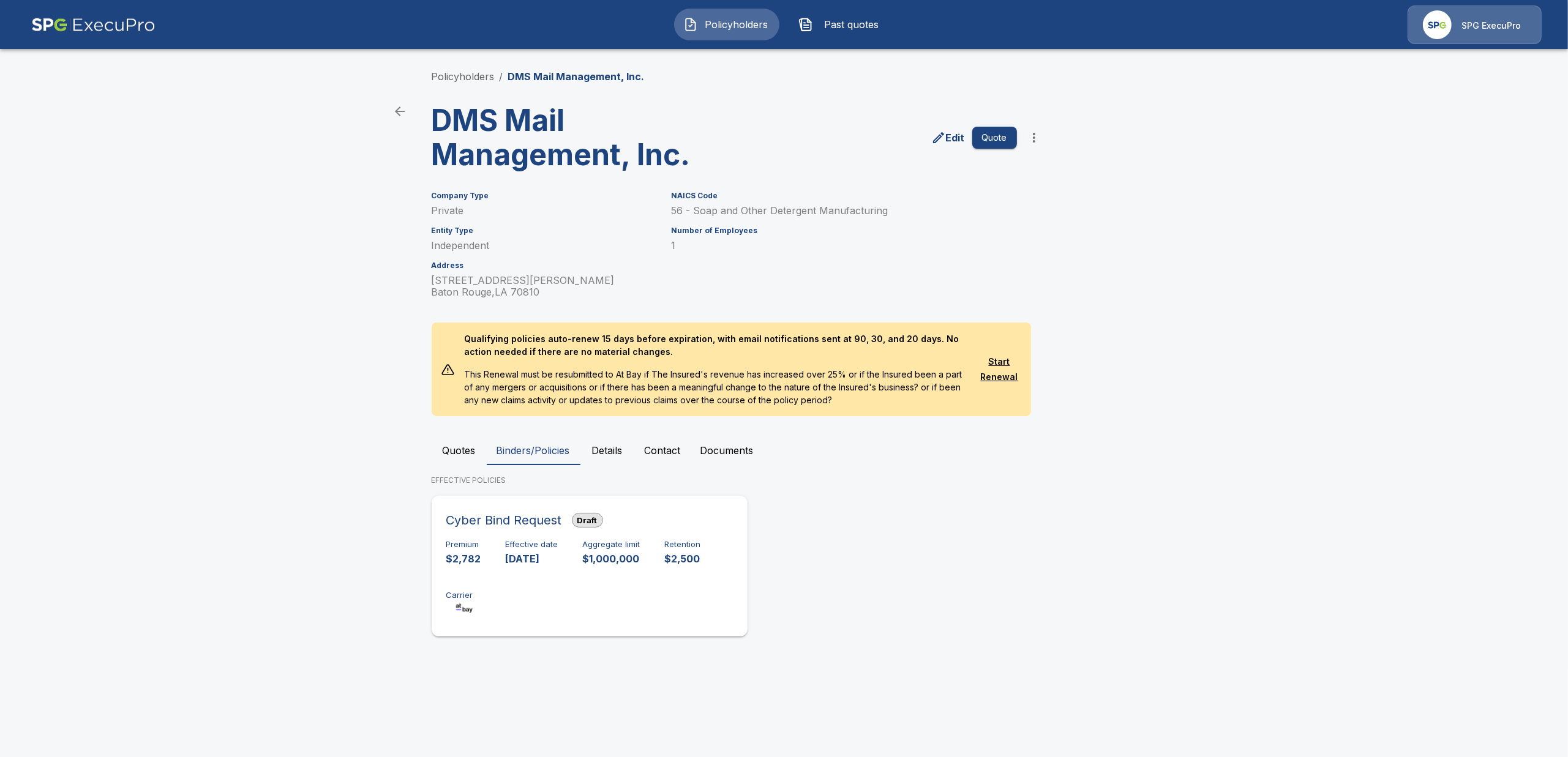
click at [635, 601] on div "Premium $2,782 Effective date [DATE] Aggregate limit $1,000,000 Retention $2,50…" at bounding box center [590, 578] width 287 height 77
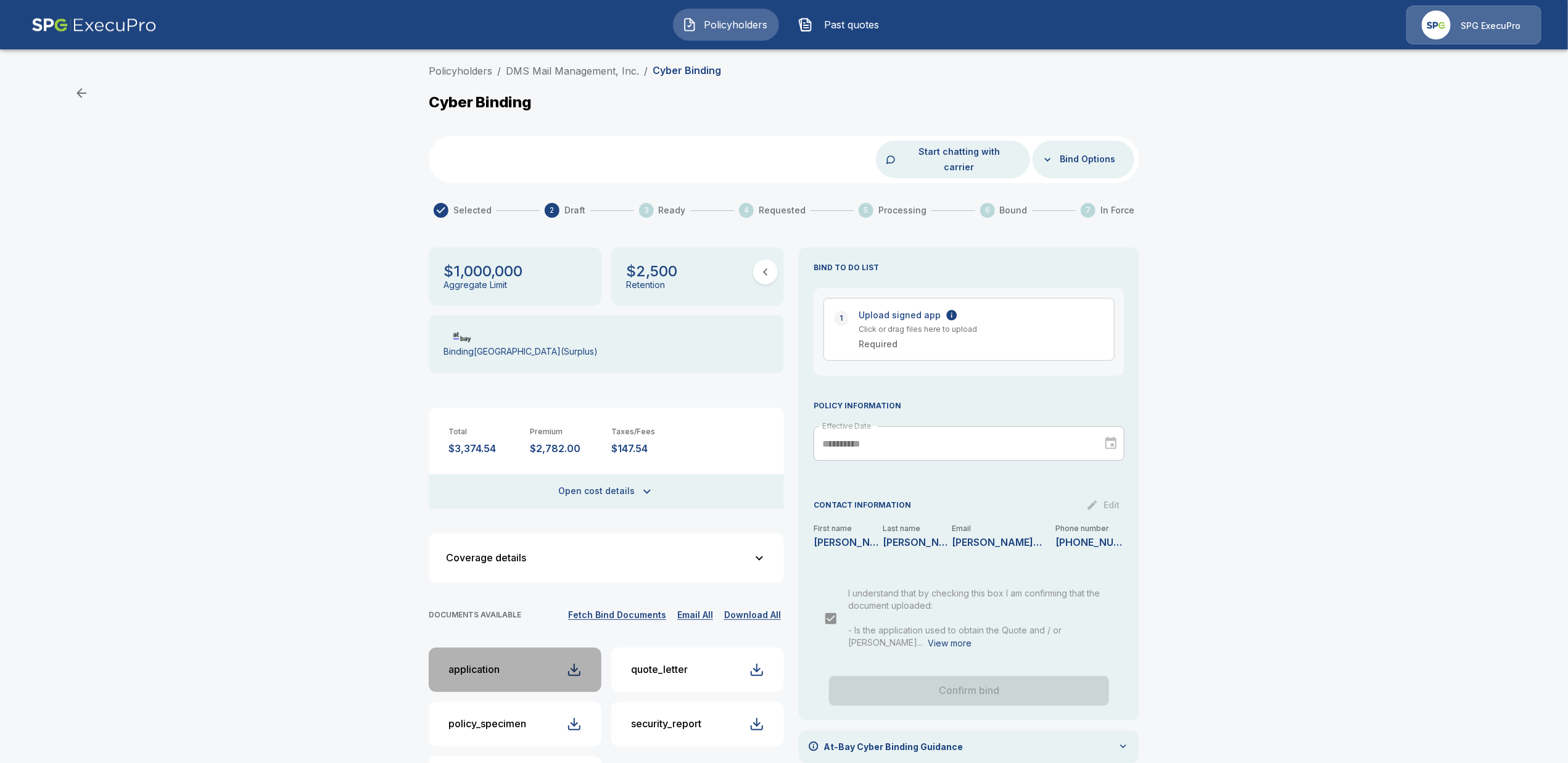
click at [571, 661] on button "application" at bounding box center [515, 670] width 172 height 44
click at [581, 663] on div "button" at bounding box center [575, 670] width 15 height 15
click at [896, 308] on p "Upload signed app" at bounding box center [900, 314] width 82 height 13
click at [959, 324] on p "Click or drag files here to upload" at bounding box center [977, 329] width 236 height 11
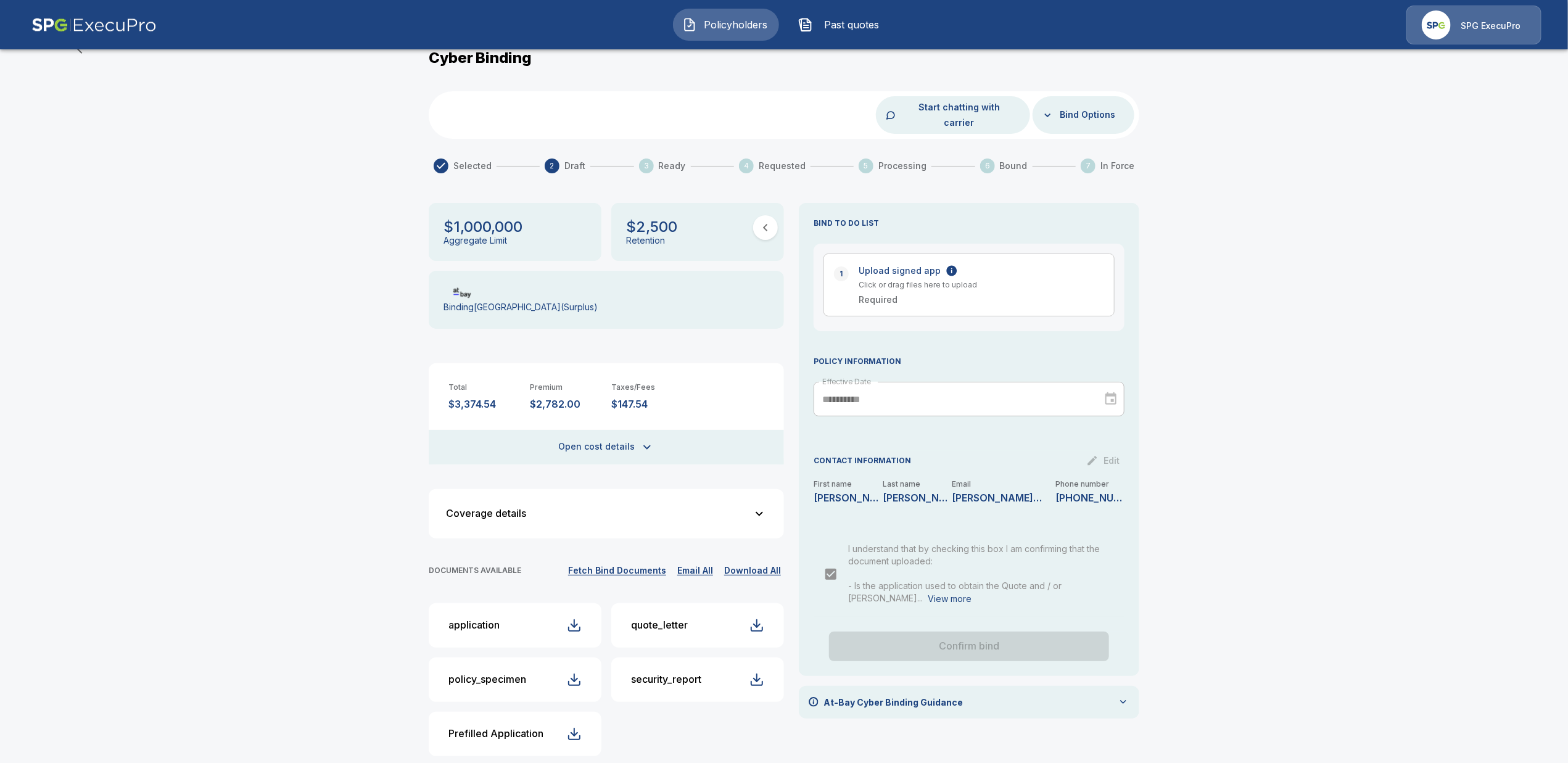
scroll to position [46, 0]
click at [929, 263] on p "Upload signed app" at bounding box center [900, 269] width 82 height 13
click at [924, 291] on p "Required" at bounding box center [977, 297] width 236 height 13
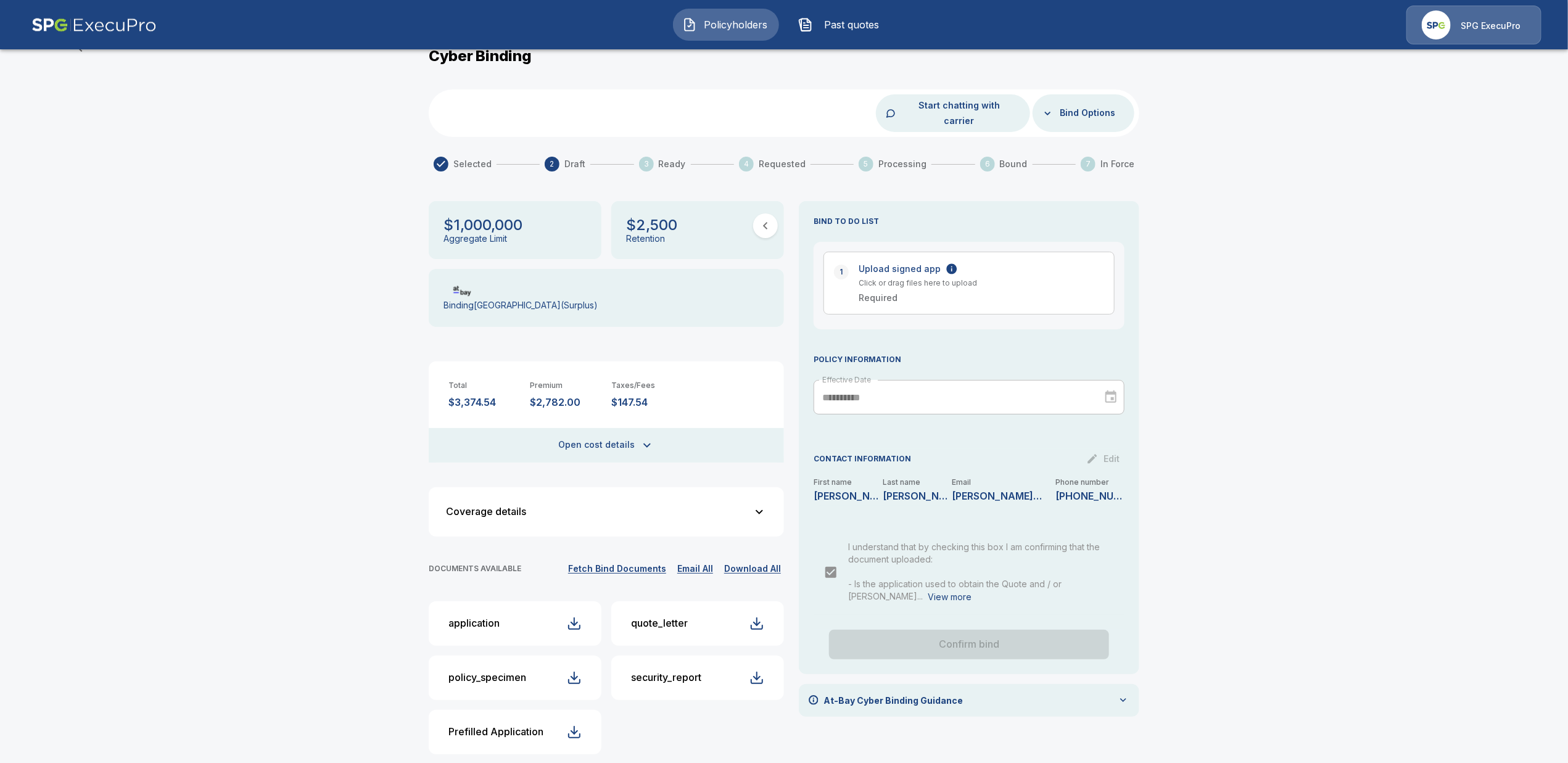
click at [893, 278] on p "Click or drag files here to upload" at bounding box center [977, 283] width 236 height 11
click at [849, 252] on div "1 Upload signed app Click or drag files here to upload Required" at bounding box center [969, 283] width 291 height 63
click at [868, 278] on p "Click or drag files here to upload" at bounding box center [977, 283] width 236 height 11
click at [880, 290] on div "1 Upload signed app Click or drag files here to upload Required" at bounding box center [969, 283] width 291 height 63
click at [983, 295] on div "1 Upload signed app Click or drag files here to upload Required" at bounding box center [969, 283] width 291 height 63
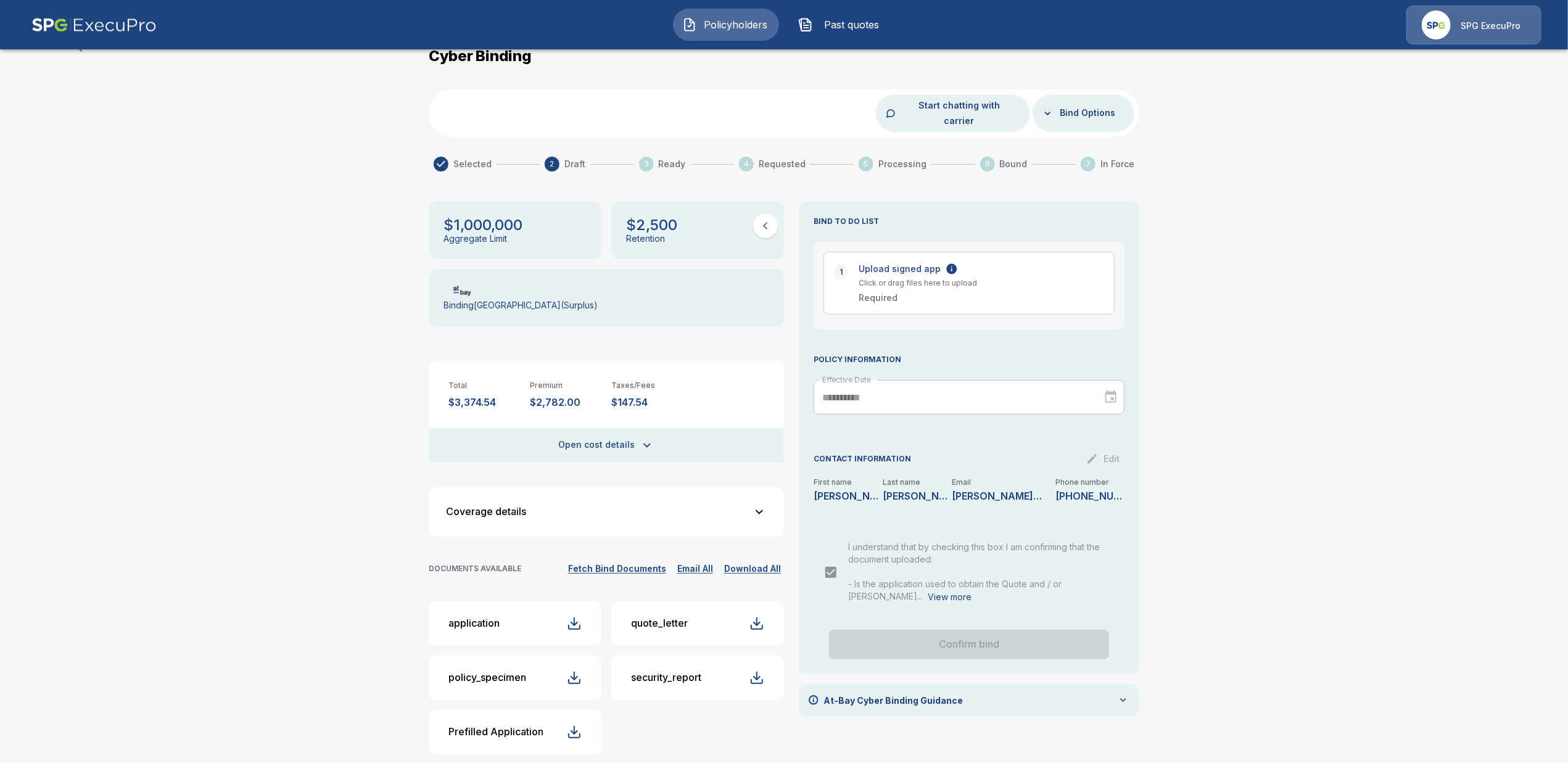
click at [1046, 291] on p "Required" at bounding box center [977, 297] width 236 height 13
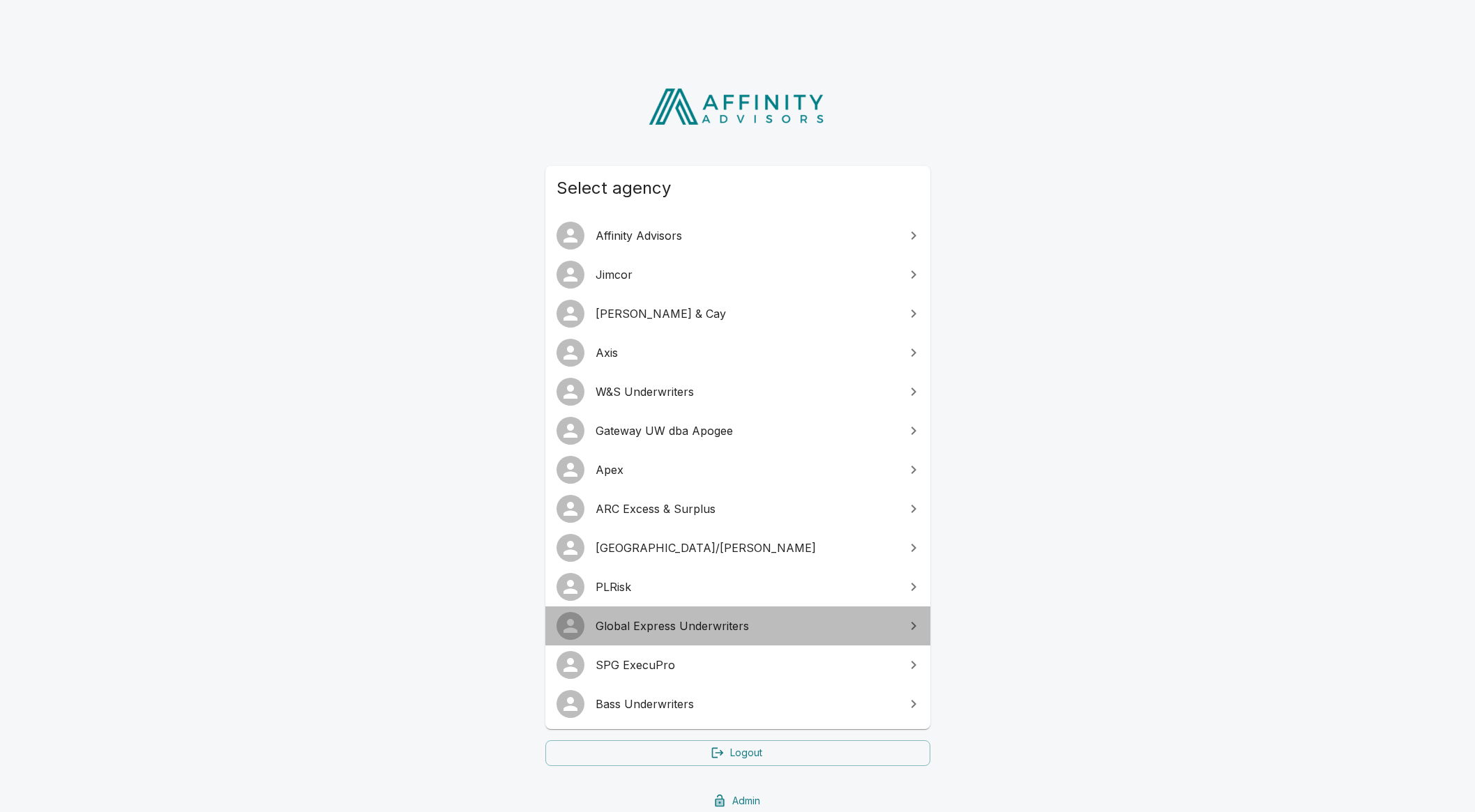
click at [722, 621] on span "Global Express Underwriters" at bounding box center [746, 626] width 301 height 17
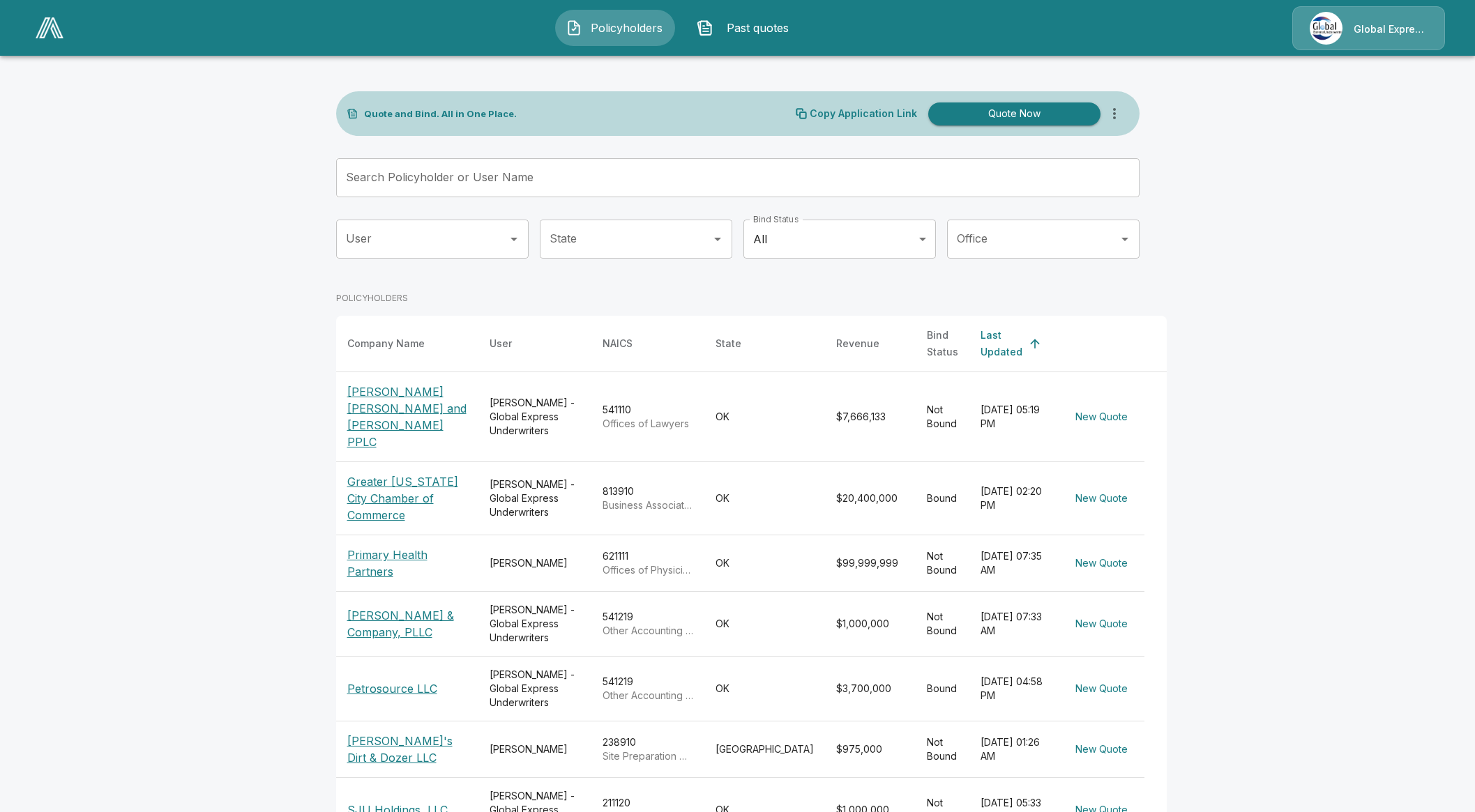
click at [1330, 40] on img at bounding box center [1326, 28] width 33 height 33
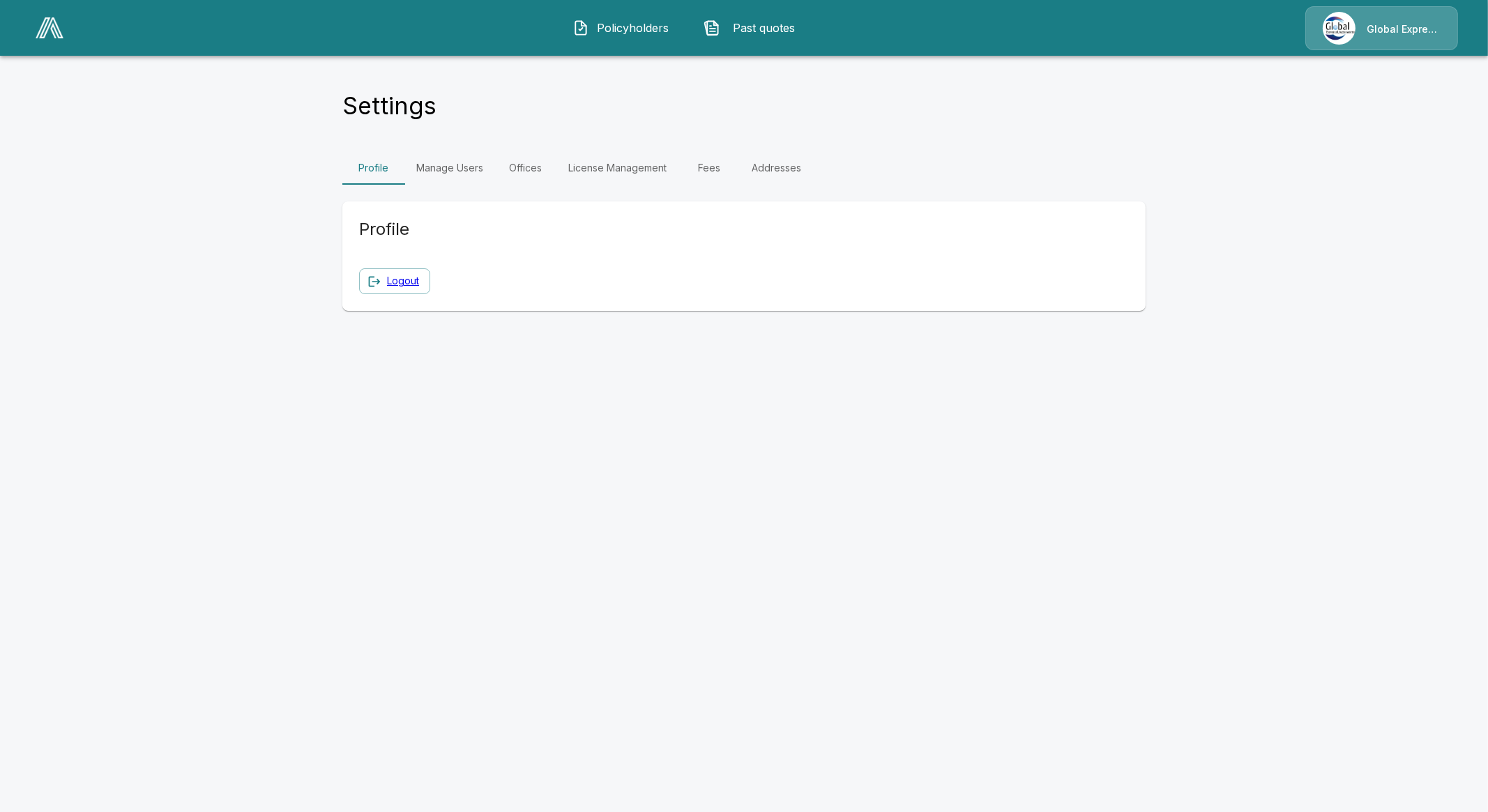
click at [451, 158] on link "Manage Users" at bounding box center [450, 167] width 89 height 33
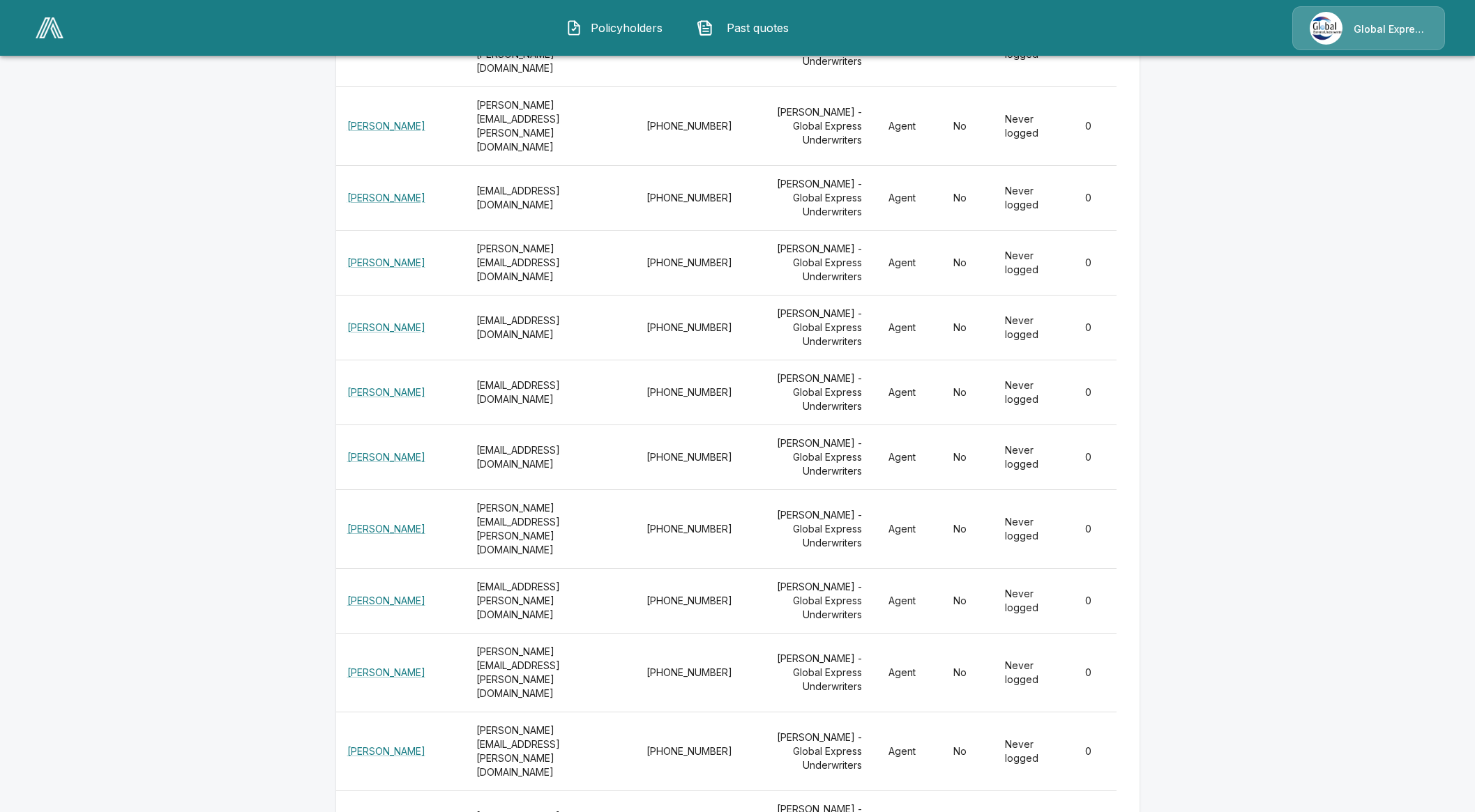
drag, startPoint x: 86, startPoint y: 287, endPoint x: 114, endPoint y: 289, distance: 28.1
drag, startPoint x: 593, startPoint y: 404, endPoint x: 460, endPoint y: 412, distance: 133.2
copy th "ashley.istre@insurica.com"
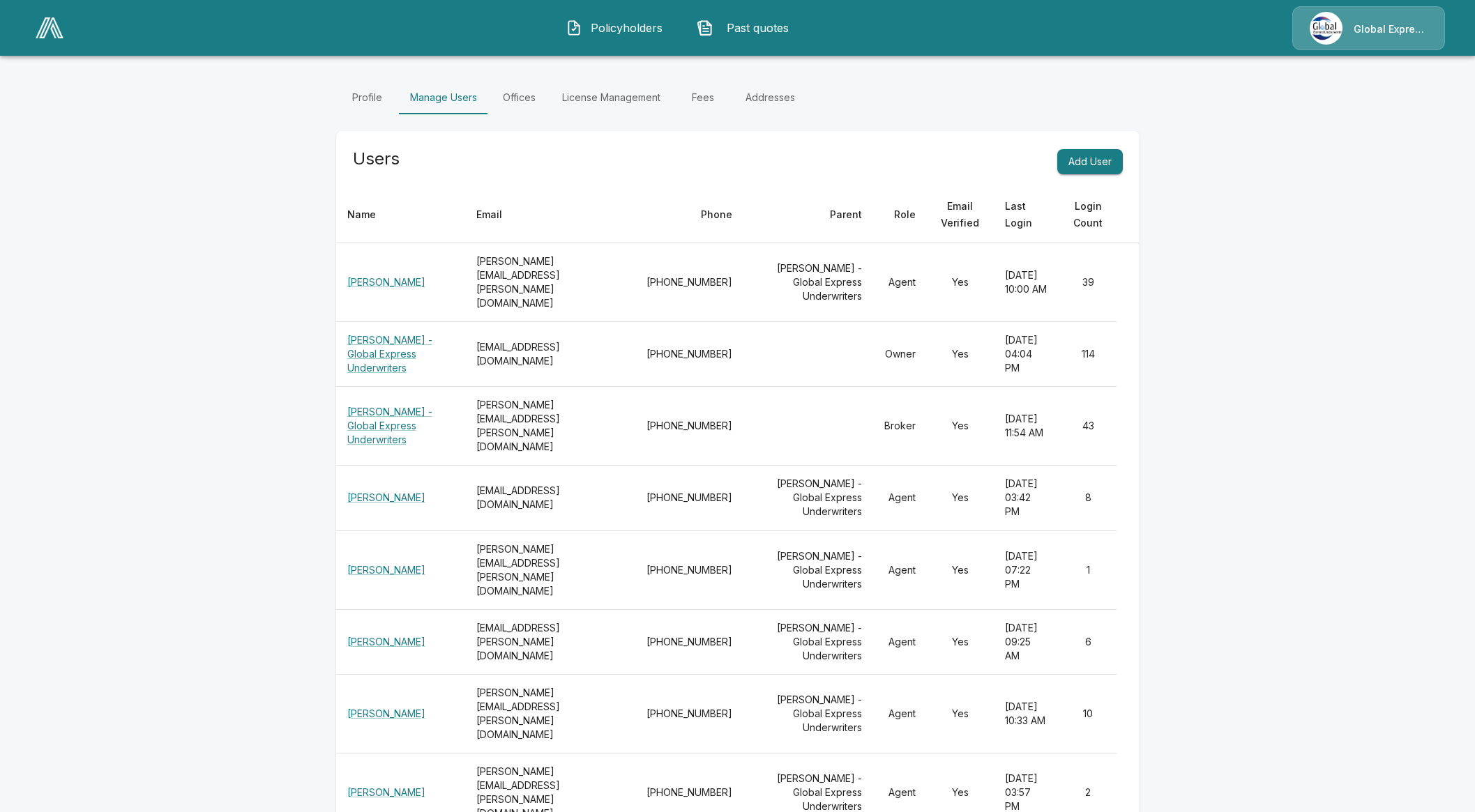
scroll to position [0, 0]
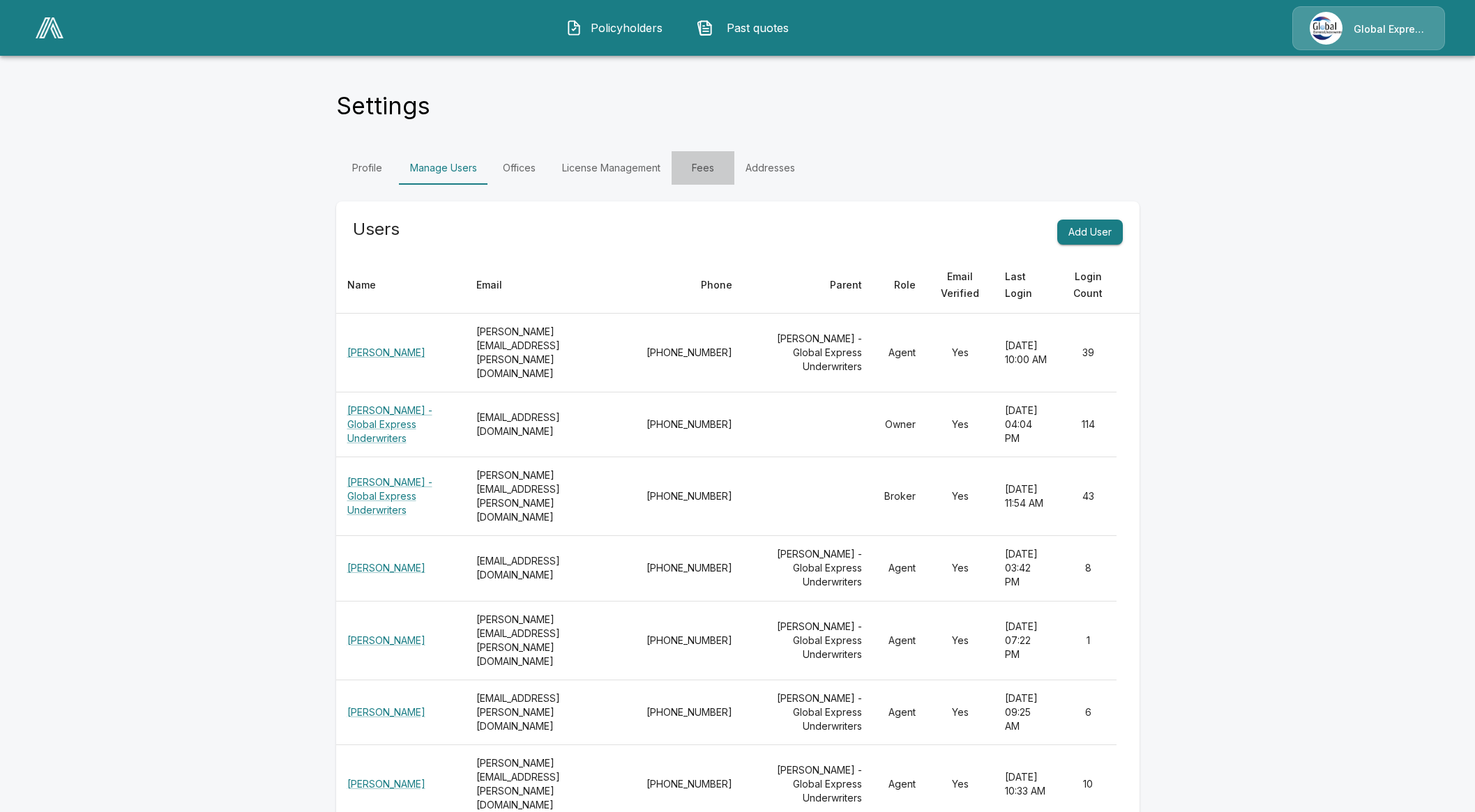
click at [731, 167] on link "Fees" at bounding box center [702, 167] width 62 height 33
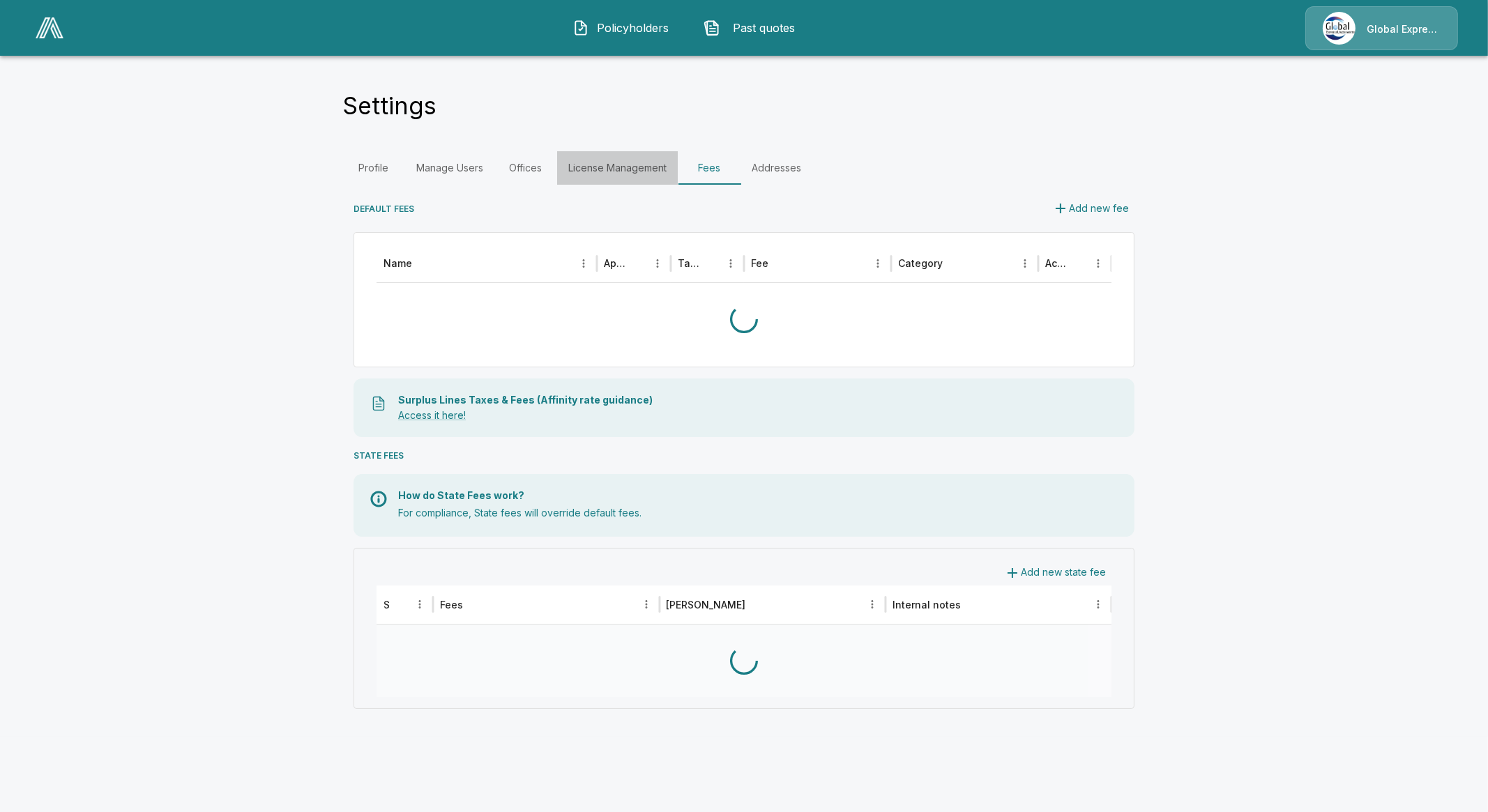
click at [569, 174] on link "License Management" at bounding box center [617, 167] width 121 height 33
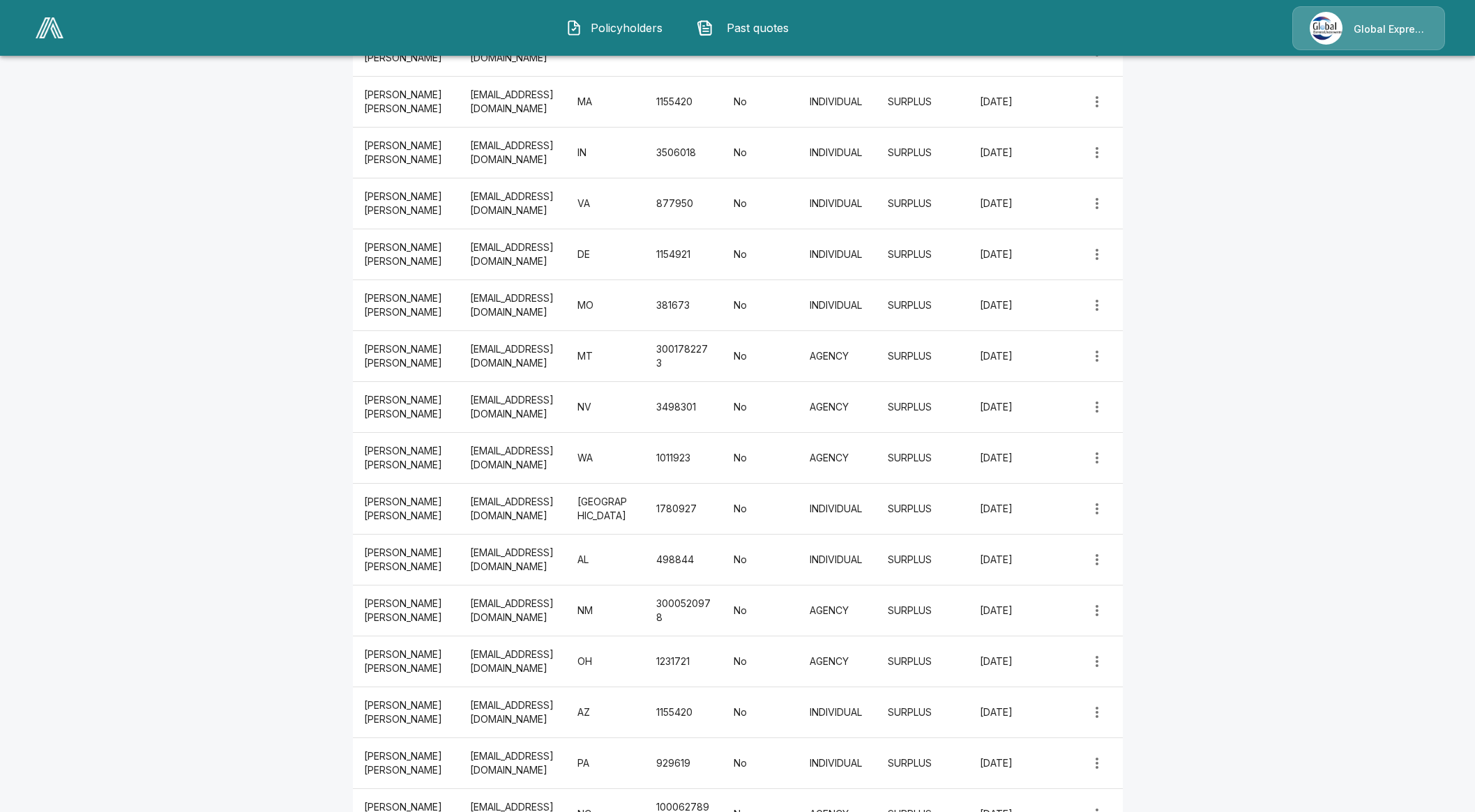
scroll to position [2867, 0]
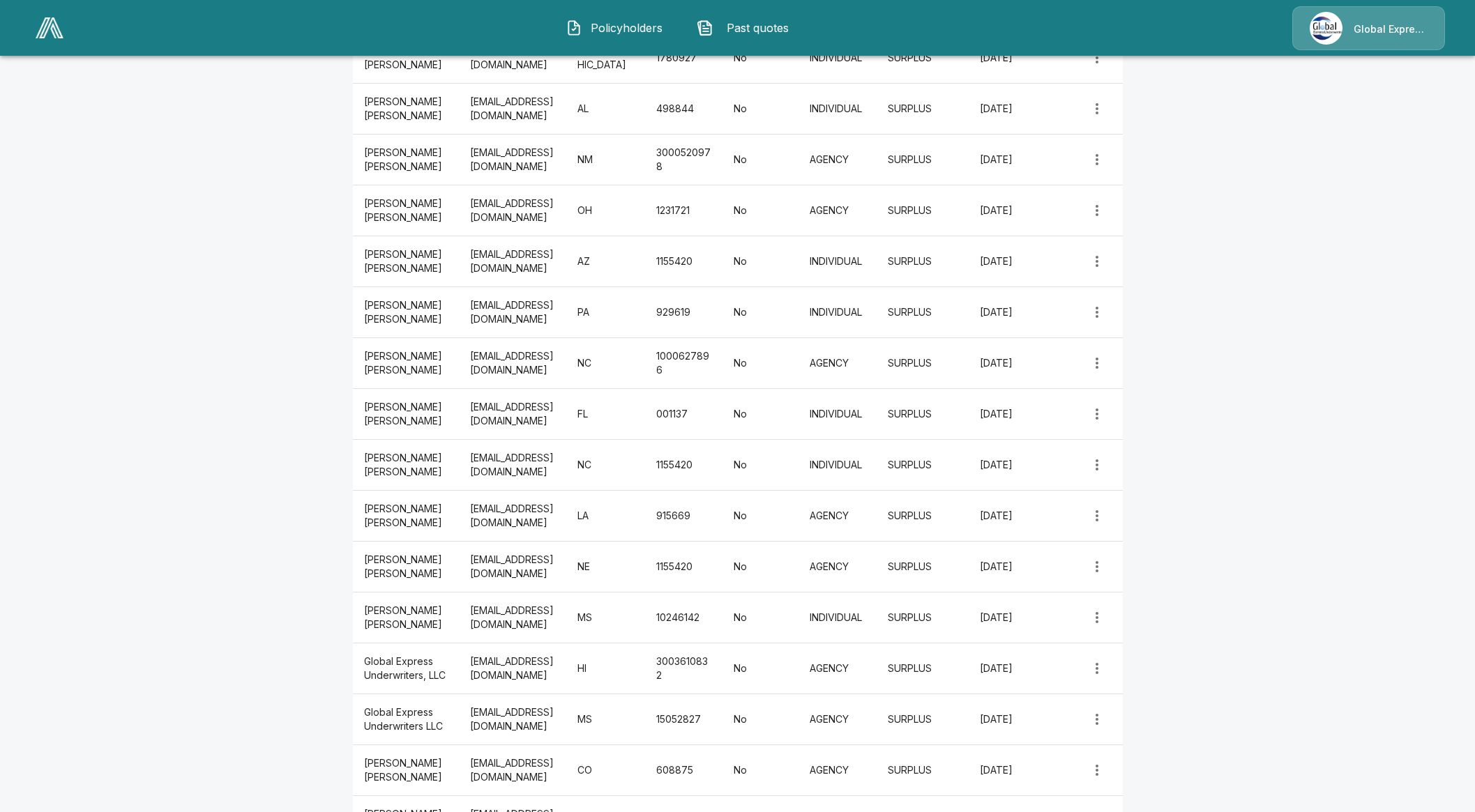
drag, startPoint x: 1039, startPoint y: 554, endPoint x: 942, endPoint y: 556, distance: 97.0
click at [942, 556] on tr "John Hester submission@geuinsurance.com NE 1155420 No AGENCY SURPLUS 10/31/2025" at bounding box center [738, 567] width 770 height 51
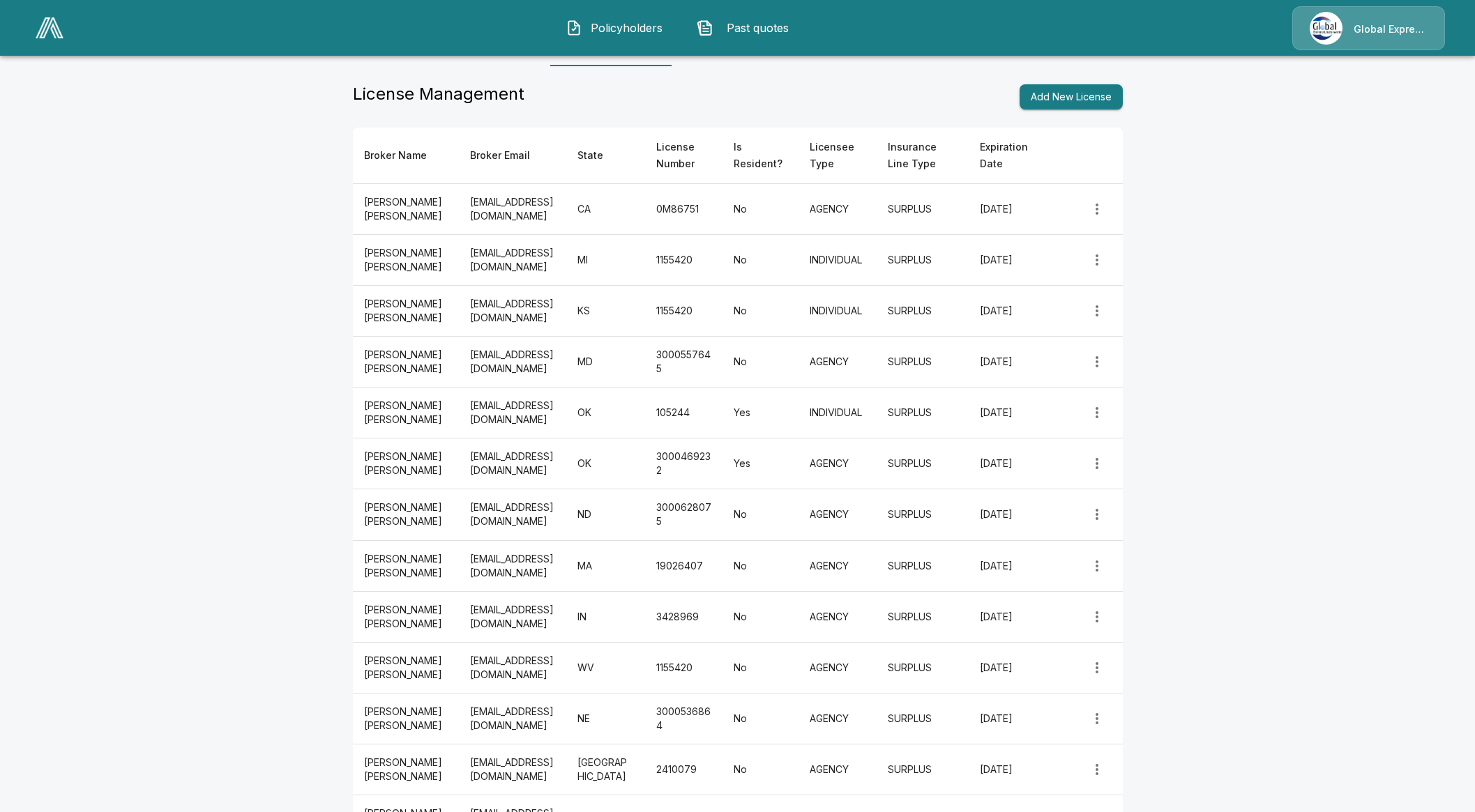
scroll to position [0, 0]
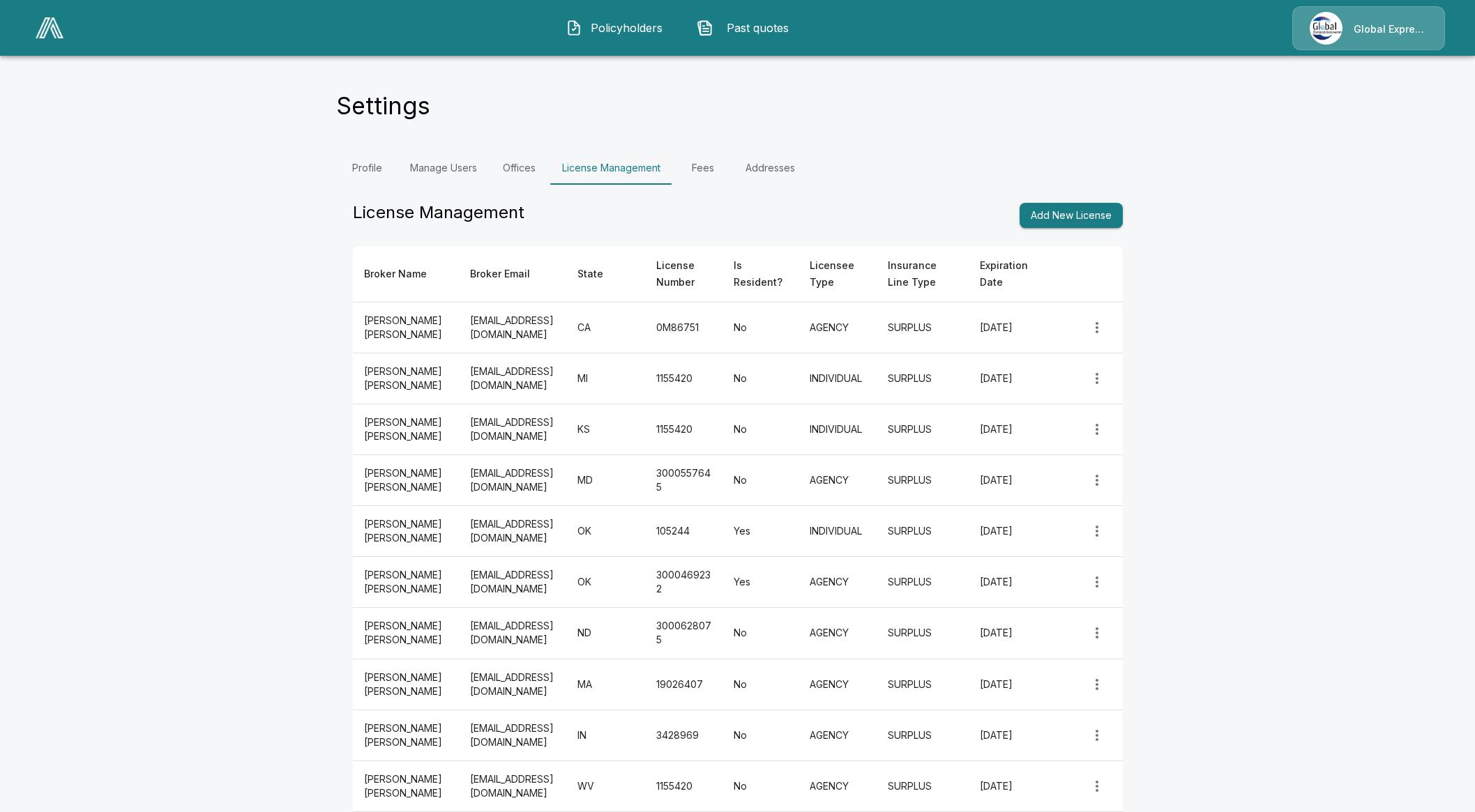
drag, startPoint x: 627, startPoint y: 533, endPoint x: 642, endPoint y: 535, distance: 15.1
click at [619, 535] on td "OK" at bounding box center [605, 532] width 78 height 51
drag, startPoint x: 700, startPoint y: 532, endPoint x: 609, endPoint y: 535, distance: 91.0
click at [609, 535] on tr "John Hester submission@geuinsurance.com OK 105244 Yes INDIVIDUAL SURPLUS 10/31/…" at bounding box center [738, 532] width 770 height 51
copy tr "OK 105244"
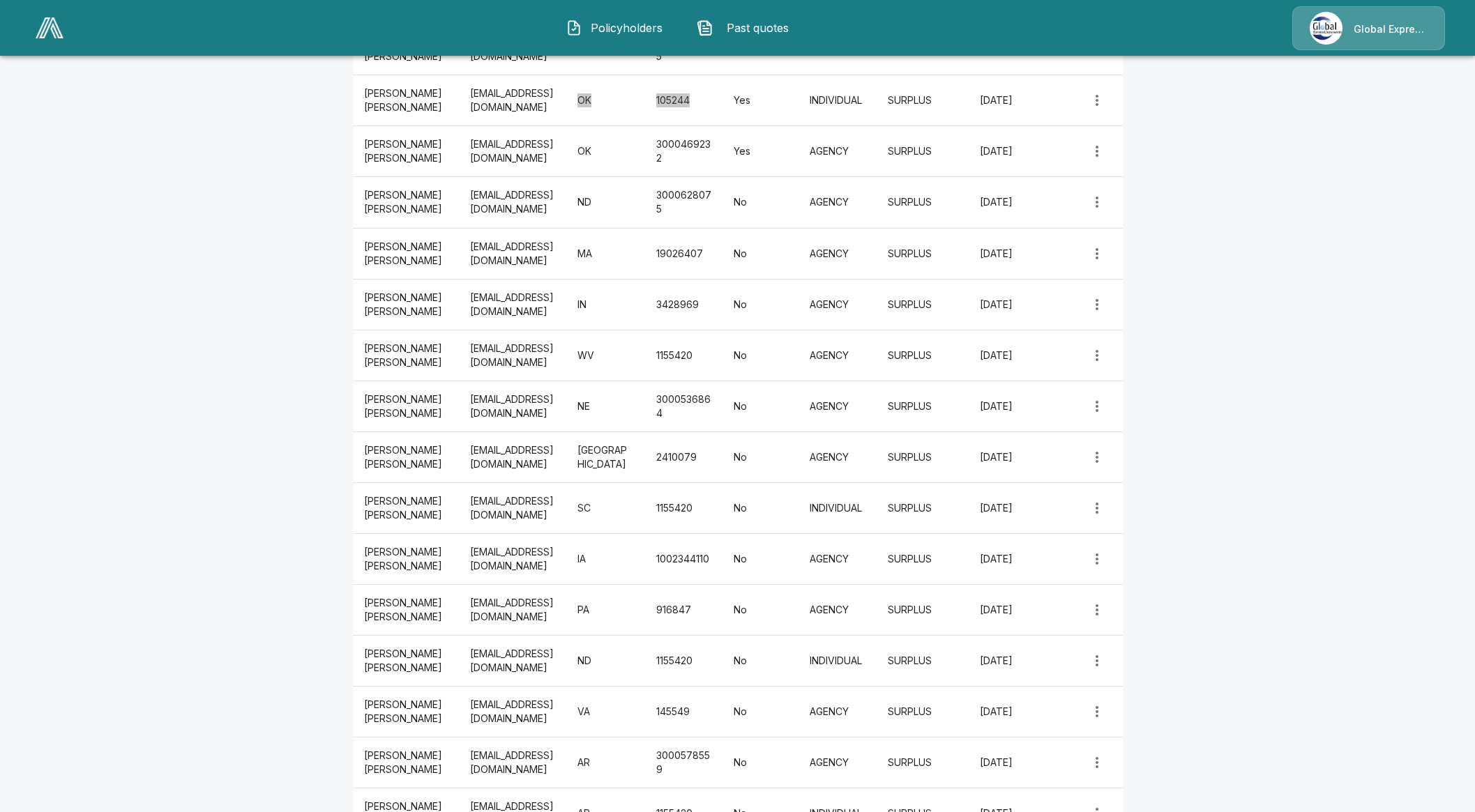
scroll to position [436, 0]
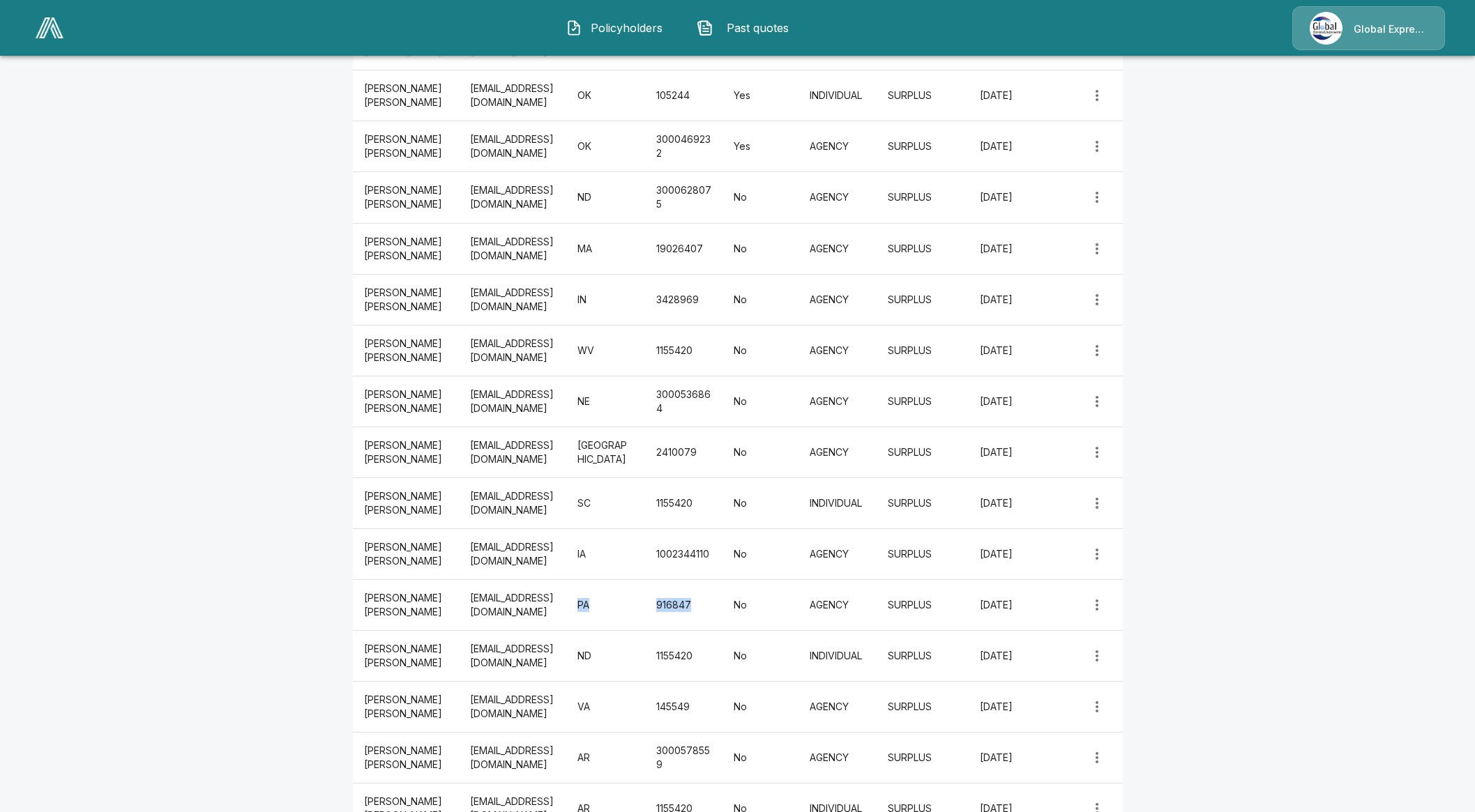
drag, startPoint x: 610, startPoint y: 605, endPoint x: 694, endPoint y: 602, distance: 84.1
click at [694, 602] on tr "John Hester submission@geuinsurance.com PA 916847 No AGENCY SURPLUS 9/30/2025" at bounding box center [738, 605] width 770 height 51
copy tr "PA 916847"
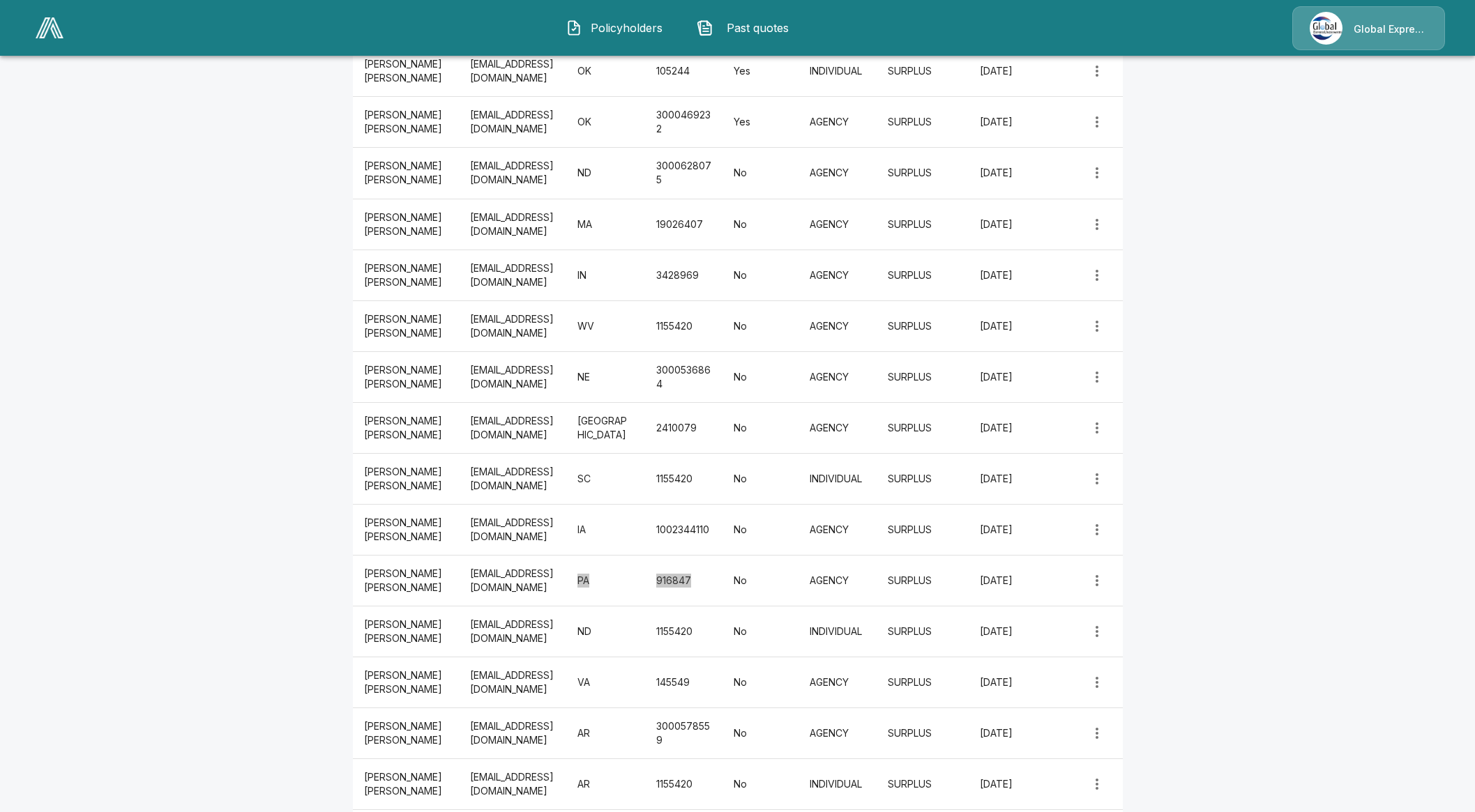
scroll to position [523, 0]
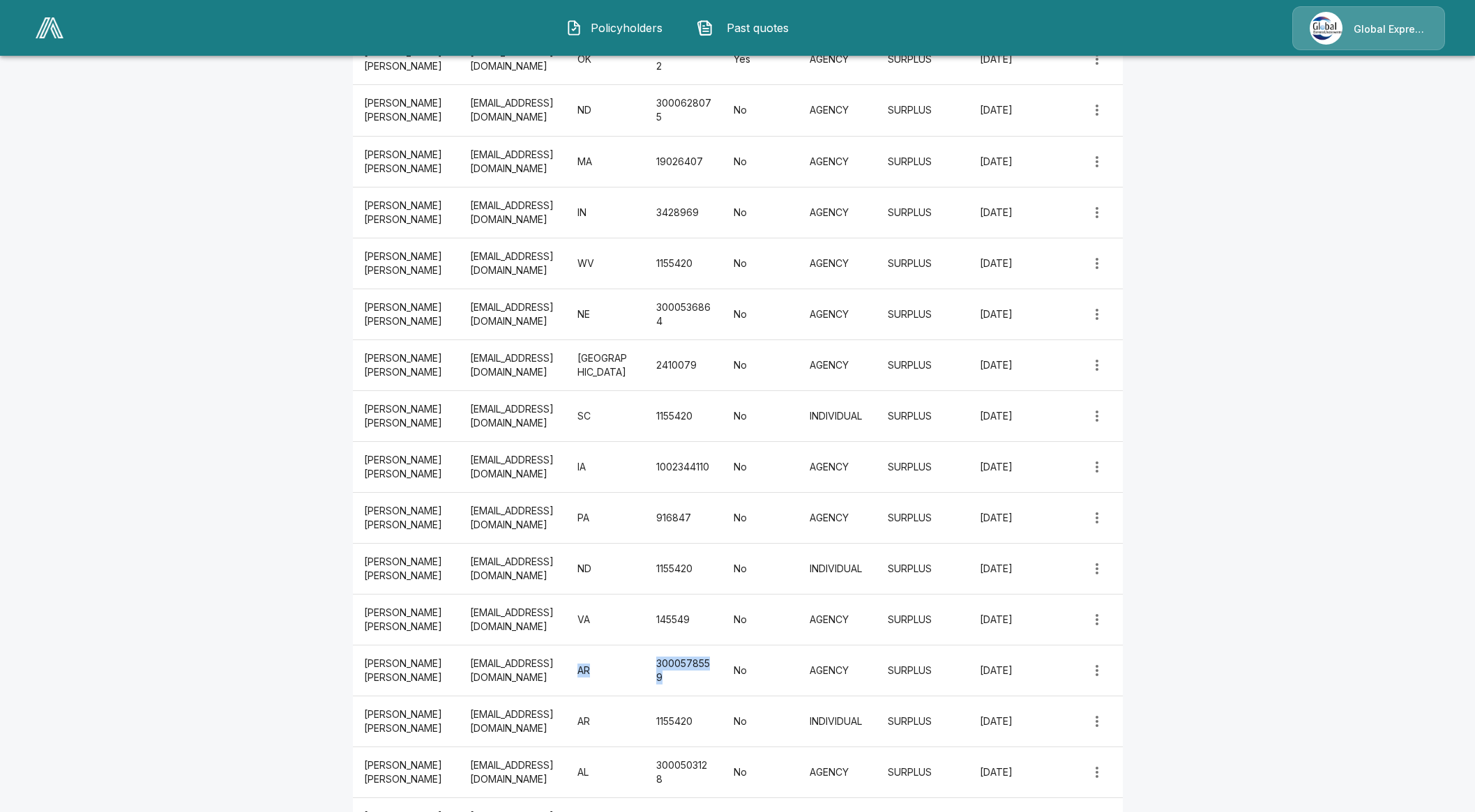
drag, startPoint x: 611, startPoint y: 671, endPoint x: 684, endPoint y: 674, distance: 73.1
click at [684, 674] on tr "John Hester submission@geuinsurance.com AR 3000578559 No AGENCY SURPLUS 12/31/2…" at bounding box center [738, 670] width 770 height 51
copy tr "AR 3000578559"
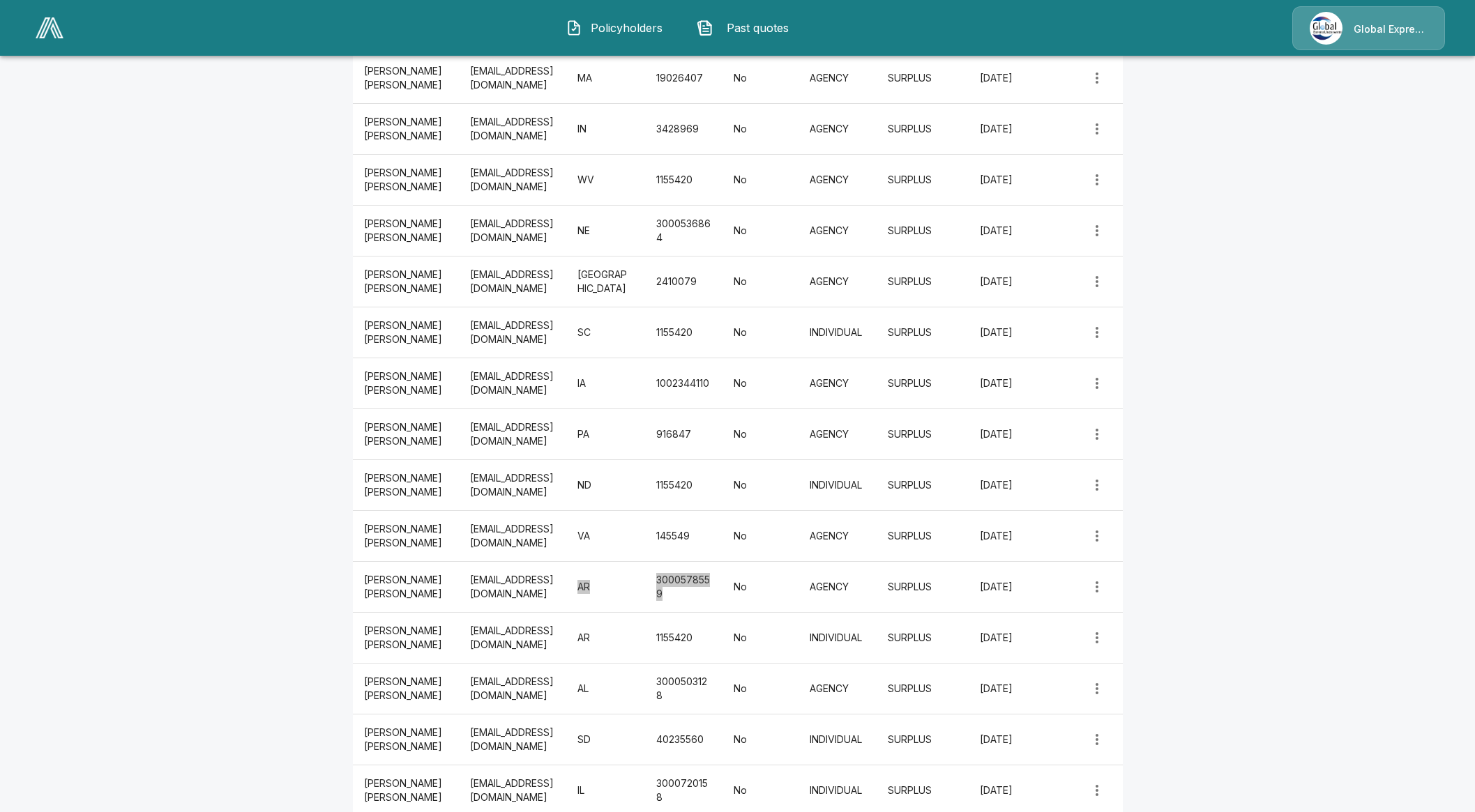
scroll to position [609, 0]
drag, startPoint x: 611, startPoint y: 629, endPoint x: 708, endPoint y: 627, distance: 97.0
click at [708, 627] on tr "John Hester submission@geuinsurance.com AR 1155420 No INDIVIDUAL SURPLUS 12/31/…" at bounding box center [738, 635] width 770 height 51
copy tr "AR 1155420"
drag, startPoint x: 608, startPoint y: 685, endPoint x: 726, endPoint y: 685, distance: 118.0
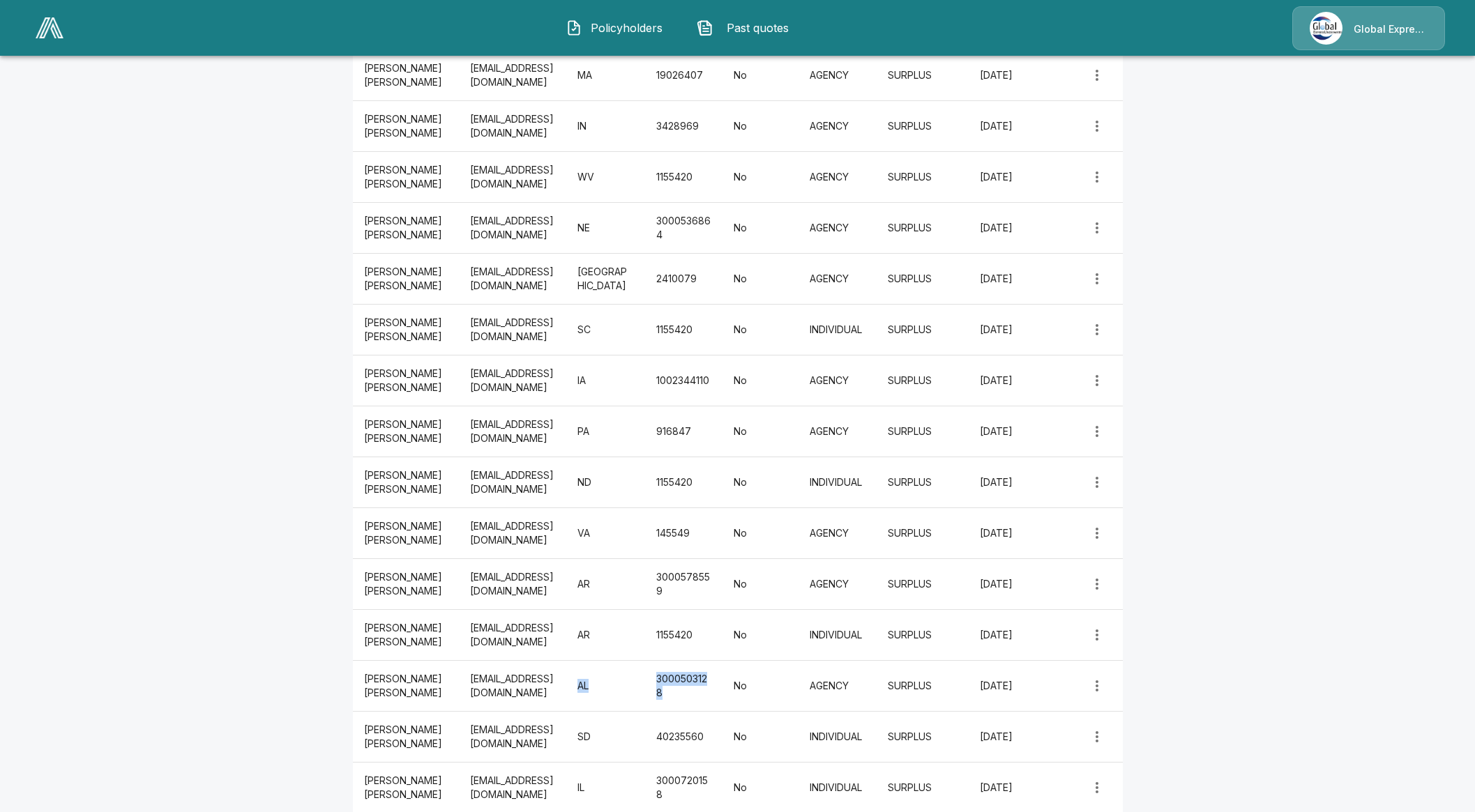
click at [726, 685] on tr "John Hester submission@geuinsurance.com AL 3000503128 No AGENCY SURPLUS 12/31/2…" at bounding box center [738, 686] width 770 height 51
copy tr "AL 3000503128"
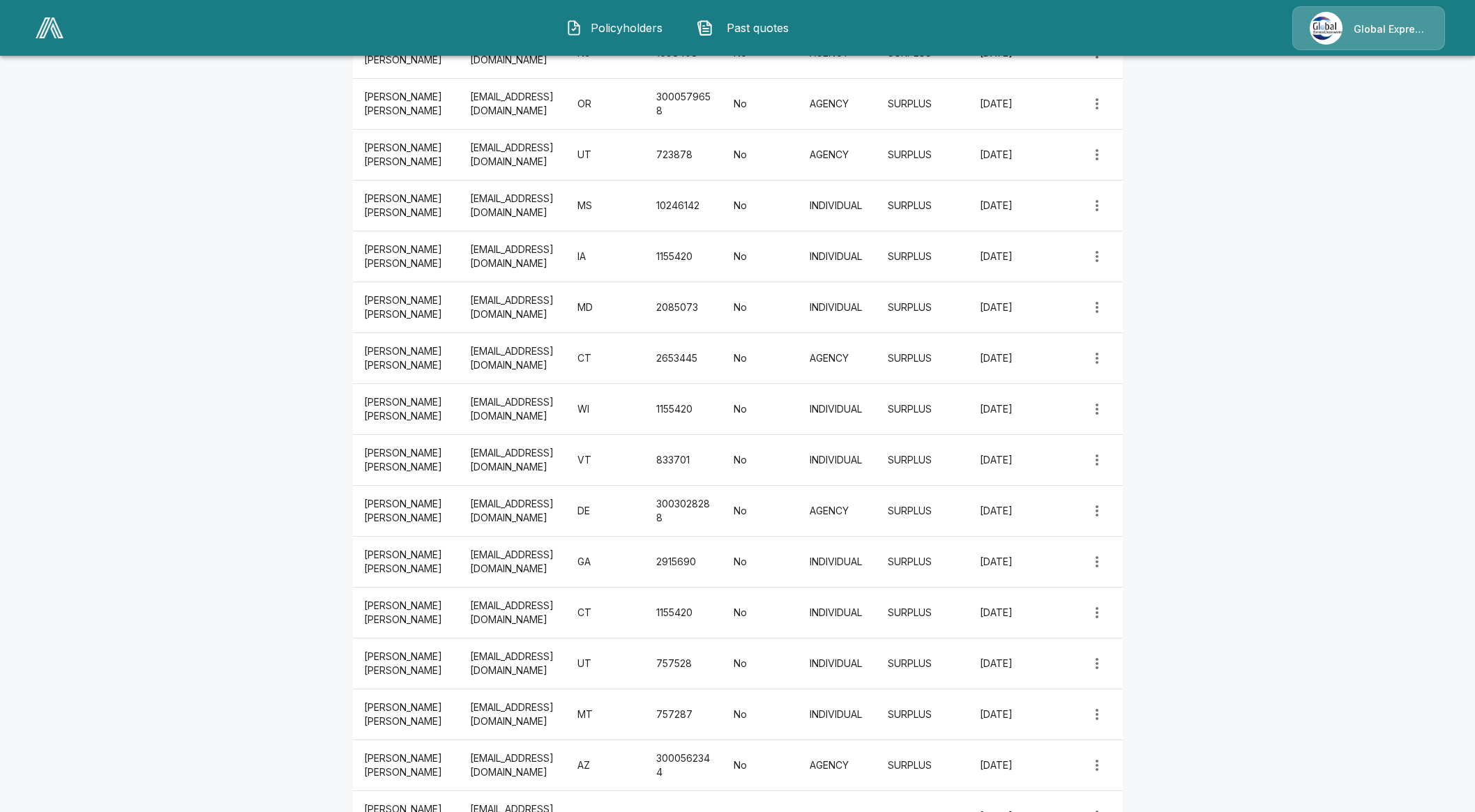
scroll to position [1394, 0]
drag, startPoint x: 610, startPoint y: 402, endPoint x: 711, endPoint y: 409, distance: 101.2
click at [711, 409] on tr "John Hester submission@geuinsurance.com WI 1155420 No INDIVIDUAL SURPLUS 10/31/…" at bounding box center [738, 411] width 770 height 51
copy tr "WI 1155420"
drag, startPoint x: 607, startPoint y: 559, endPoint x: 701, endPoint y: 551, distance: 94.3
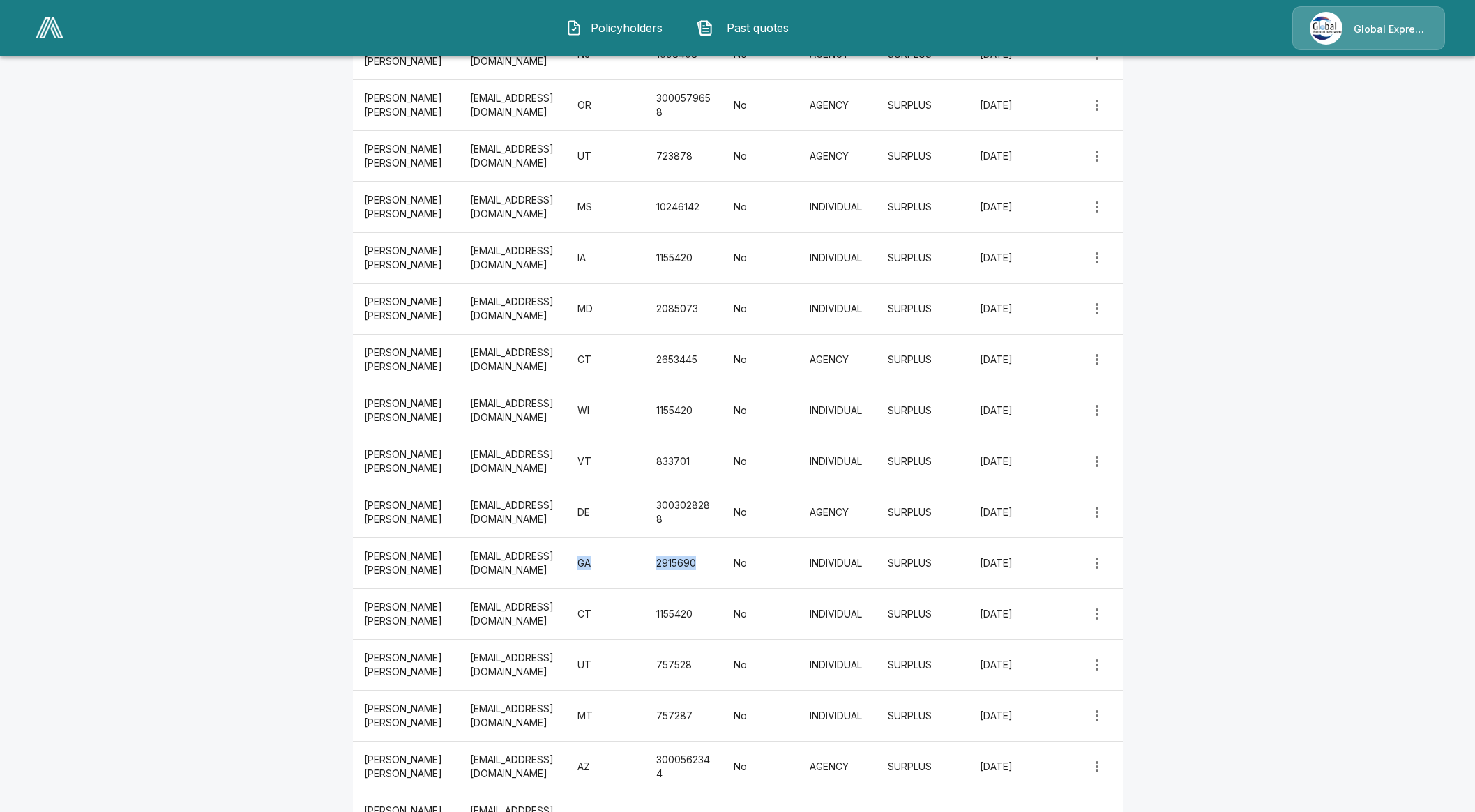
click at [701, 551] on tr "John Hester submission@geuinsurance.com GA 2915690 No INDIVIDUAL SURPLUS 10/31/…" at bounding box center [738, 564] width 770 height 51
copy tr "GA 2915690"
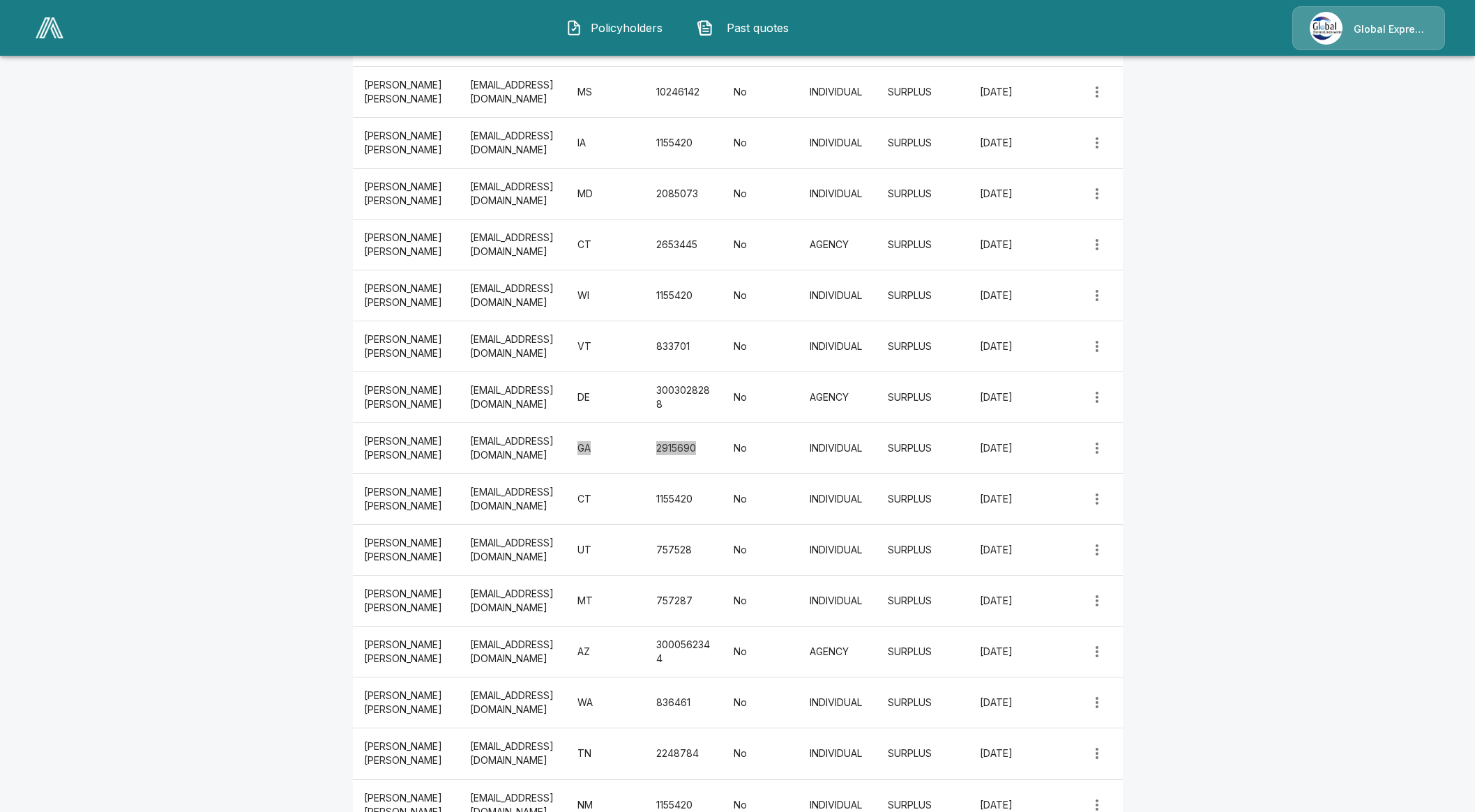
scroll to position [1569, 0]
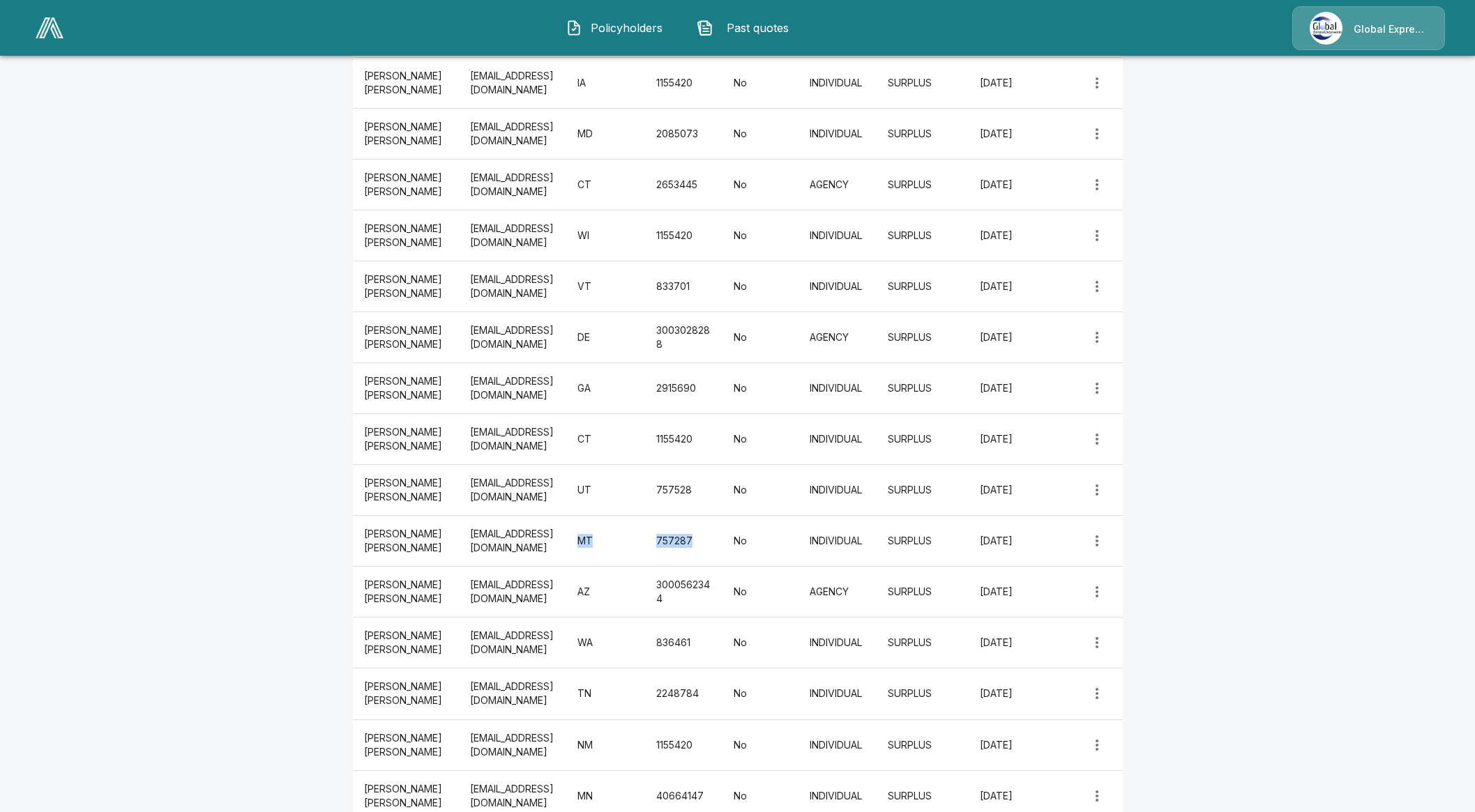
drag, startPoint x: 606, startPoint y: 537, endPoint x: 694, endPoint y: 532, distance: 88.1
click at [694, 532] on tr "John Hester submission@geuinsurance.com MT 757287 No INDIVIDUAL SURPLUS 10/31/2…" at bounding box center [738, 542] width 770 height 51
copy tr "MT 757287"
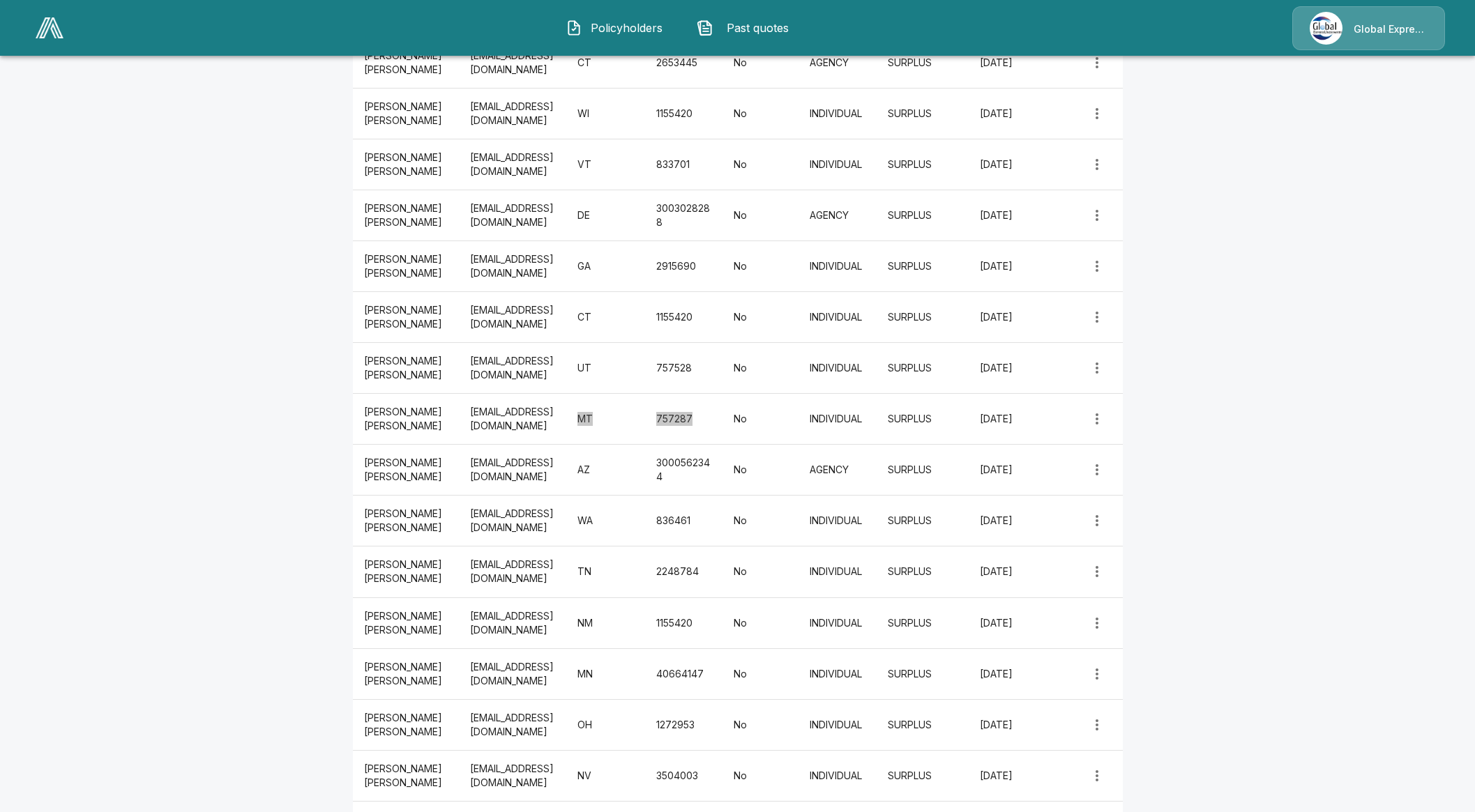
scroll to position [1743, 0]
drag, startPoint x: 605, startPoint y: 513, endPoint x: 716, endPoint y: 515, distance: 111.0
click at [716, 515] on tr "John Hester submission@geuinsurance.com TN 2248784 No INDIVIDUAL SURPLUS 10/31/…" at bounding box center [738, 520] width 770 height 51
copy tr "TN 2248784"
drag, startPoint x: 608, startPoint y: 565, endPoint x: 702, endPoint y: 559, distance: 94.2
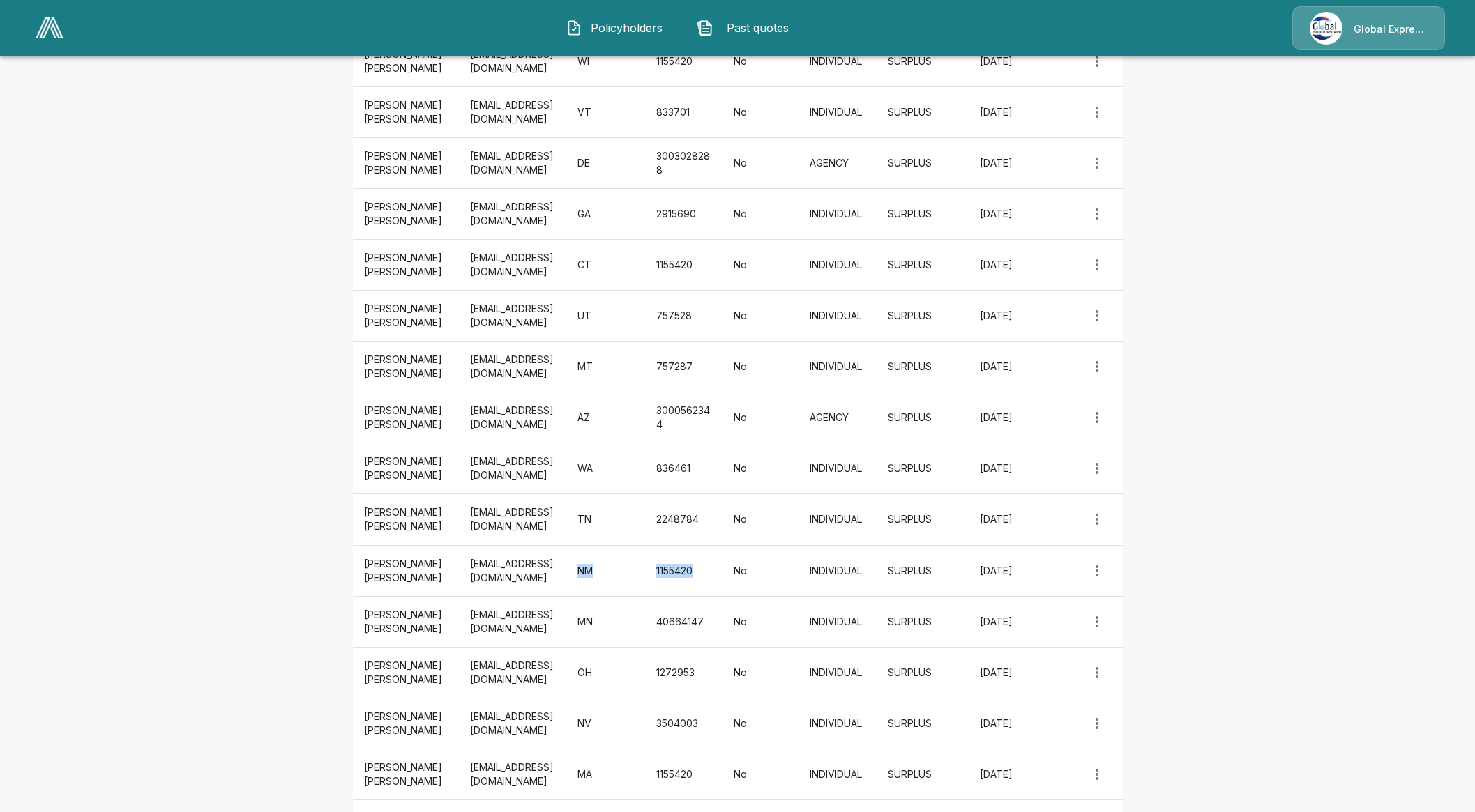
click at [702, 559] on tr "John Hester submission@geuinsurance.com NM 1155420 No INDIVIDUAL SURPLUS 10/31/…" at bounding box center [738, 571] width 770 height 51
drag, startPoint x: 611, startPoint y: 615, endPoint x: 714, endPoint y: 619, distance: 103.1
click at [714, 619] on tr "John Hester submission@geuinsurance.com MN 40664147 No INDIVIDUAL SURPLUS 10/31…" at bounding box center [738, 622] width 770 height 51
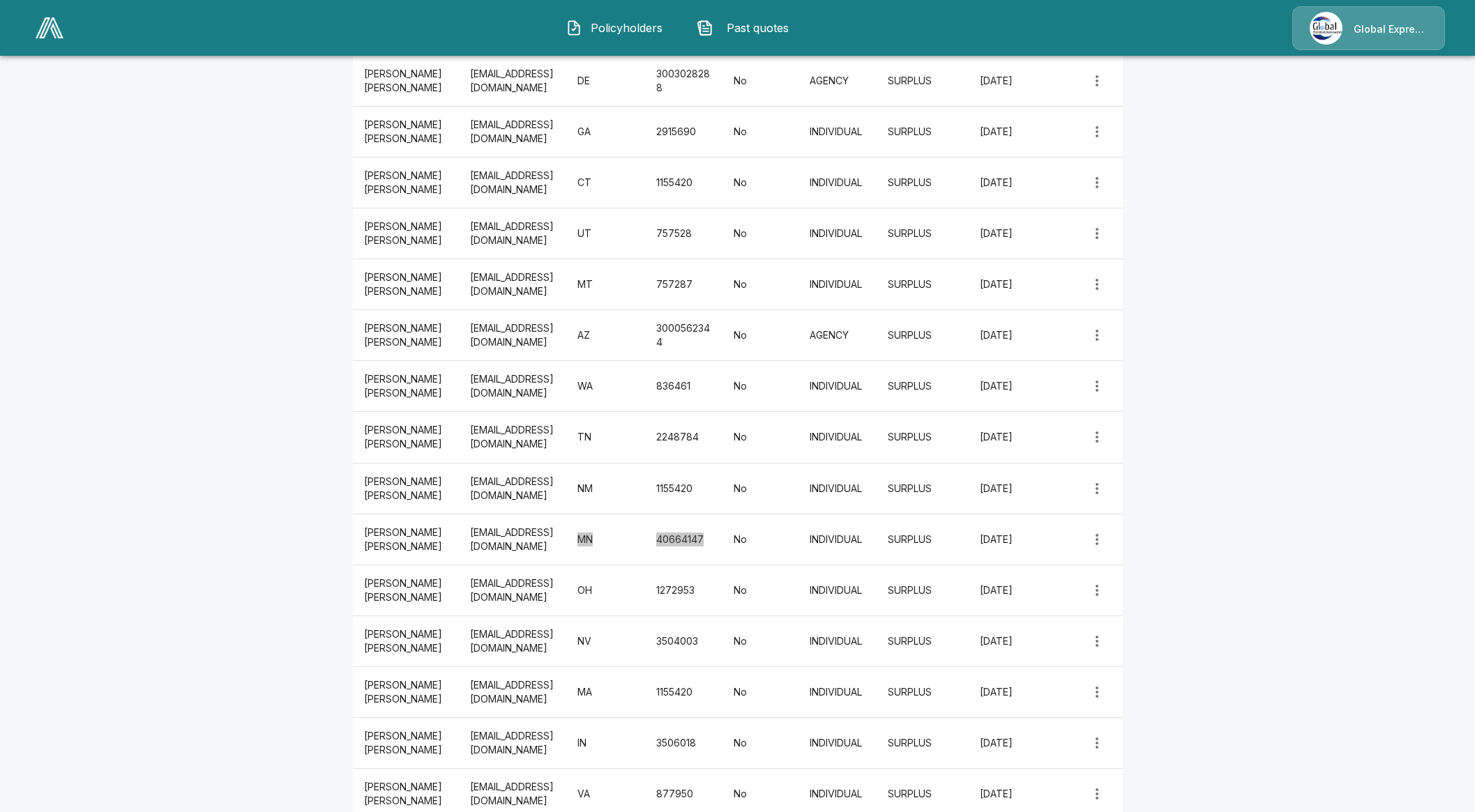
scroll to position [1830, 0]
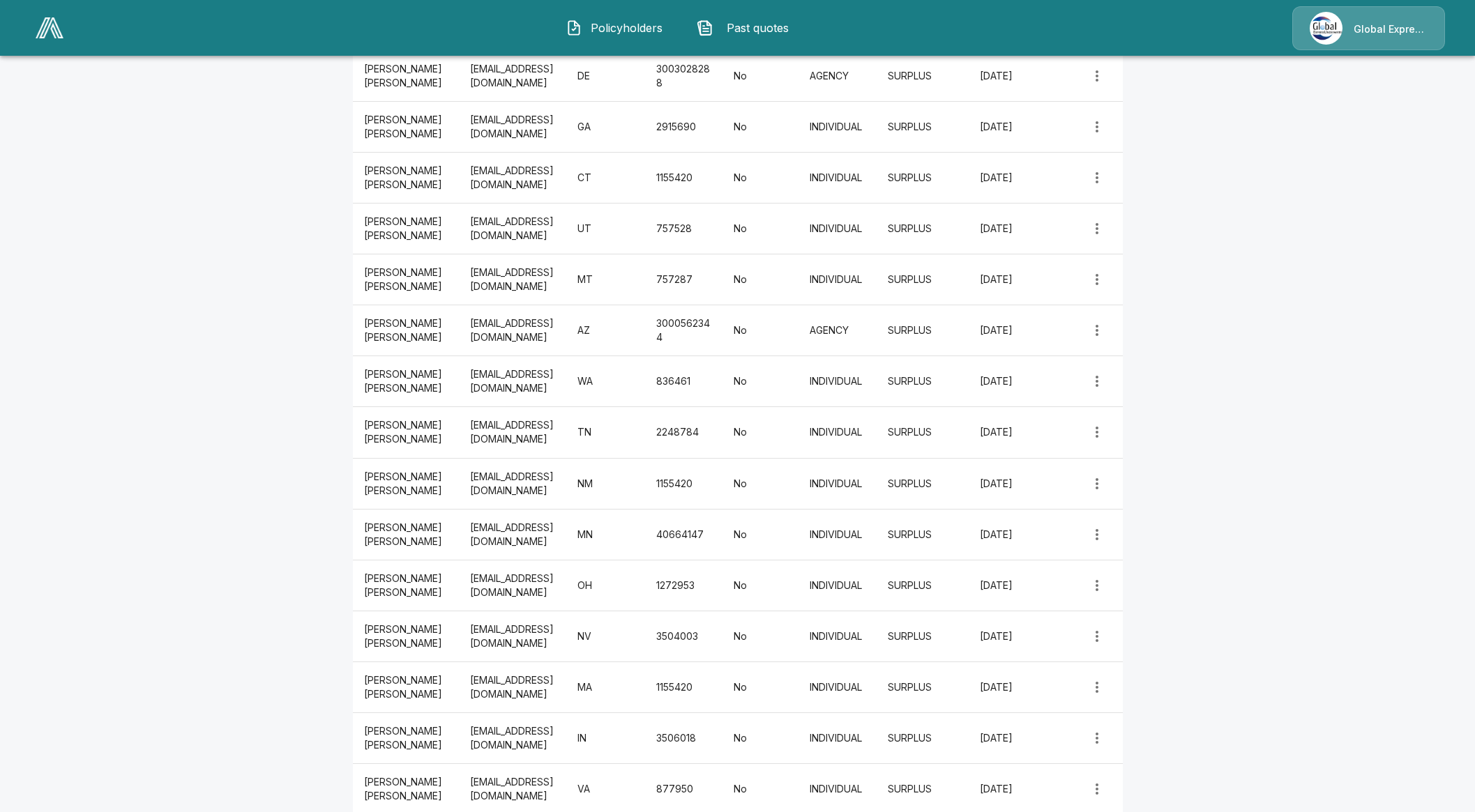
click at [613, 631] on td "NV" at bounding box center [605, 636] width 78 height 51
drag, startPoint x: 609, startPoint y: 629, endPoint x: 720, endPoint y: 627, distance: 111.0
click at [720, 627] on tr "John Hester submission@geuinsurance.com NV 3504003 No INDIVIDUAL SURPLUS 12/31/…" at bounding box center [738, 636] width 770 height 51
drag, startPoint x: 611, startPoint y: 681, endPoint x: 695, endPoint y: 685, distance: 84.1
click at [695, 685] on tr "John Hester submission@geuinsurance.com MA 1155420 No INDIVIDUAL SURPLUS 12/6/2…" at bounding box center [738, 687] width 770 height 51
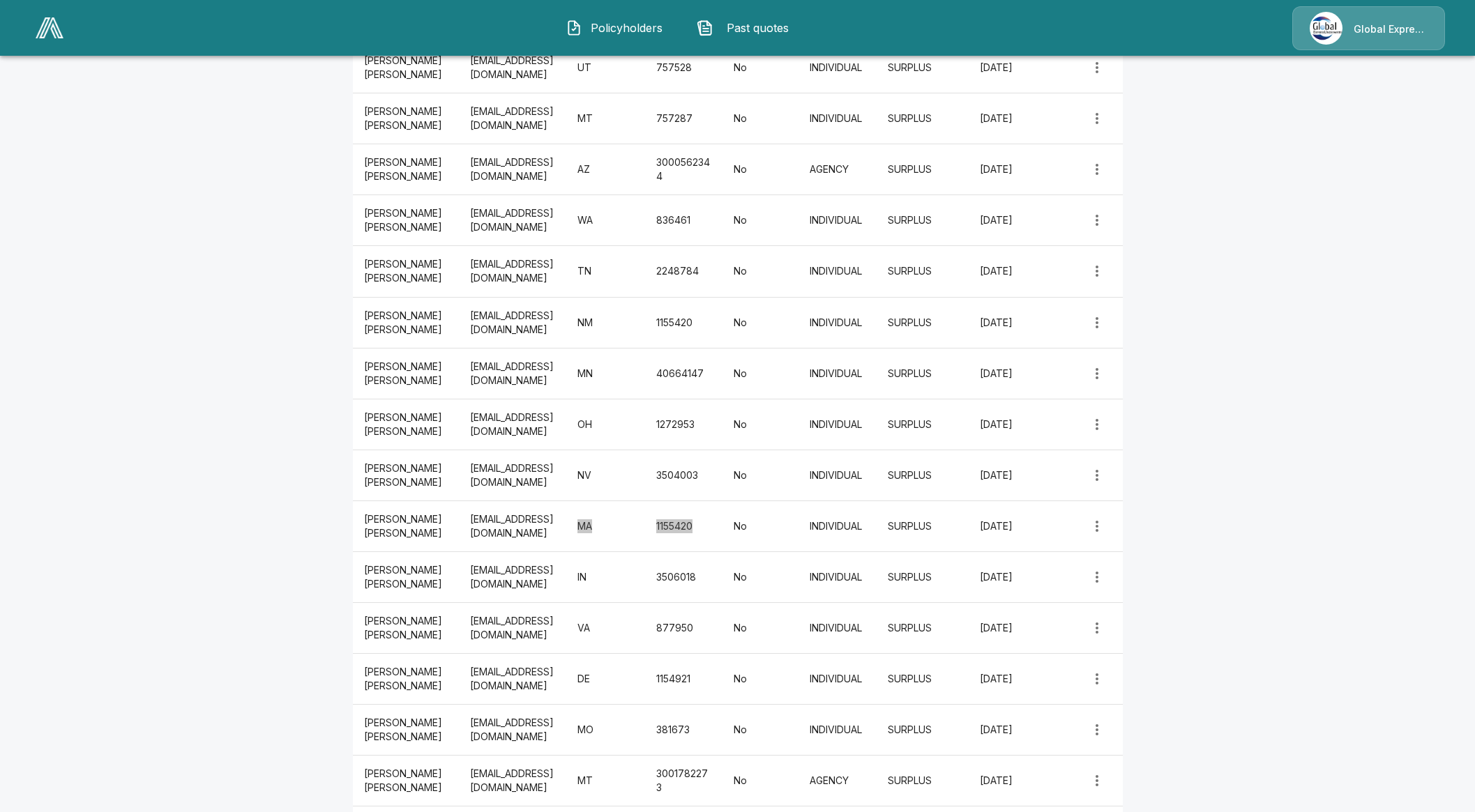
scroll to position [2005, 0]
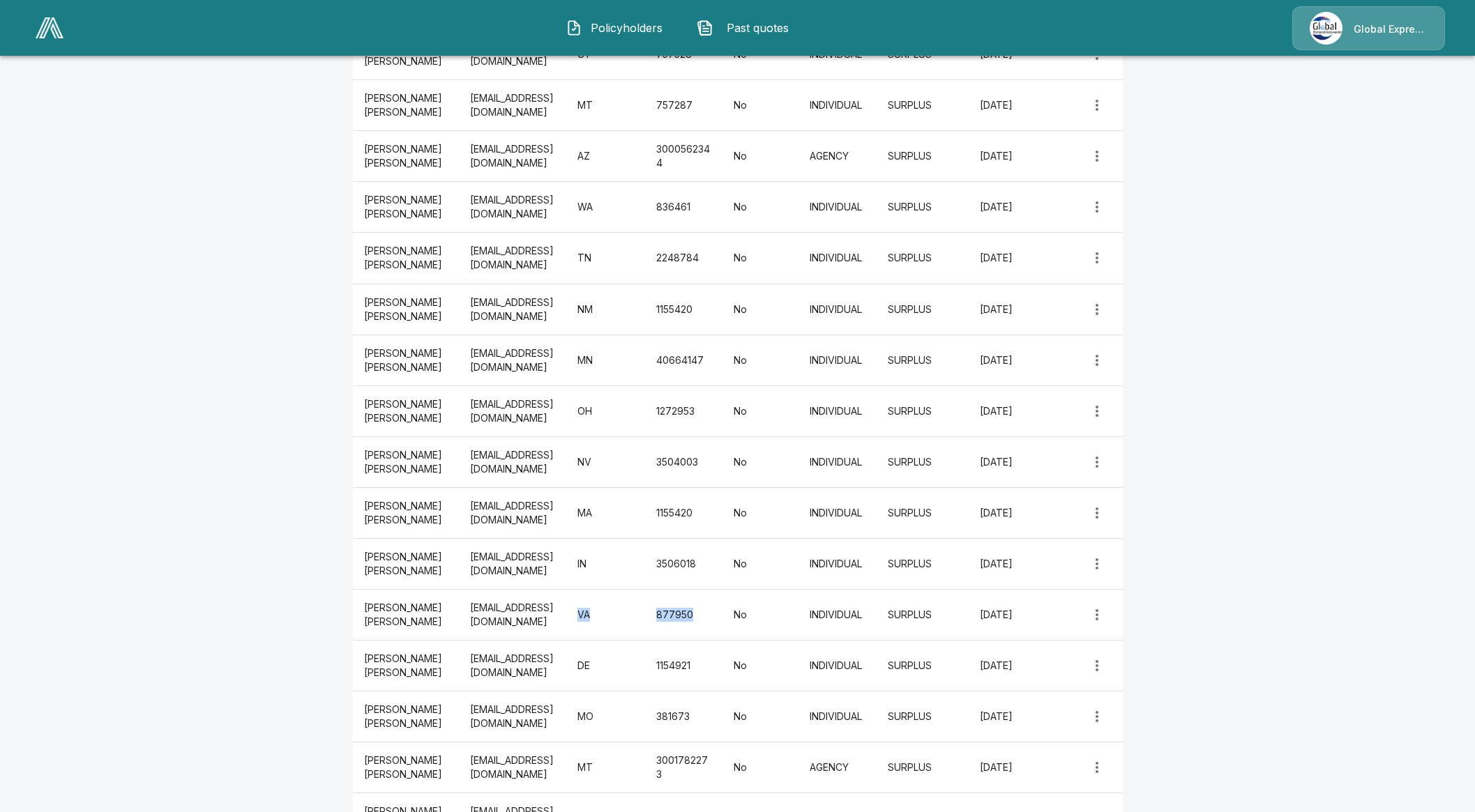
drag, startPoint x: 606, startPoint y: 611, endPoint x: 701, endPoint y: 606, distance: 95.1
click at [701, 606] on tr "John Hester submission@geuinsurance.com VA 877950 No INDIVIDUAL SURPLUS 10/31/2…" at bounding box center [738, 615] width 770 height 51
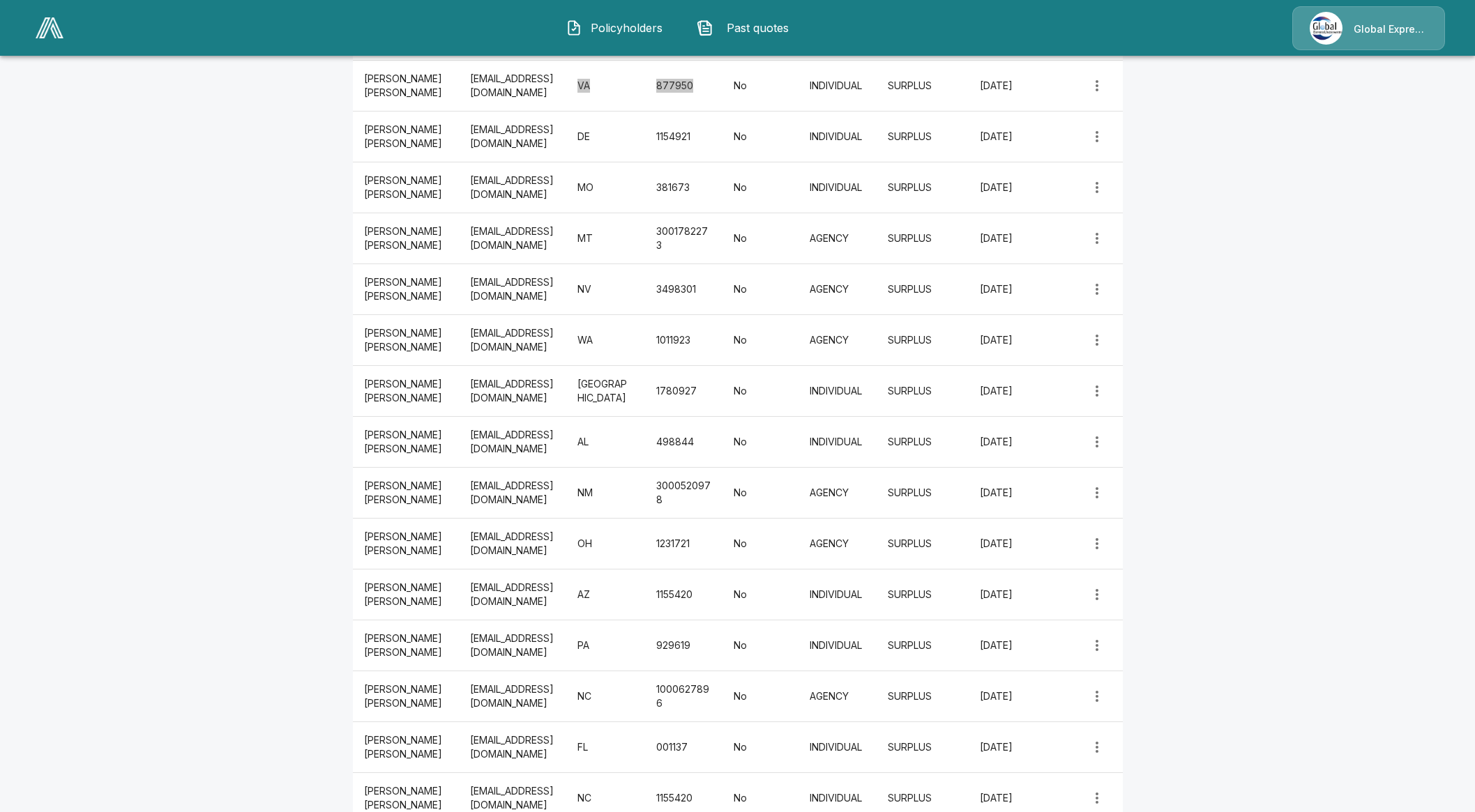
scroll to position [2527, 0]
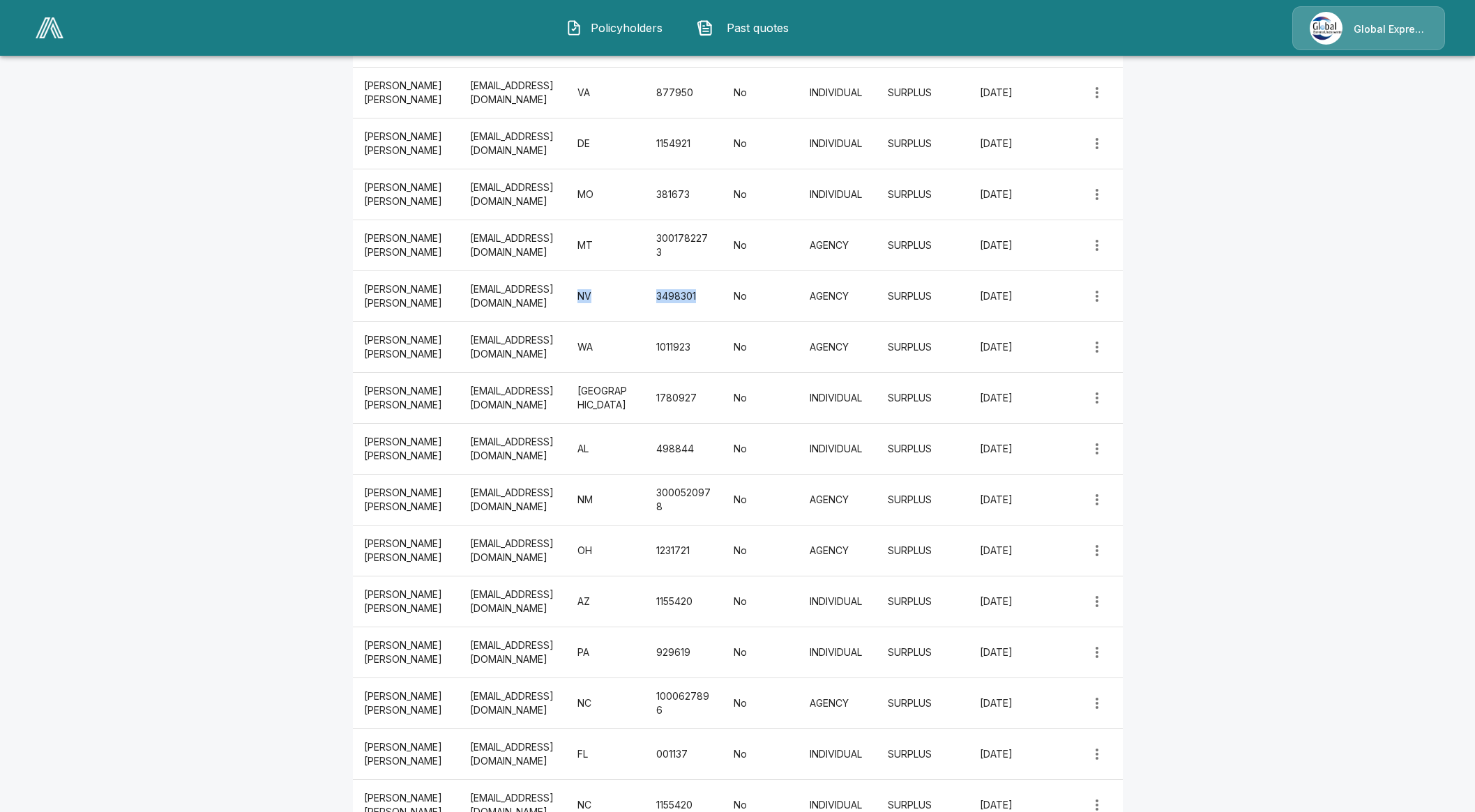
drag, startPoint x: 612, startPoint y: 290, endPoint x: 701, endPoint y: 288, distance: 89.0
click at [701, 288] on tr "John Hester submission@geuinsurance.com NV 3498301 No AGENCY SURPLUS 11/30/2025" at bounding box center [738, 296] width 770 height 51
drag, startPoint x: 609, startPoint y: 438, endPoint x: 694, endPoint y: 434, distance: 85.1
click at [694, 434] on tr "John Hester submission@geuinsurance.com AL 498844 No INDIVIDUAL SURPLUS 12/31/2…" at bounding box center [738, 448] width 770 height 51
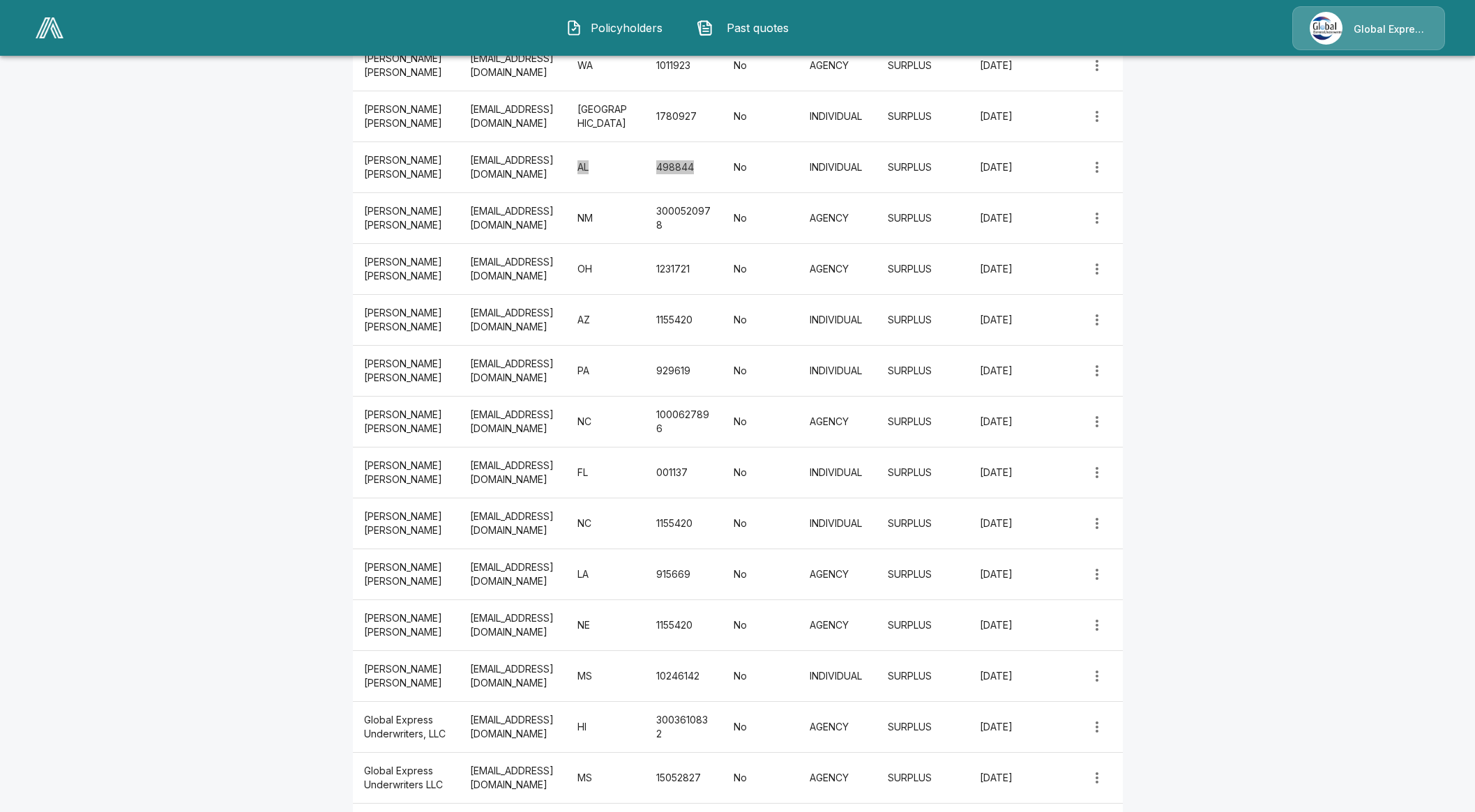
scroll to position [2876, 0]
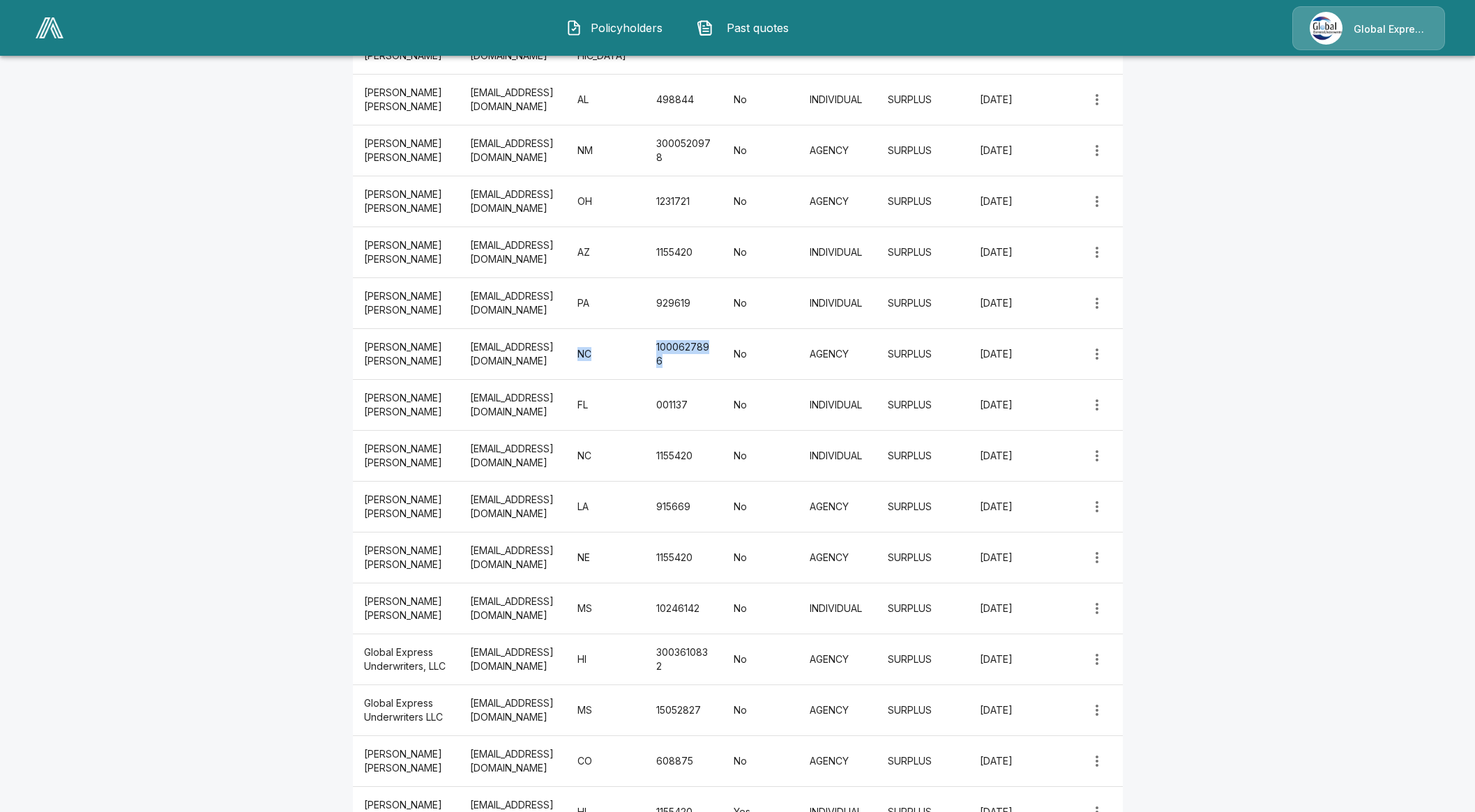
drag, startPoint x: 614, startPoint y: 344, endPoint x: 720, endPoint y: 341, distance: 106.0
click at [720, 341] on tr "John Hester inquiries@Geuinsurance.com NC 1000627896 No AGENCY SURPLUS 8/31/2025" at bounding box center [738, 354] width 770 height 51
drag, startPoint x: 610, startPoint y: 393, endPoint x: 695, endPoint y: 394, distance: 85.0
click at [695, 394] on tr "Joseph Sanchez inquiries@Geuinsurance.com FL 001137 No INDIVIDUAL SURPLUS 9/2/2…" at bounding box center [738, 405] width 770 height 51
drag, startPoint x: 611, startPoint y: 451, endPoint x: 697, endPoint y: 441, distance: 86.6
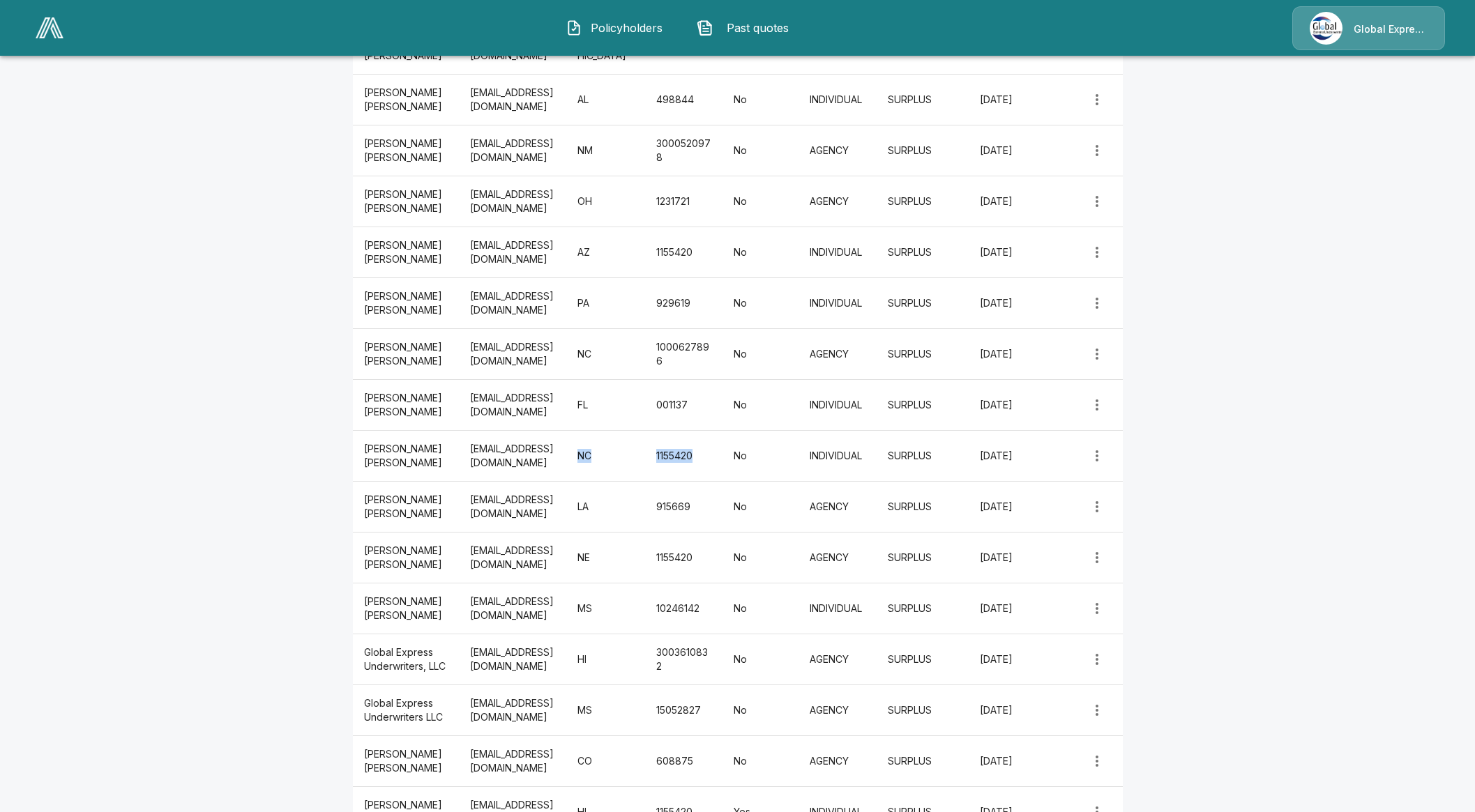
click at [697, 441] on tr "John Hester inquiries@Geuinsurance.com NC 1155420 No INDIVIDUAL SURPLUS 8/31/20…" at bounding box center [738, 456] width 770 height 51
drag, startPoint x: 610, startPoint y: 547, endPoint x: 711, endPoint y: 543, distance: 101.1
click at [711, 543] on tr "John Hester submission@geuinsurance.com NE 1155420 No AGENCY SURPLUS 10/31/2025" at bounding box center [738, 558] width 770 height 51
drag, startPoint x: 610, startPoint y: 752, endPoint x: 707, endPoint y: 757, distance: 97.1
click at [707, 757] on tr "John Hester inquiries@Geuinsurance.com CO 608875 No AGENCY SURPLUS 8/1/2025" at bounding box center [738, 762] width 770 height 51
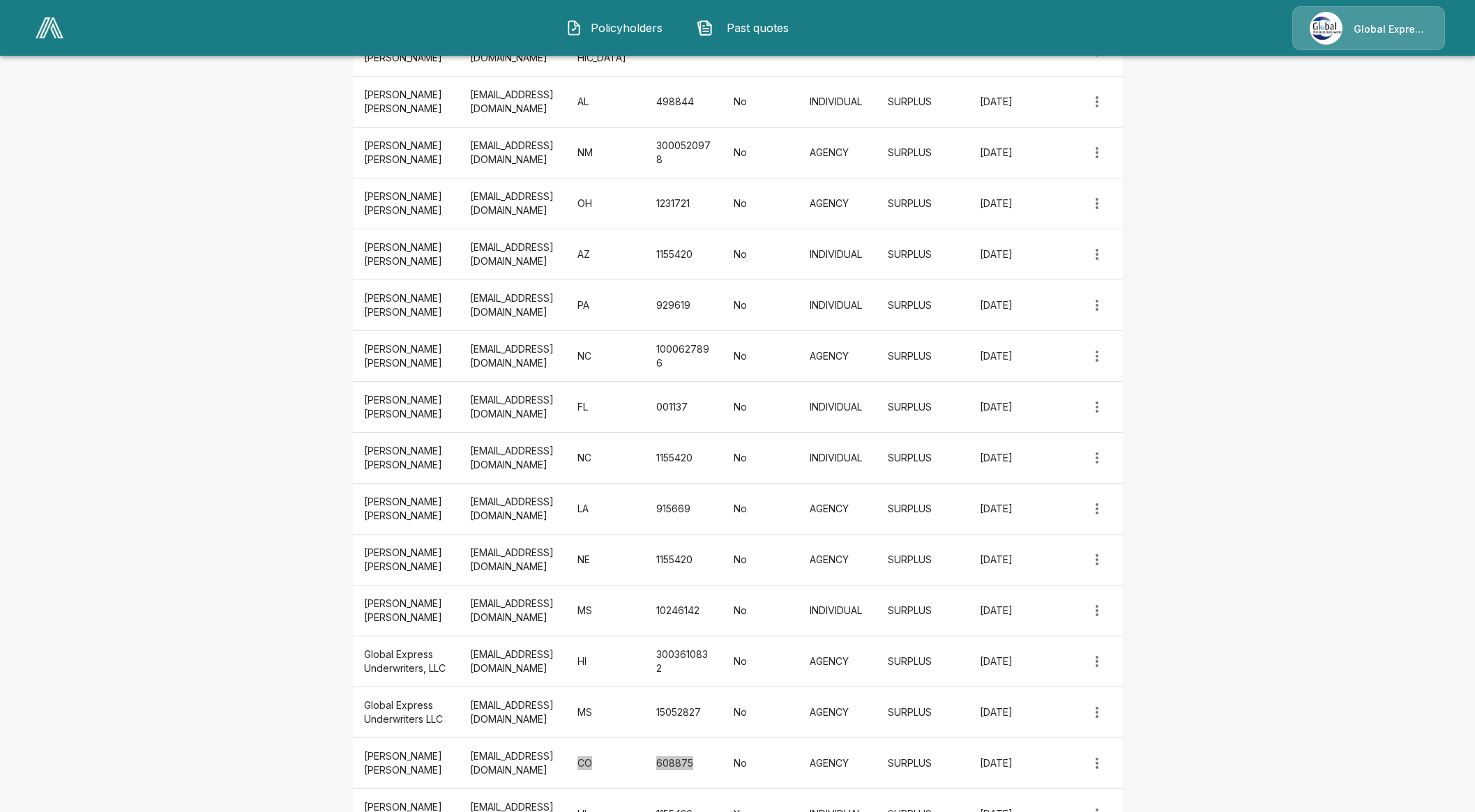
scroll to position [2925, 0]
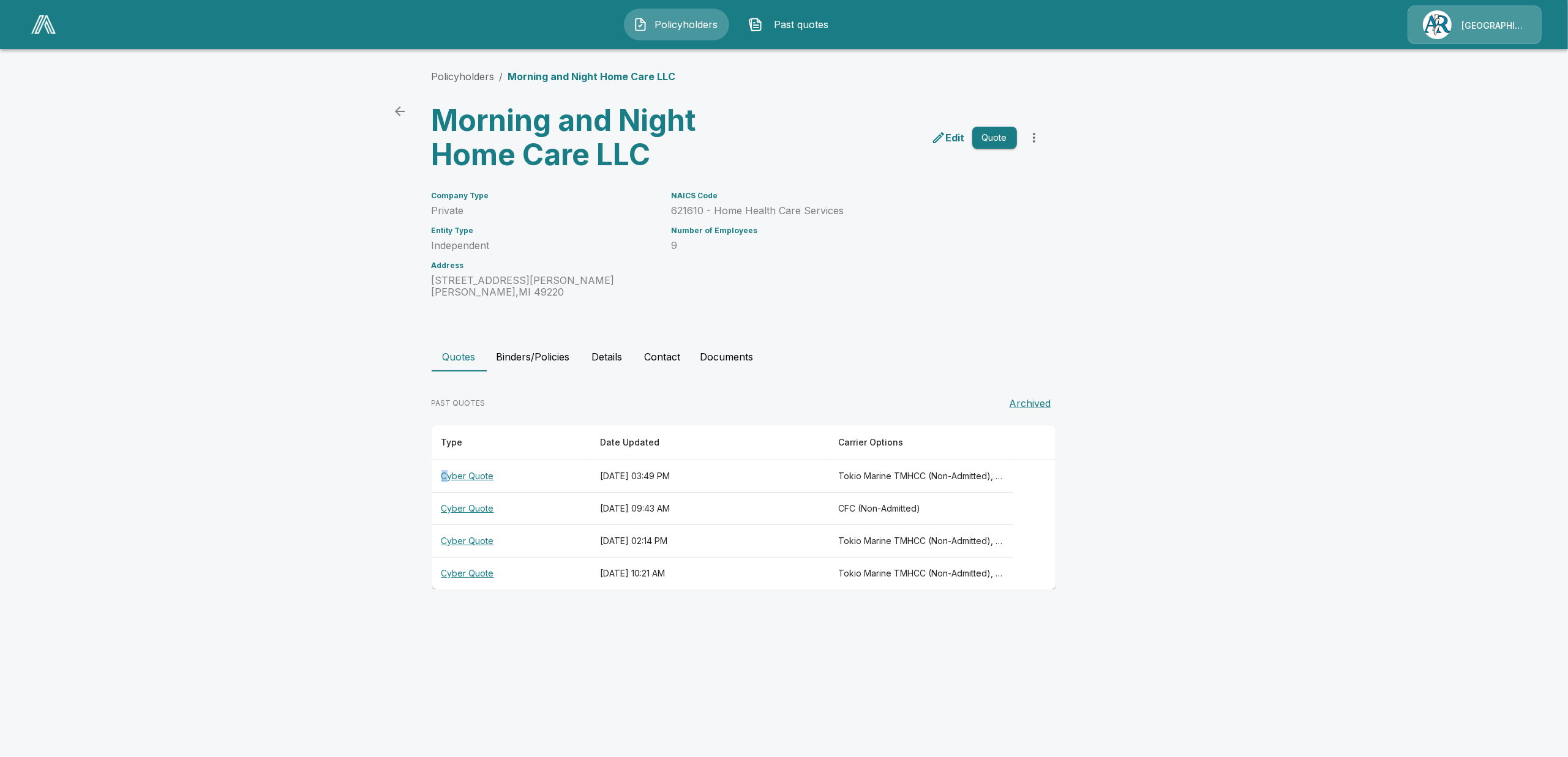
click at [444, 474] on th "Cyber Quote" at bounding box center [511, 477] width 158 height 32
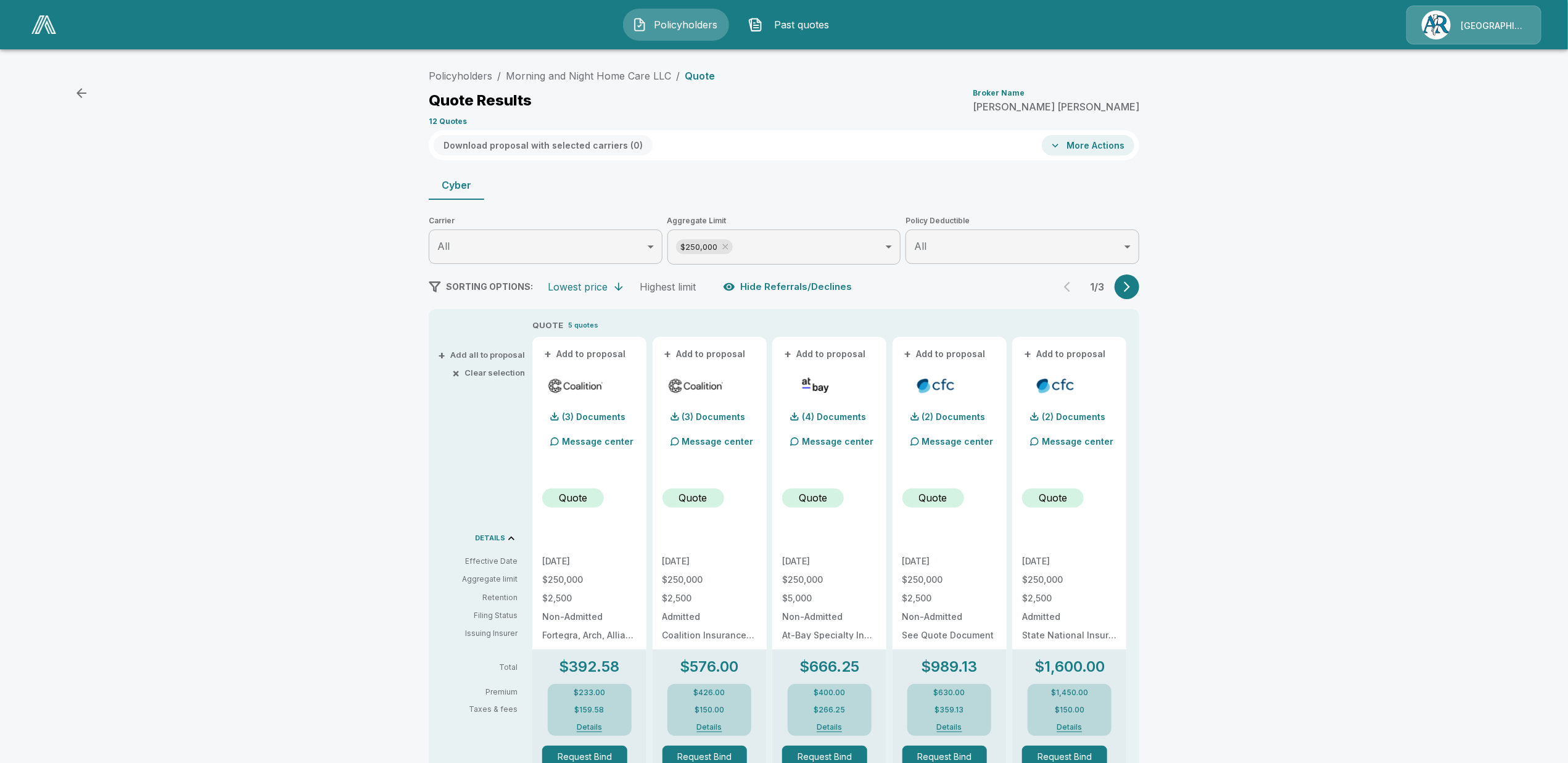
click at [1460, 16] on div "[GEOGRAPHIC_DATA]/[PERSON_NAME]" at bounding box center [1474, 25] width 135 height 39
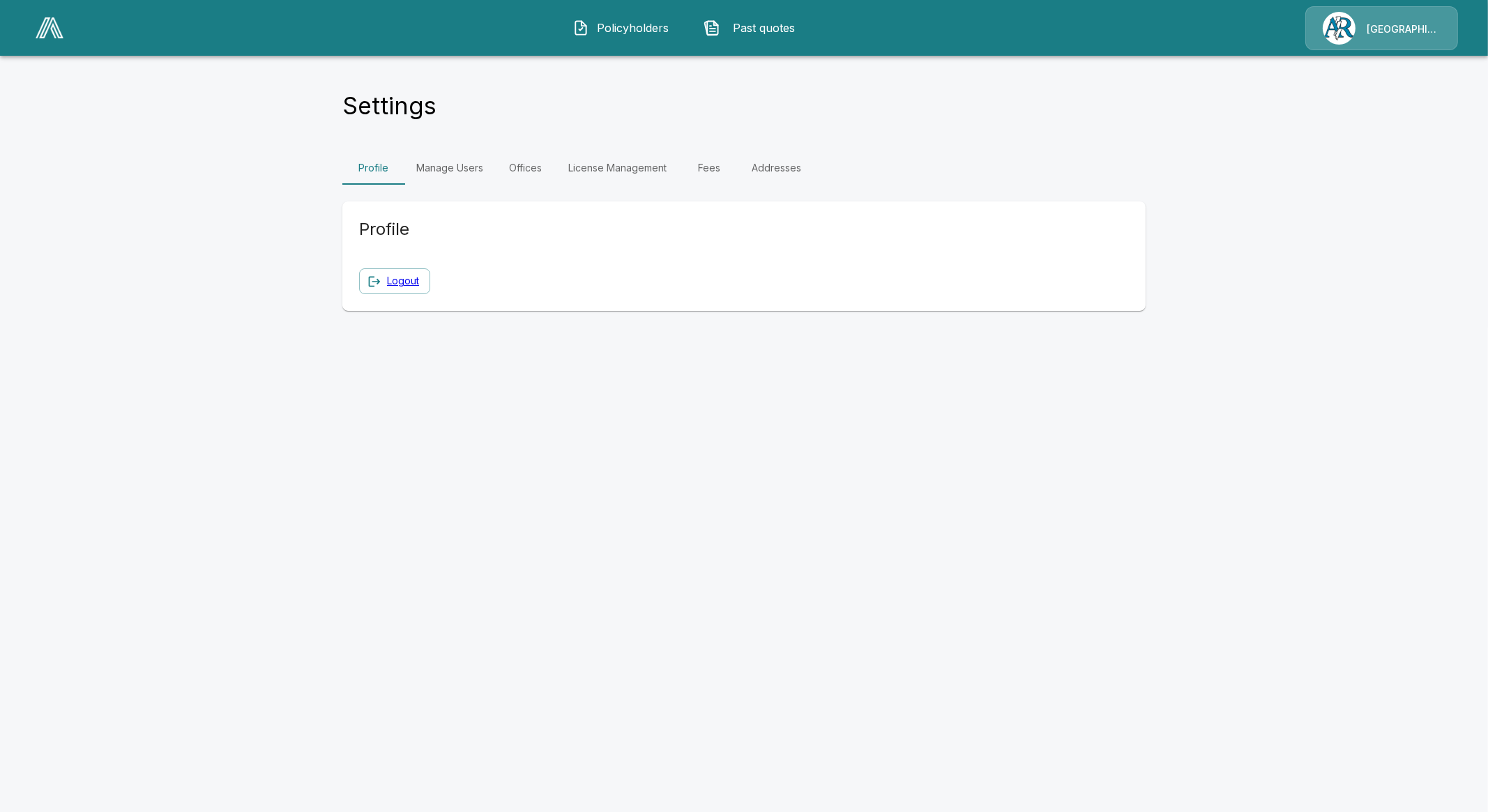
click at [475, 175] on link "Manage Users" at bounding box center [450, 167] width 89 height 33
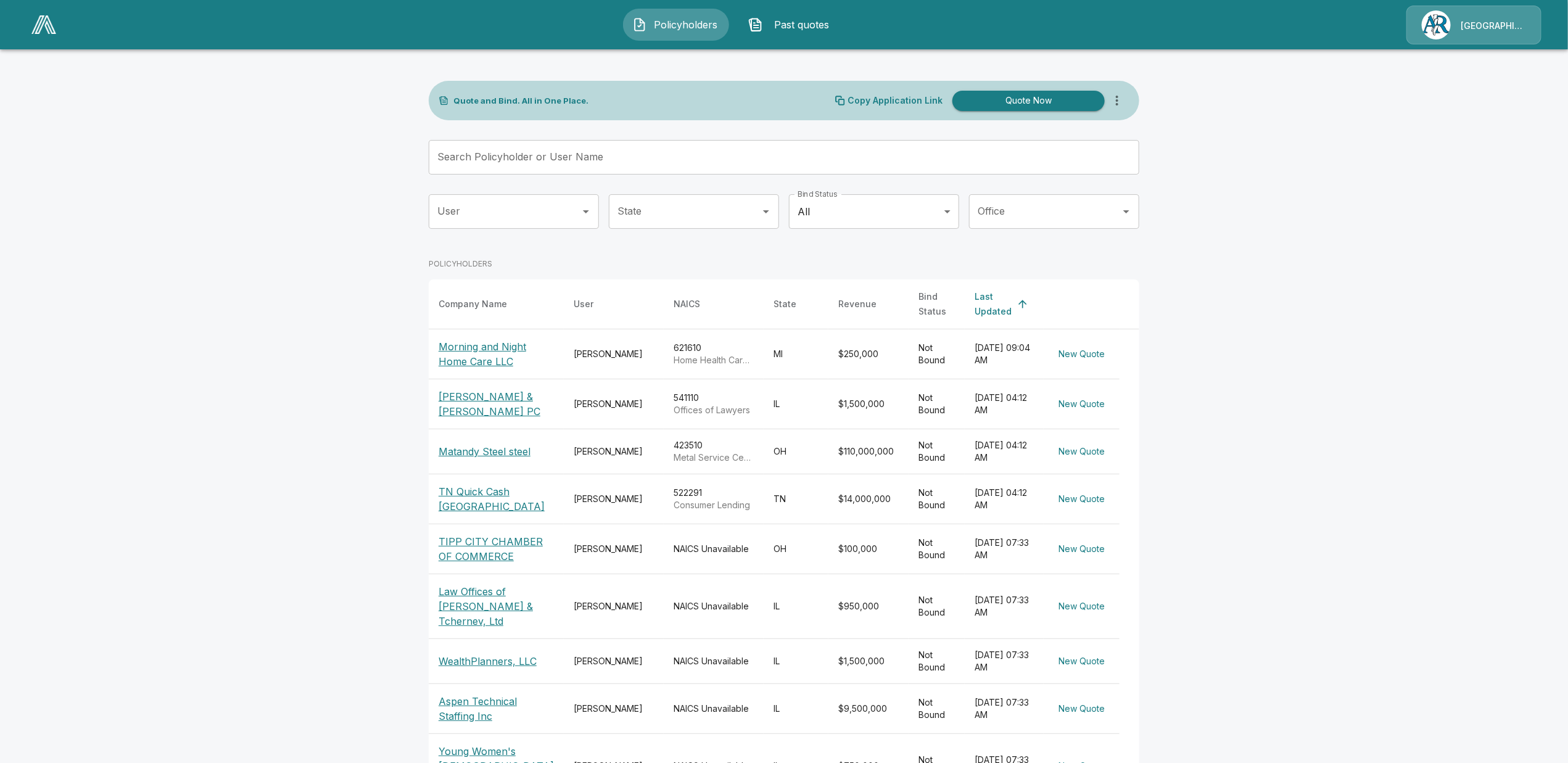
click at [509, 355] on p "Morning and Night Home Care LLC" at bounding box center [496, 354] width 115 height 29
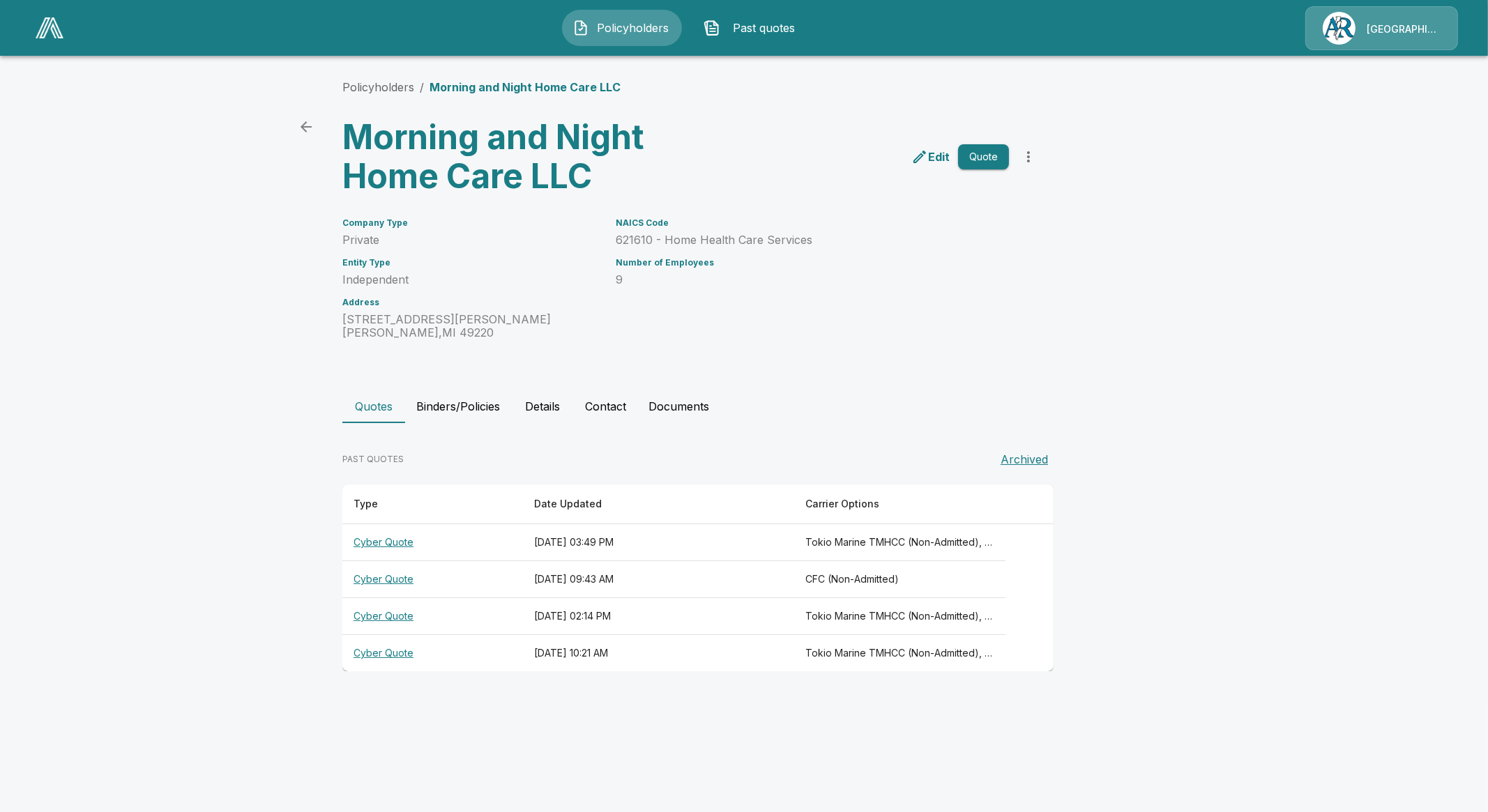
click at [409, 539] on th "Cyber Quote" at bounding box center [432, 543] width 180 height 37
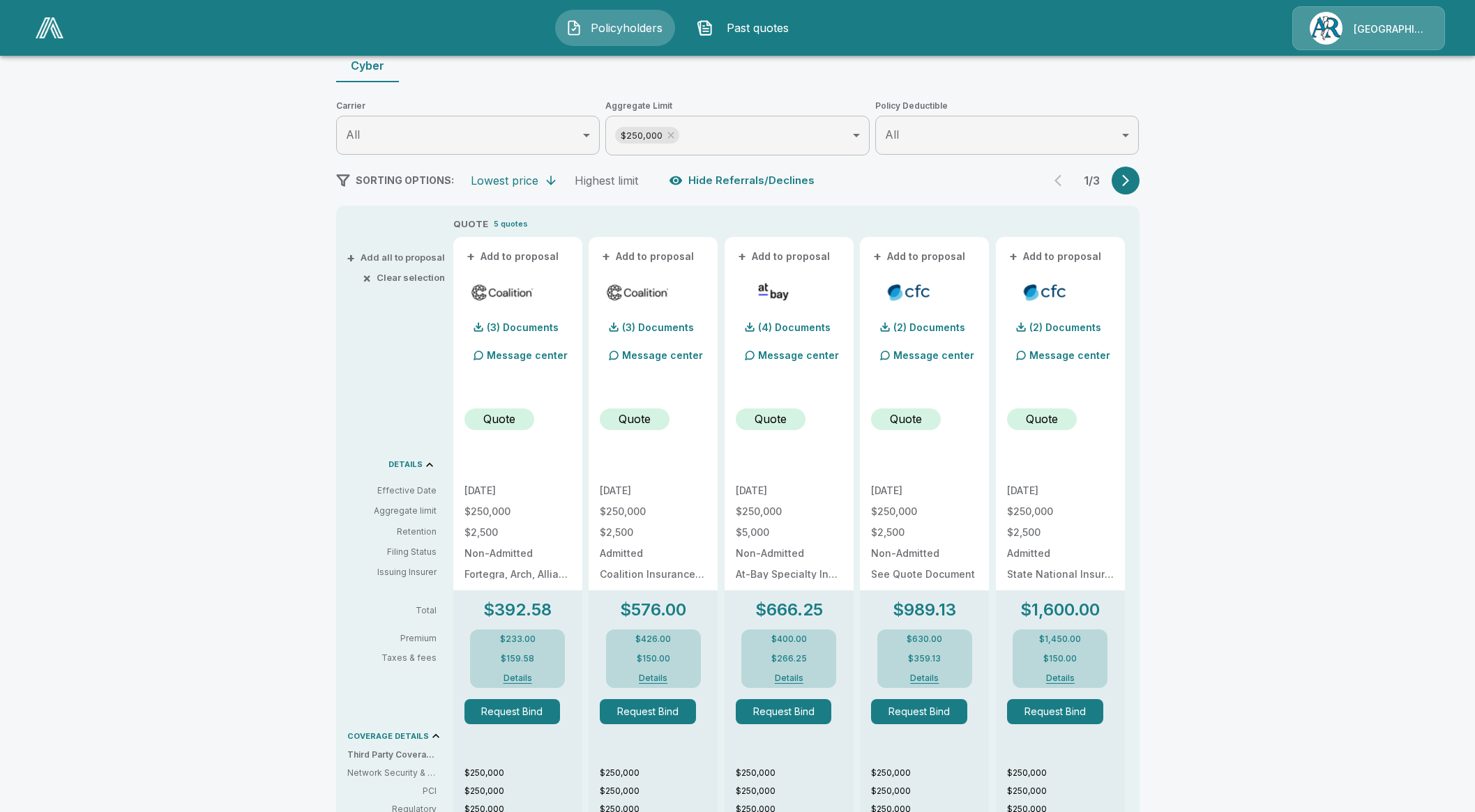
scroll to position [261, 0]
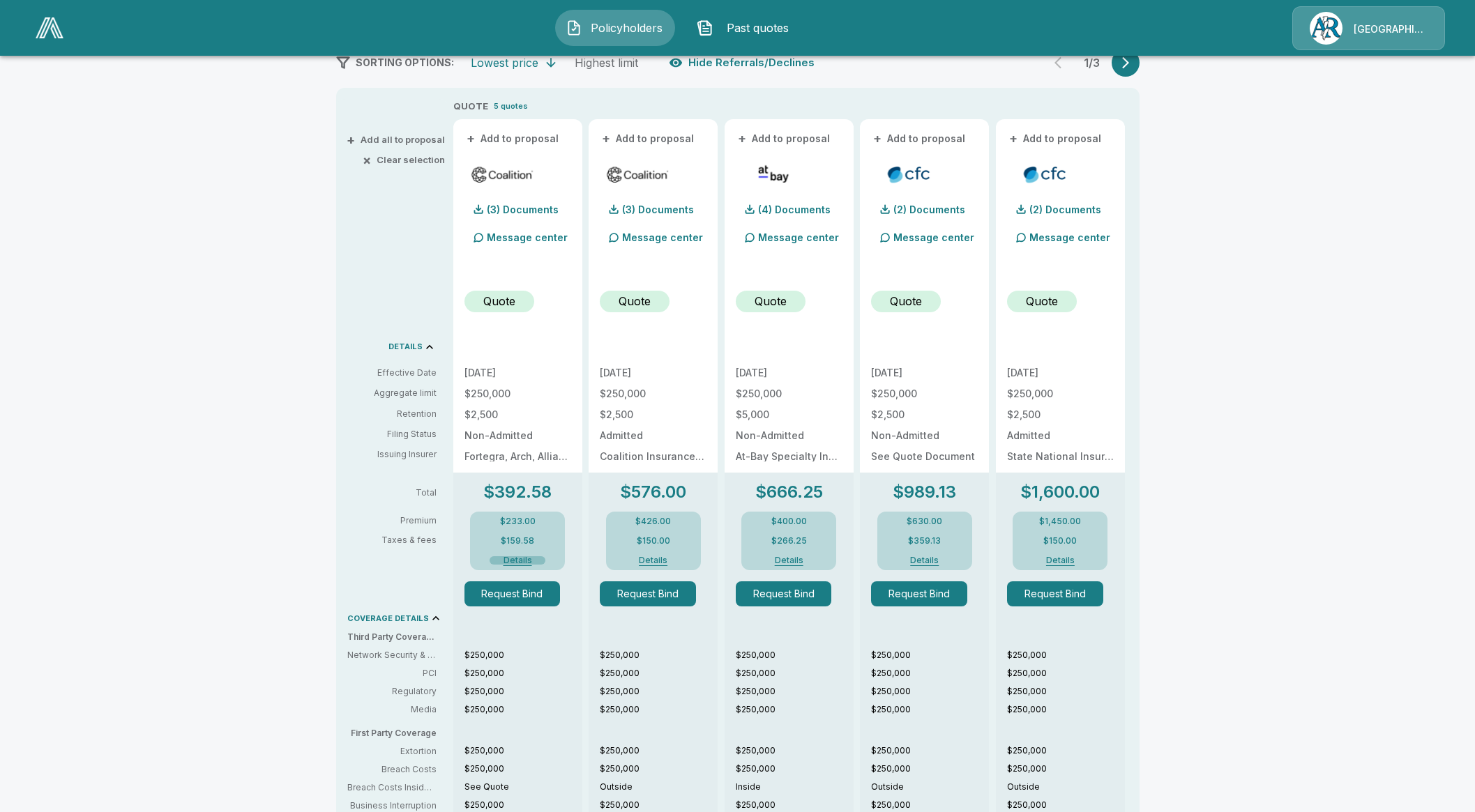
click at [523, 562] on button "Details" at bounding box center [517, 560] width 55 height 8
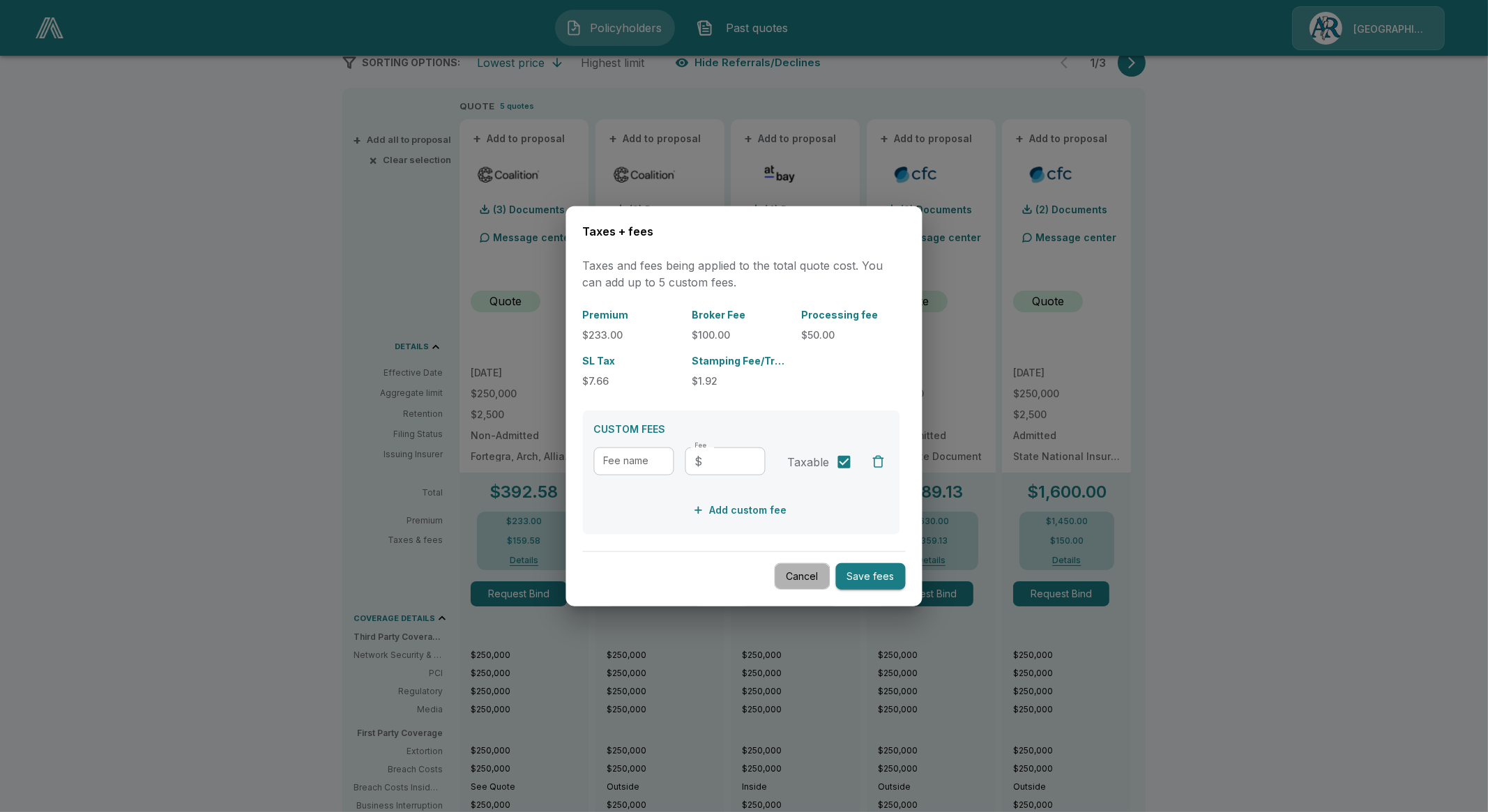
click at [784, 585] on button "Cancel" at bounding box center [802, 575] width 55 height 27
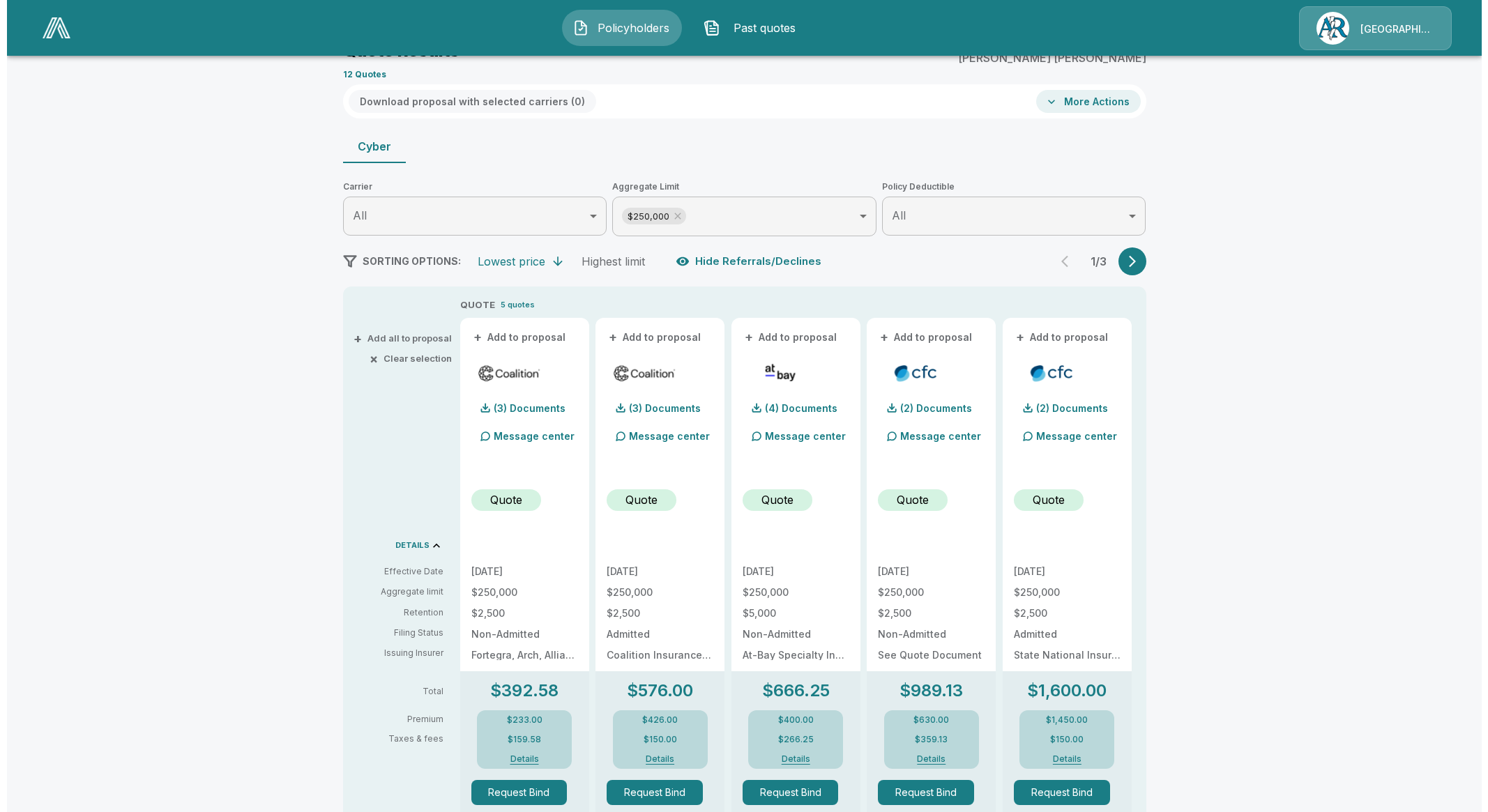
scroll to position [0, 0]
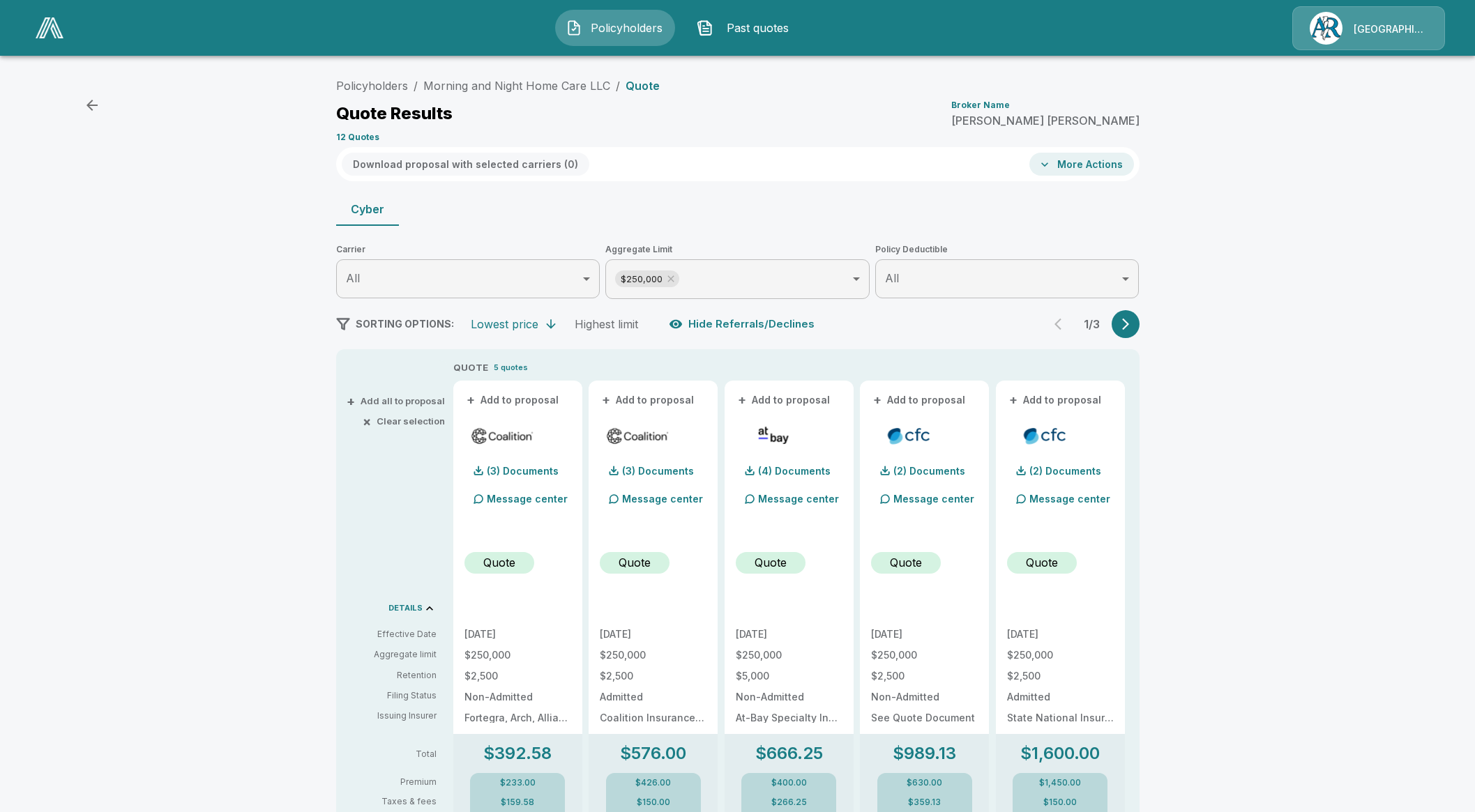
click at [1379, 24] on p "[GEOGRAPHIC_DATA]/[PERSON_NAME]" at bounding box center [1391, 29] width 74 height 14
